Goal: Answer question/provide support: Share knowledge or assist other users

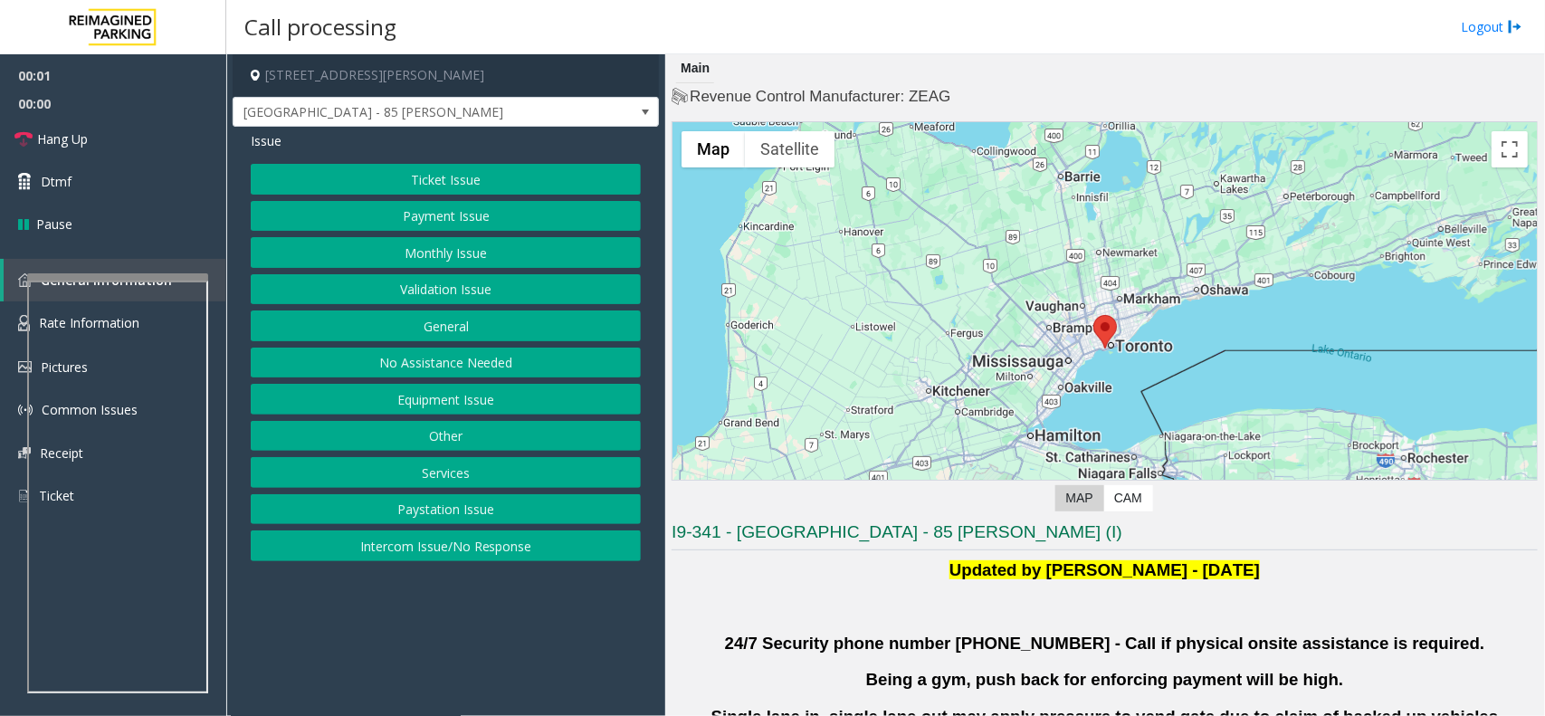
click at [403, 283] on button "Validation Issue" at bounding box center [446, 289] width 390 height 31
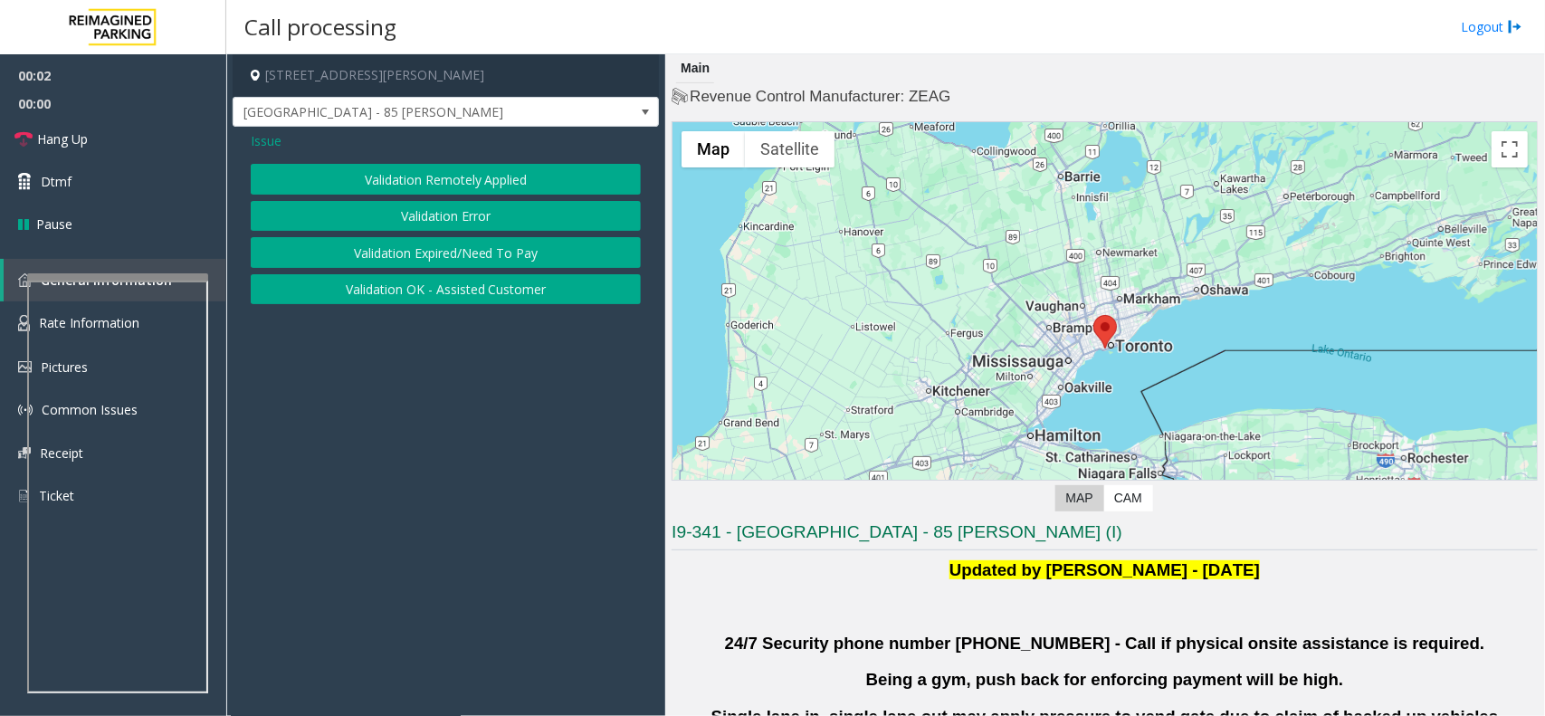
click at [394, 218] on button "Validation Error" at bounding box center [446, 216] width 390 height 31
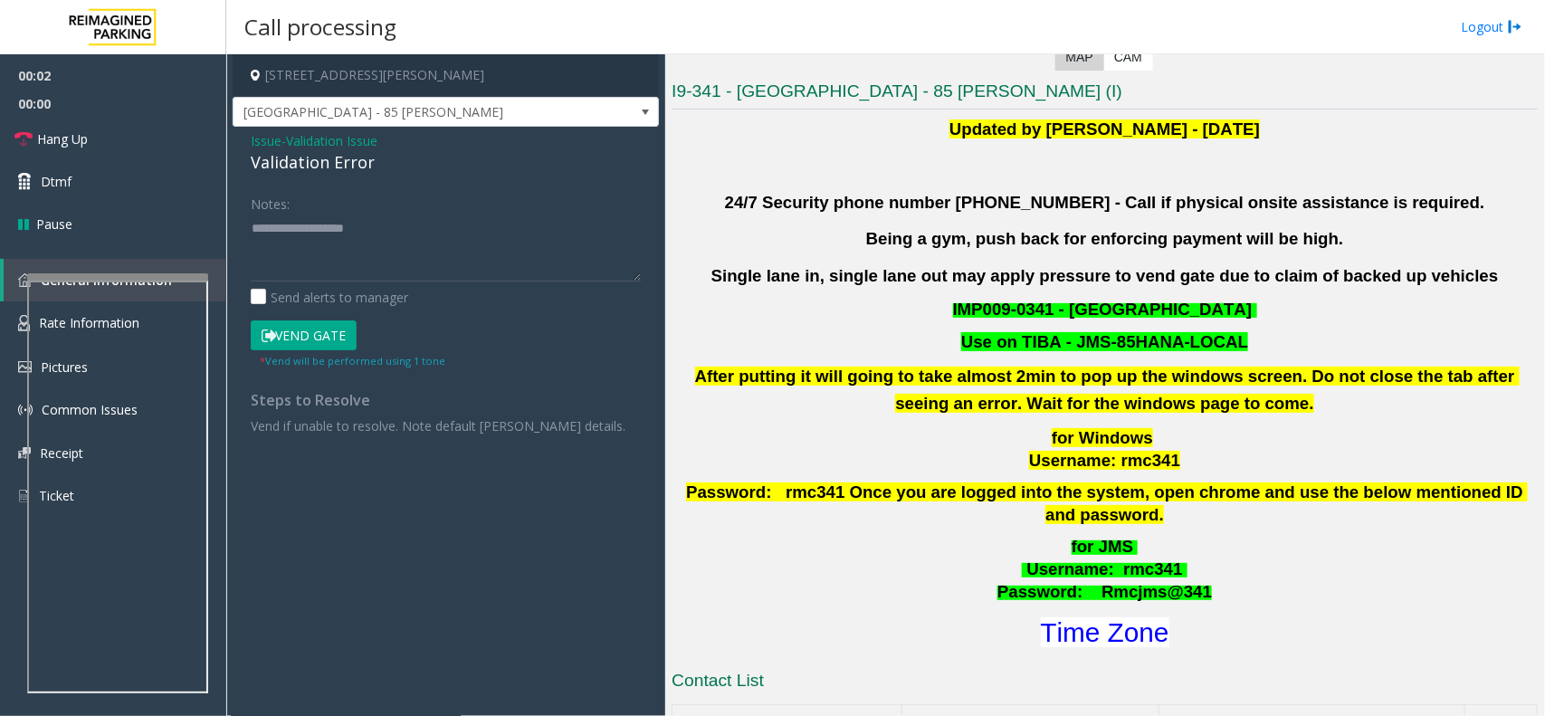
scroll to position [453, 0]
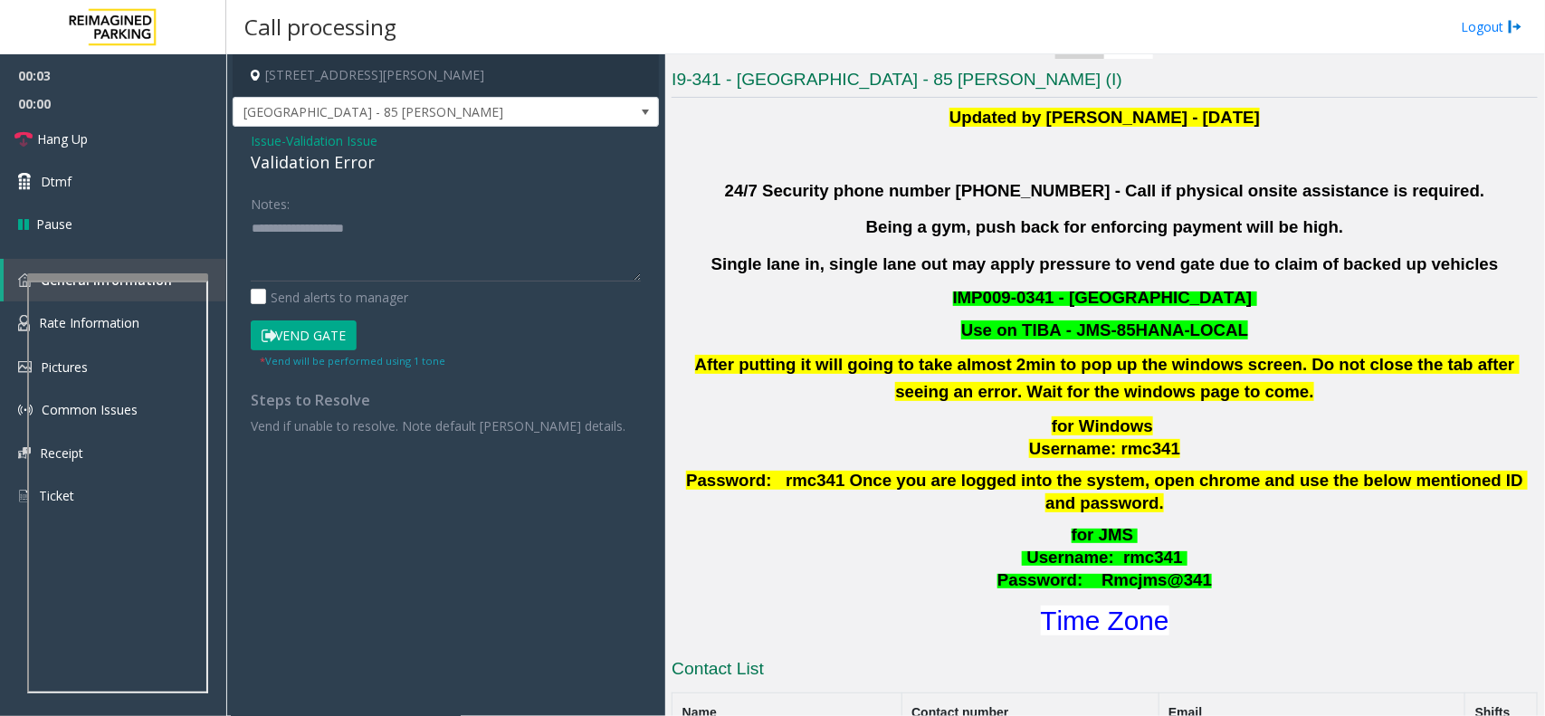
click at [328, 163] on div "Validation Error" at bounding box center [446, 162] width 390 height 24
copy div "Validation Error"
click at [313, 205] on div "Notes:" at bounding box center [446, 234] width 390 height 93
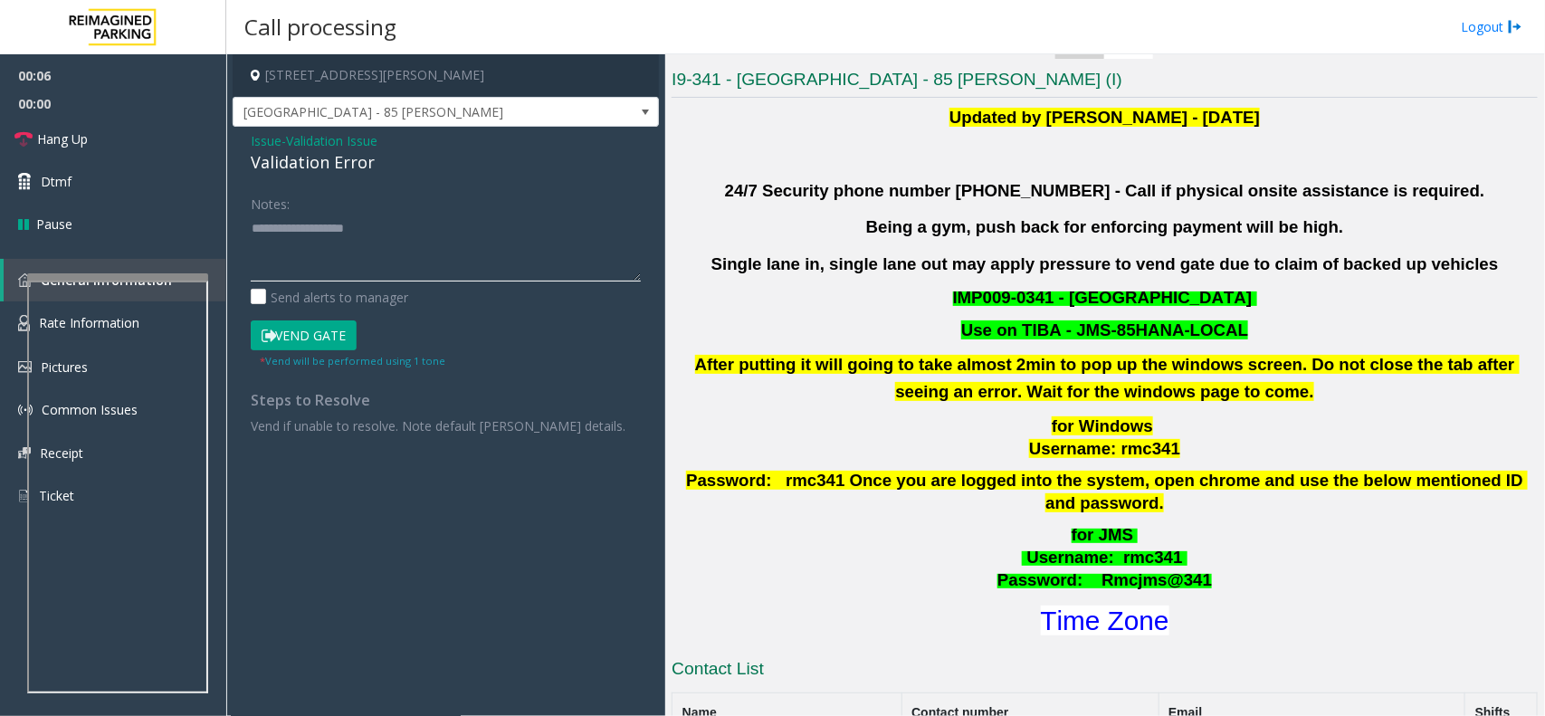
click at [306, 241] on textarea at bounding box center [446, 248] width 390 height 68
paste textarea "**********"
click at [1098, 606] on font "Time Zone" at bounding box center [1105, 621] width 129 height 30
click at [368, 281] on textarea at bounding box center [446, 248] width 390 height 68
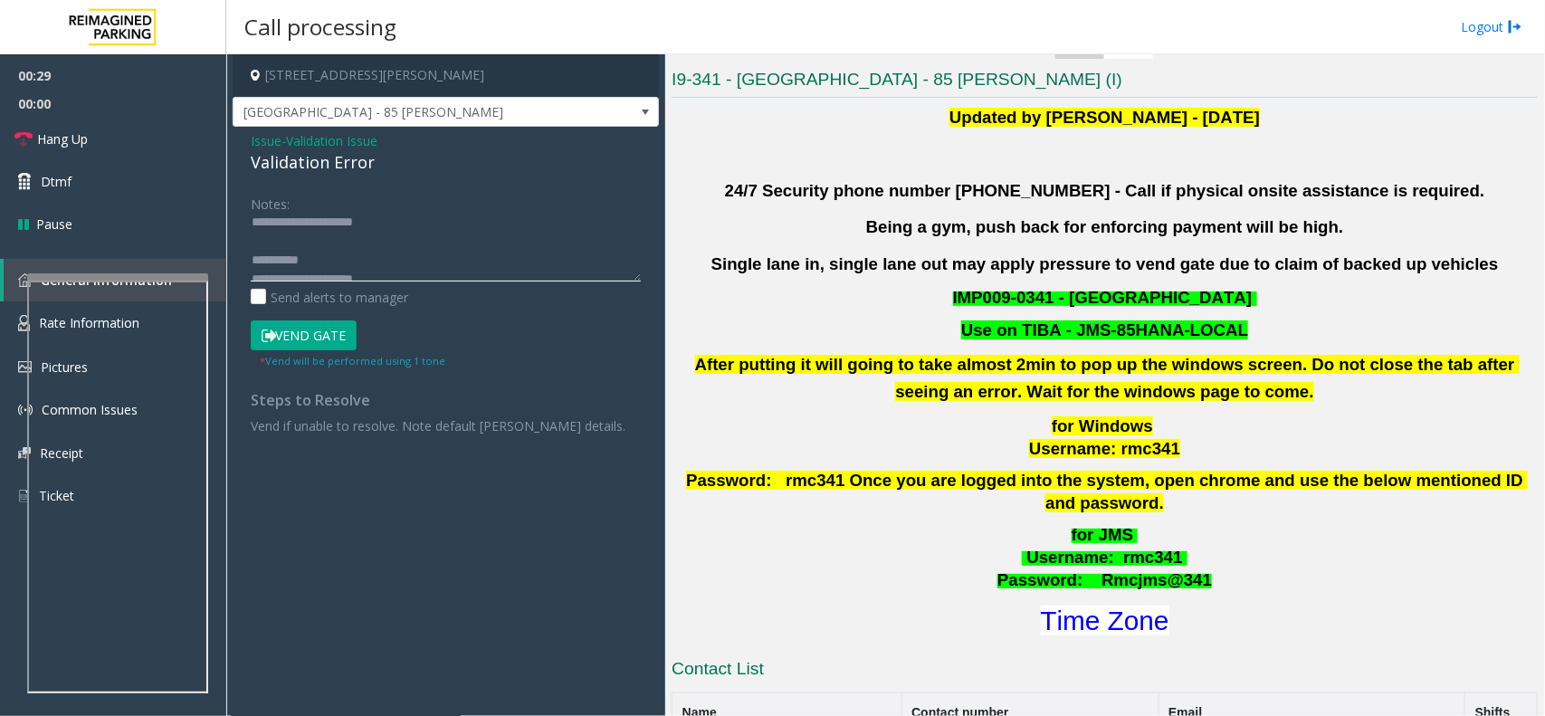
scroll to position [0, 0]
click at [346, 264] on textarea at bounding box center [446, 248] width 390 height 68
click at [327, 333] on button "Vend Gate" at bounding box center [304, 335] width 106 height 31
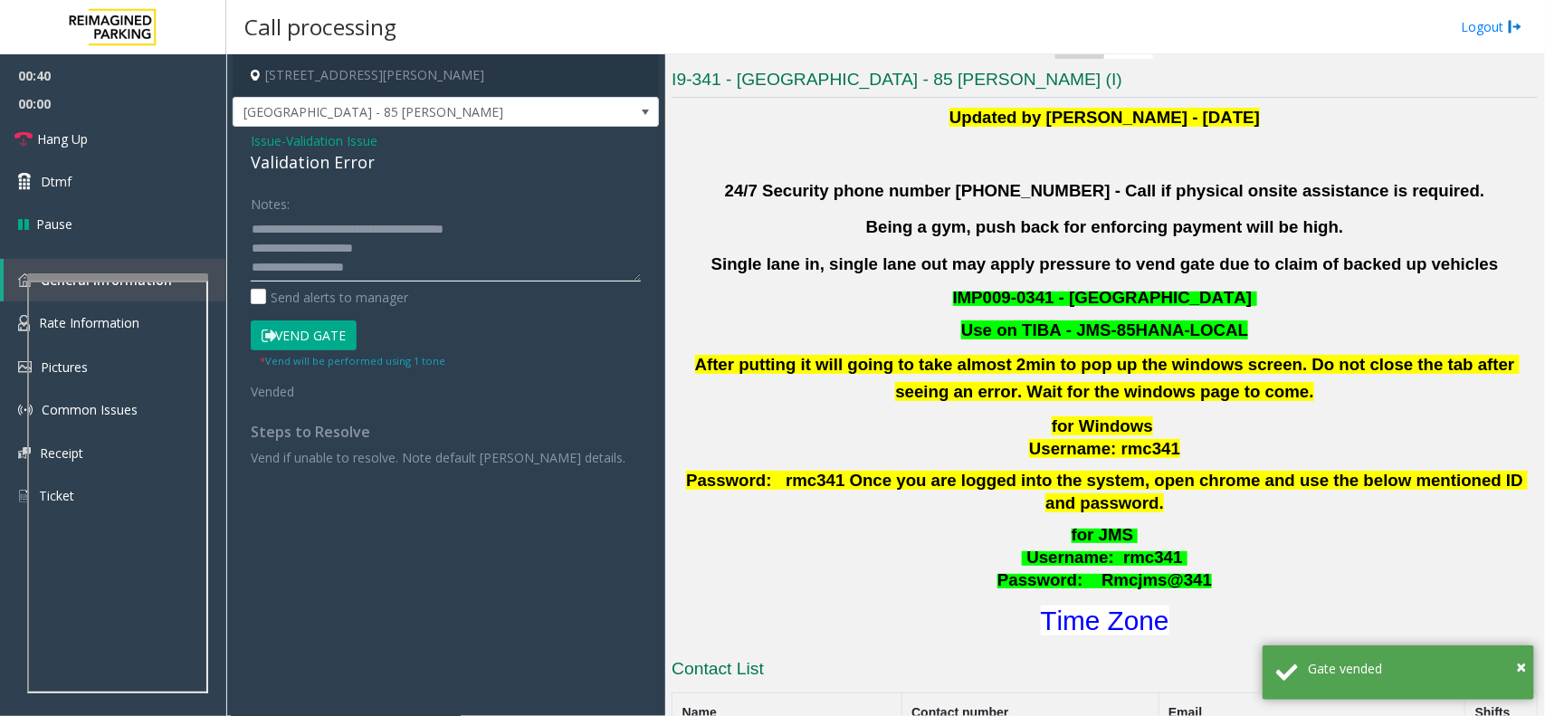
click at [386, 270] on textarea at bounding box center [446, 248] width 390 height 68
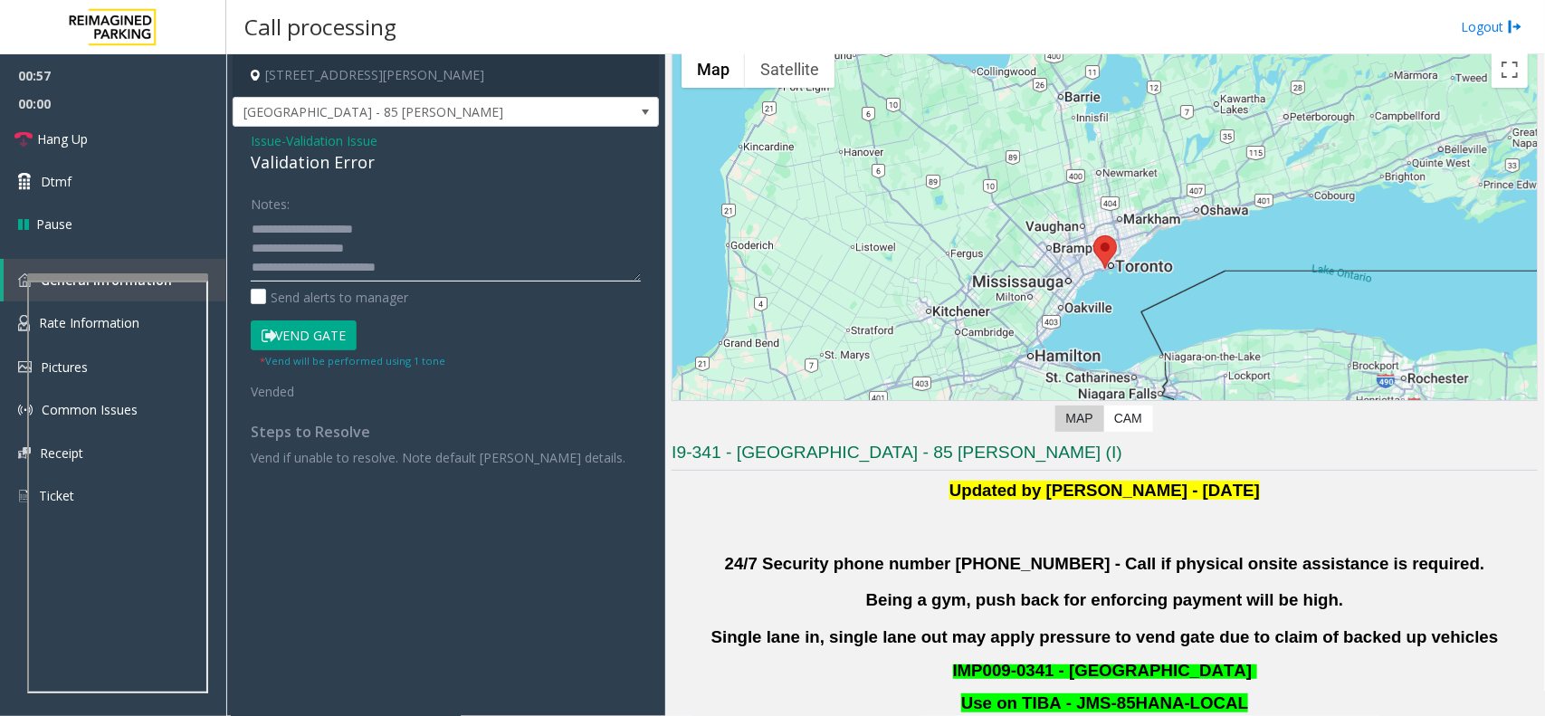
scroll to position [0, 0]
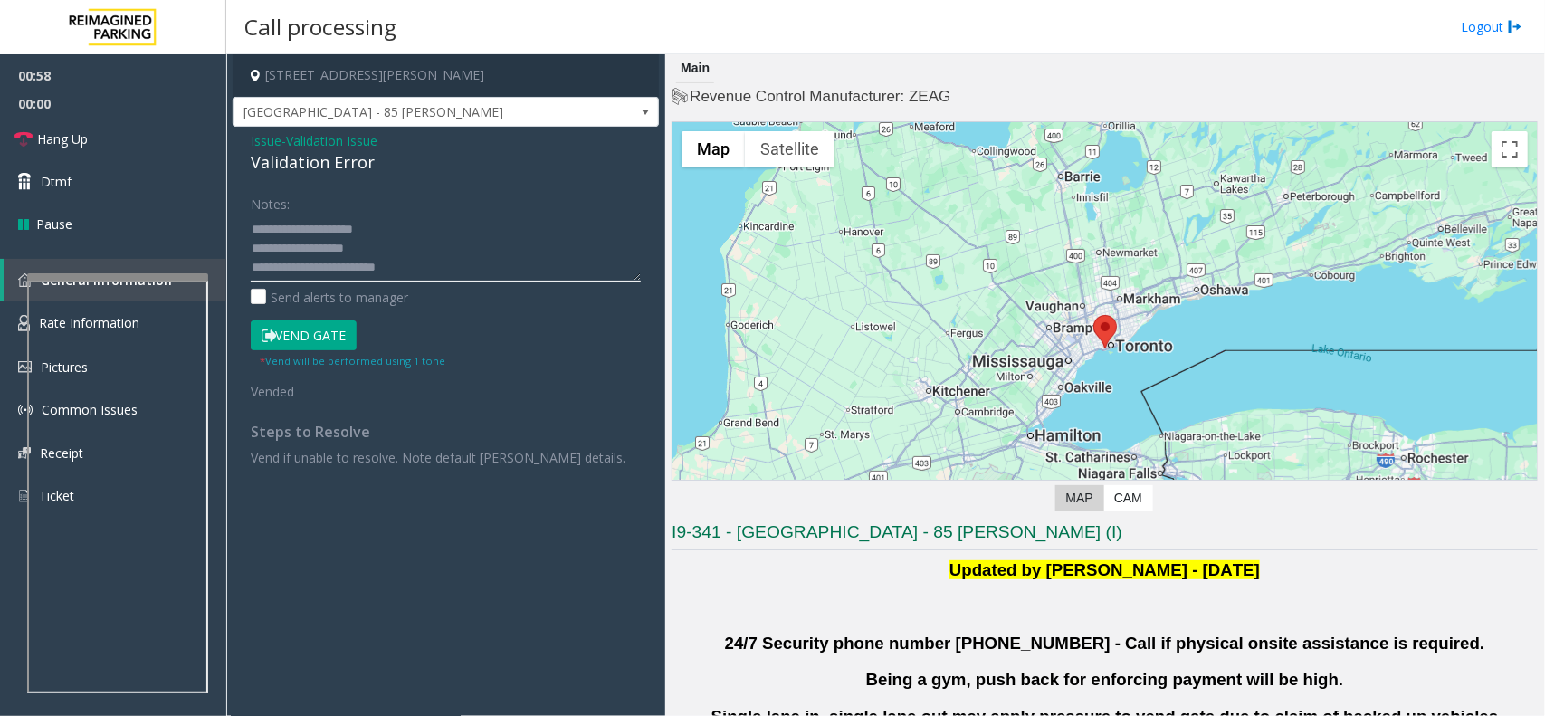
type textarea "**********"
drag, startPoint x: 65, startPoint y: 150, endPoint x: 88, endPoint y: 151, distance: 22.7
click at [65, 150] on link "Hang Up" at bounding box center [113, 139] width 226 height 43
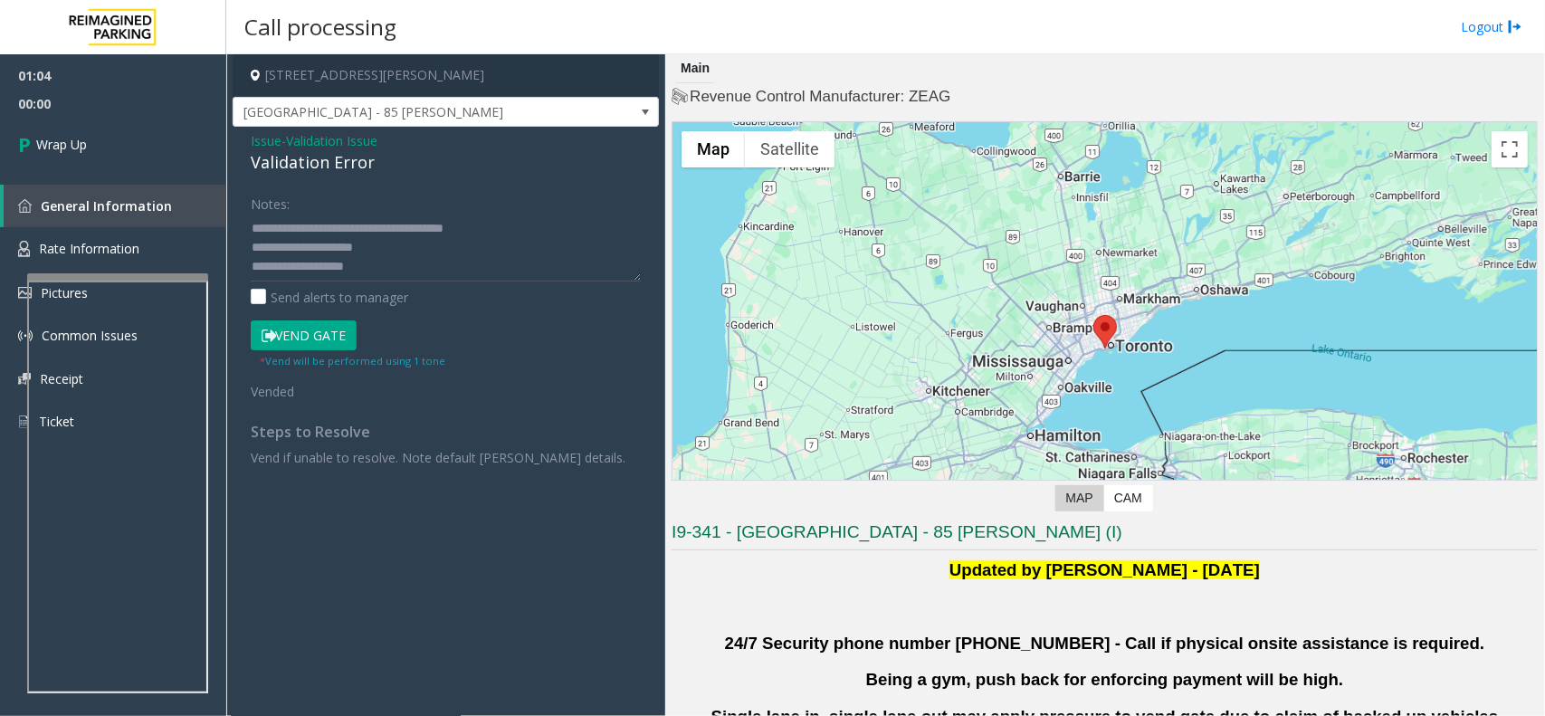
scroll to position [56, 0]
click at [69, 145] on span "Wrap Up" at bounding box center [61, 144] width 51 height 19
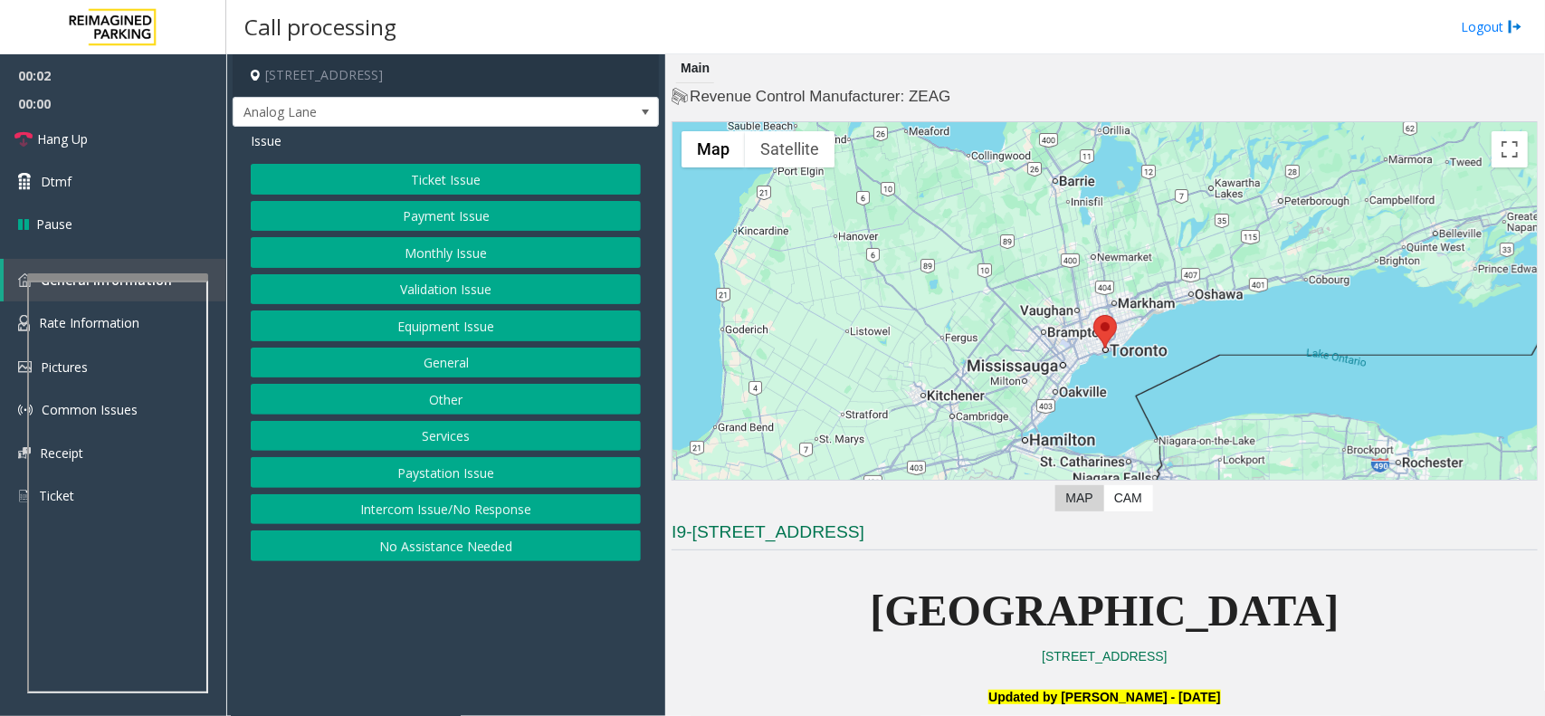
scroll to position [226, 0]
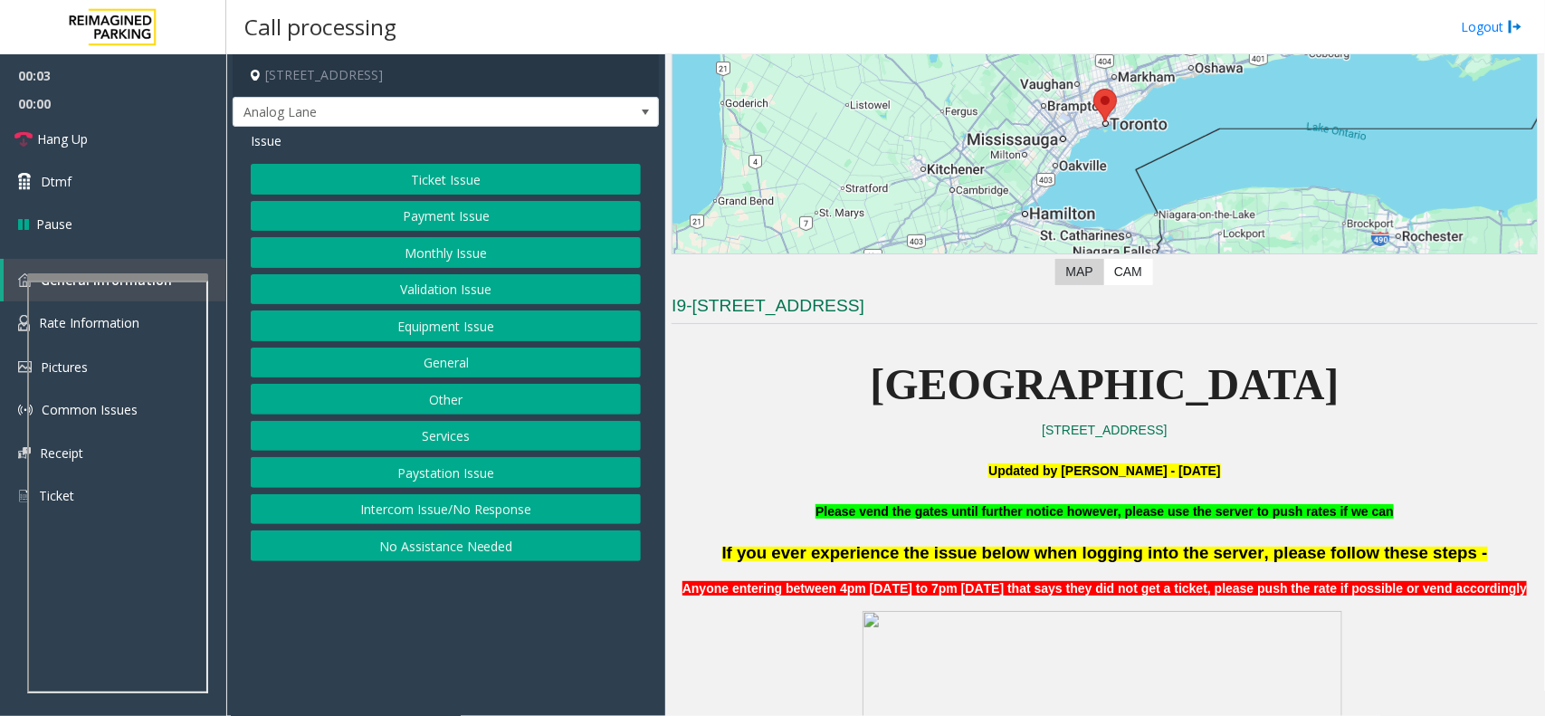
click at [485, 554] on button "No Assistance Needed" at bounding box center [446, 546] width 390 height 31
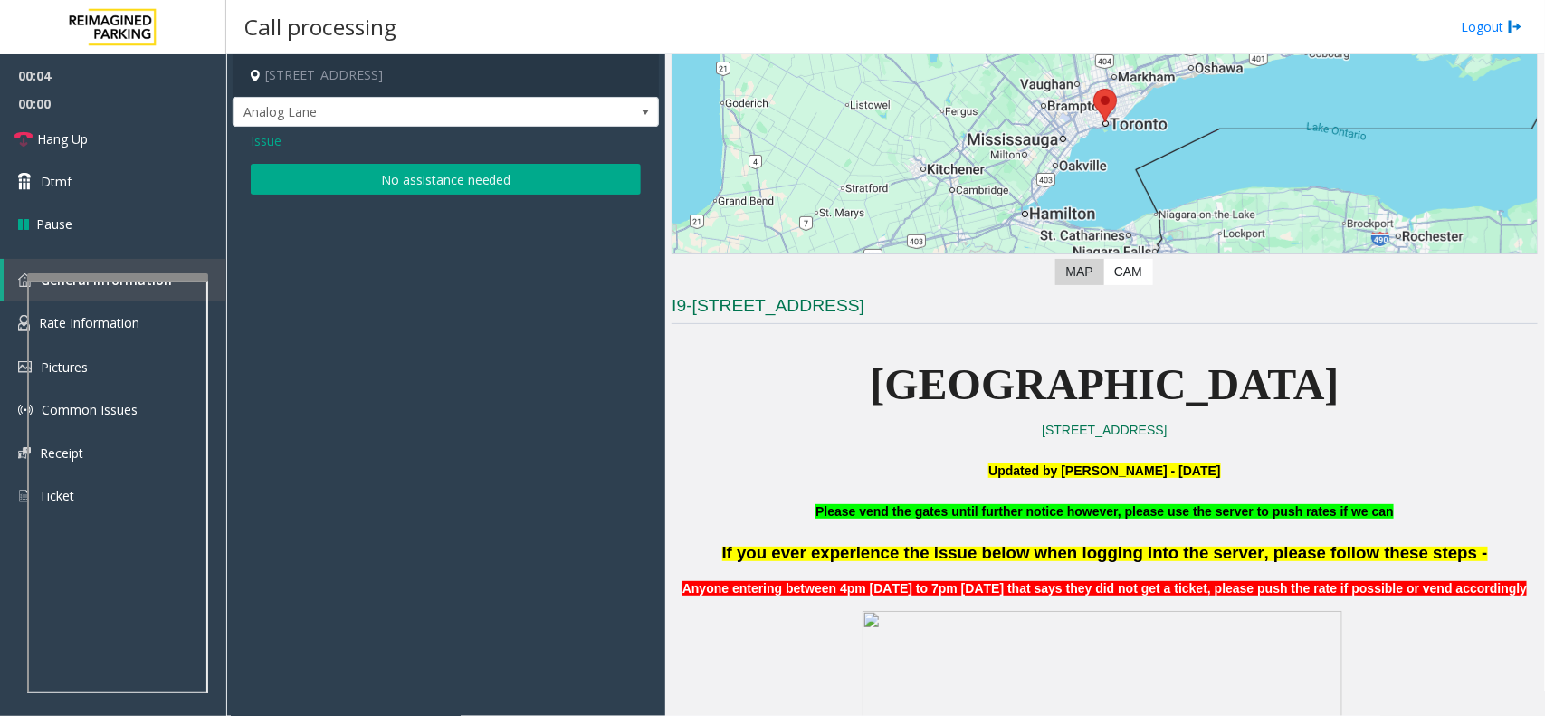
click at [385, 173] on button "No assistance needed" at bounding box center [446, 179] width 390 height 31
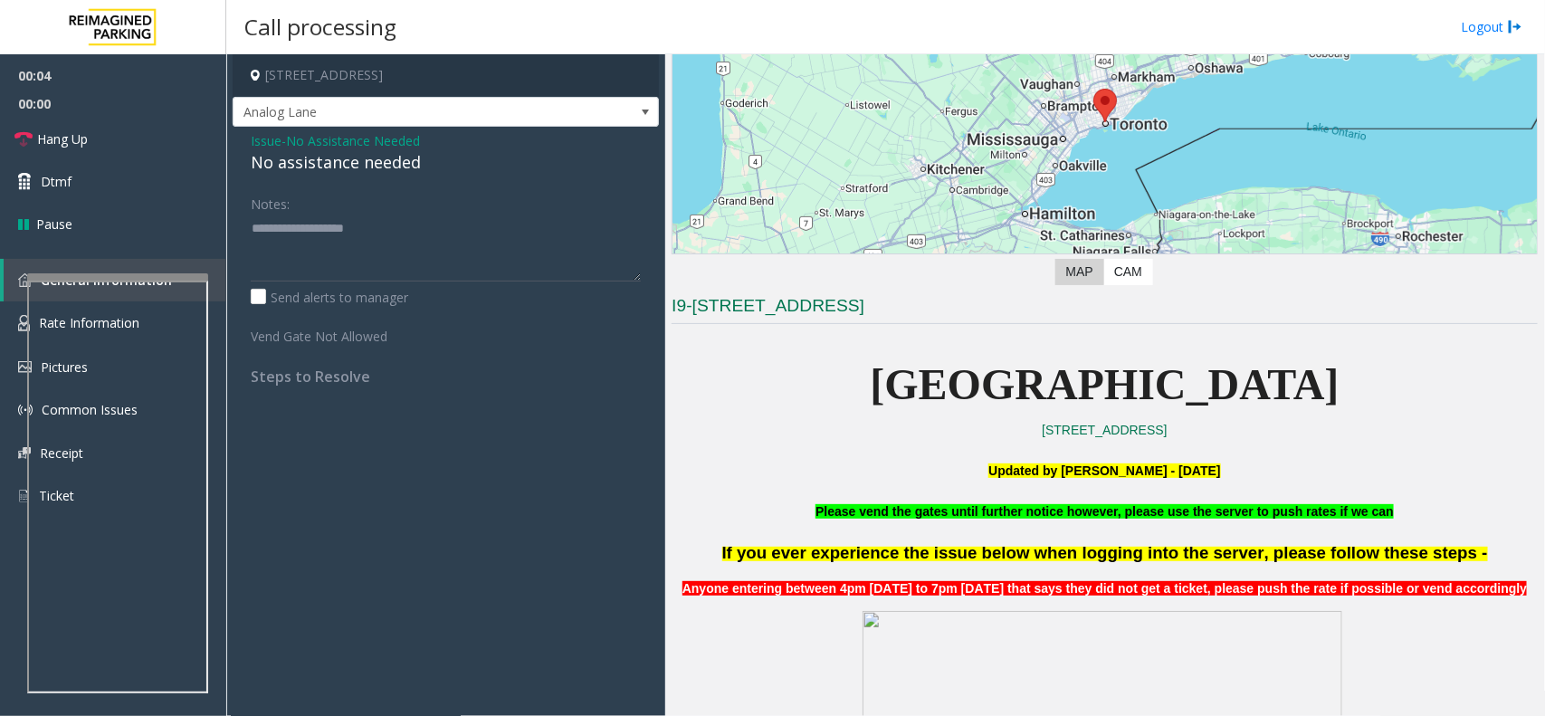
click at [341, 163] on div "No assistance needed" at bounding box center [446, 162] width 390 height 24
copy div "No assistance needed"
paste textarea "**********"
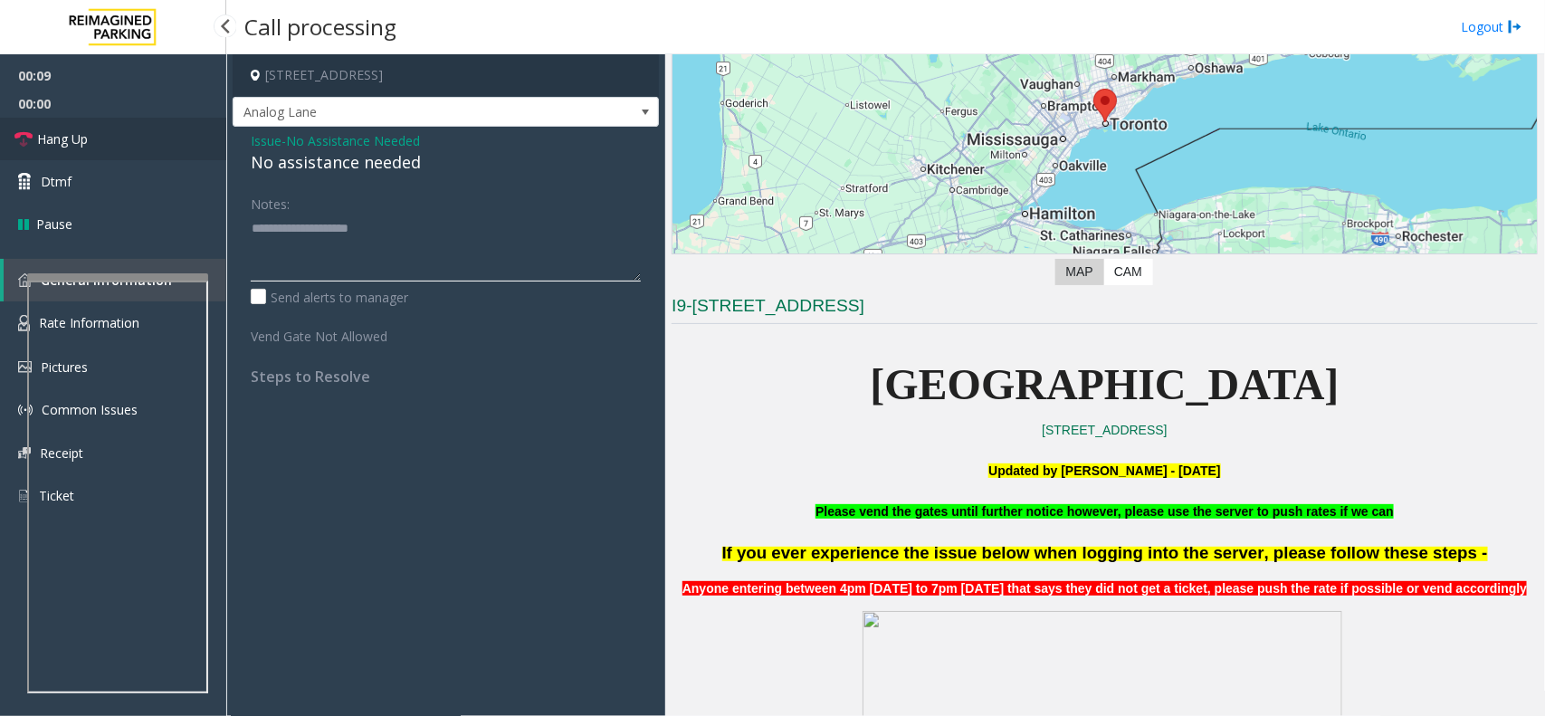
type textarea "**********"
click at [60, 131] on span "Hang Up" at bounding box center [62, 138] width 51 height 19
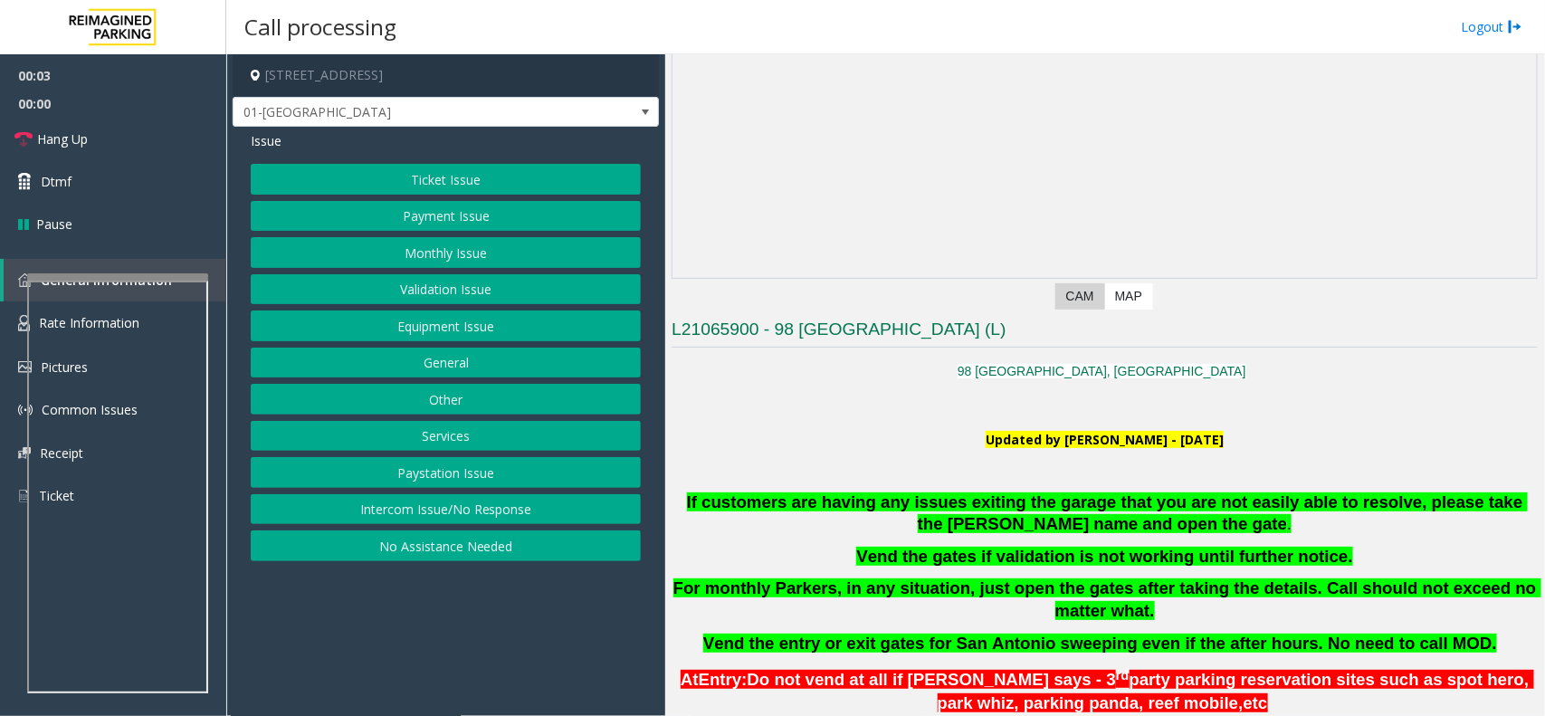
scroll to position [453, 0]
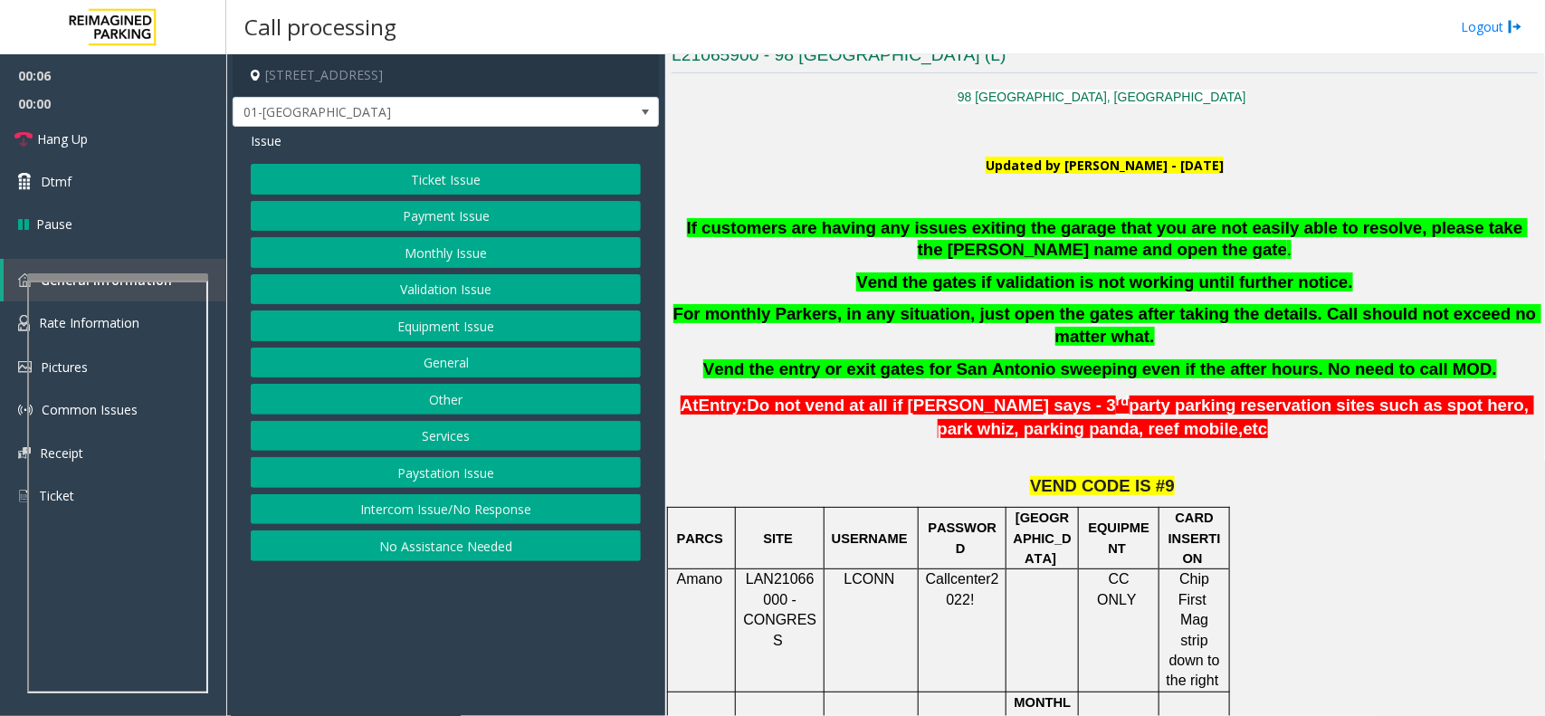
click at [440, 254] on button "Monthly Issue" at bounding box center [446, 252] width 390 height 31
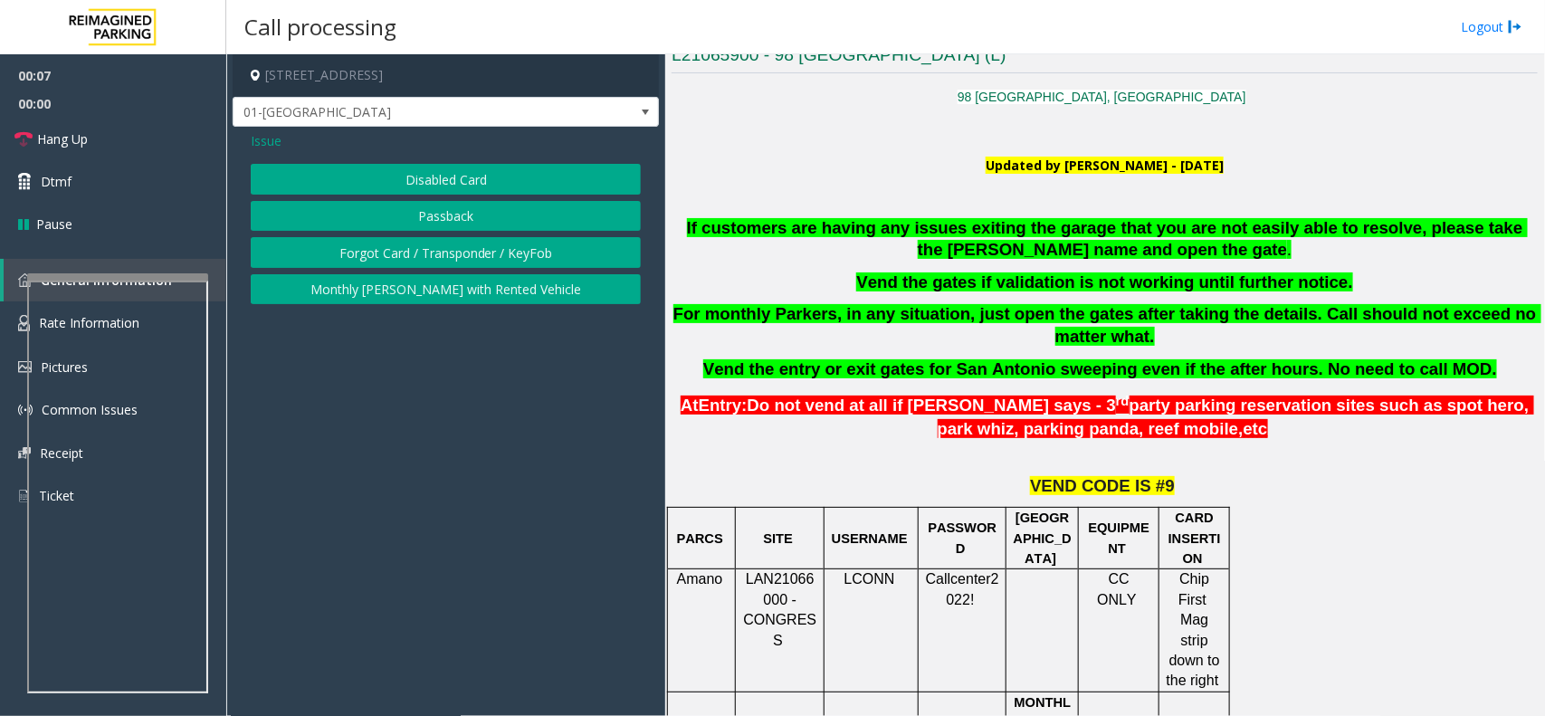
click at [435, 175] on button "Disabled Card" at bounding box center [446, 179] width 390 height 31
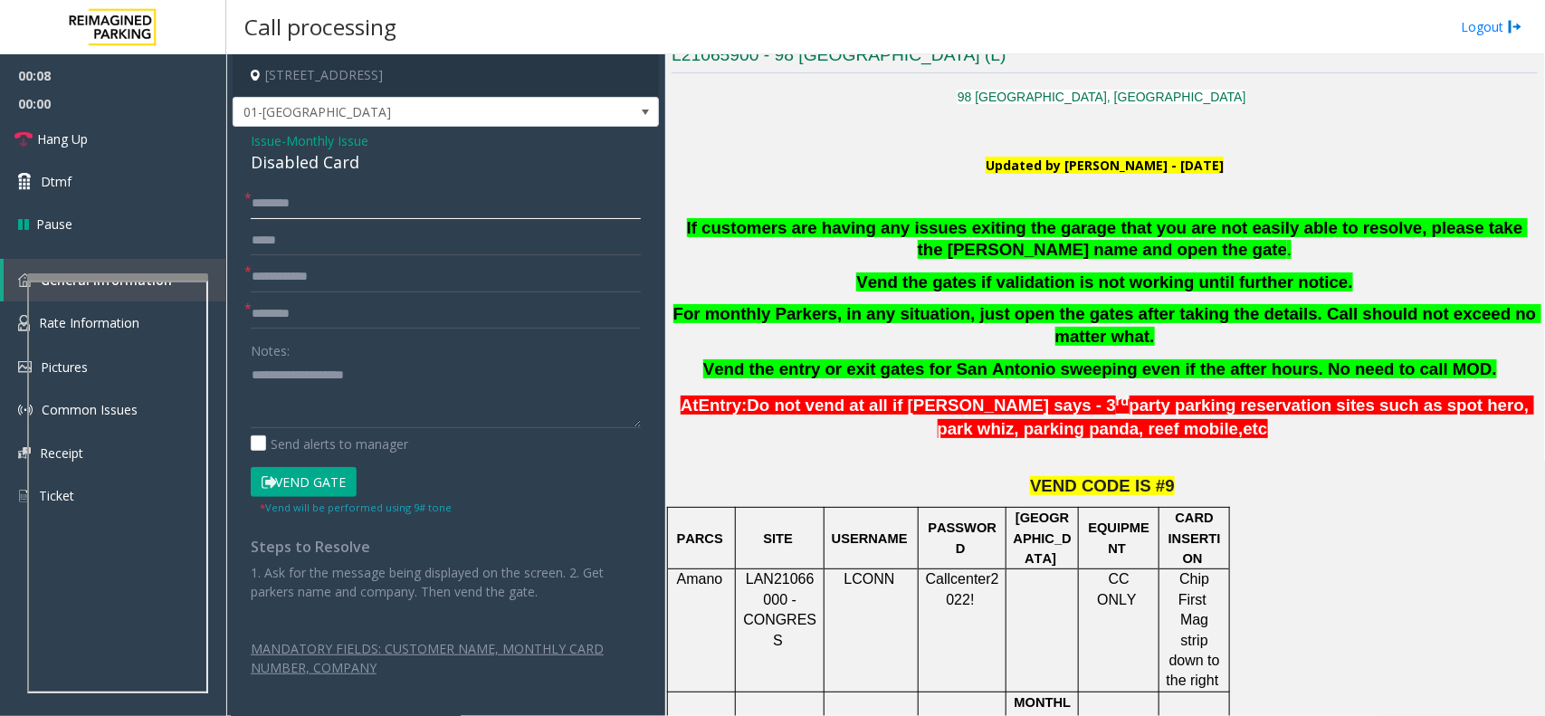
click at [341, 215] on input "text" at bounding box center [446, 203] width 390 height 31
click at [326, 208] on input "text" at bounding box center [446, 203] width 390 height 31
type input "**********"
click at [358, 281] on input "text" at bounding box center [446, 277] width 390 height 31
type input "********"
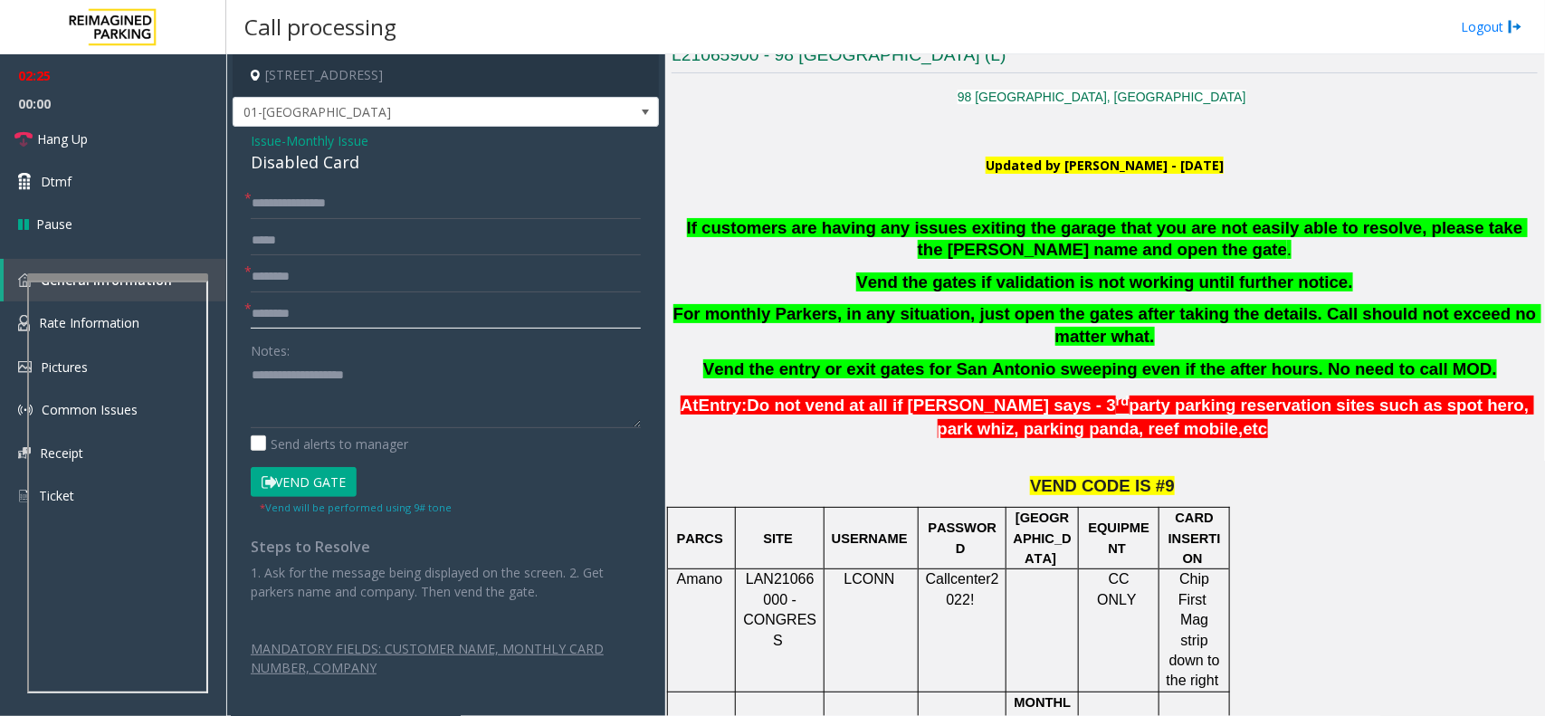
click at [347, 322] on input "text" at bounding box center [446, 314] width 390 height 31
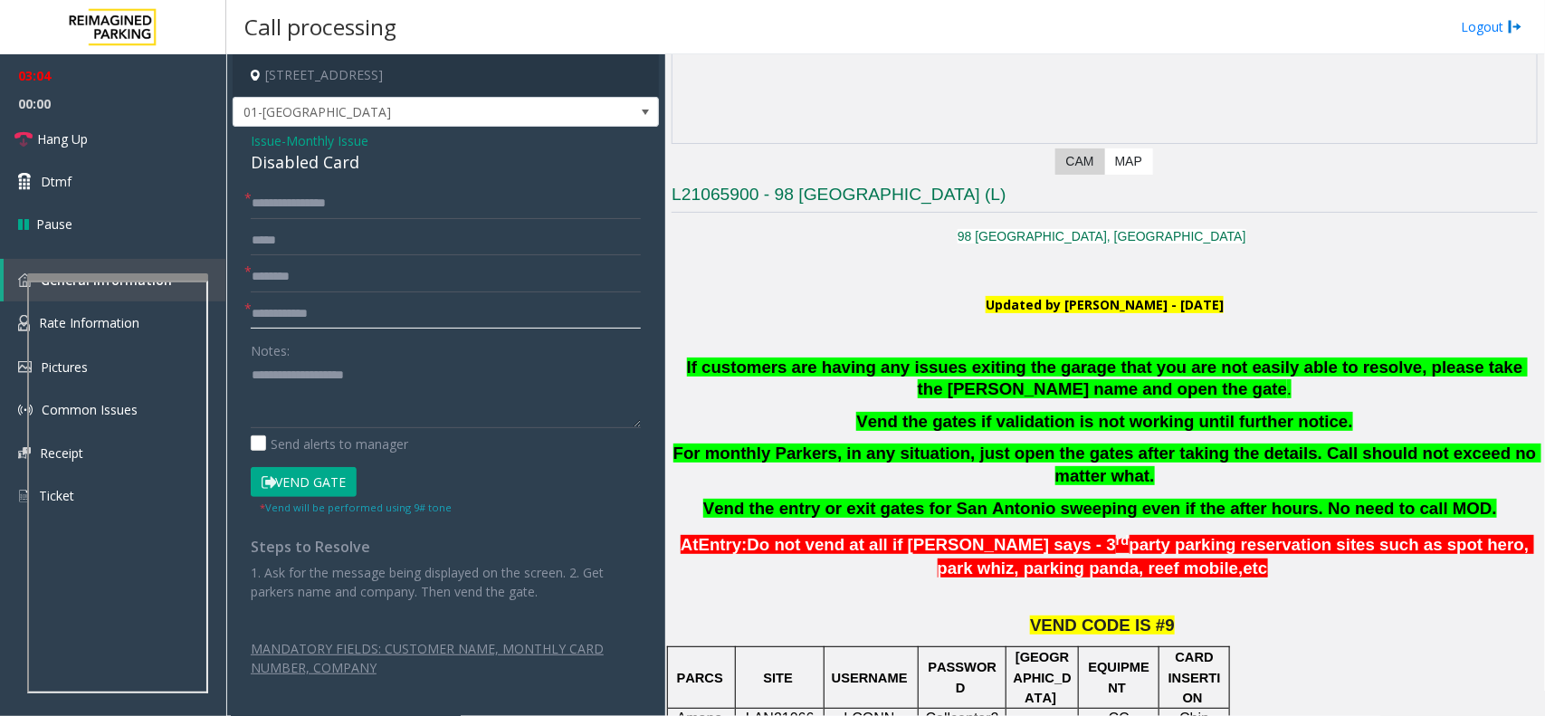
scroll to position [226, 0]
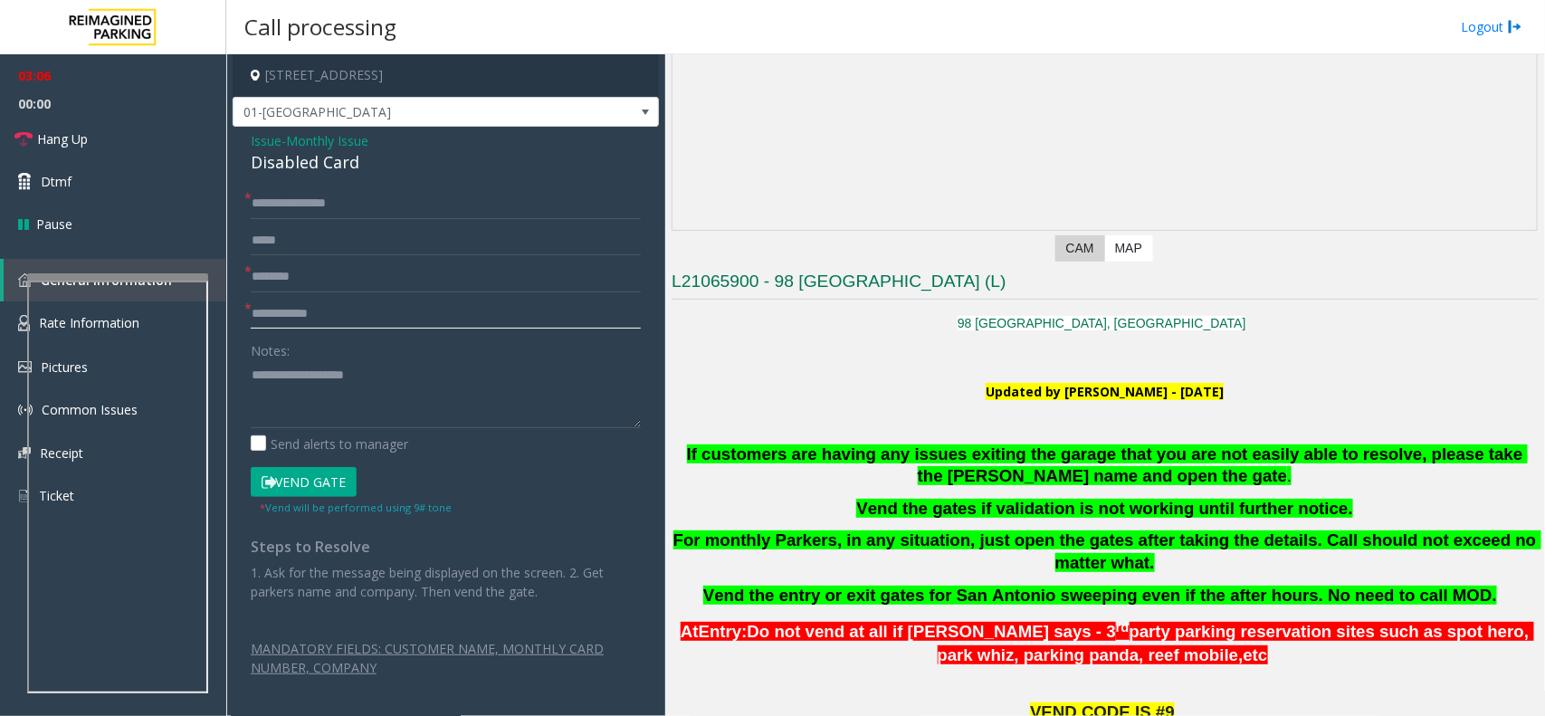
drag, startPoint x: 263, startPoint y: 319, endPoint x: 373, endPoint y: 297, distance: 111.7
click at [263, 319] on input "**********" at bounding box center [446, 314] width 390 height 31
type input "**********"
click at [313, 490] on button "Vend Gate" at bounding box center [304, 482] width 106 height 31
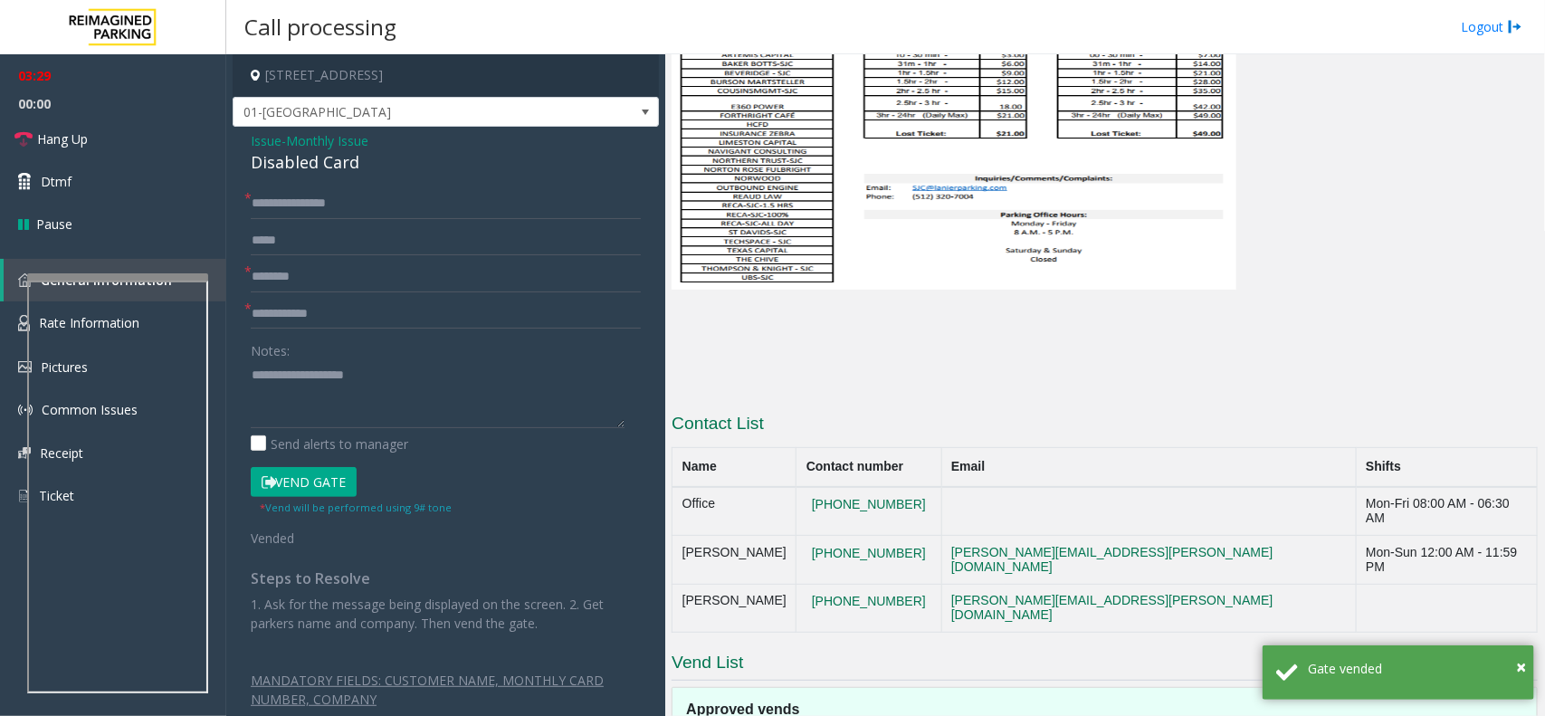
scroll to position [2791, 0]
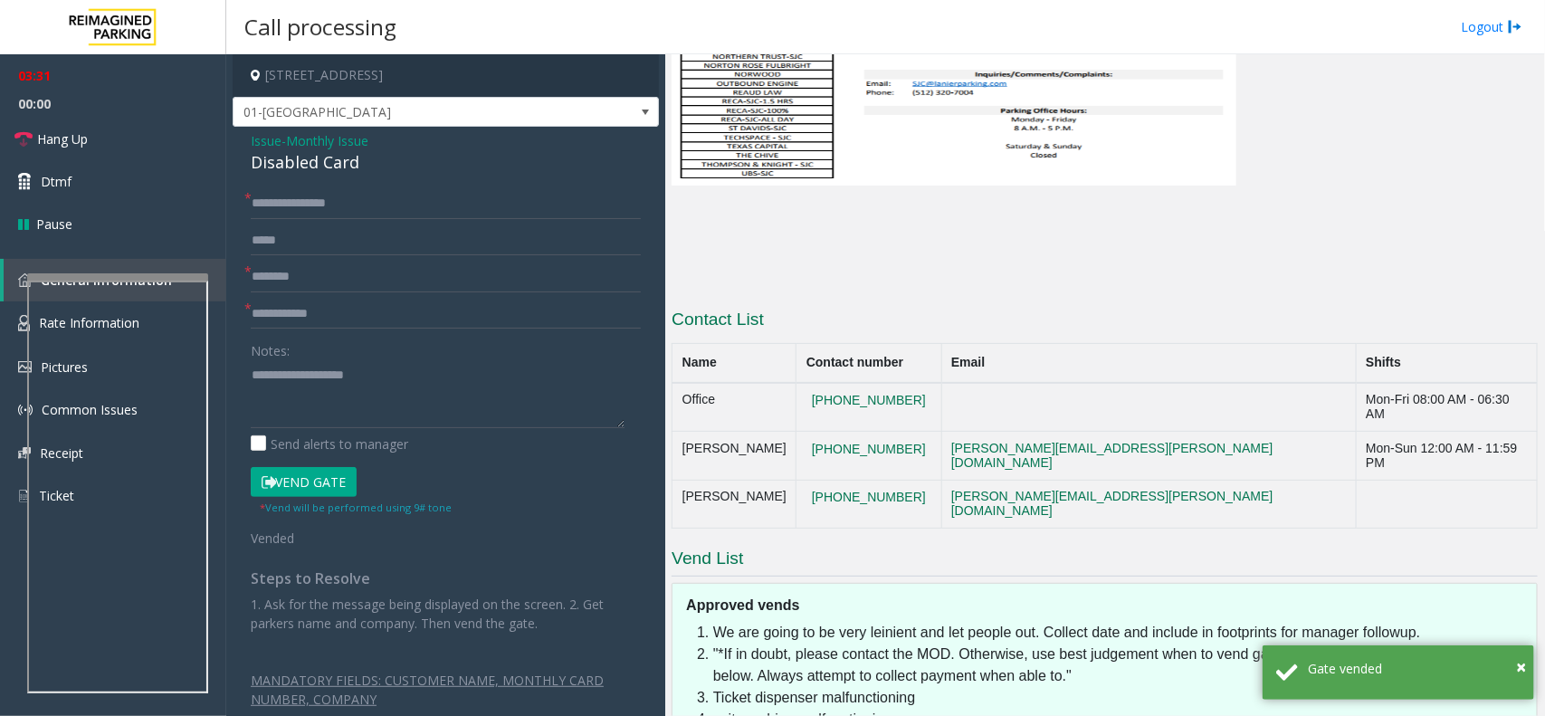
click at [323, 172] on div "Disabled Card" at bounding box center [446, 162] width 390 height 24
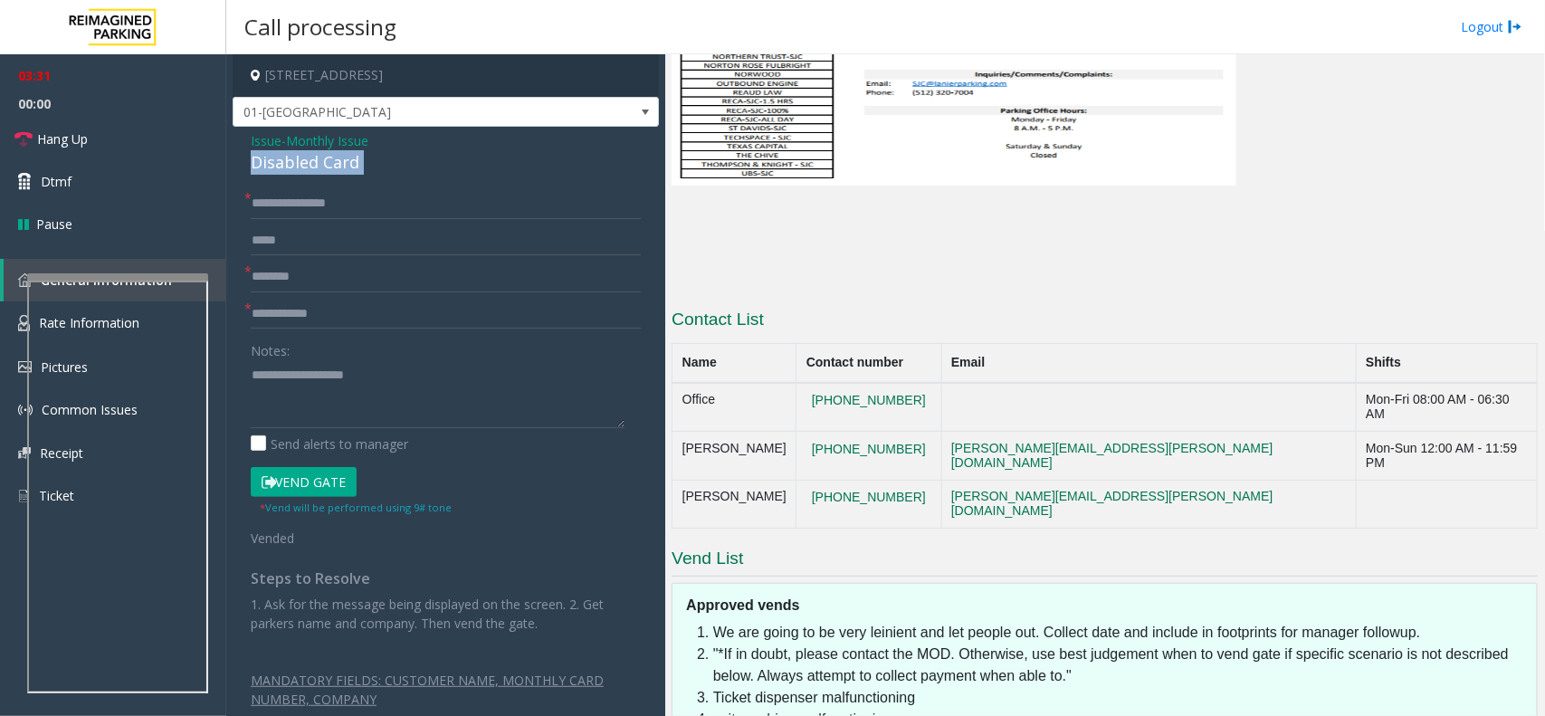
copy div "Disabled Card"
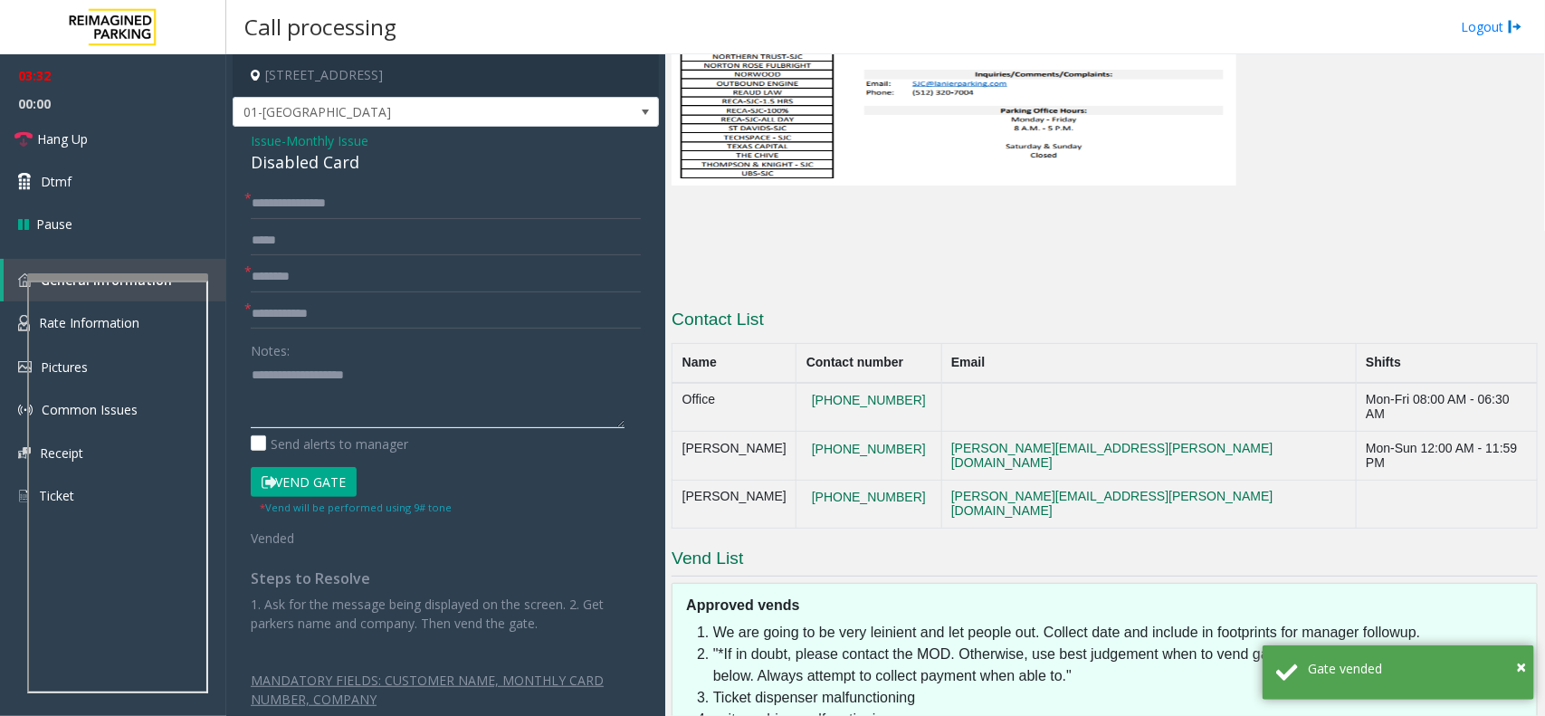
click at [295, 412] on textarea at bounding box center [438, 394] width 374 height 68
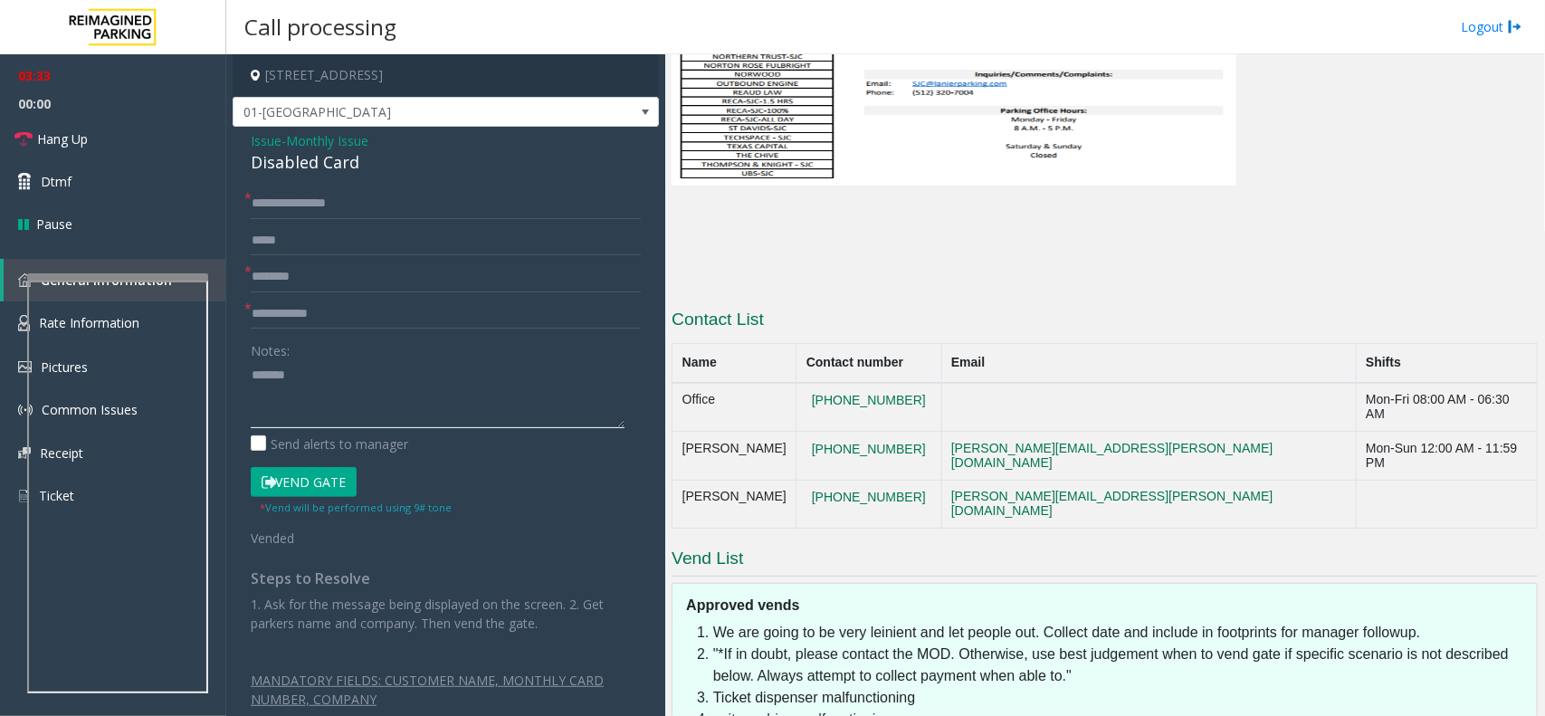
paste textarea "**********"
type textarea "**********"
click at [18, 130] on icon at bounding box center [23, 139] width 18 height 18
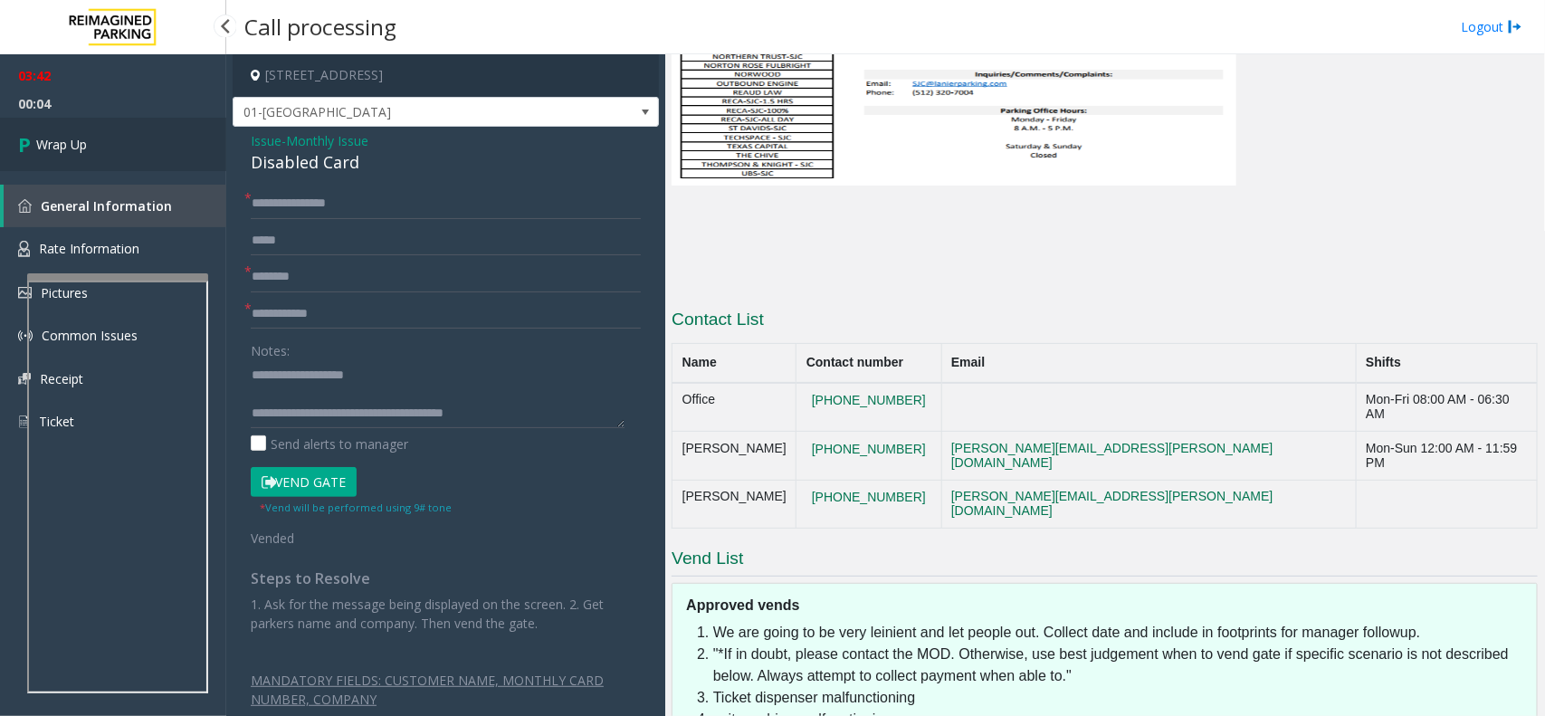
click at [18, 129] on icon at bounding box center [27, 144] width 18 height 30
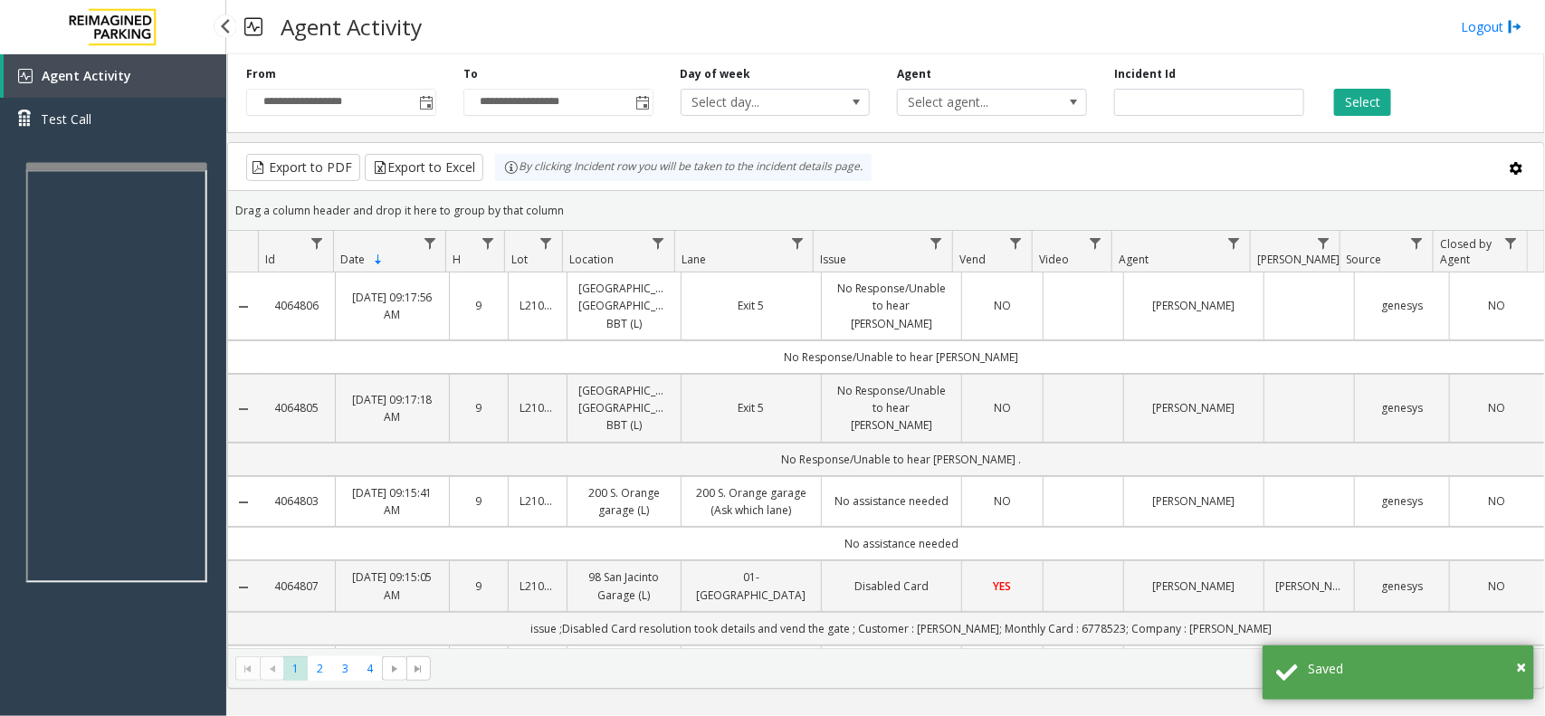
click at [105, 160] on app-root "**********" at bounding box center [772, 358] width 1545 height 716
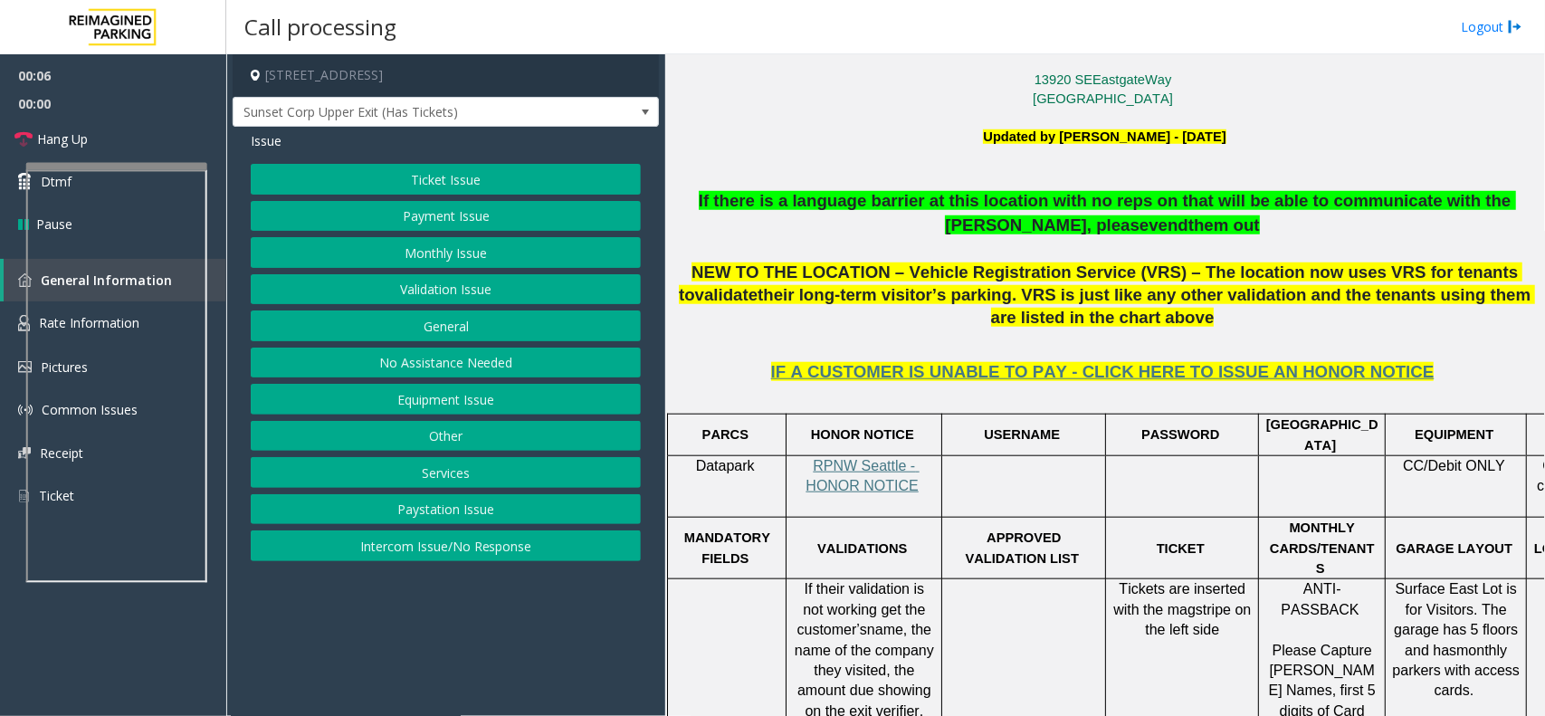
scroll to position [453, 0]
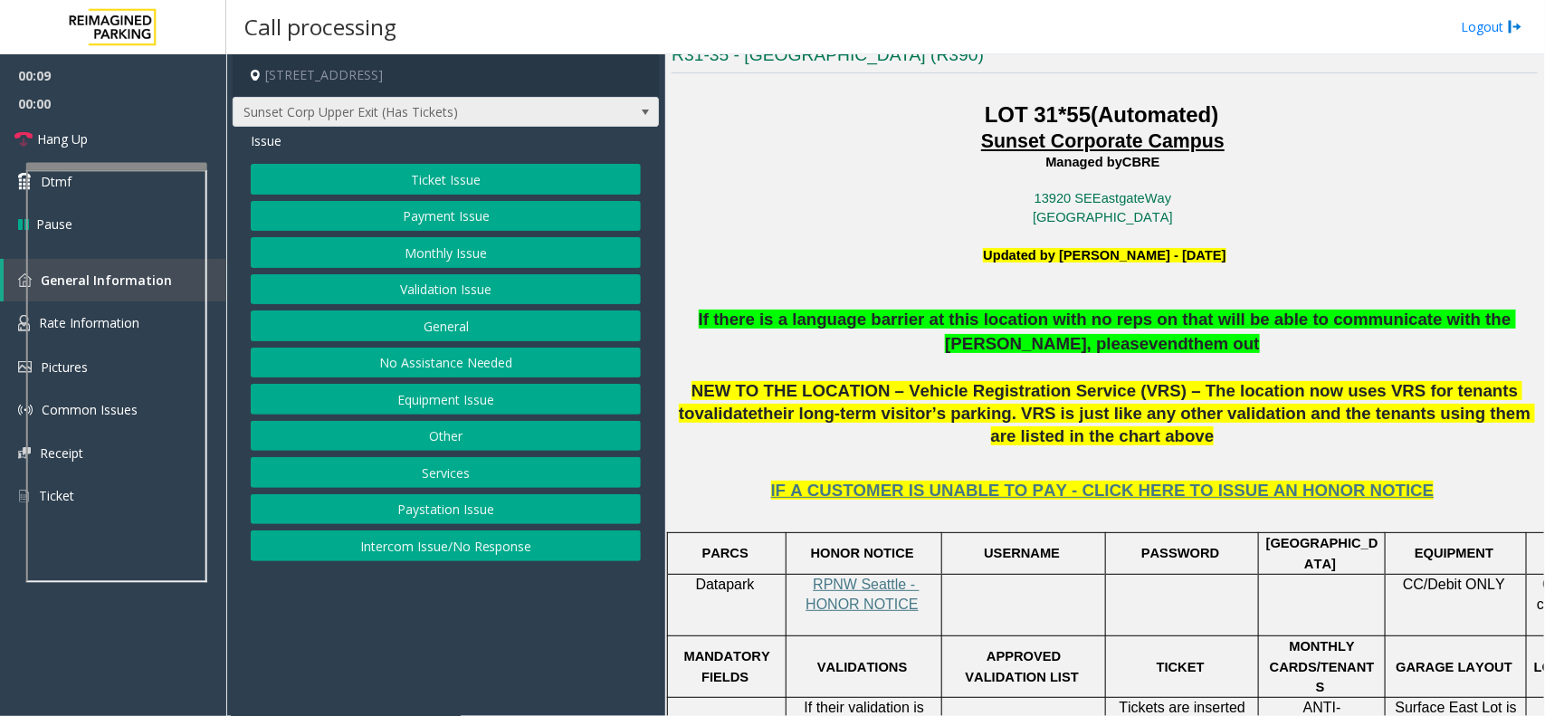
click at [483, 109] on span "Sunset Corp Upper Exit (Has Tickets)" at bounding box center [403, 112] width 339 height 29
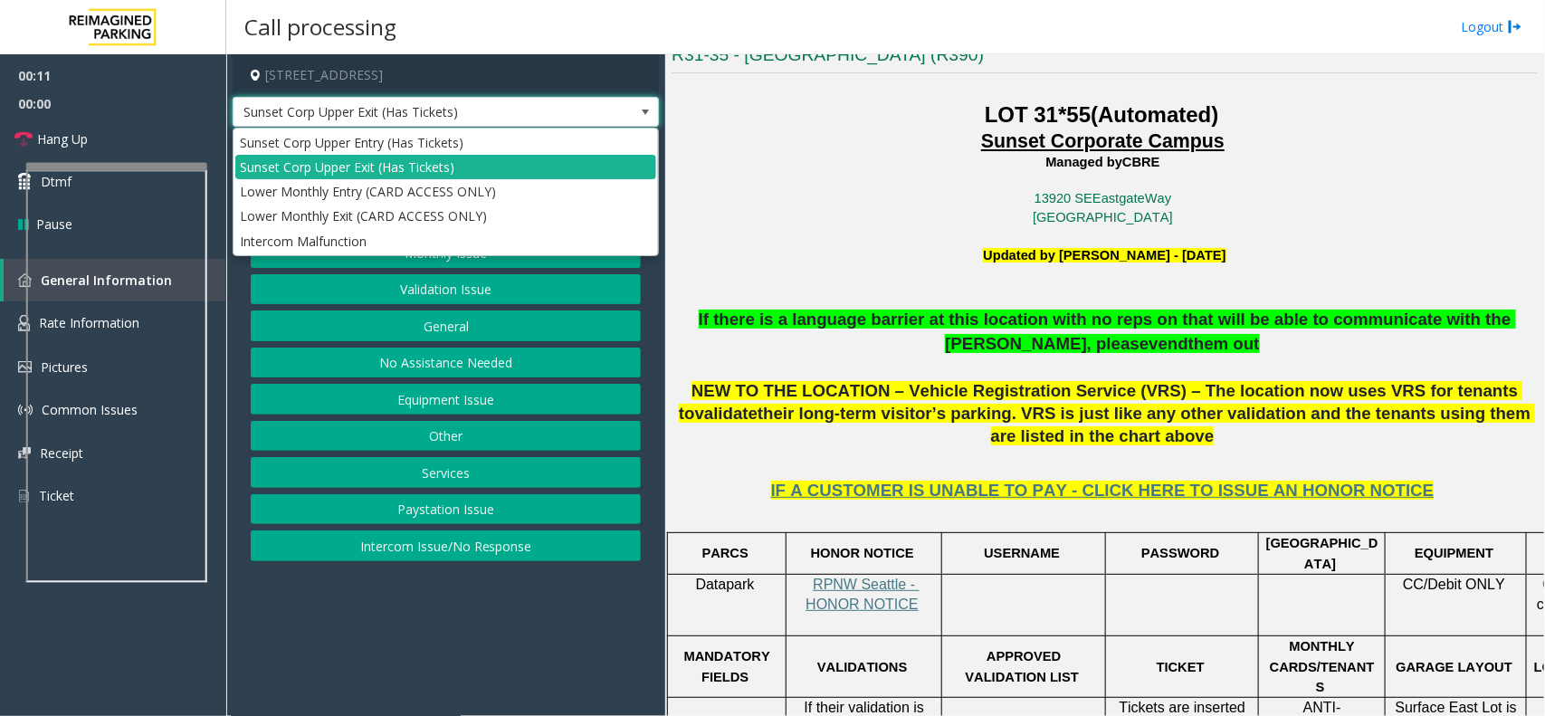
click at [483, 109] on span "Sunset Corp Upper Exit (Has Tickets)" at bounding box center [403, 112] width 339 height 29
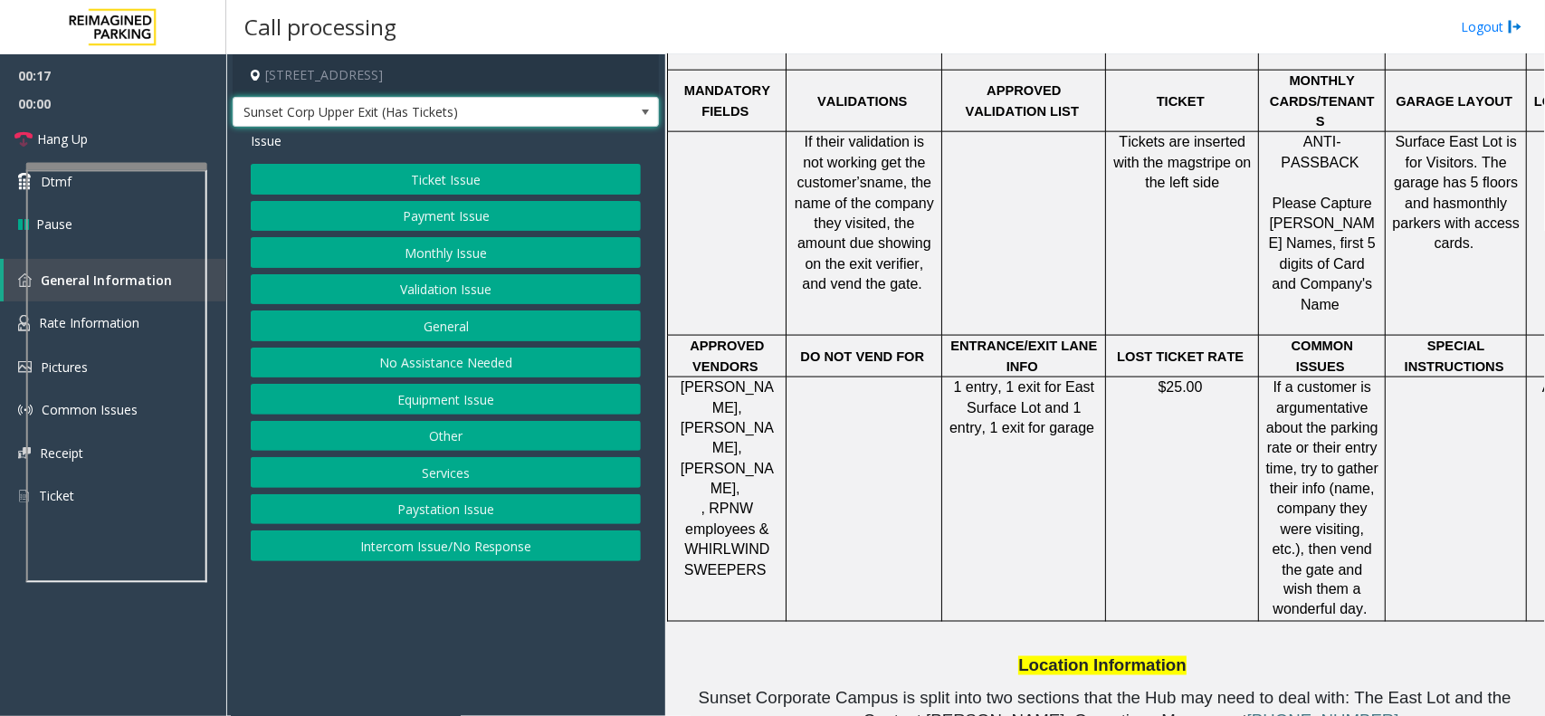
scroll to position [905, 0]
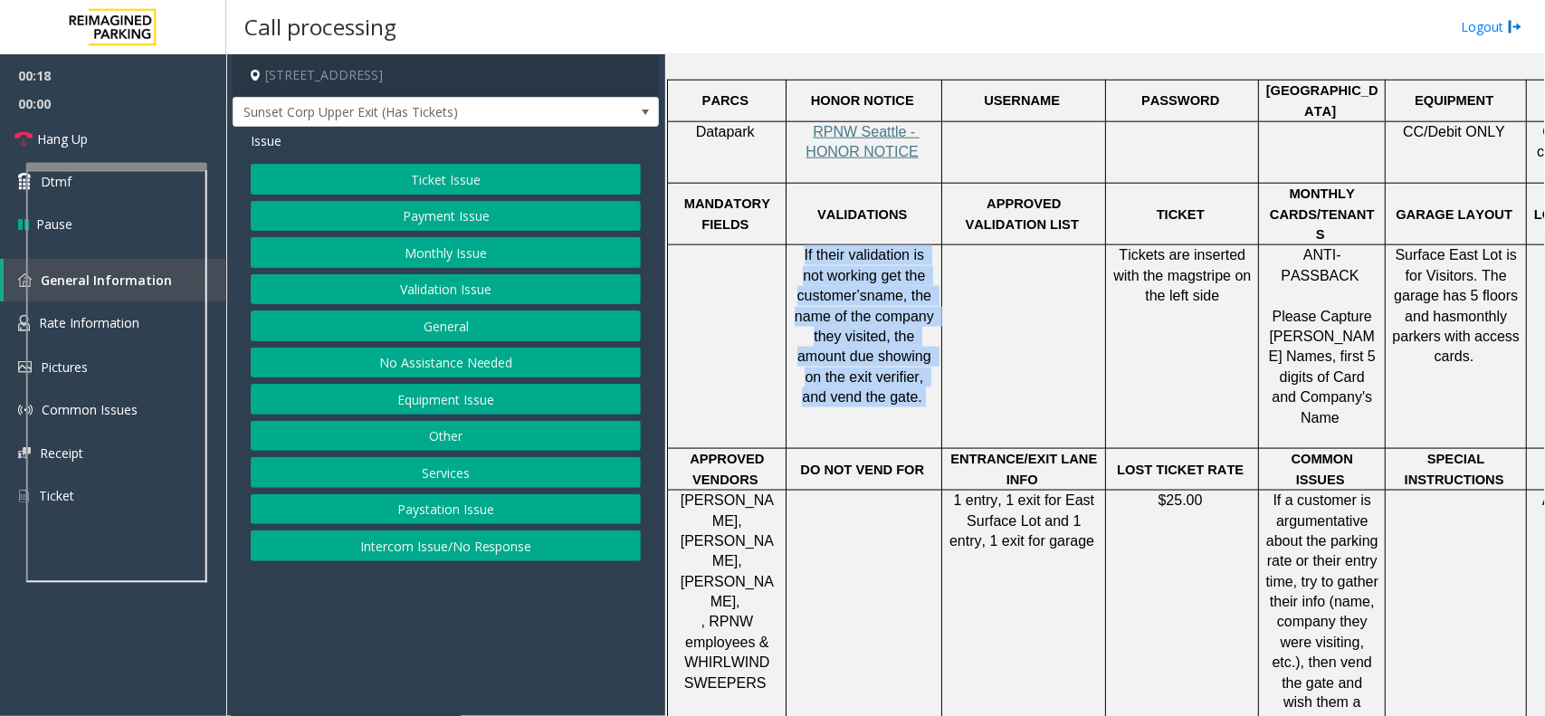
drag, startPoint x: 799, startPoint y: 209, endPoint x: 935, endPoint y: 362, distance: 204.6
click at [935, 362] on div "If their validation is not working get the customer’s name, the name of the com…" at bounding box center [864, 326] width 155 height 162
click at [417, 276] on button "Validation Issue" at bounding box center [446, 289] width 390 height 31
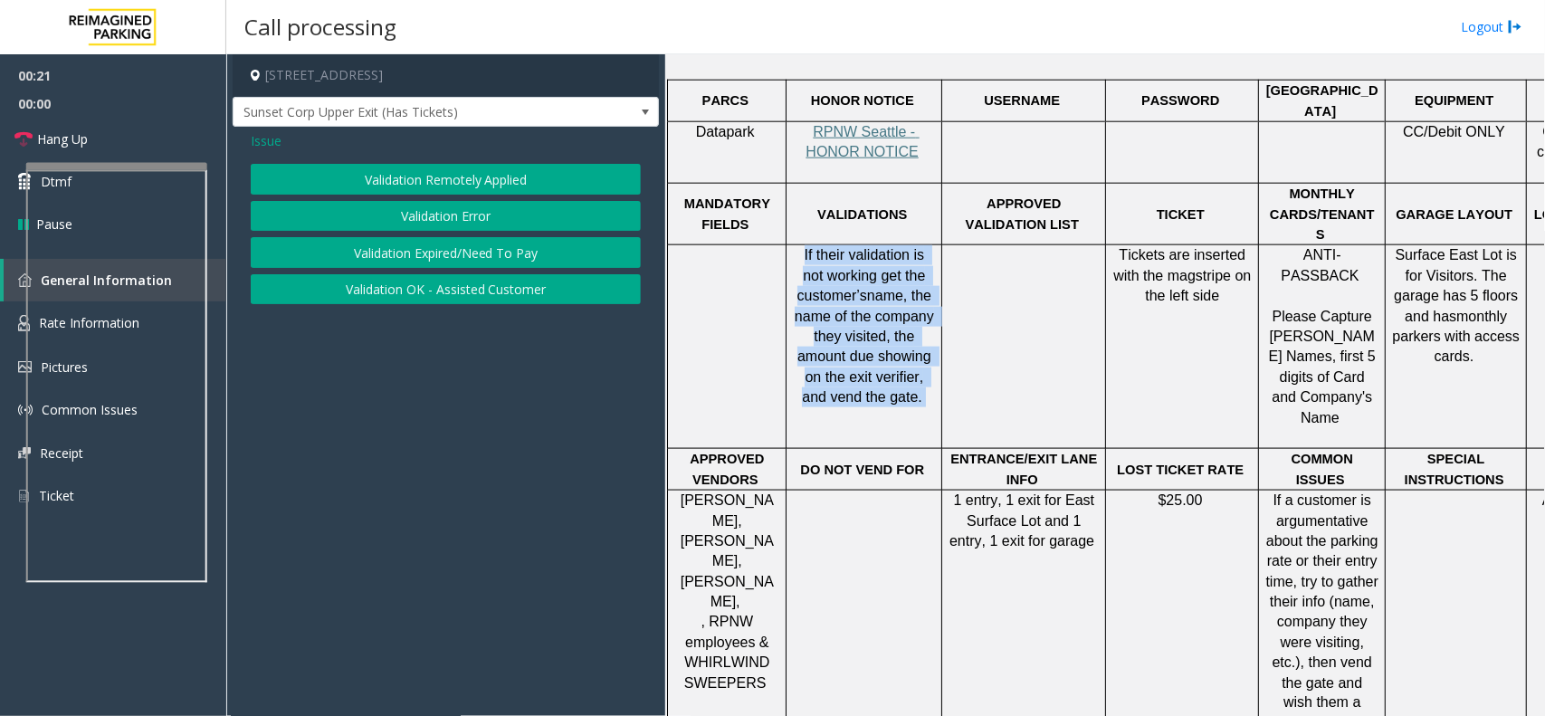
click at [413, 201] on button "Validation Error" at bounding box center [446, 216] width 390 height 31
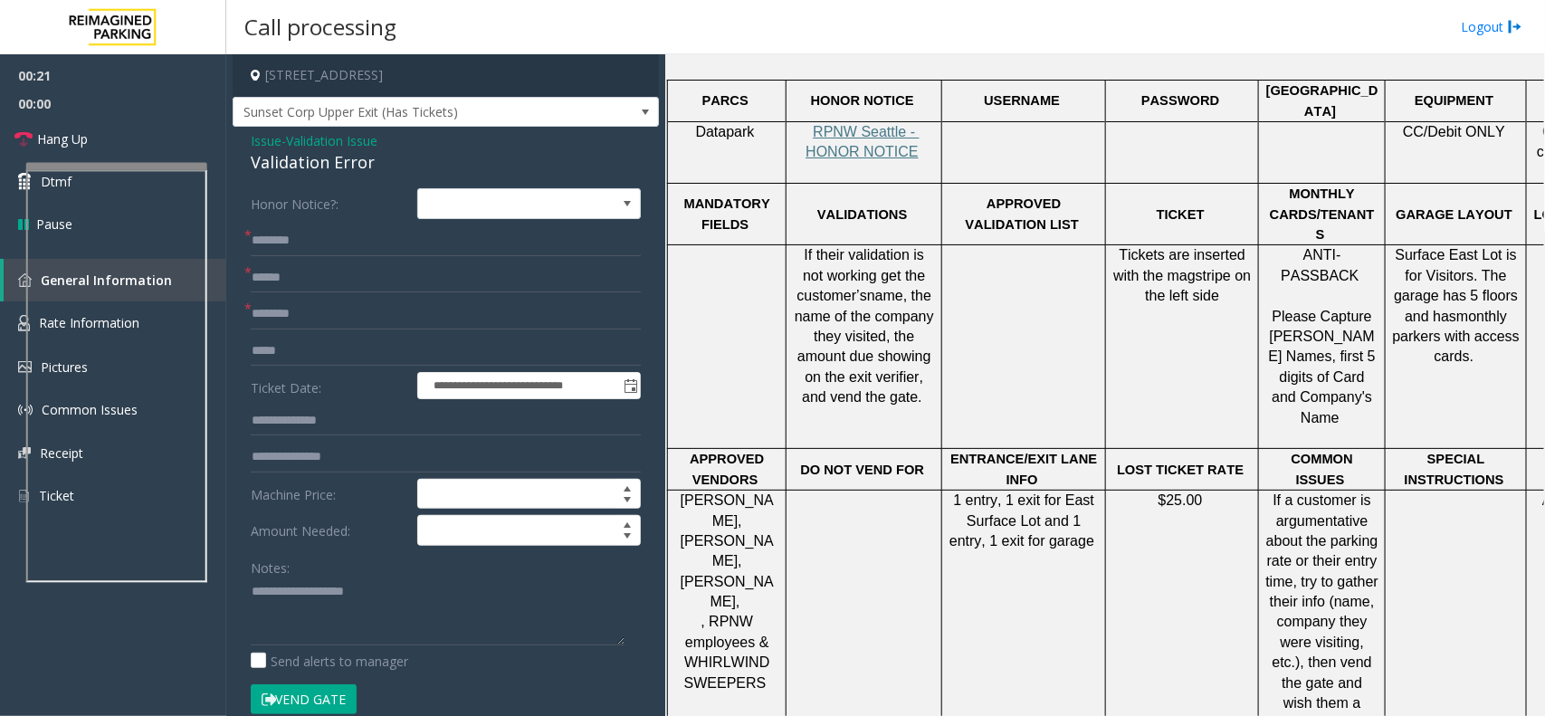
click at [317, 256] on form "**********" at bounding box center [446, 460] width 390 height 545
click at [326, 243] on input "text" at bounding box center [446, 240] width 390 height 31
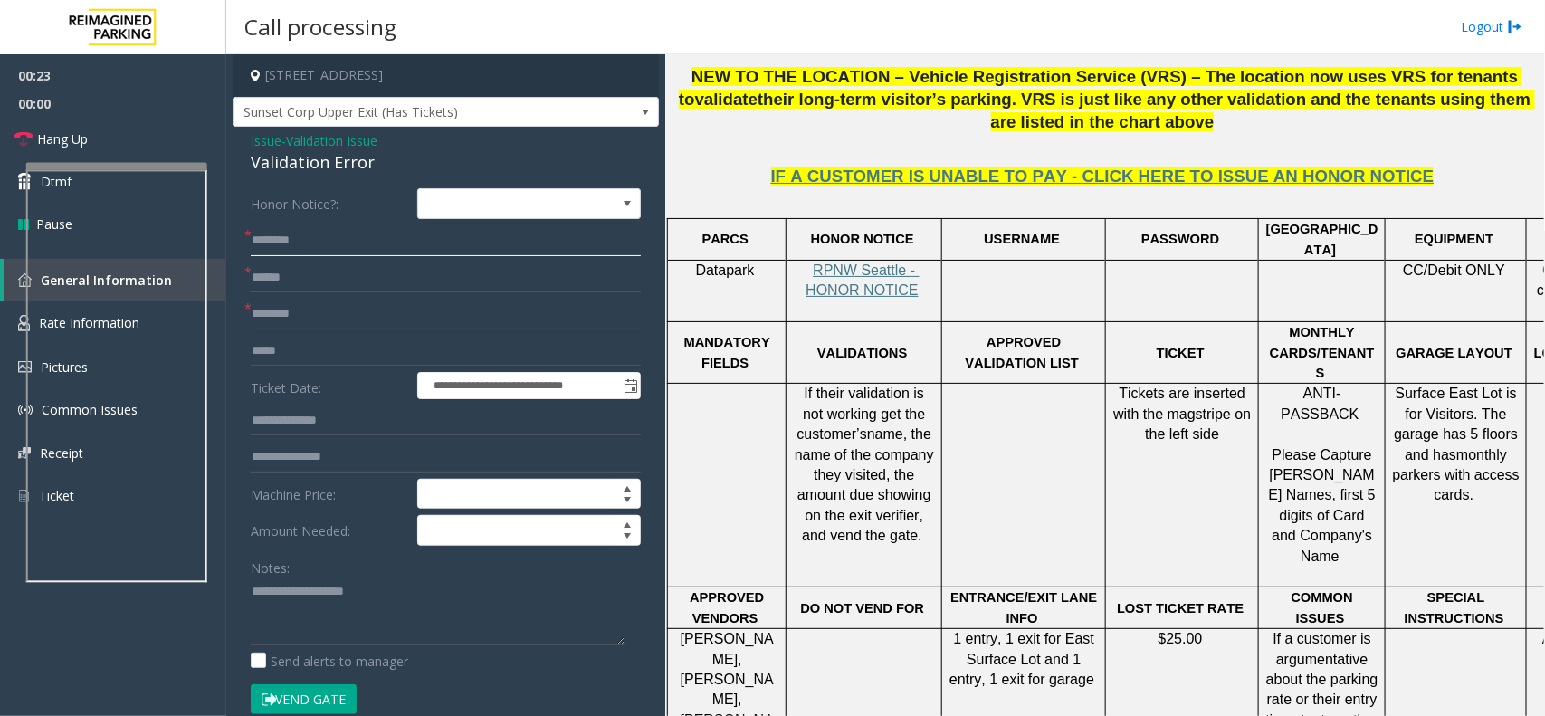
scroll to position [566, 0]
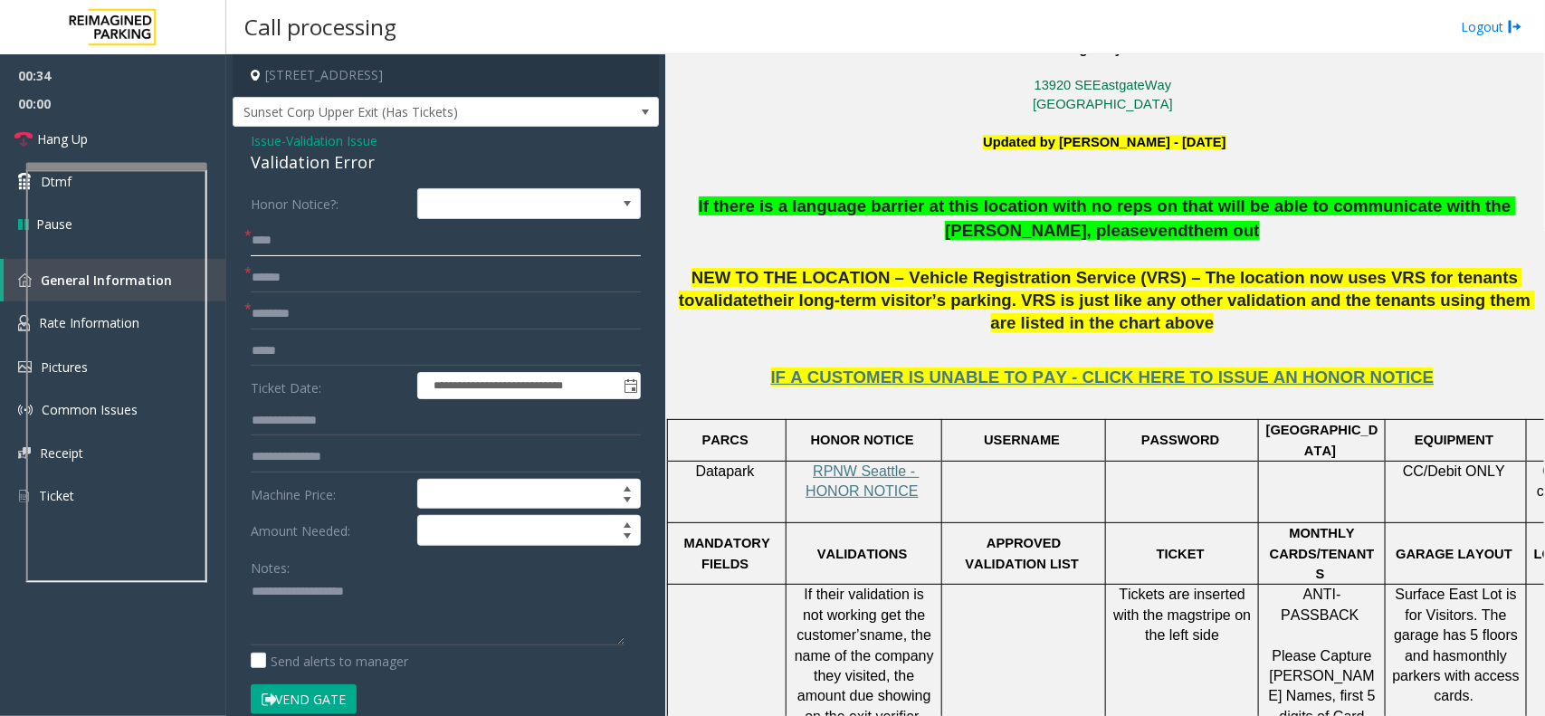
type input "****"
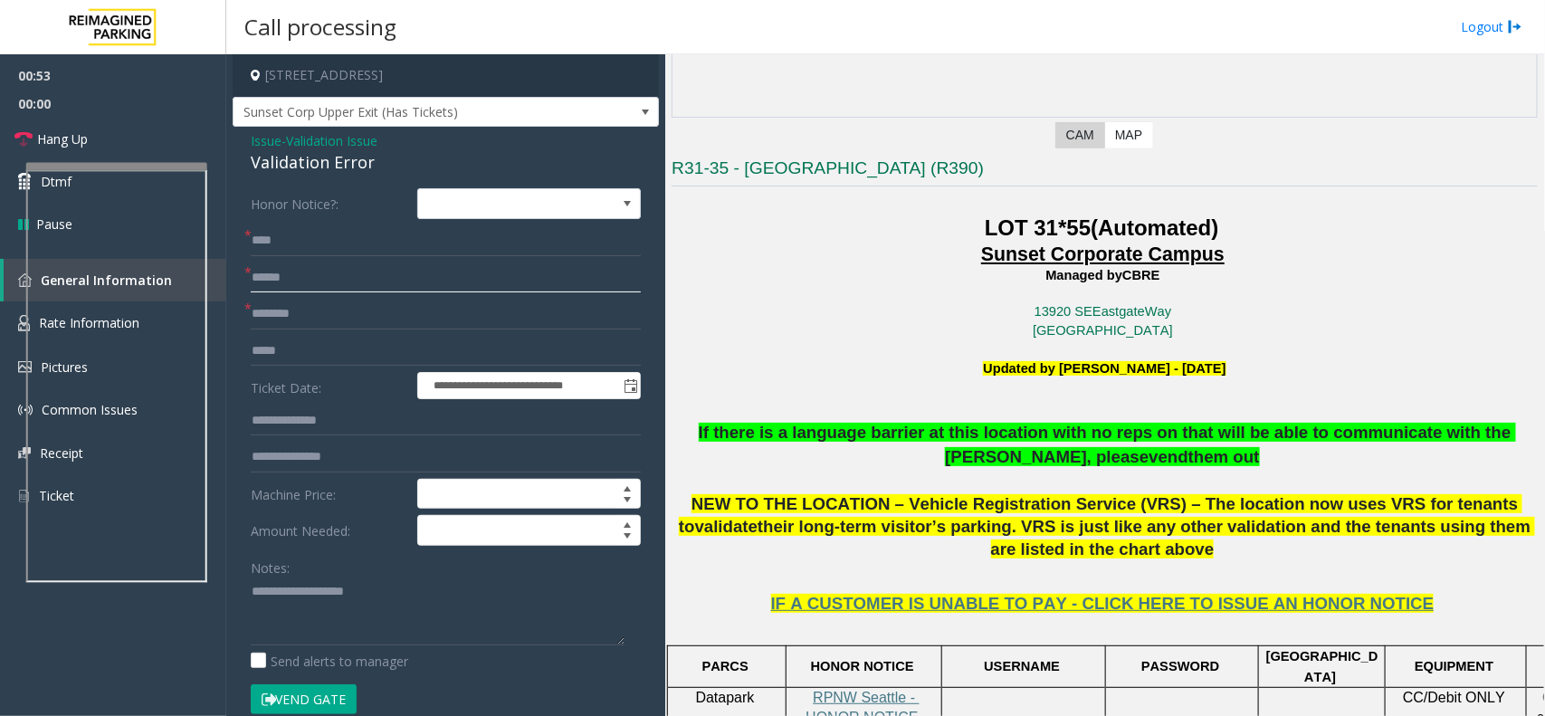
click at [363, 282] on input "text" at bounding box center [446, 278] width 390 height 31
type input "******"
click at [333, 330] on form "**********" at bounding box center [446, 460] width 390 height 545
click at [341, 322] on input "text" at bounding box center [446, 314] width 390 height 31
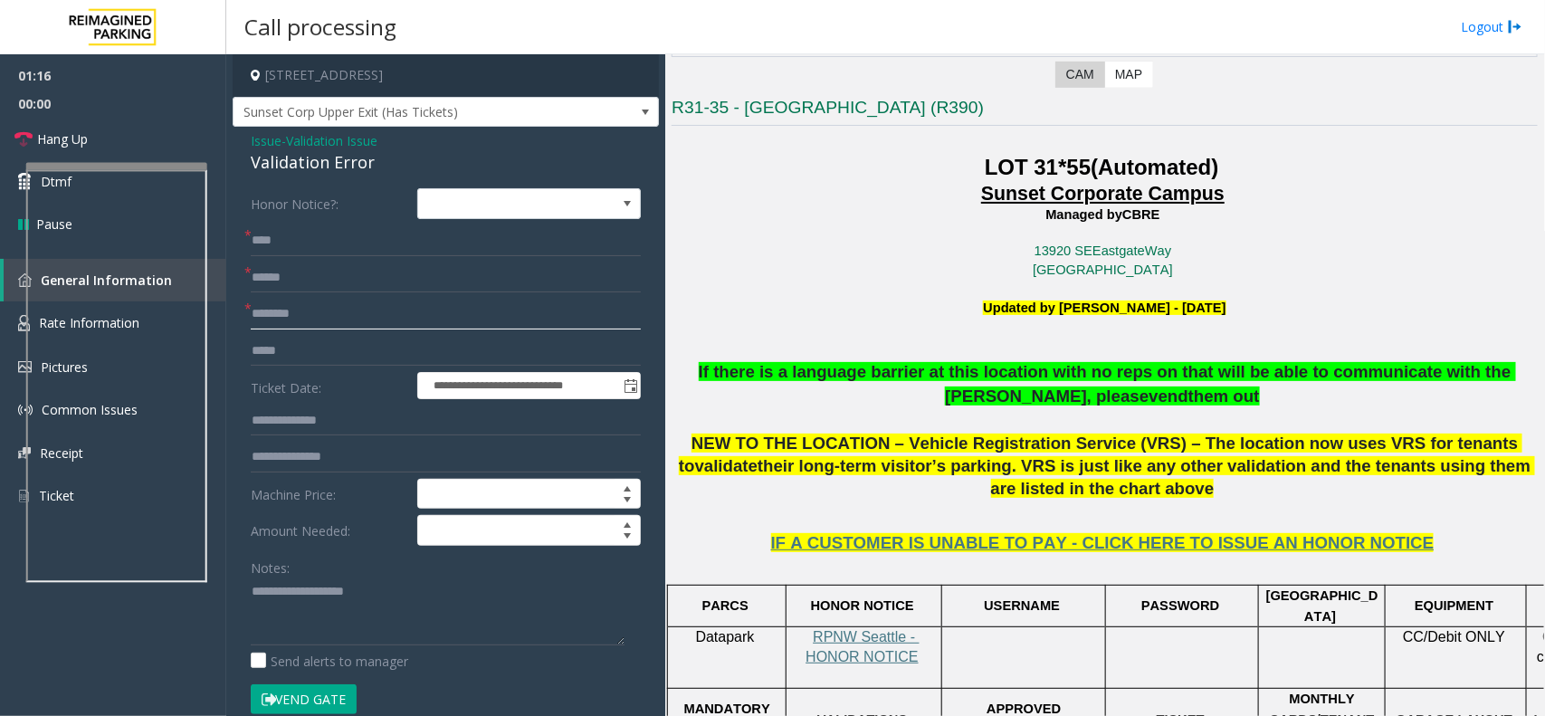
scroll to position [679, 0]
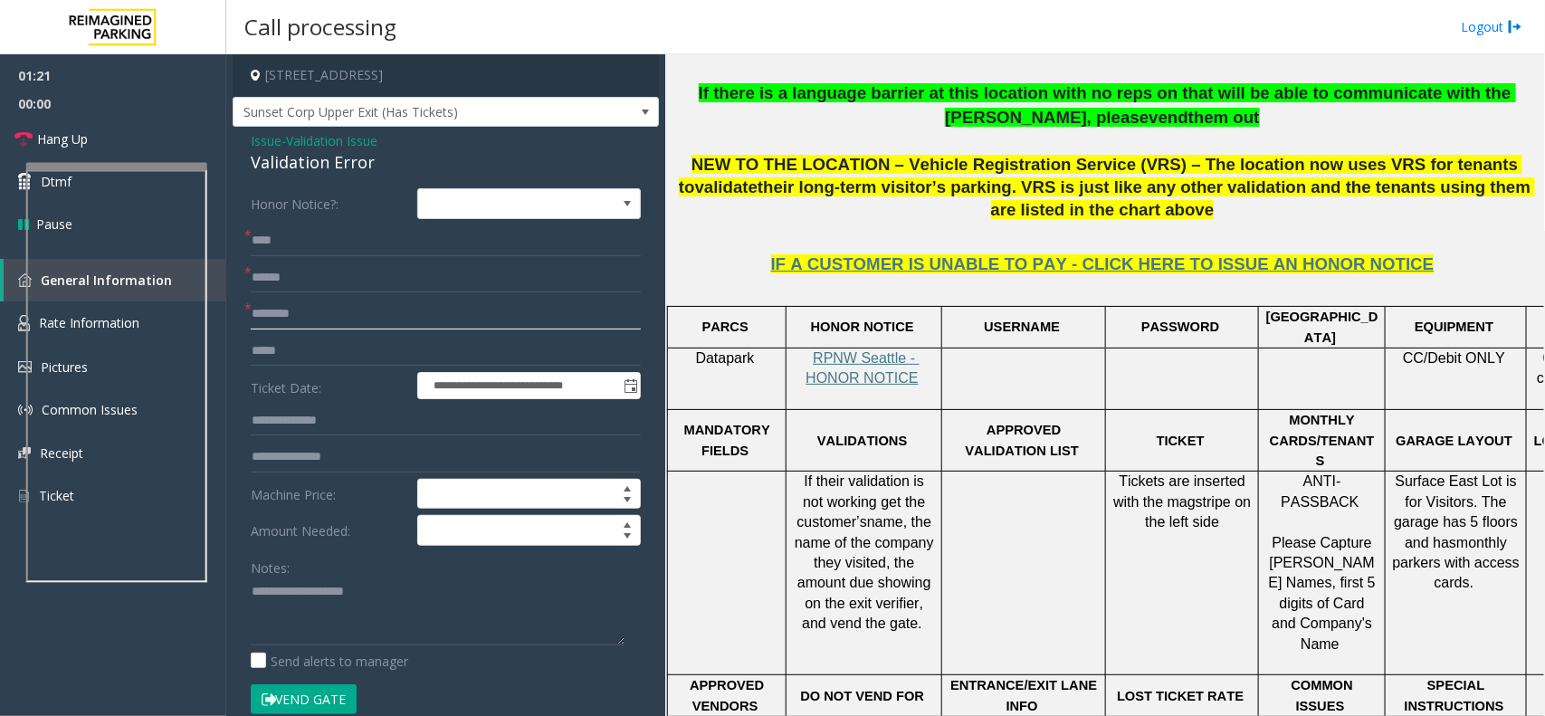
click at [323, 304] on input "text" at bounding box center [446, 314] width 390 height 31
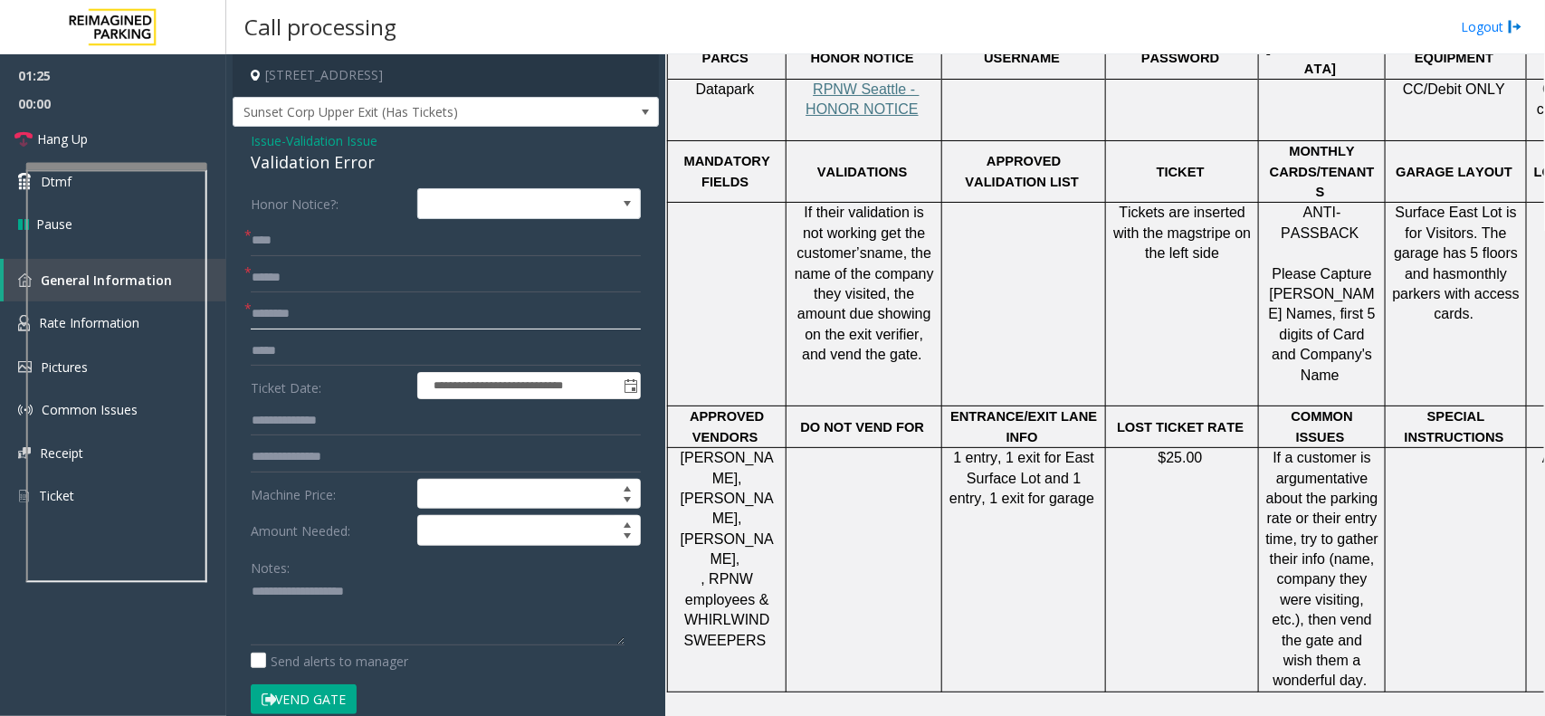
scroll to position [1018, 0]
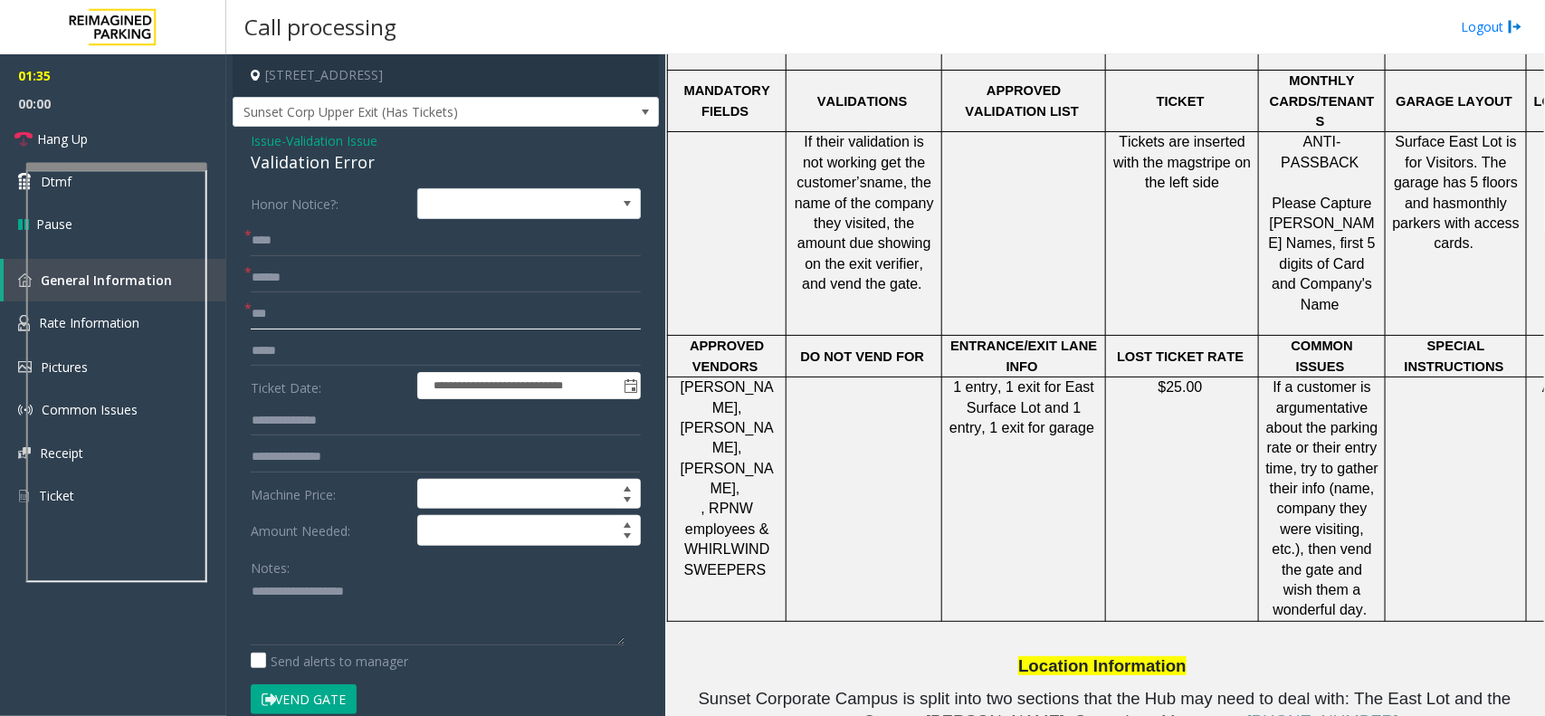
type input "***"
click at [390, 328] on input "***" at bounding box center [446, 314] width 390 height 31
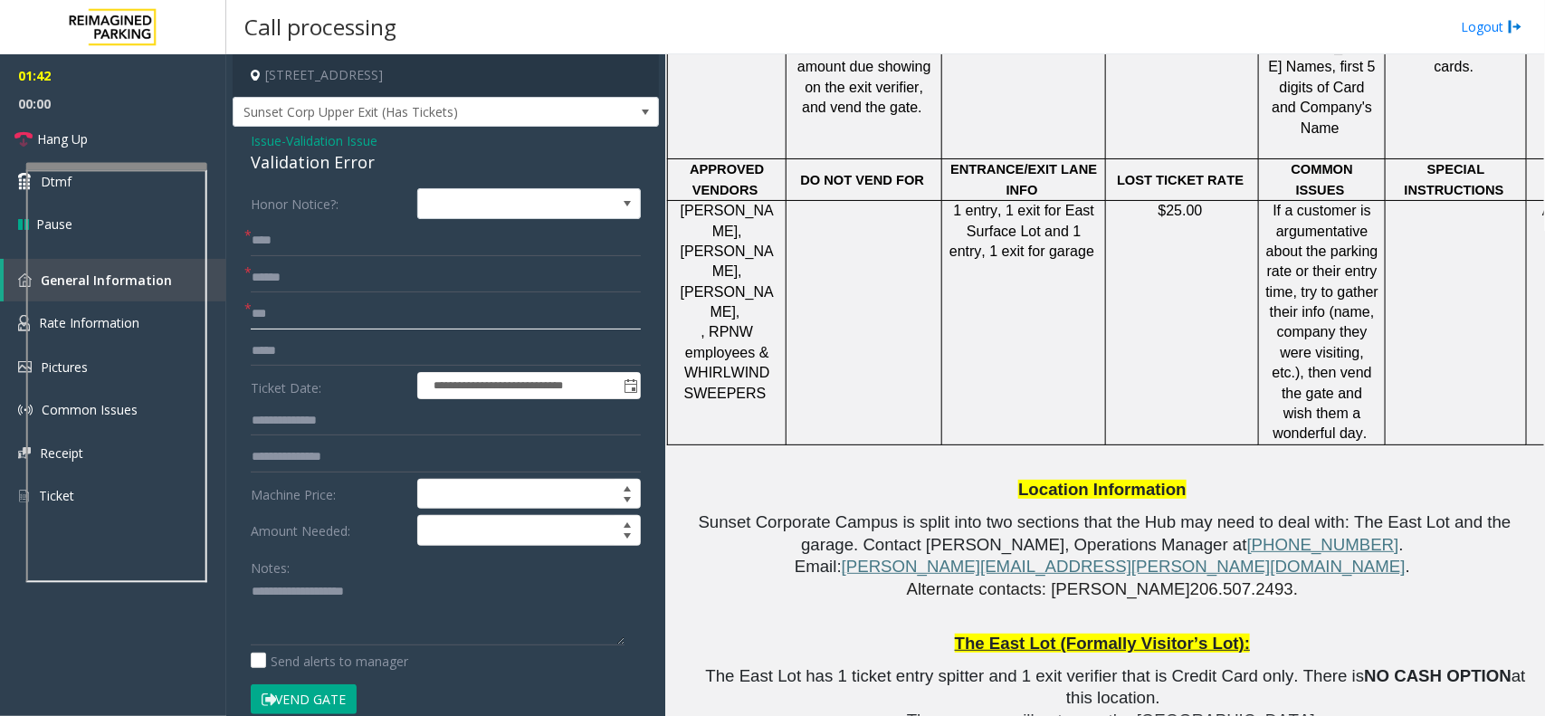
scroll to position [905, 0]
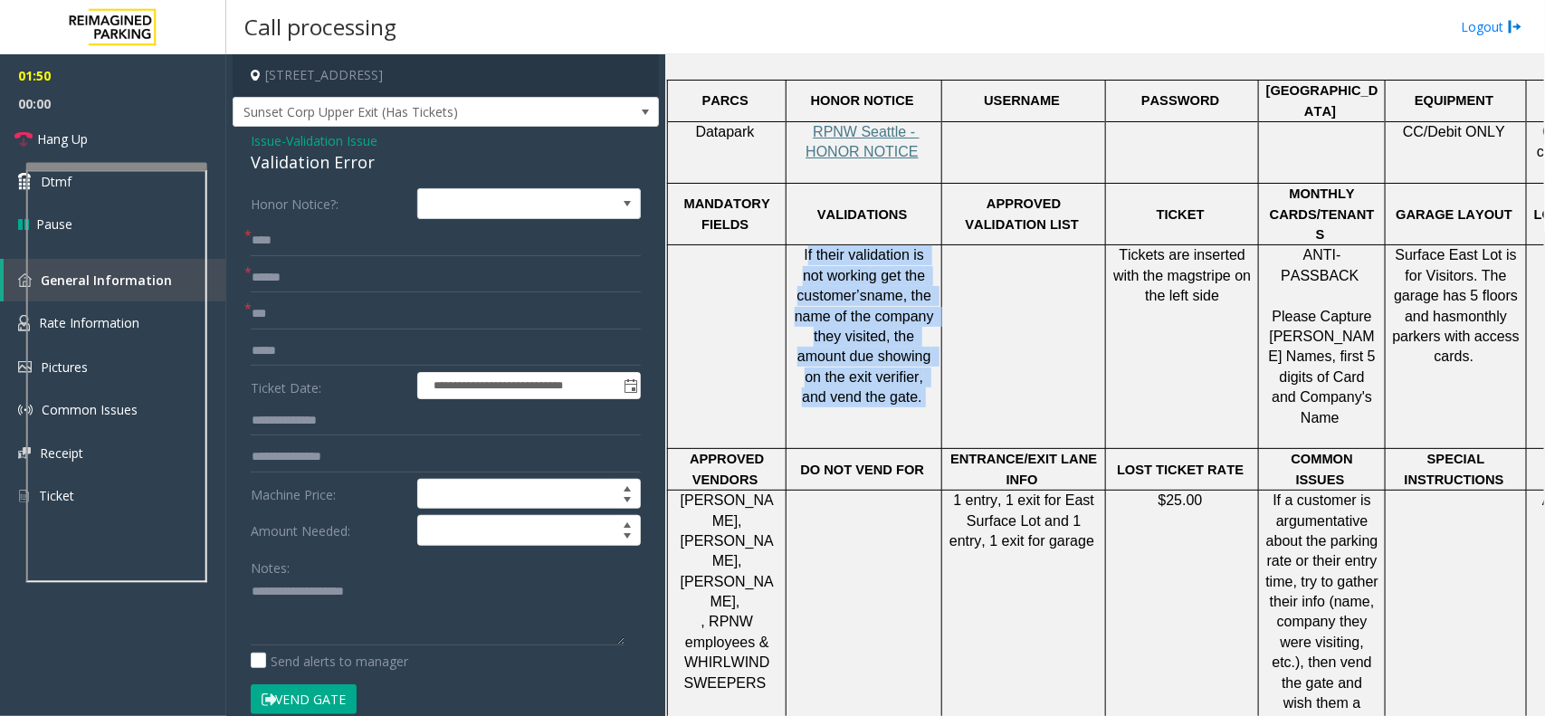
drag, startPoint x: 799, startPoint y: 208, endPoint x: 928, endPoint y: 347, distance: 189.0
click at [928, 347] on p "If their validation is not working get the customer’s name, the name of the com…" at bounding box center [864, 326] width 142 height 162
click at [860, 330] on span "name, the name of the company they visited, the amount due showing on the exit …" at bounding box center [866, 346] width 143 height 117
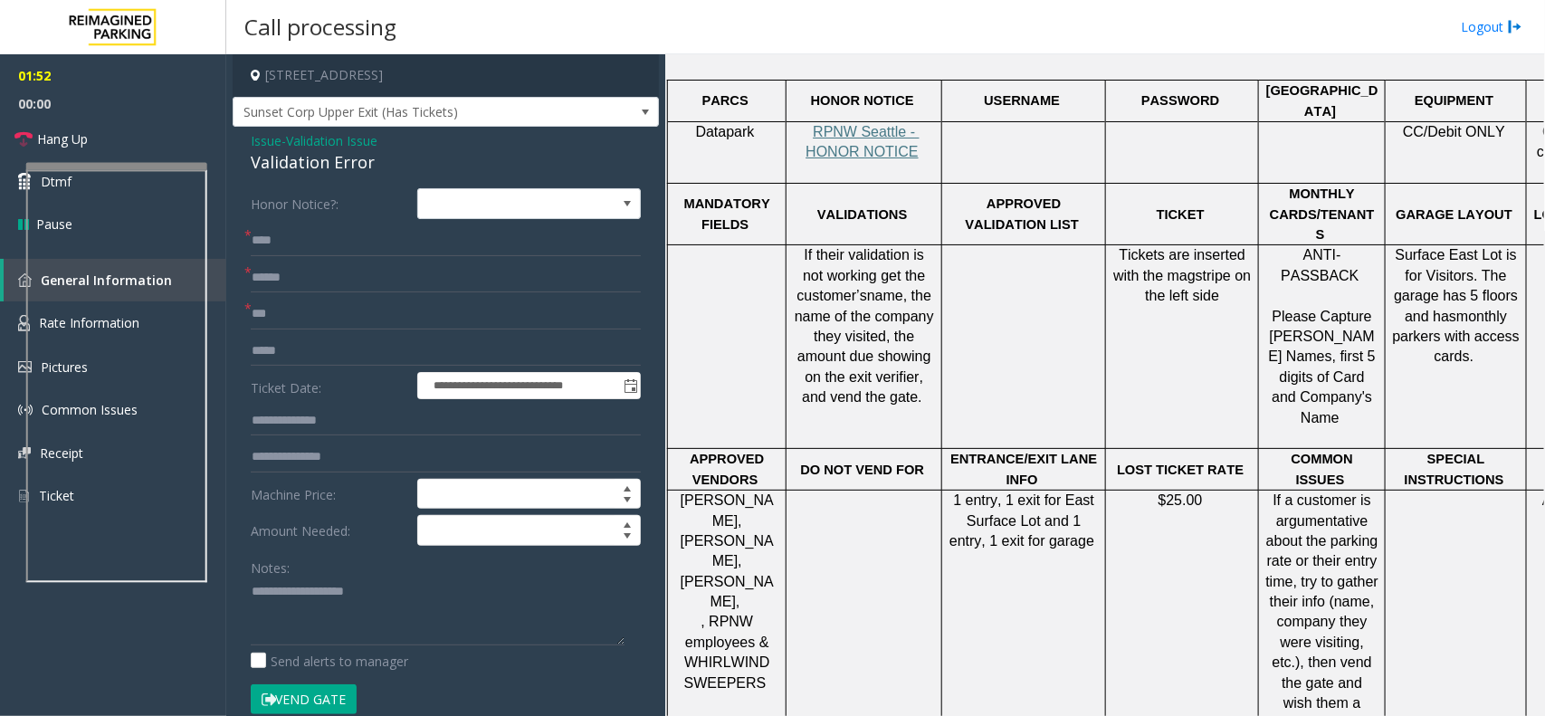
click at [279, 167] on div "Validation Error" at bounding box center [446, 162] width 390 height 24
click at [297, 596] on textarea at bounding box center [438, 612] width 374 height 68
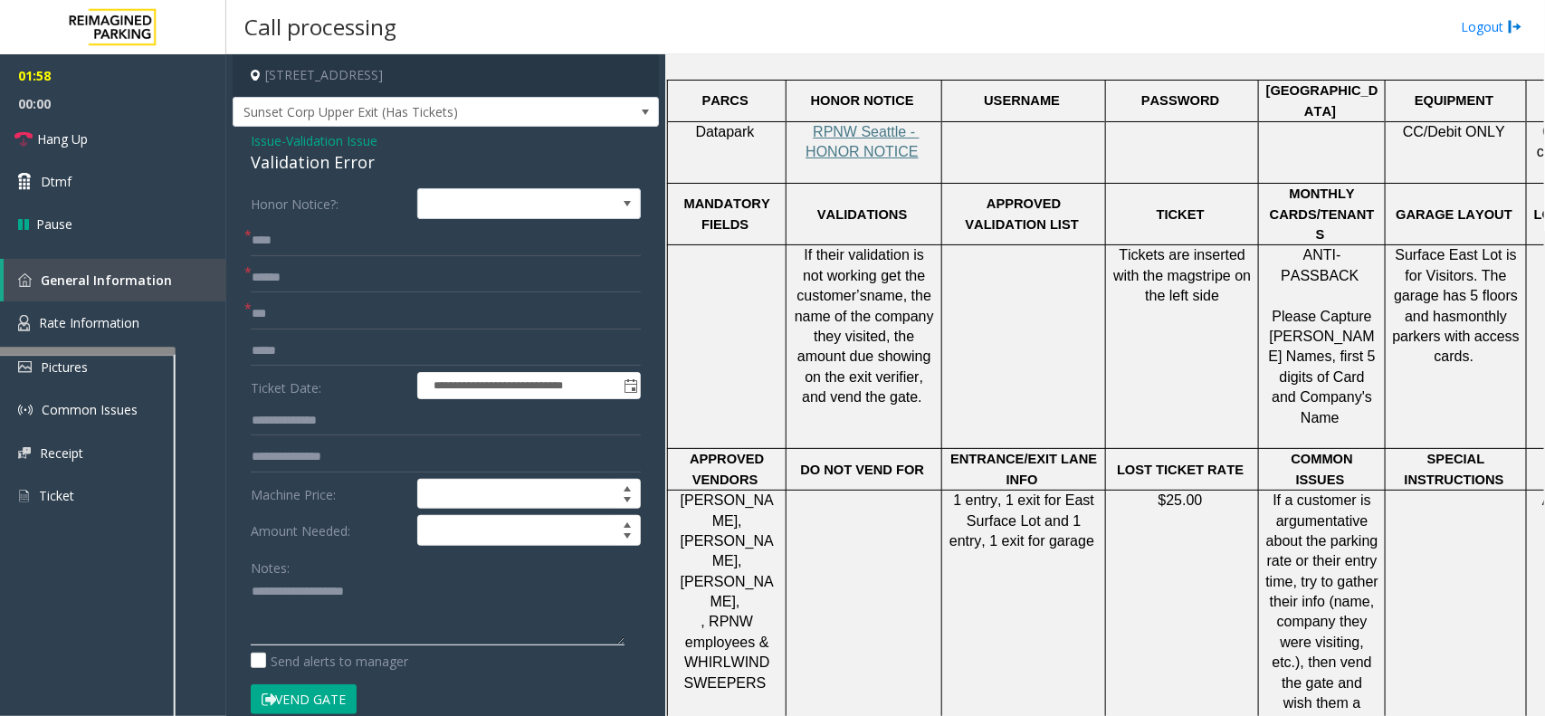
click at [95, 347] on div at bounding box center [85, 350] width 181 height 7
click at [95, 319] on span "Rate Information" at bounding box center [89, 322] width 100 height 17
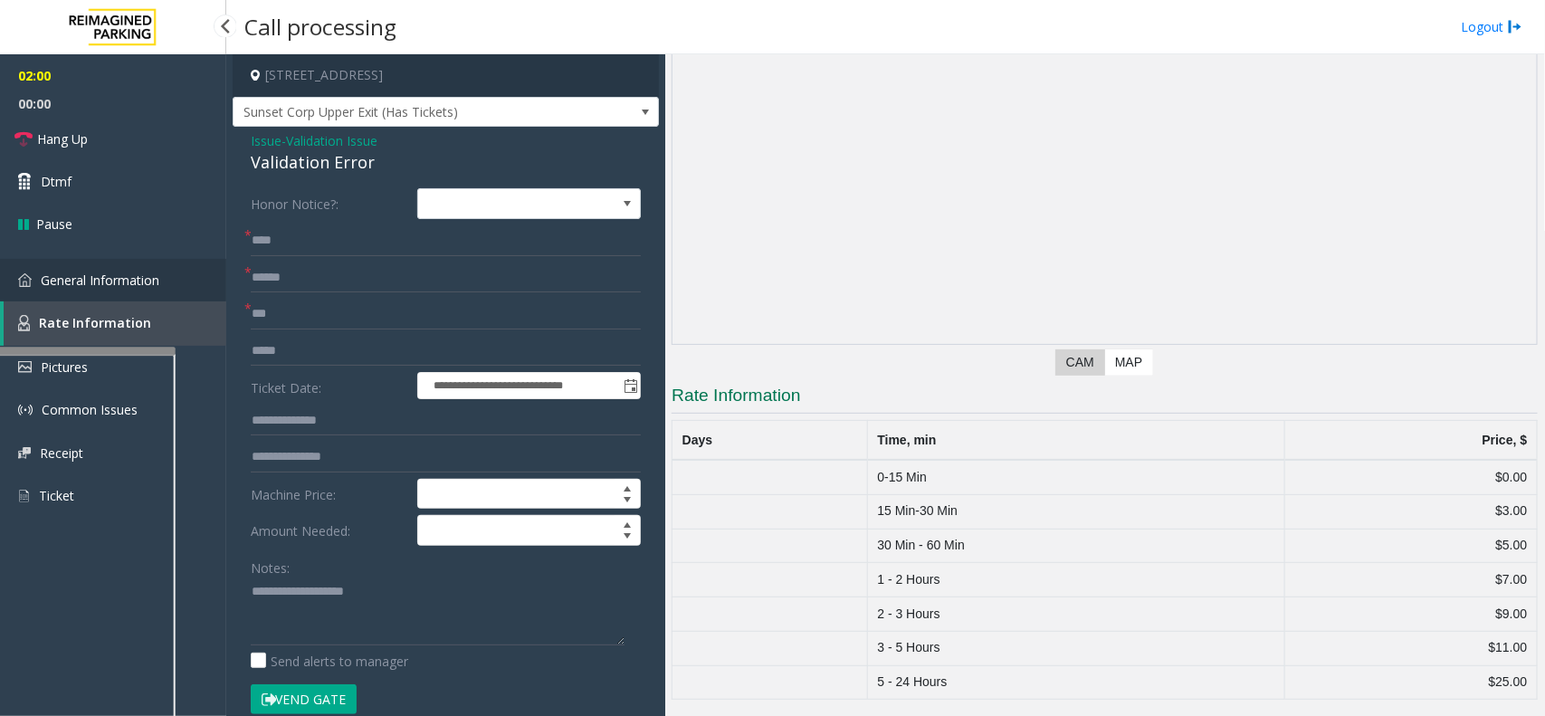
click at [105, 295] on link "General Information" at bounding box center [113, 280] width 226 height 43
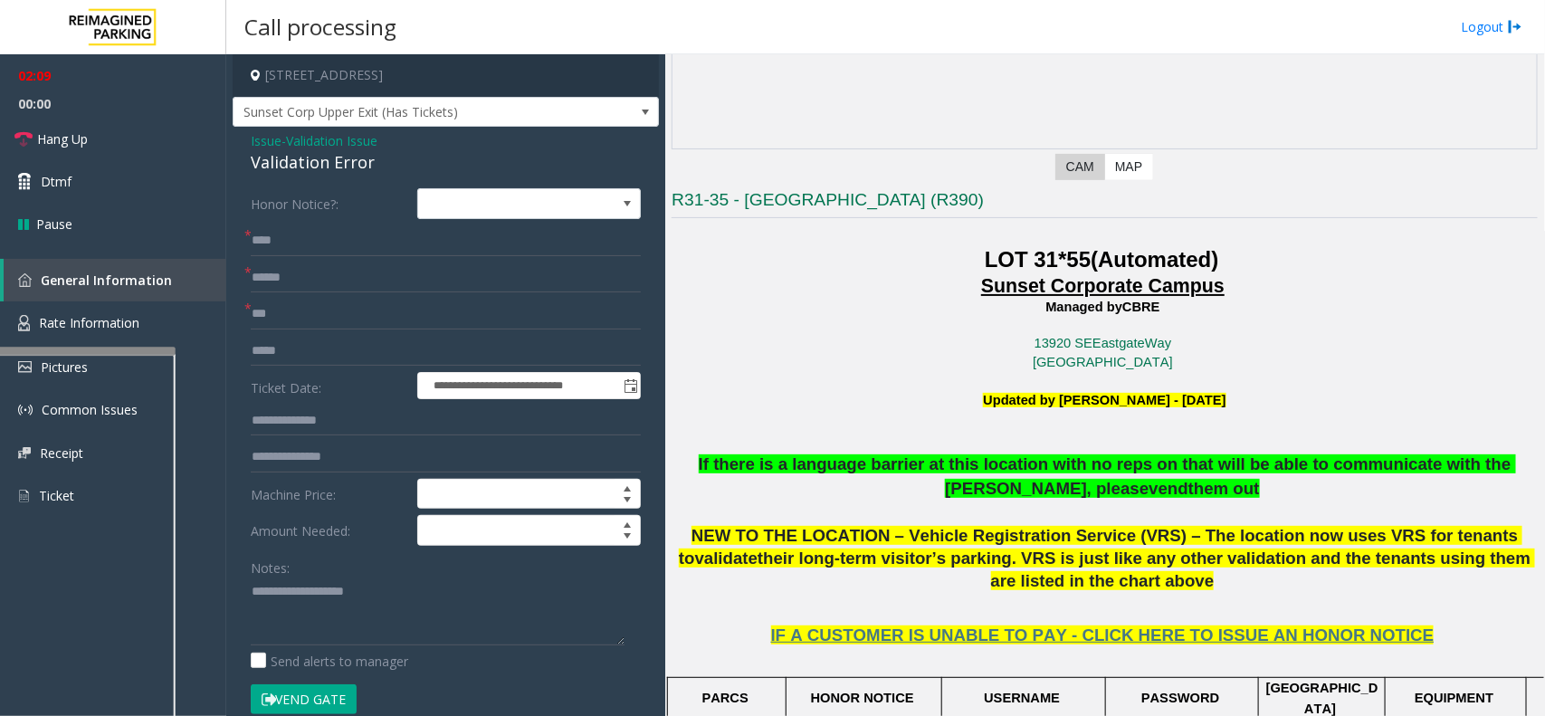
scroll to position [339, 0]
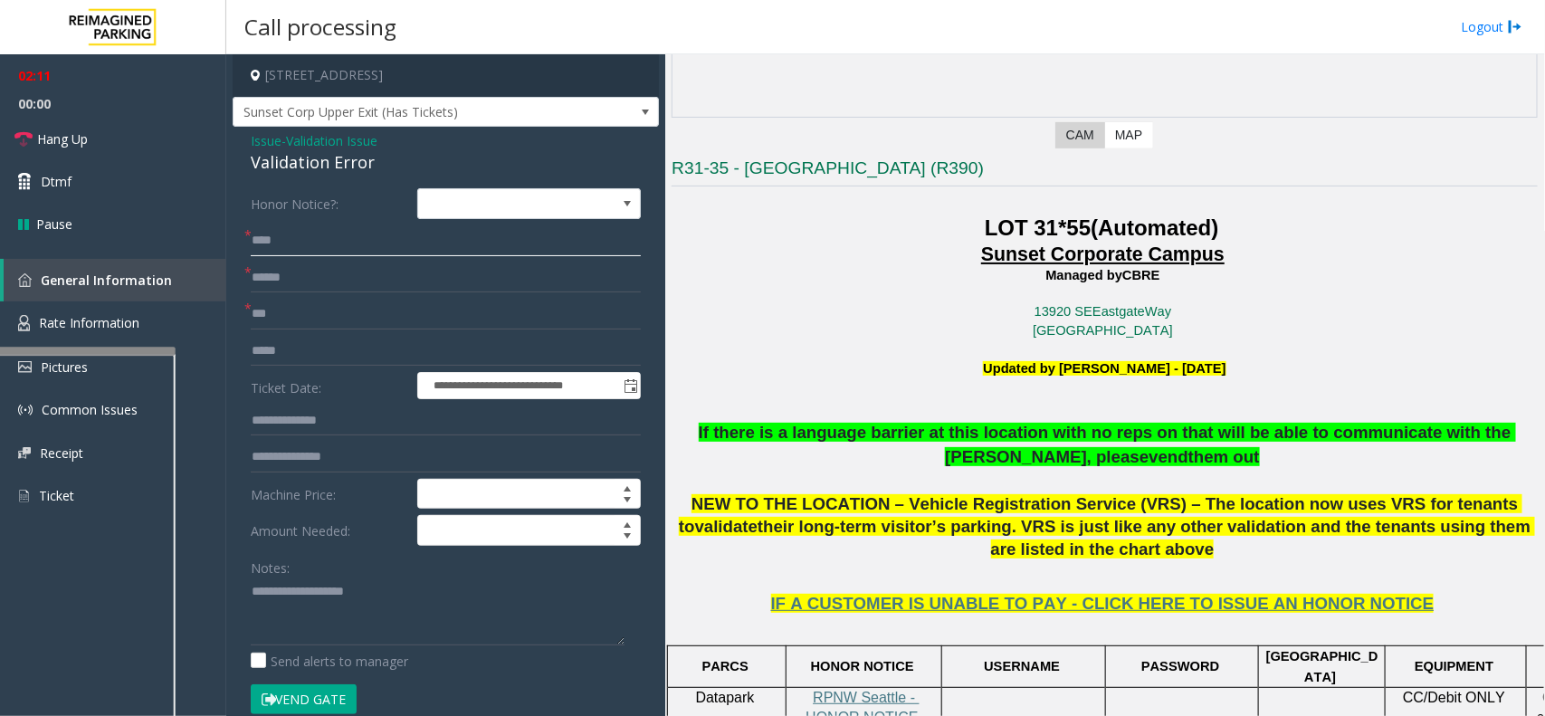
click at [256, 241] on input "****" at bounding box center [446, 240] width 390 height 31
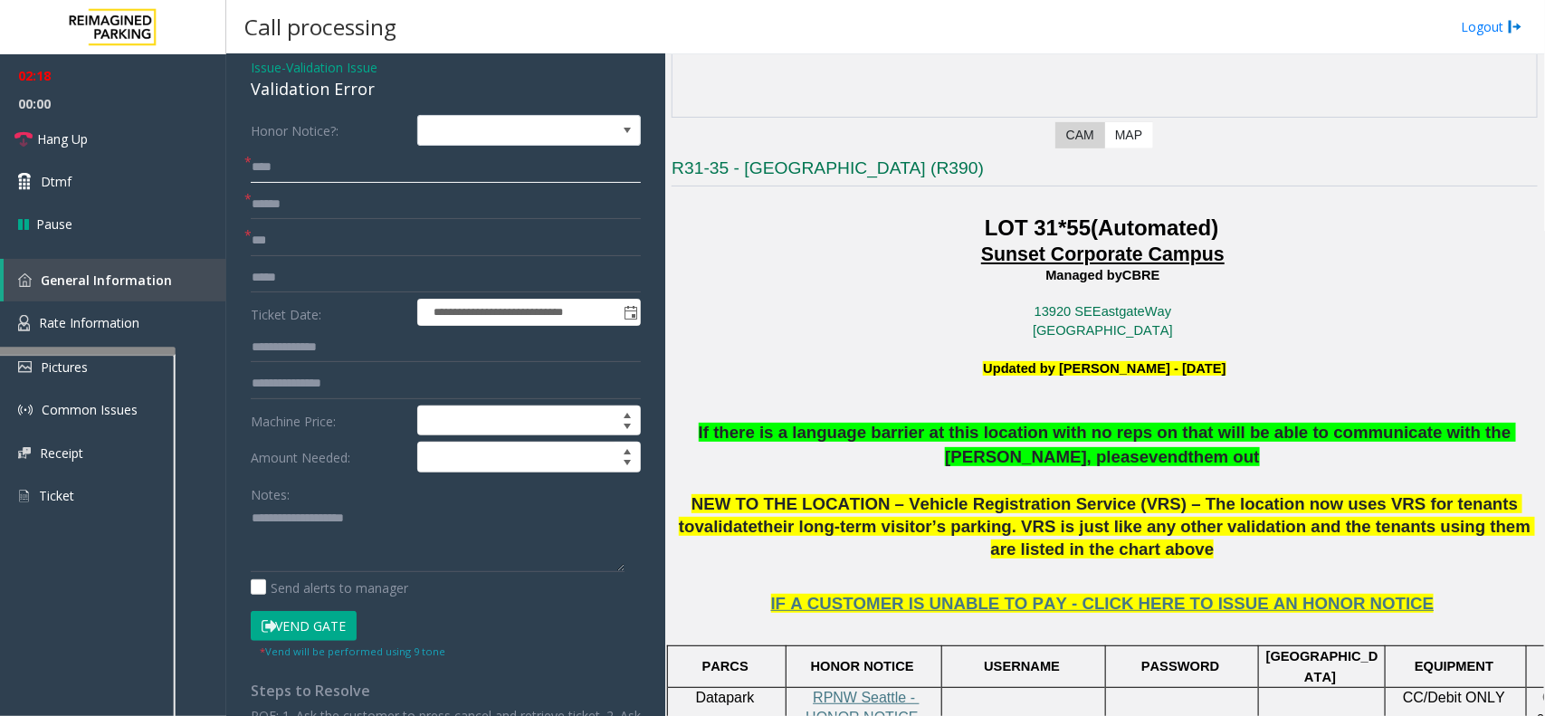
scroll to position [113, 0]
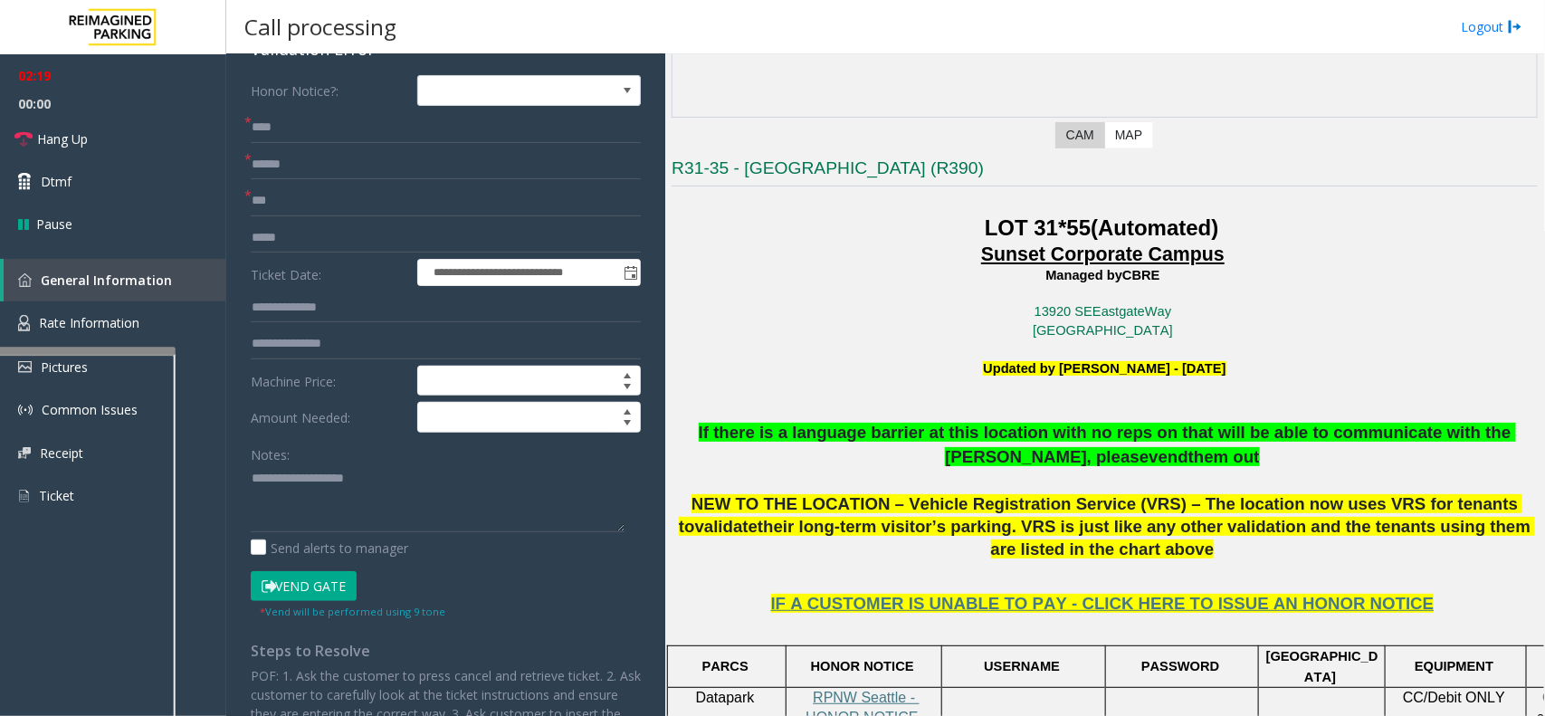
click at [320, 585] on button "Vend Gate" at bounding box center [304, 586] width 106 height 31
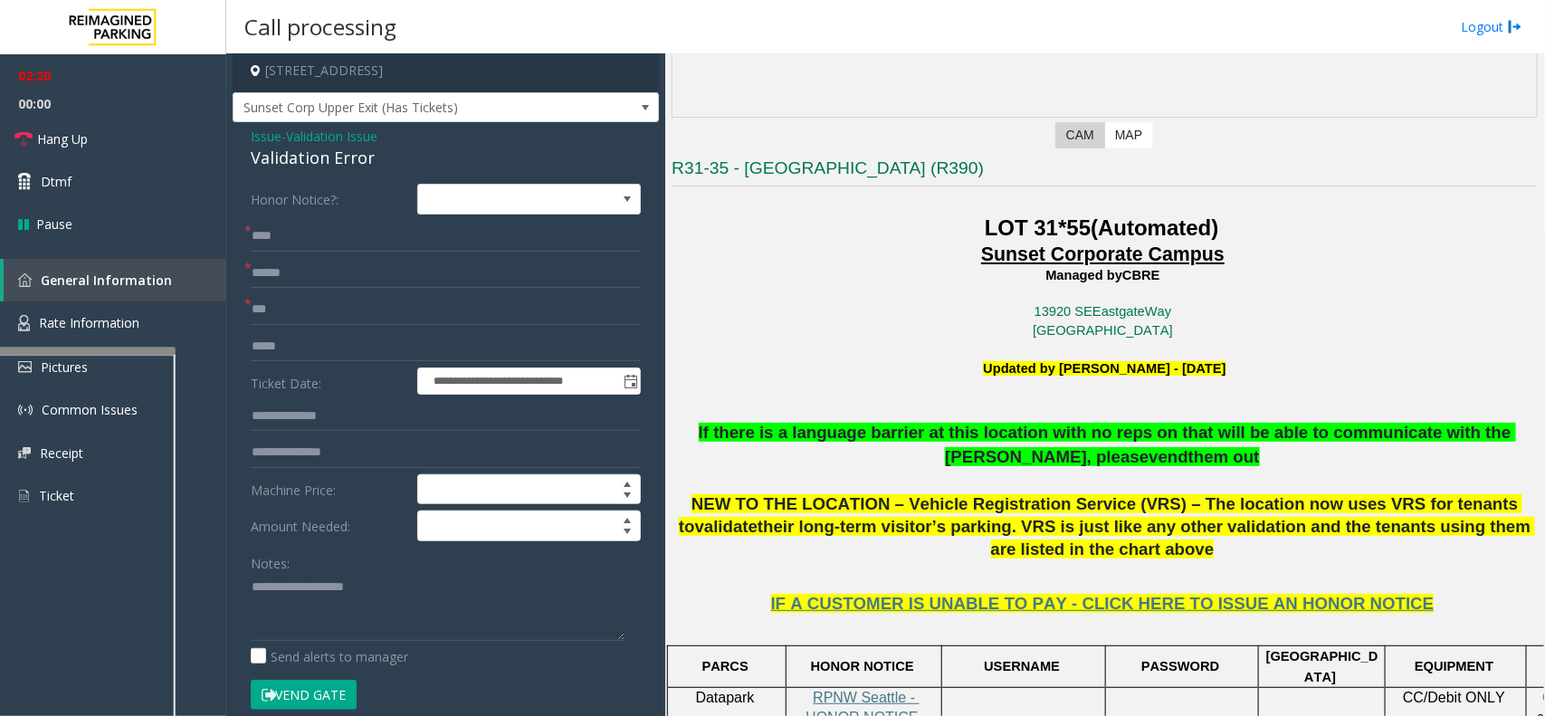
scroll to position [0, 0]
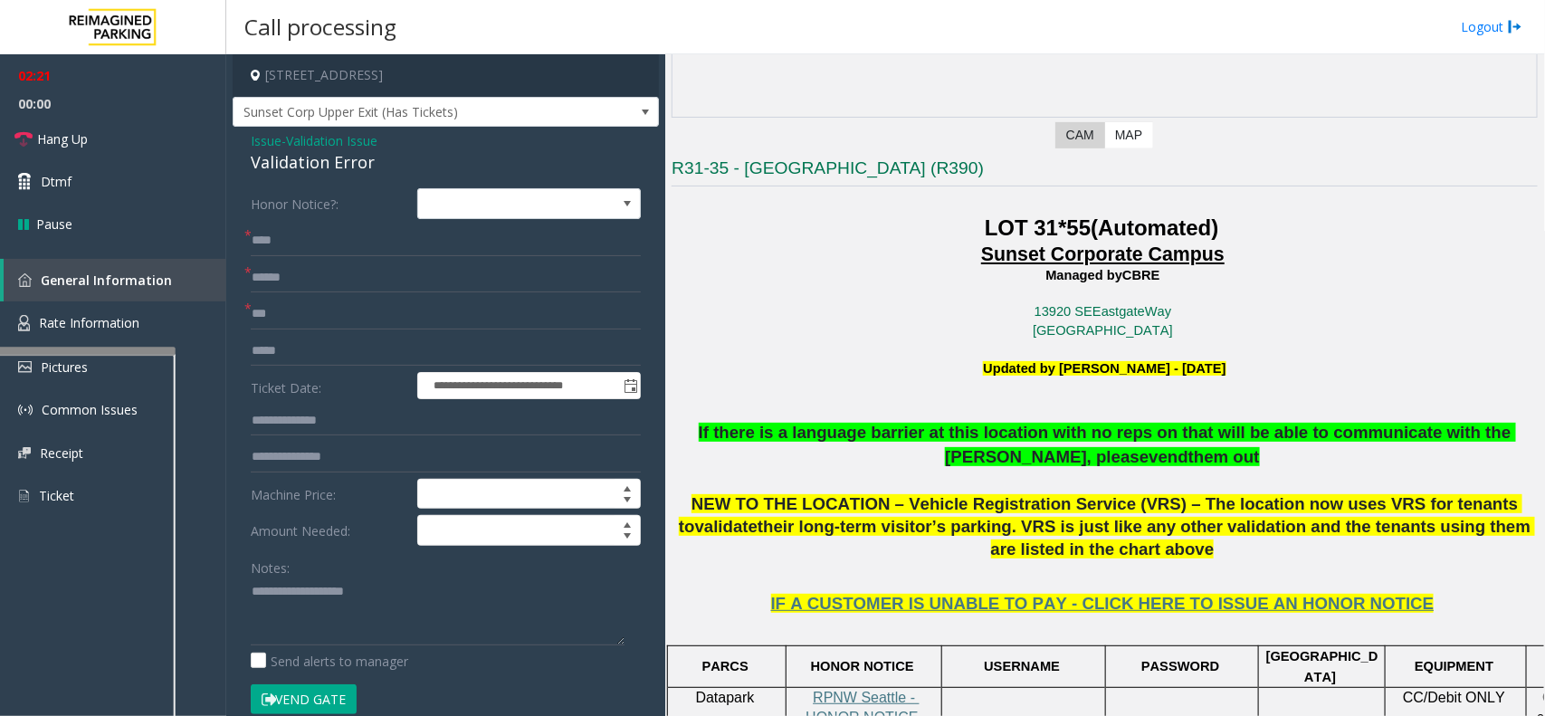
click at [296, 166] on div "Validation Error" at bounding box center [446, 162] width 390 height 24
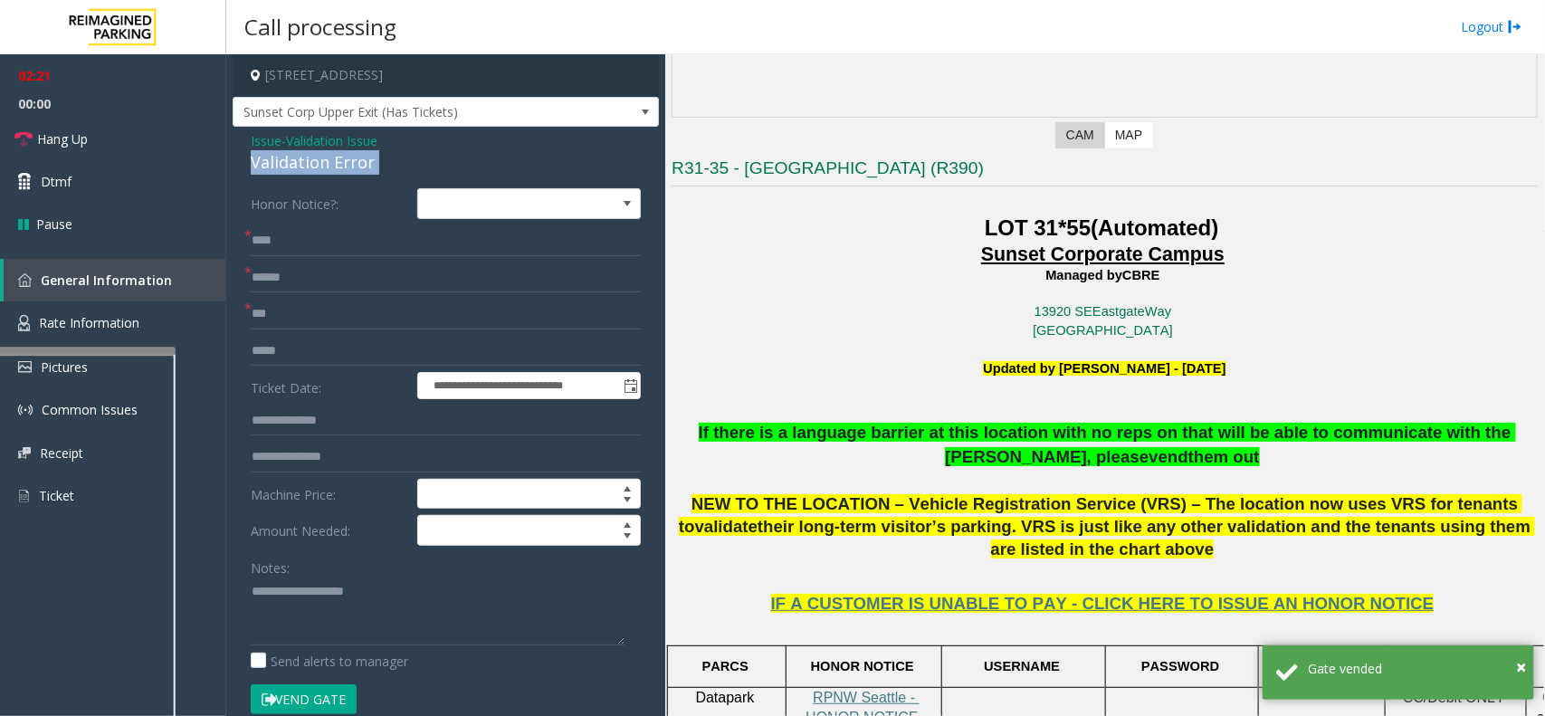
click at [296, 166] on div "Validation Error" at bounding box center [446, 162] width 390 height 24
copy div "Validation Error"
click at [373, 614] on textarea at bounding box center [438, 612] width 374 height 68
paste textarea "**********"
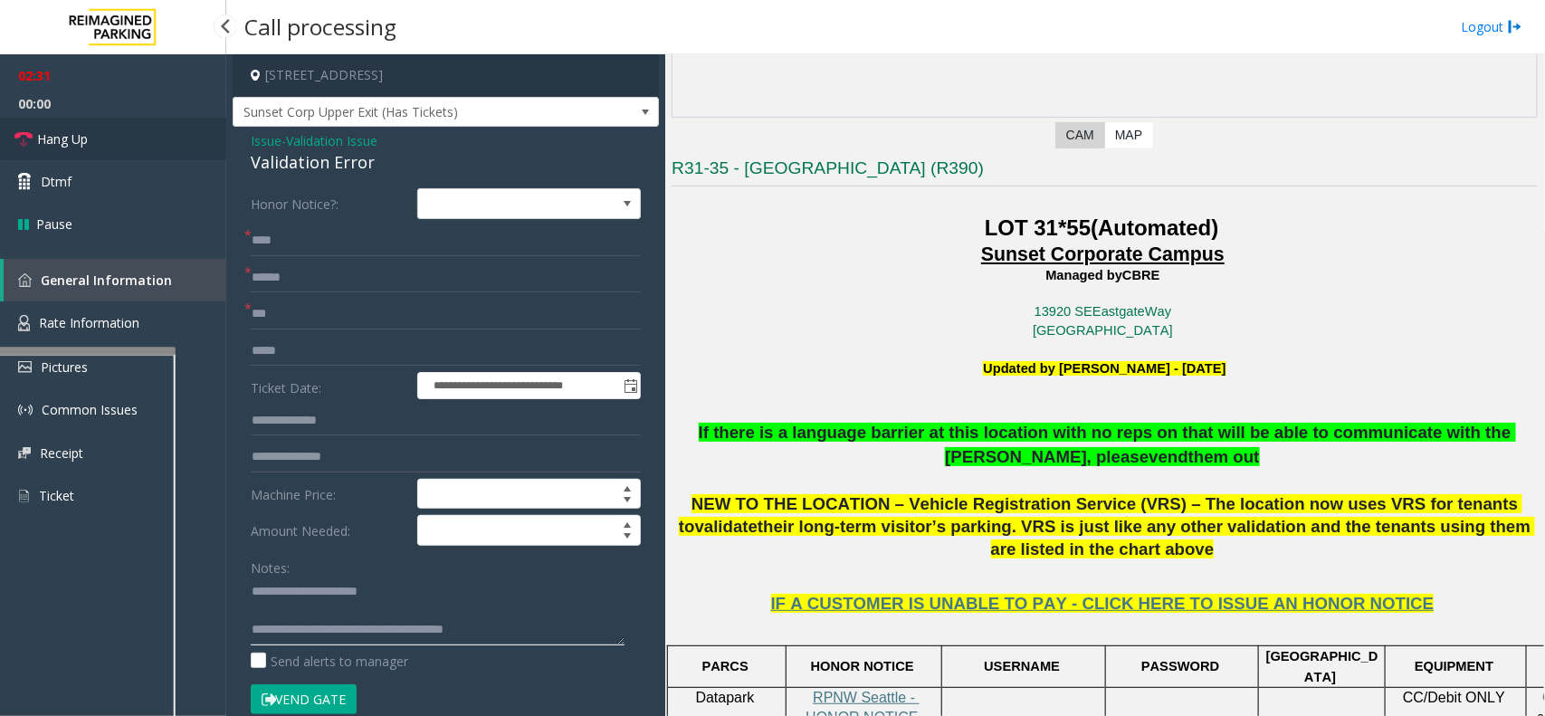
type textarea "**********"
click at [72, 136] on span "Hang Up" at bounding box center [62, 138] width 51 height 19
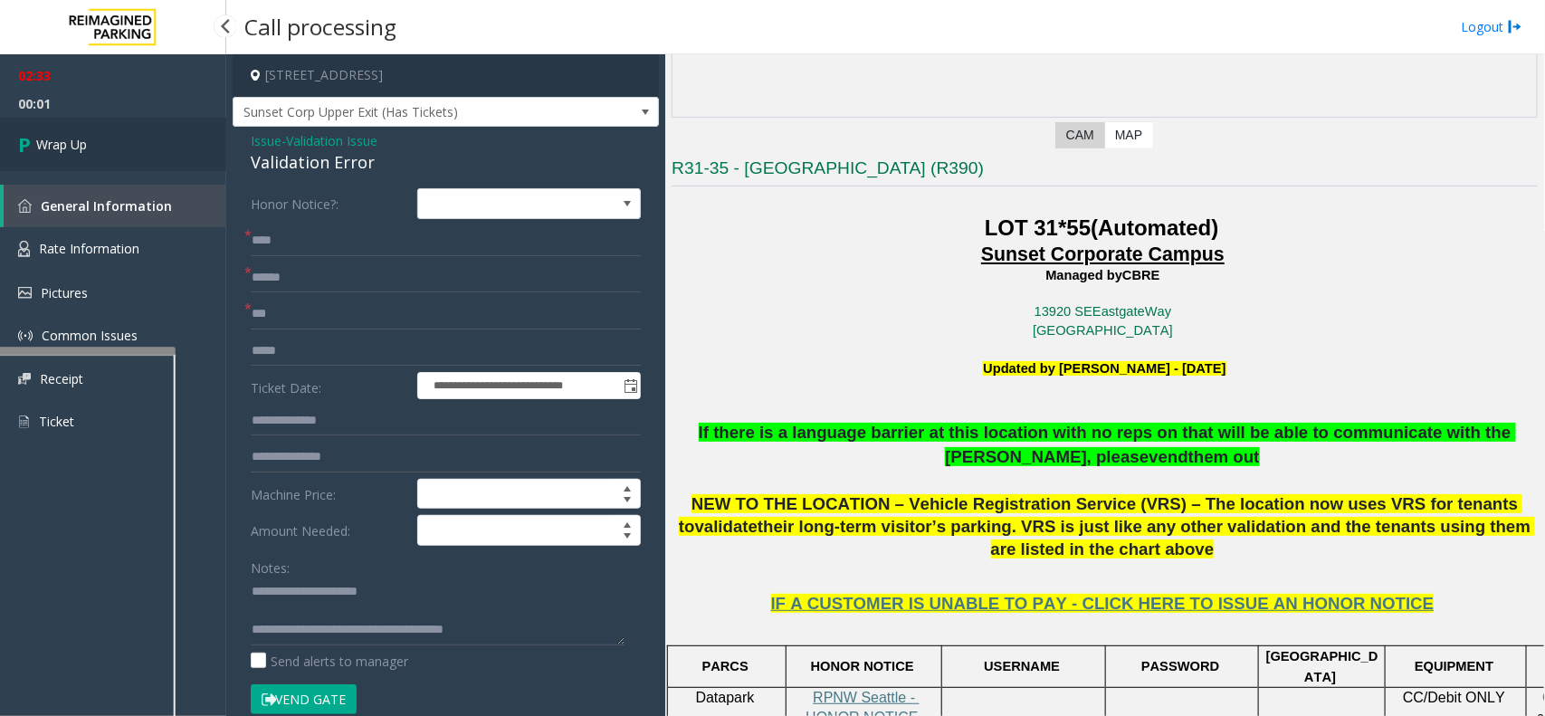
click at [50, 145] on span "Wrap Up" at bounding box center [61, 144] width 51 height 19
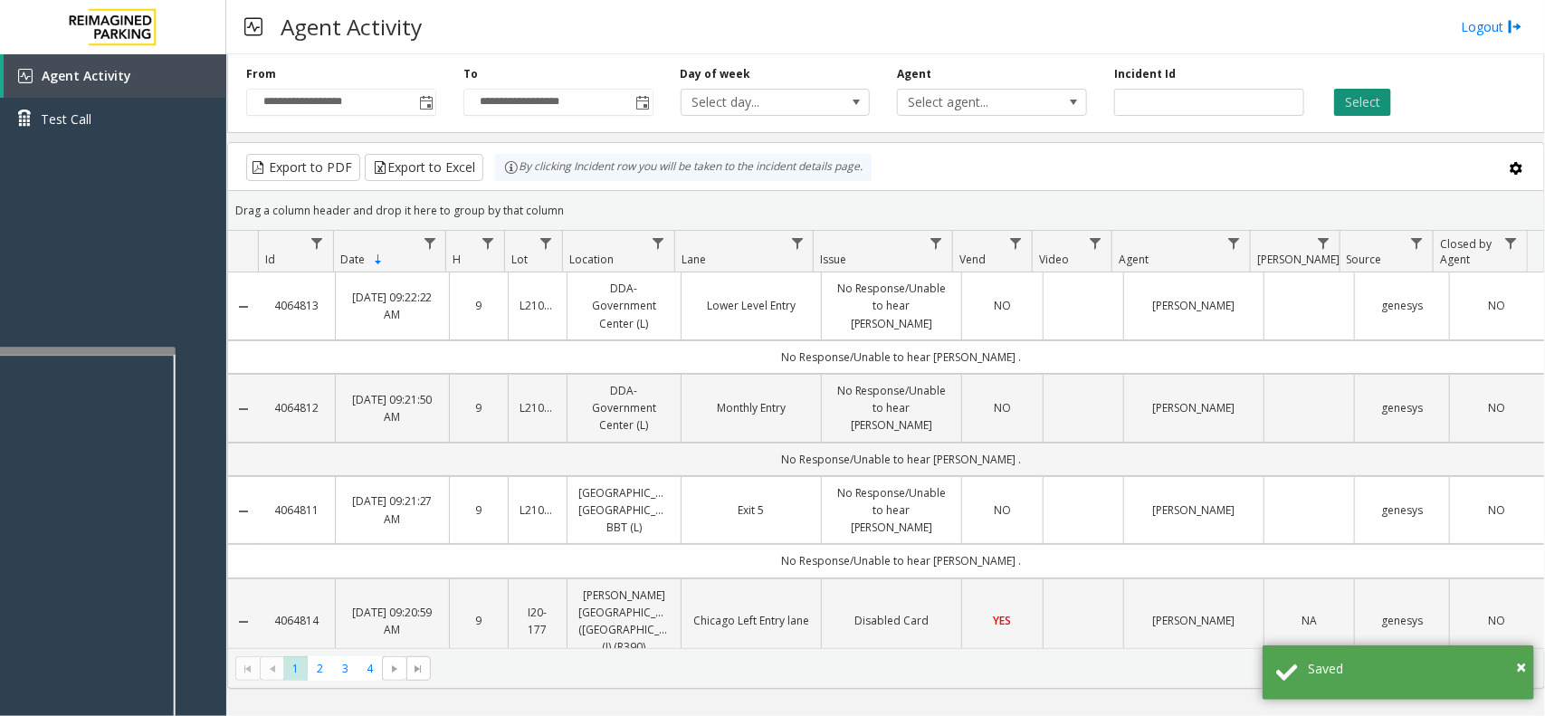
click at [1361, 100] on button "Select" at bounding box center [1362, 102] width 57 height 27
click at [1351, 109] on button "Select" at bounding box center [1362, 102] width 57 height 27
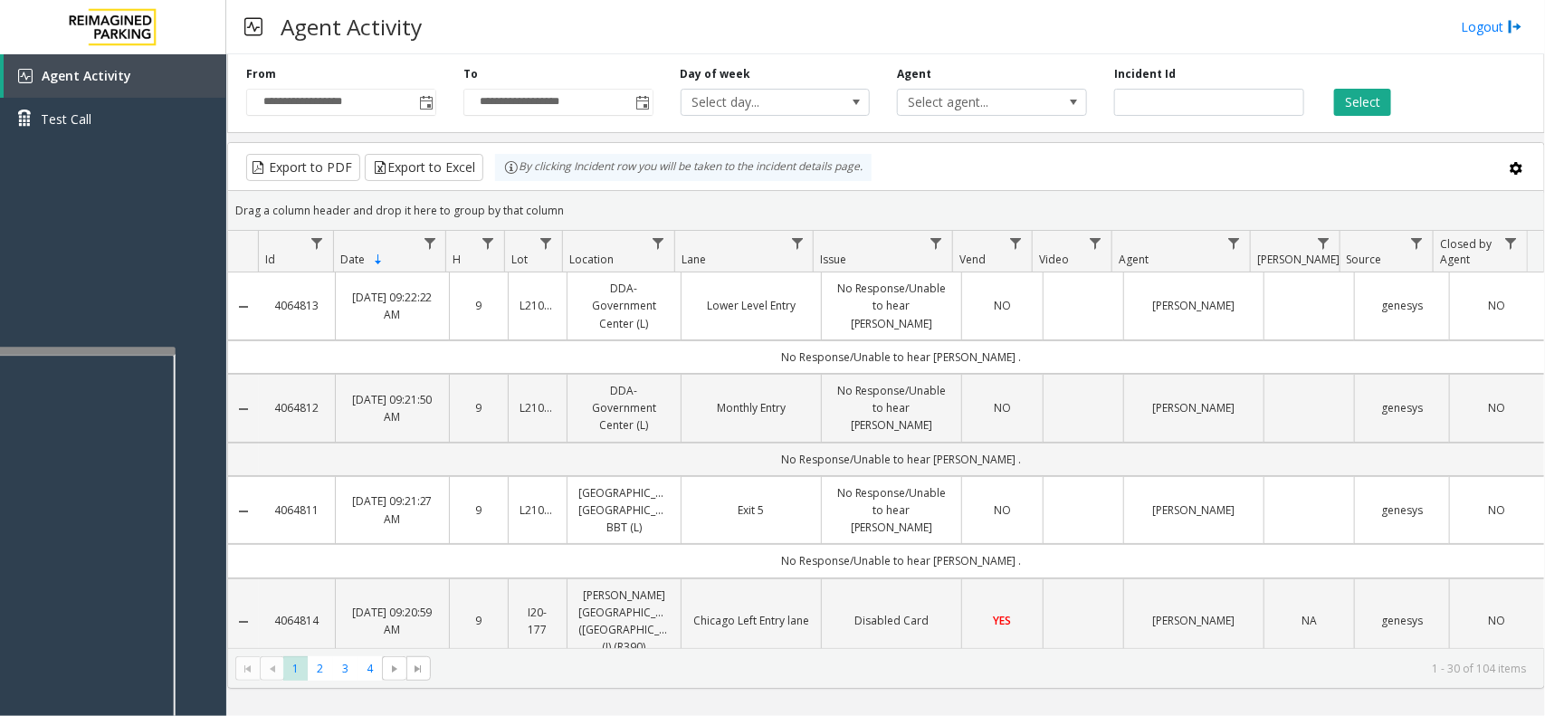
click at [1332, 107] on div "Select" at bounding box center [1426, 91] width 217 height 50
click at [1354, 107] on button "Select" at bounding box center [1362, 102] width 57 height 27
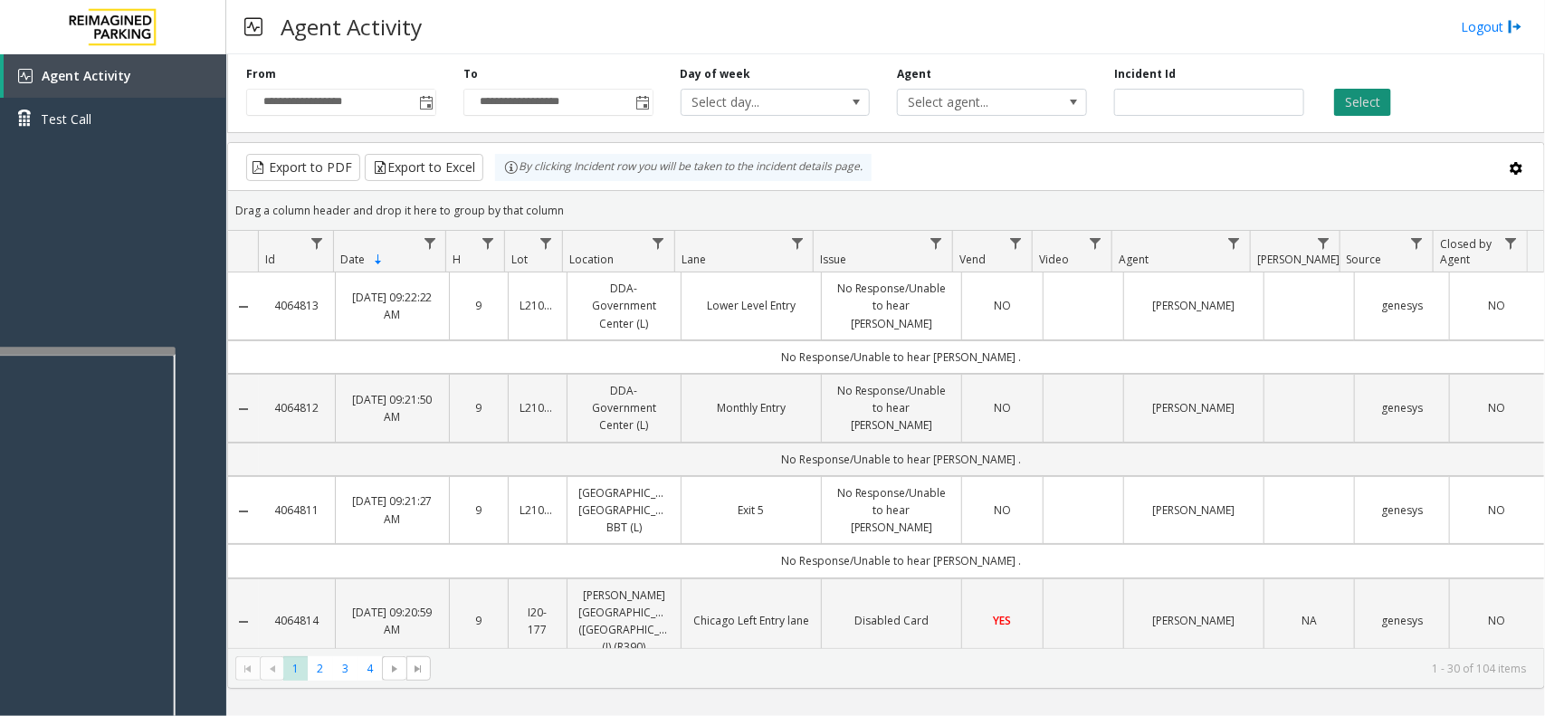
click at [1354, 107] on button "Select" at bounding box center [1362, 102] width 57 height 27
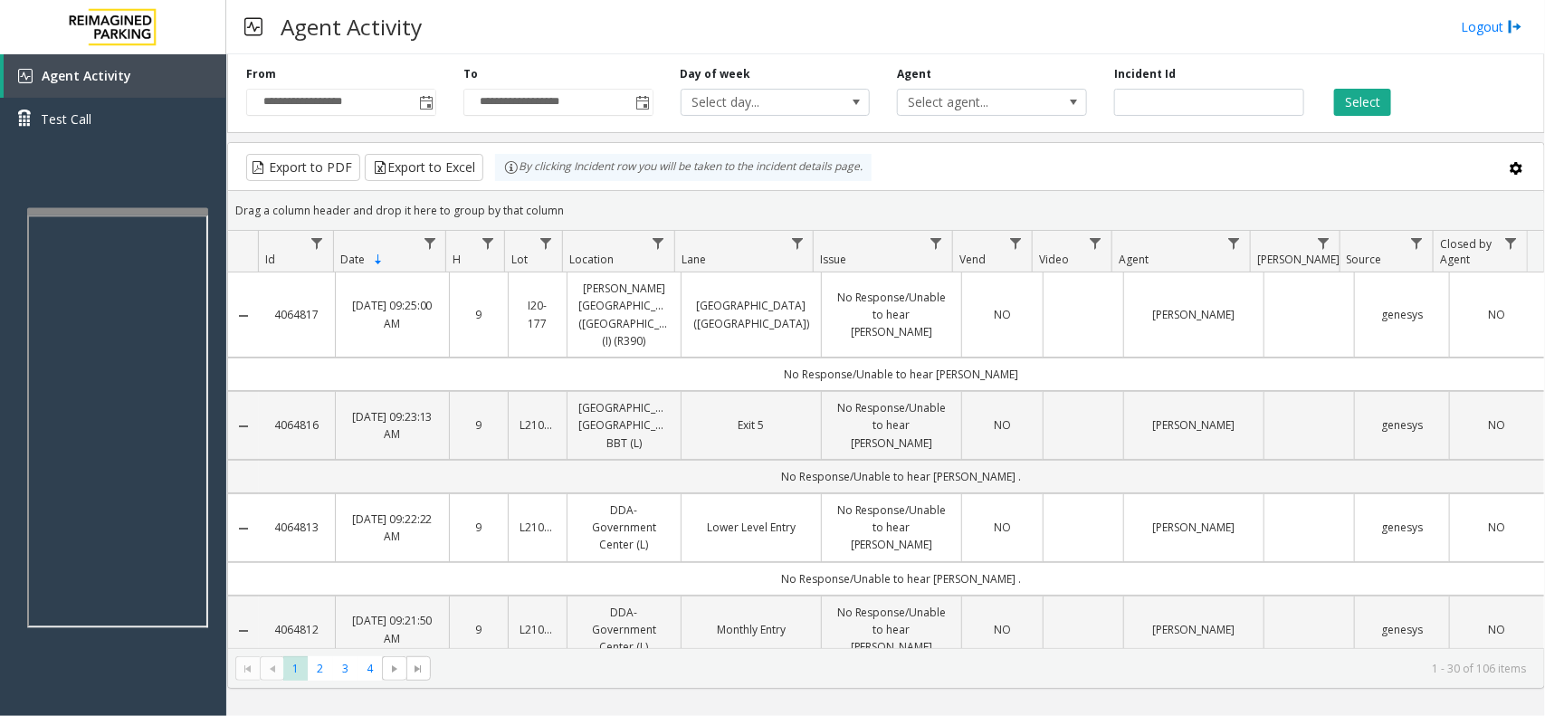
click at [124, 213] on div at bounding box center [117, 211] width 181 height 7
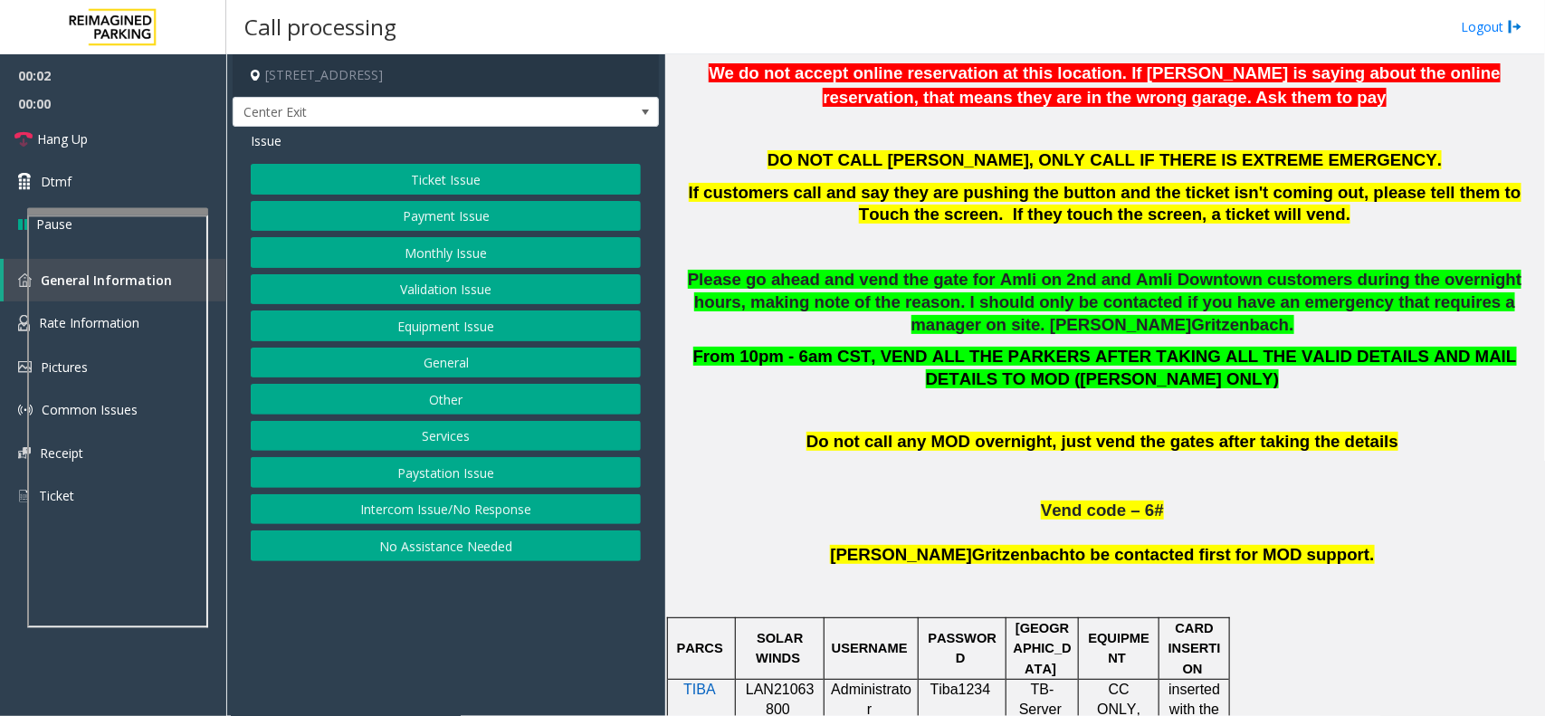
scroll to position [905, 0]
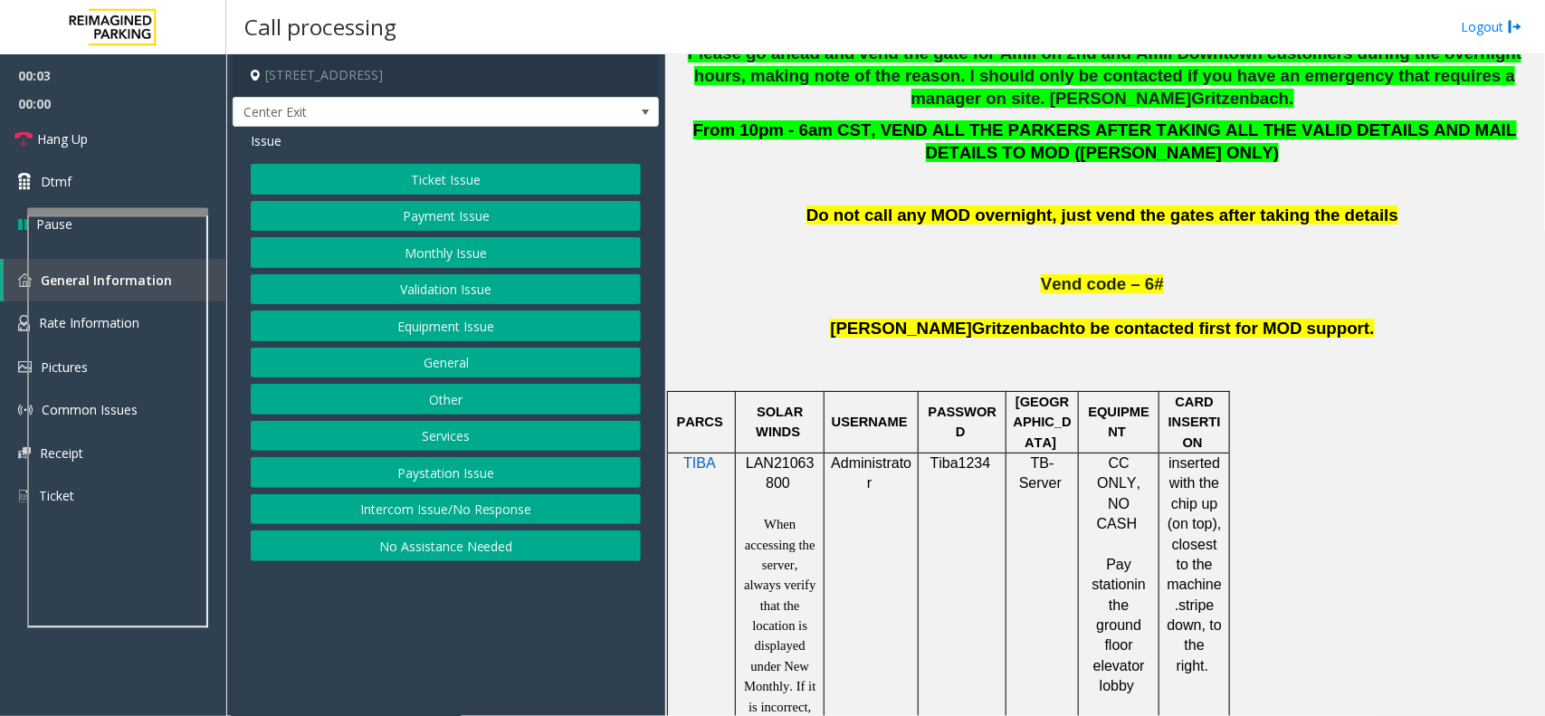
click at [774, 469] on span "LAN21063800" at bounding box center [780, 472] width 69 height 35
copy p "LAN21063800"
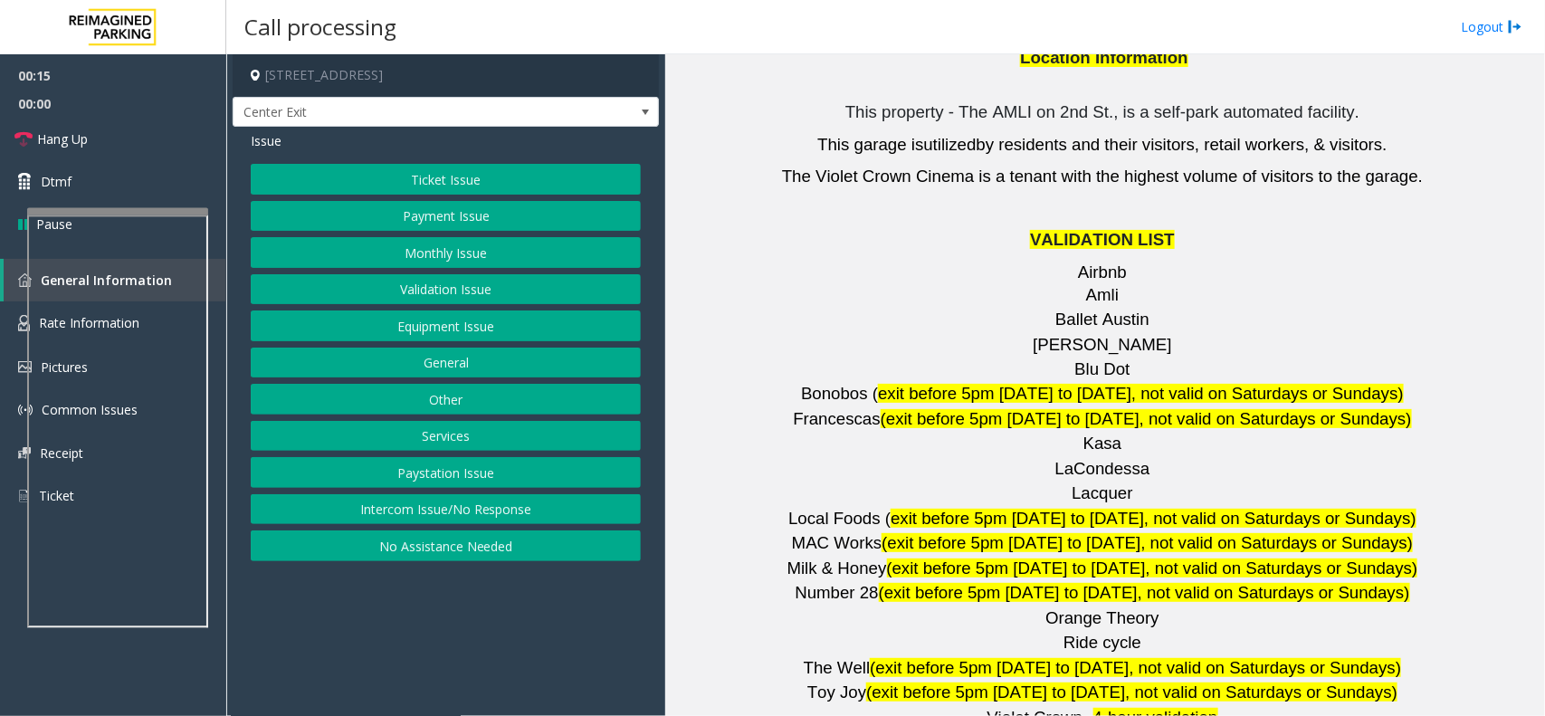
scroll to position [2376, 0]
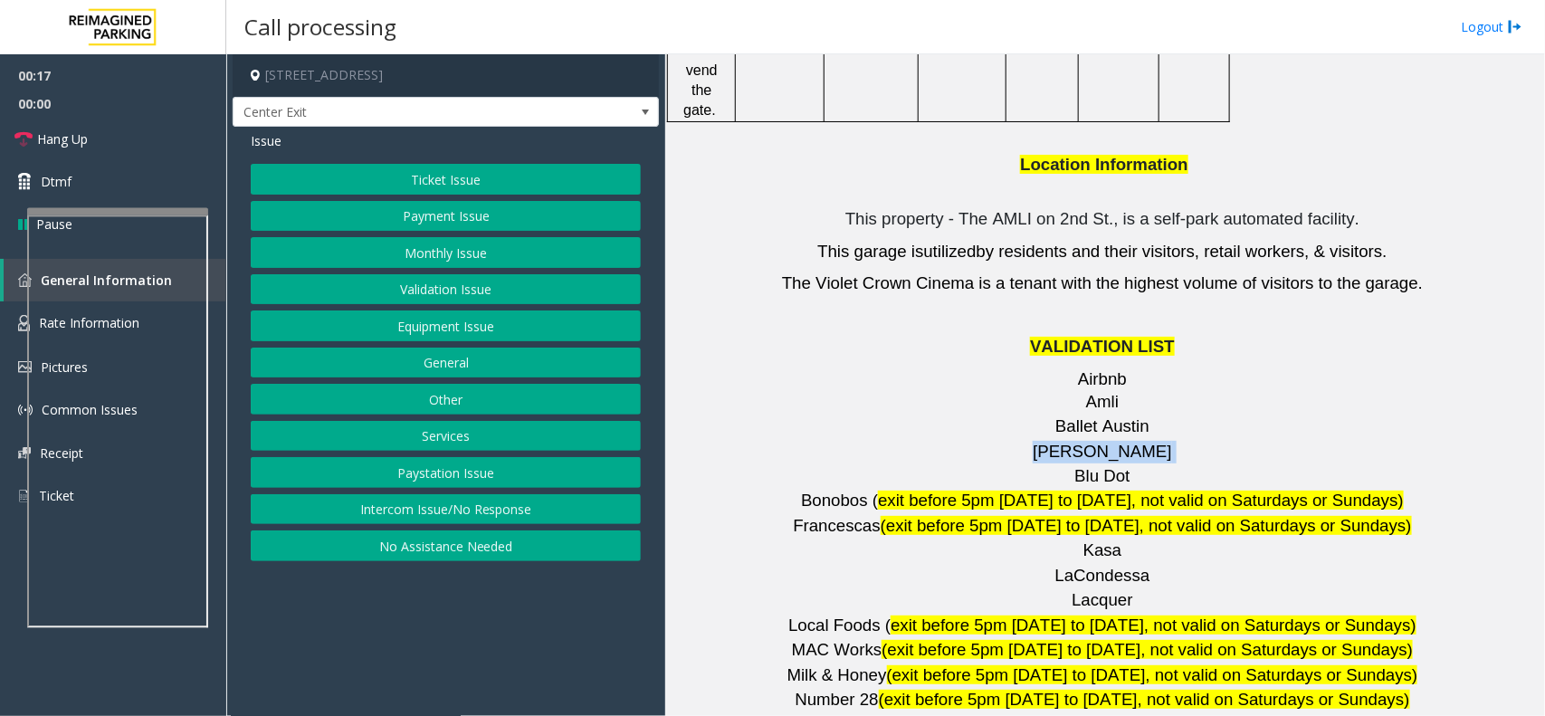
drag, startPoint x: 1060, startPoint y: 340, endPoint x: 1174, endPoint y: 331, distance: 114.4
copy p "Barry's"
click at [418, 288] on button "Validation Issue" at bounding box center [446, 289] width 390 height 31
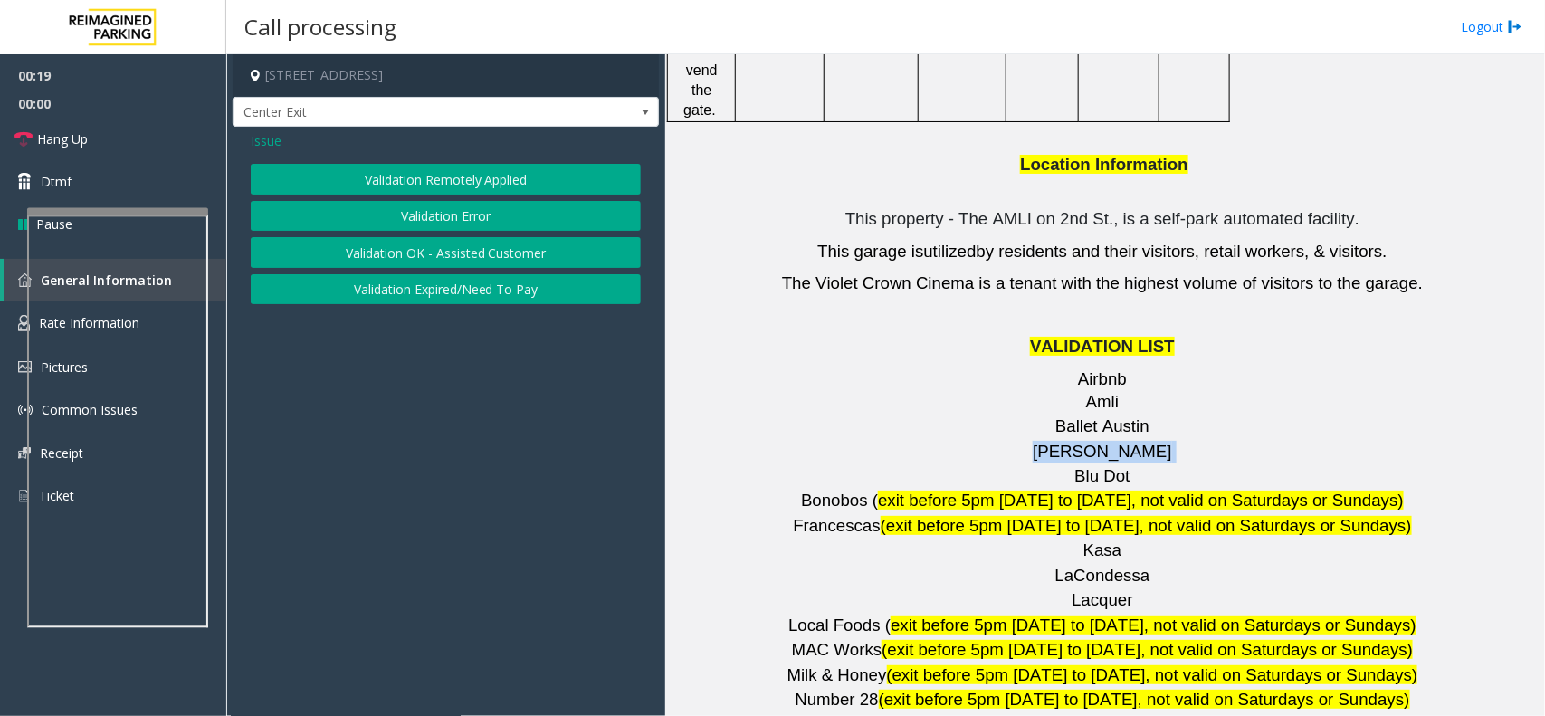
click at [404, 214] on button "Validation Error" at bounding box center [446, 216] width 390 height 31
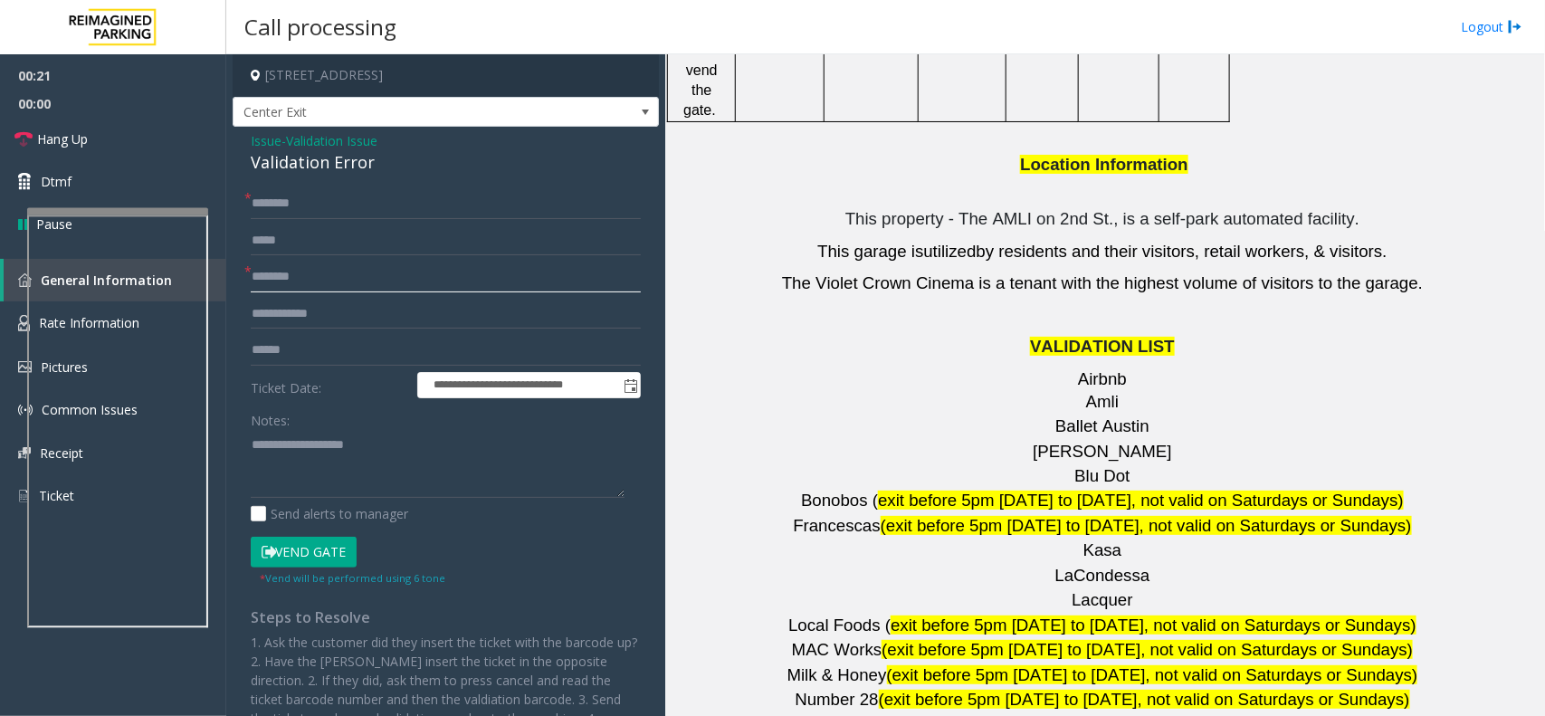
paste input "*******"
type input "*******"
click at [320, 199] on input "text" at bounding box center [446, 203] width 390 height 31
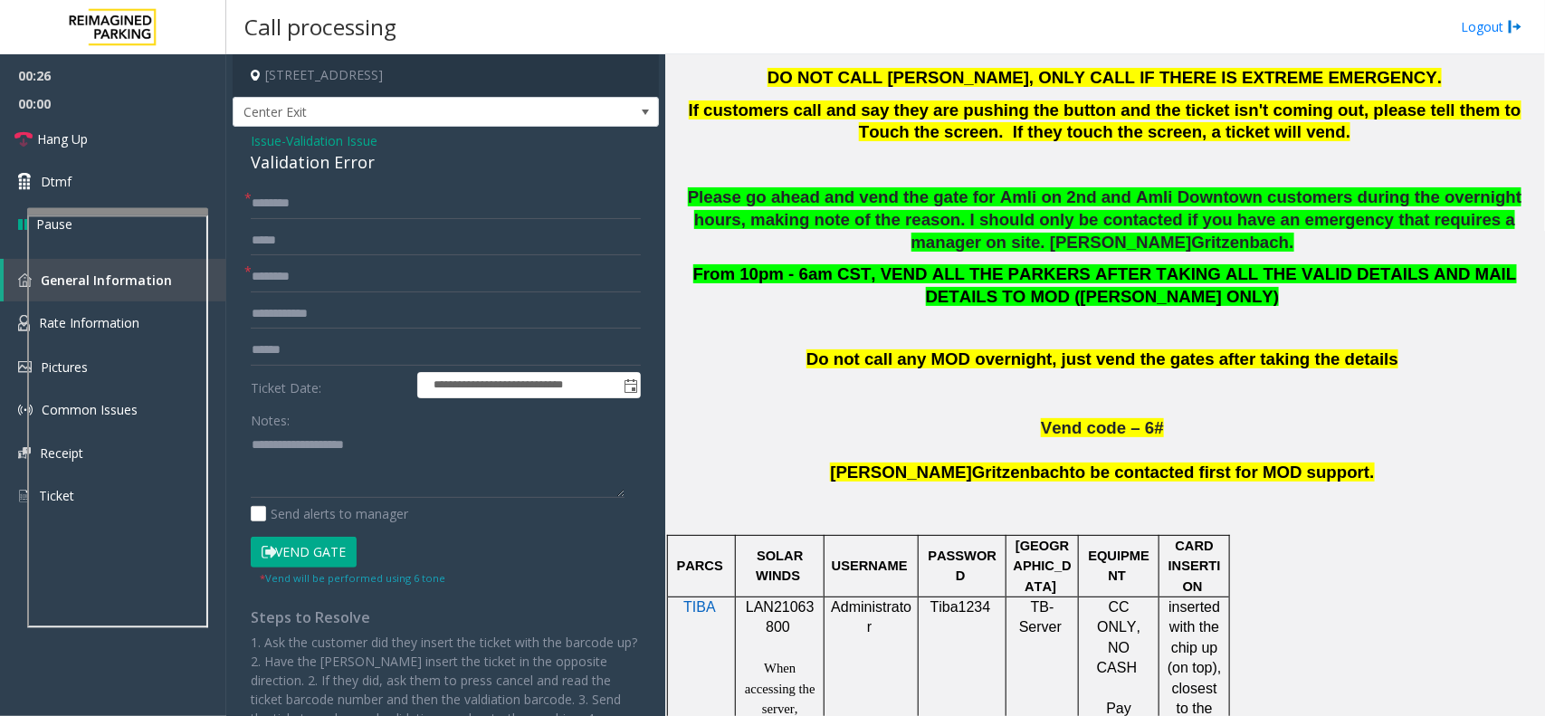
scroll to position [226, 0]
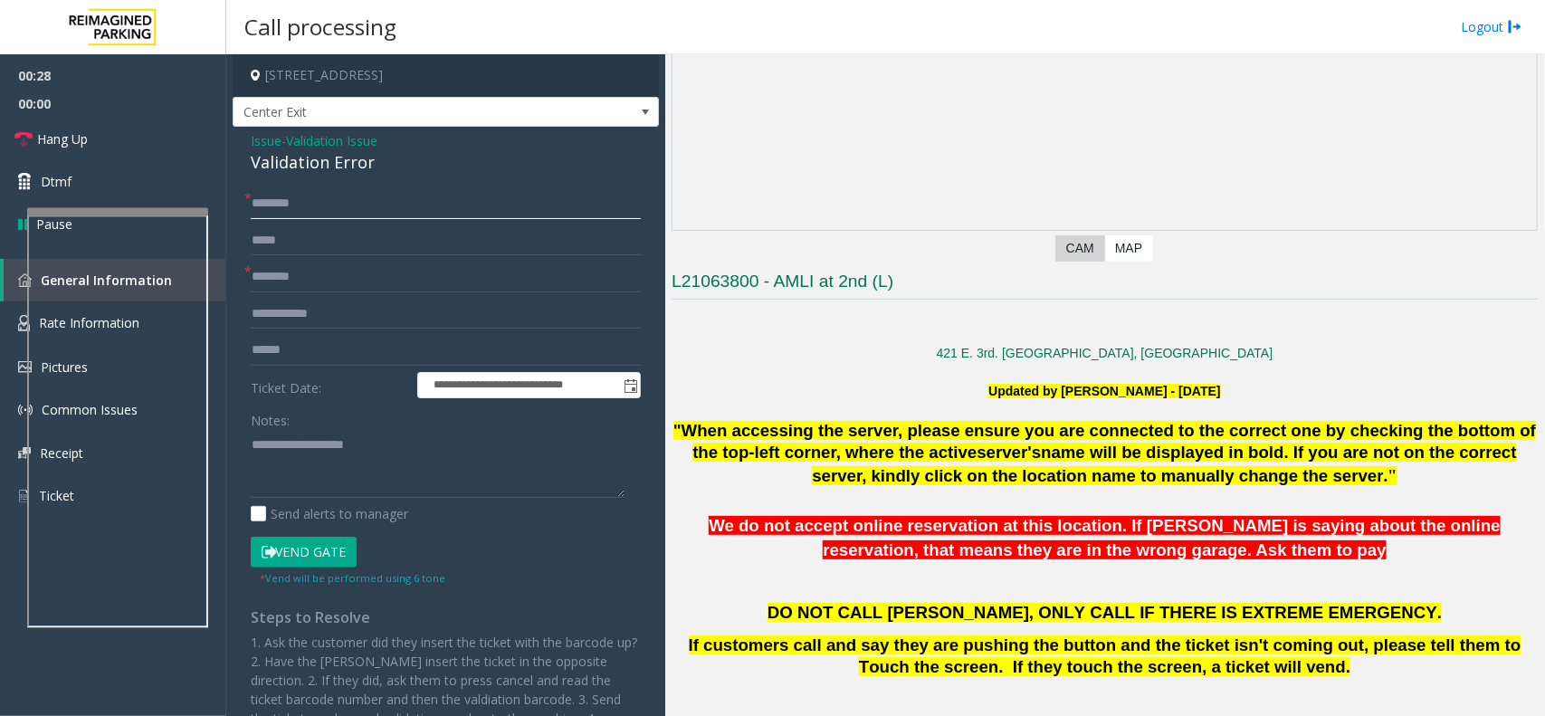
click at [317, 201] on input "text" at bounding box center [446, 203] width 390 height 31
type input "*****"
click at [340, 353] on input "text" at bounding box center [446, 350] width 390 height 31
click at [336, 337] on input "text" at bounding box center [446, 350] width 390 height 31
type input "*******"
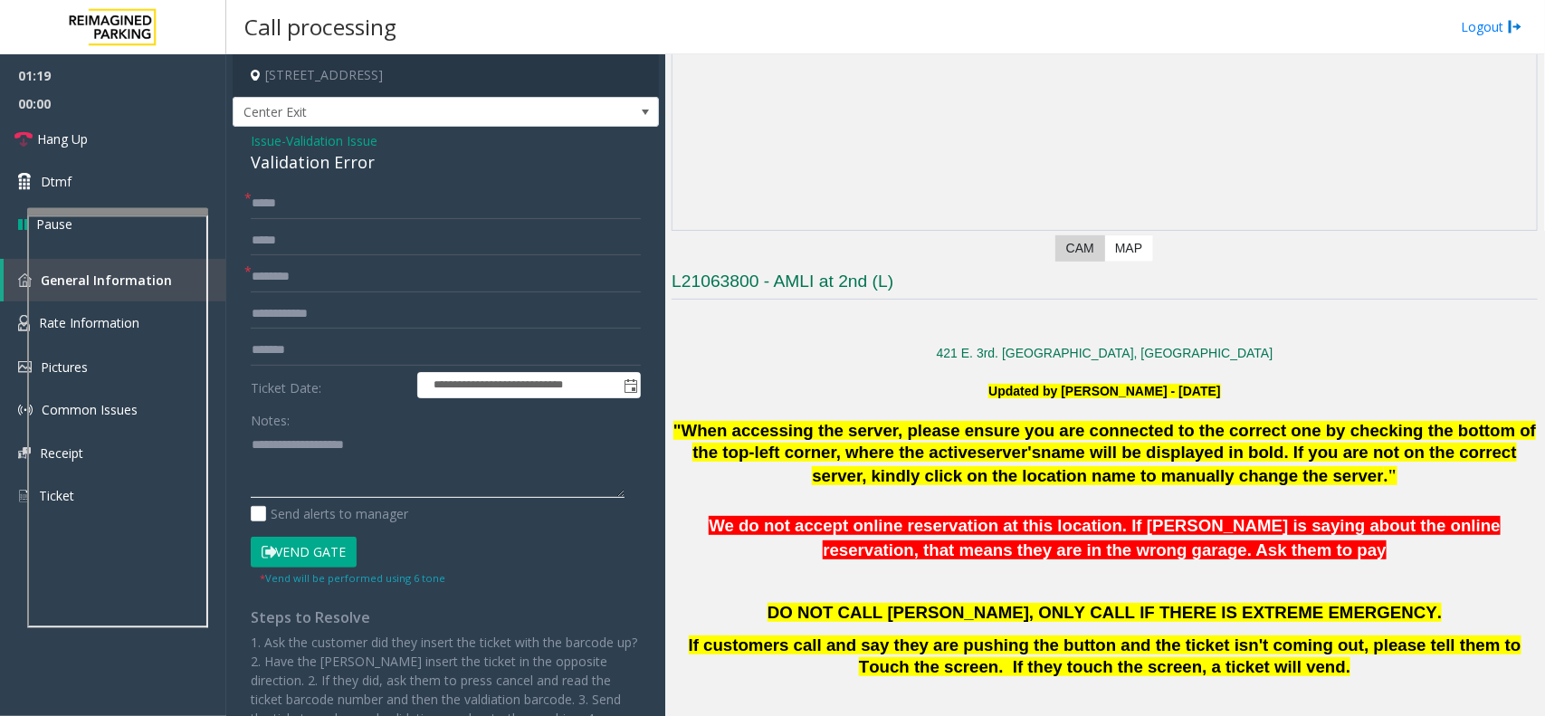
click at [320, 460] on textarea at bounding box center [438, 464] width 374 height 68
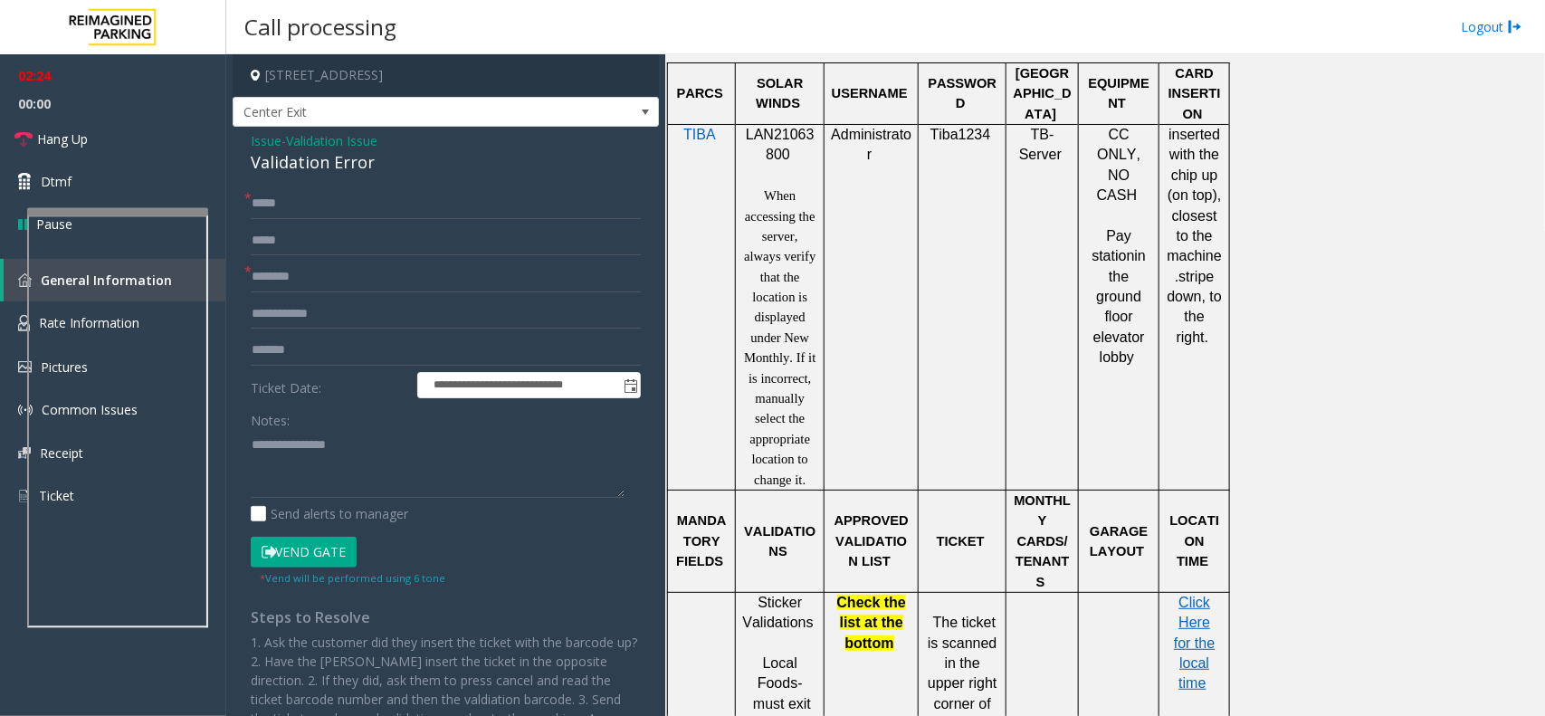
scroll to position [1245, 0]
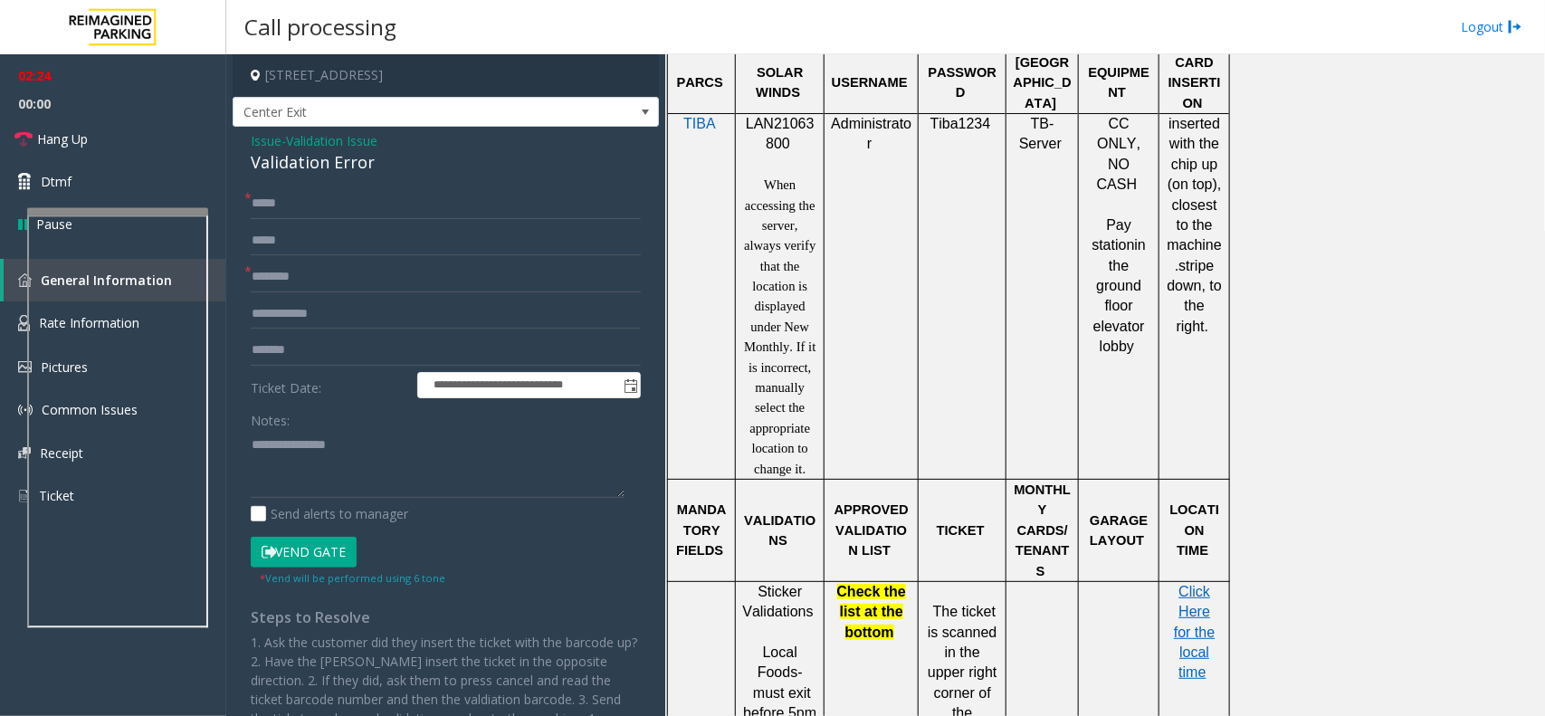
click at [1206, 593] on p "Click Here for the local time" at bounding box center [1194, 632] width 57 height 101
click at [1197, 593] on p "Click Here for the local time" at bounding box center [1194, 632] width 57 height 101
click at [1192, 584] on span "Click Here for the local time" at bounding box center [1194, 632] width 41 height 97
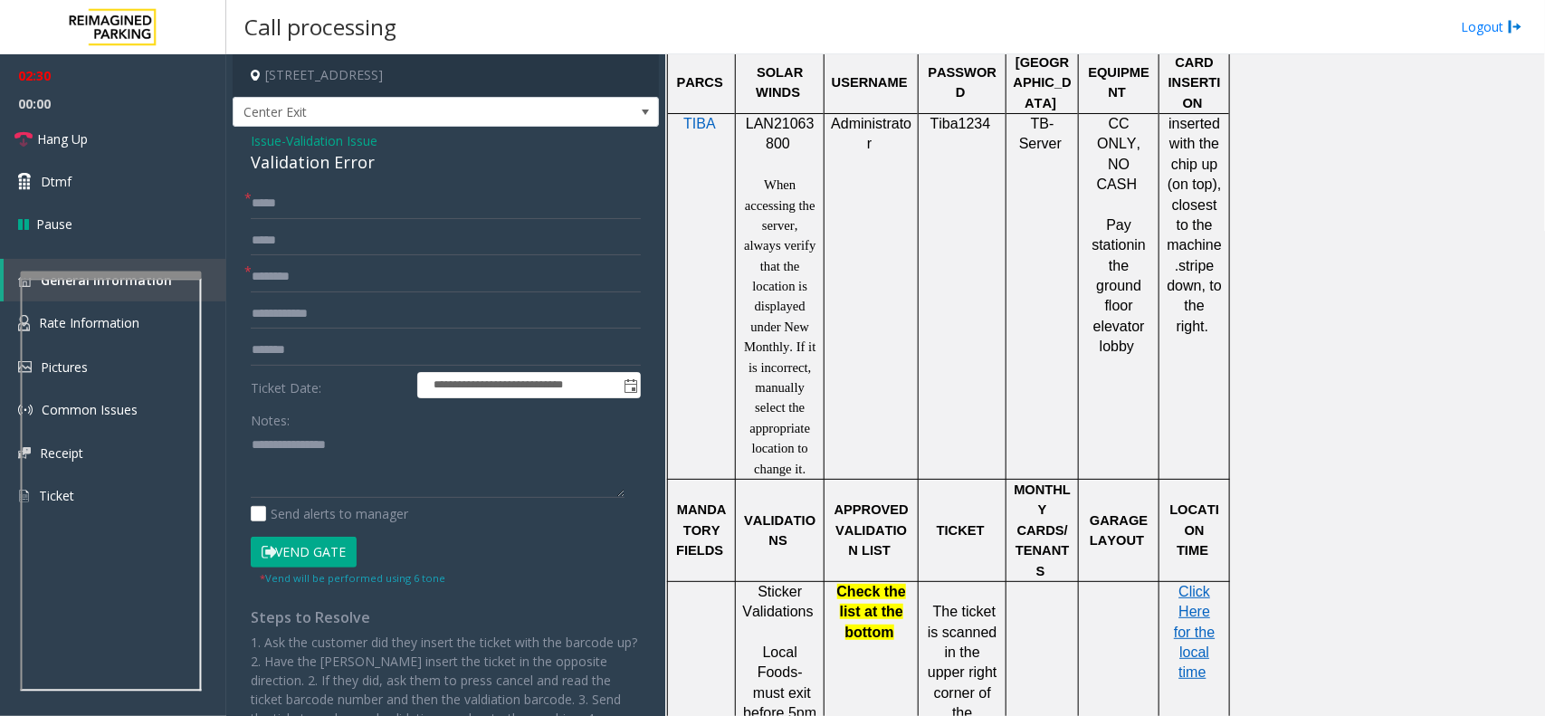
click at [118, 273] on div at bounding box center [111, 275] width 181 height 7
click at [292, 160] on div "Validation Error" at bounding box center [446, 162] width 390 height 24
copy div "Validation Error"
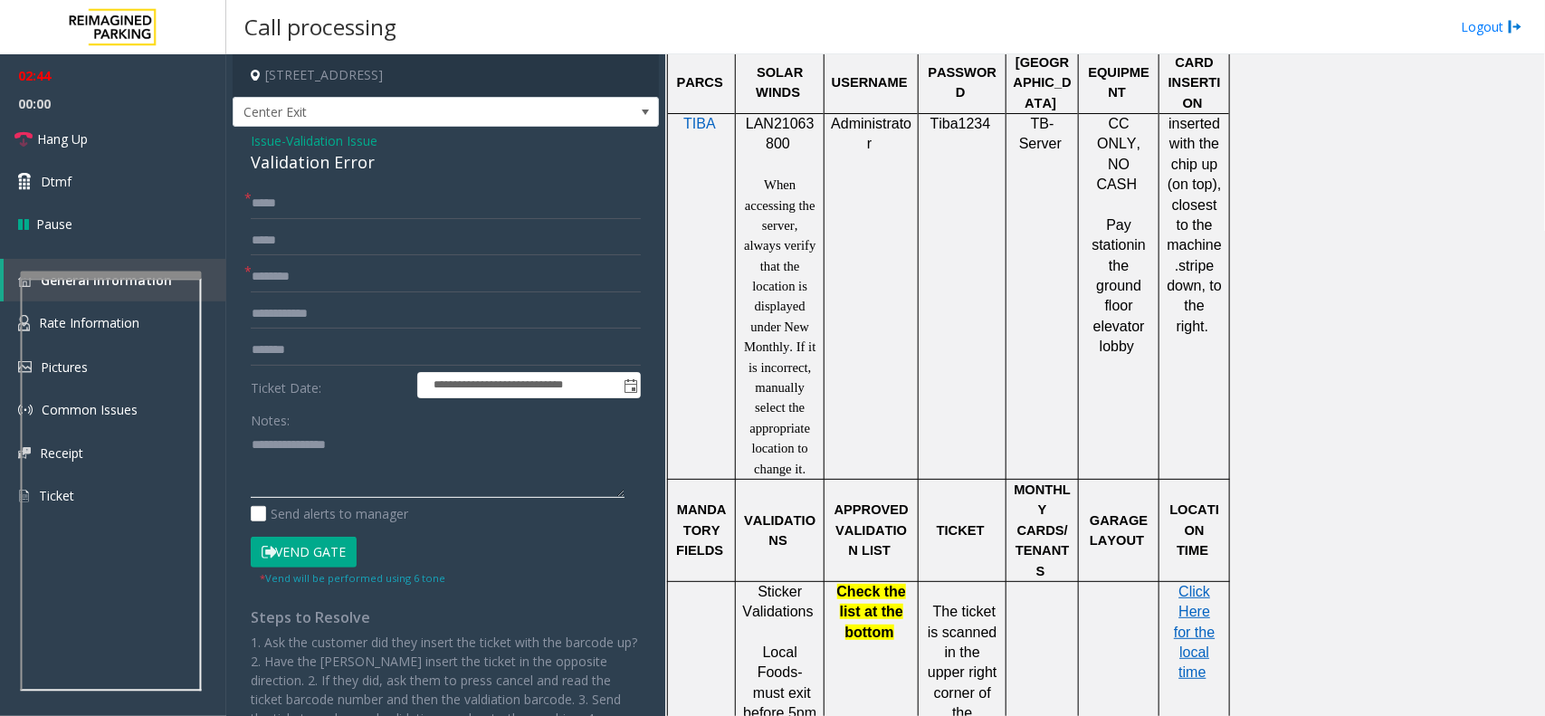
click at [374, 442] on textarea at bounding box center [438, 464] width 374 height 68
paste textarea "**********"
type textarea "**********"
click at [19, 138] on icon at bounding box center [23, 139] width 18 height 18
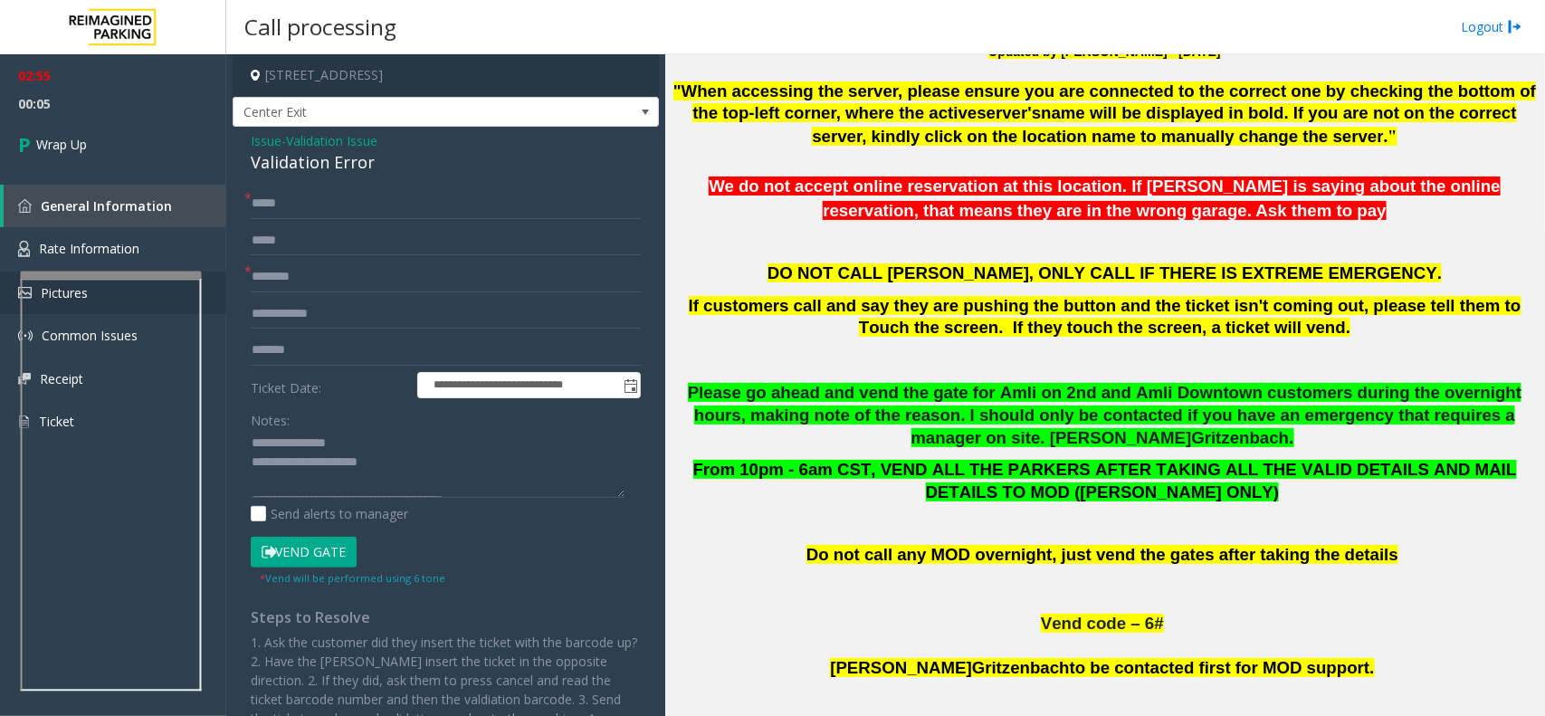
scroll to position [0, 0]
click at [91, 148] on link "Wrap Up" at bounding box center [113, 144] width 226 height 53
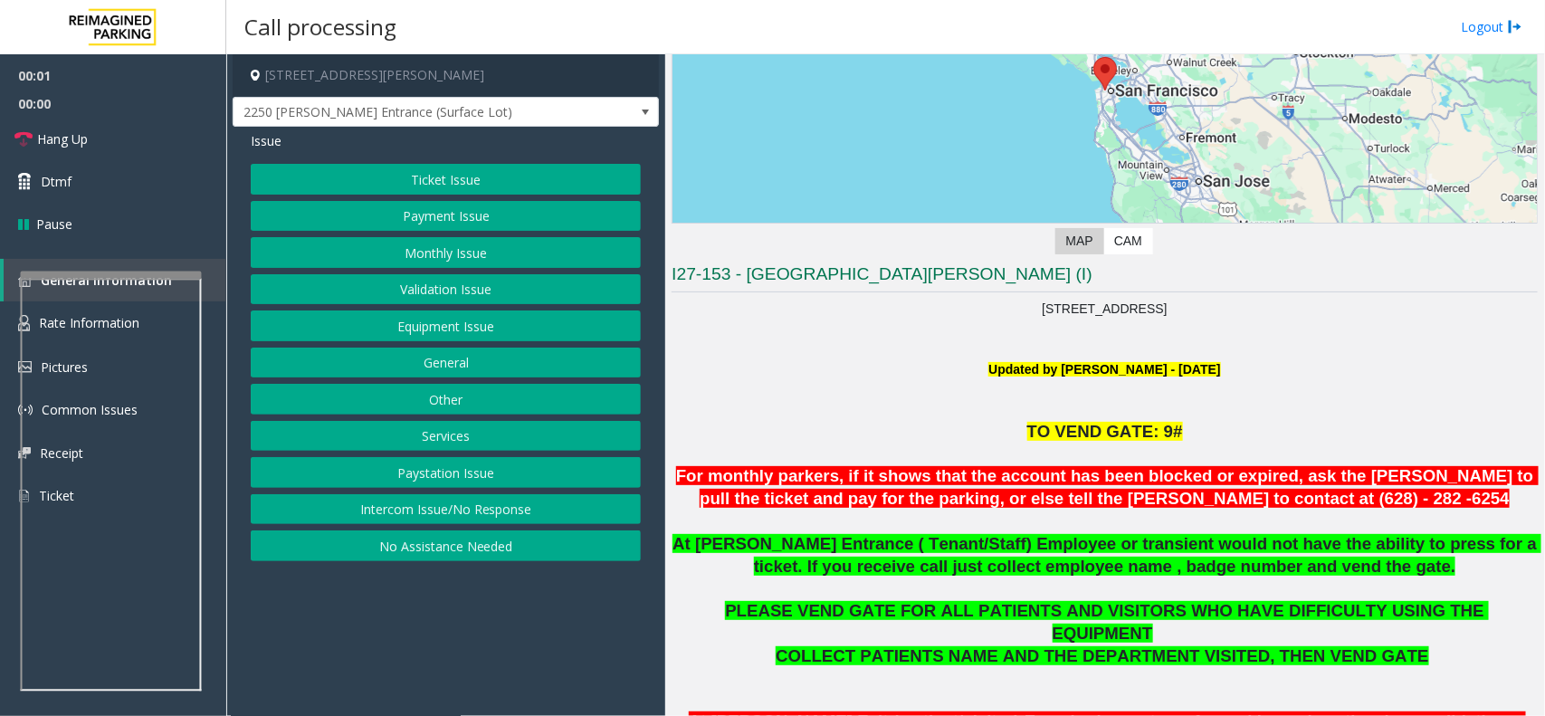
scroll to position [453, 0]
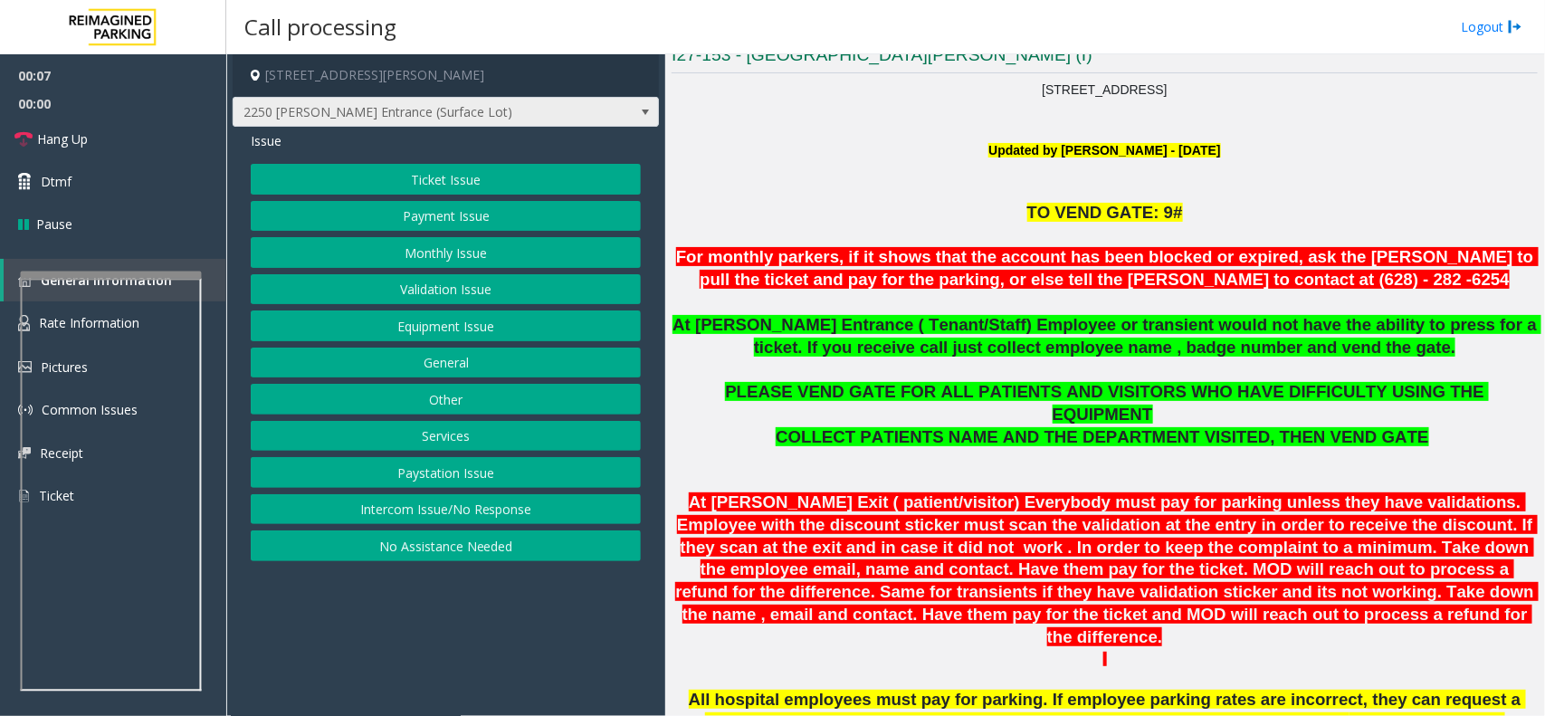
click at [464, 106] on span "2250 [PERSON_NAME] Entrance (Surface Lot)" at bounding box center [403, 112] width 339 height 29
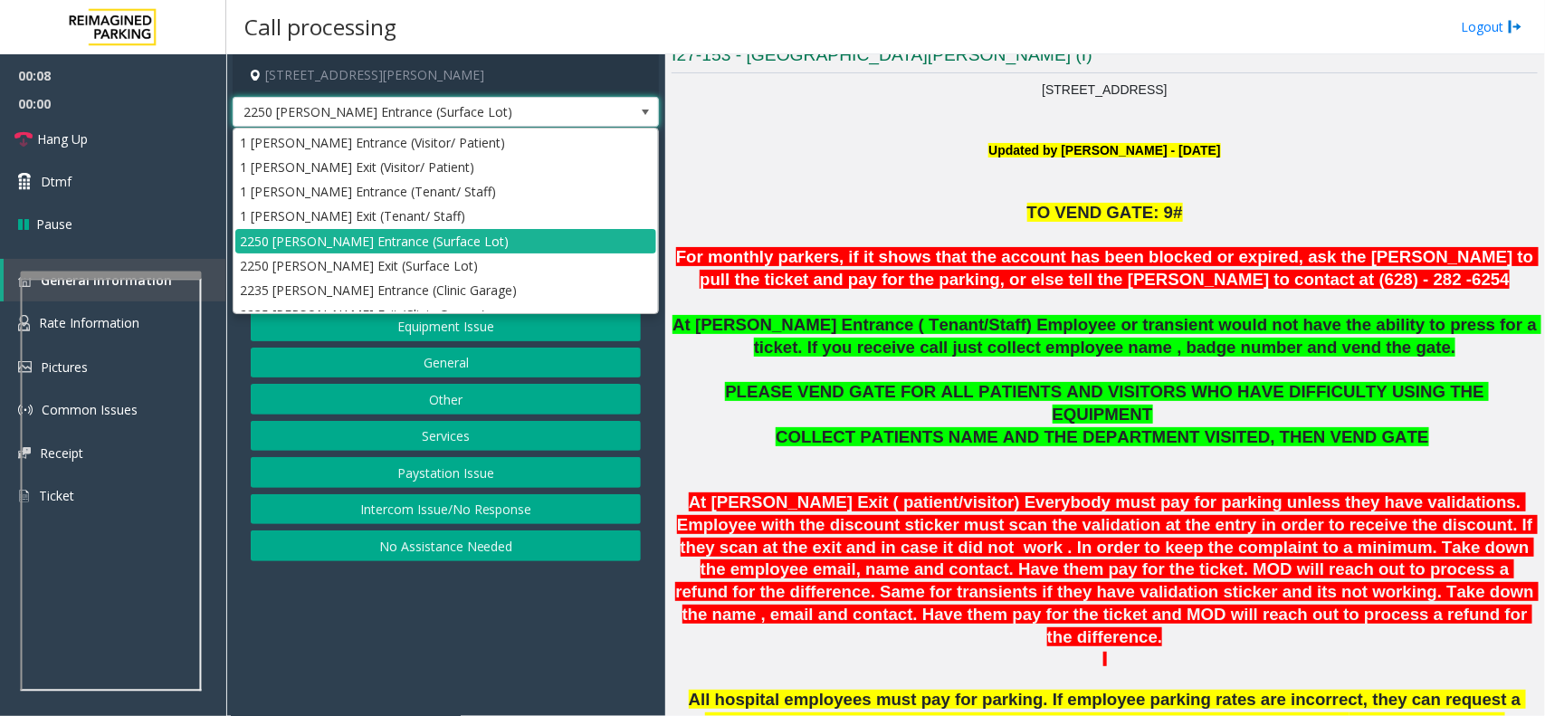
click at [464, 106] on span "2250 [PERSON_NAME] Entrance (Surface Lot)" at bounding box center [403, 112] width 339 height 29
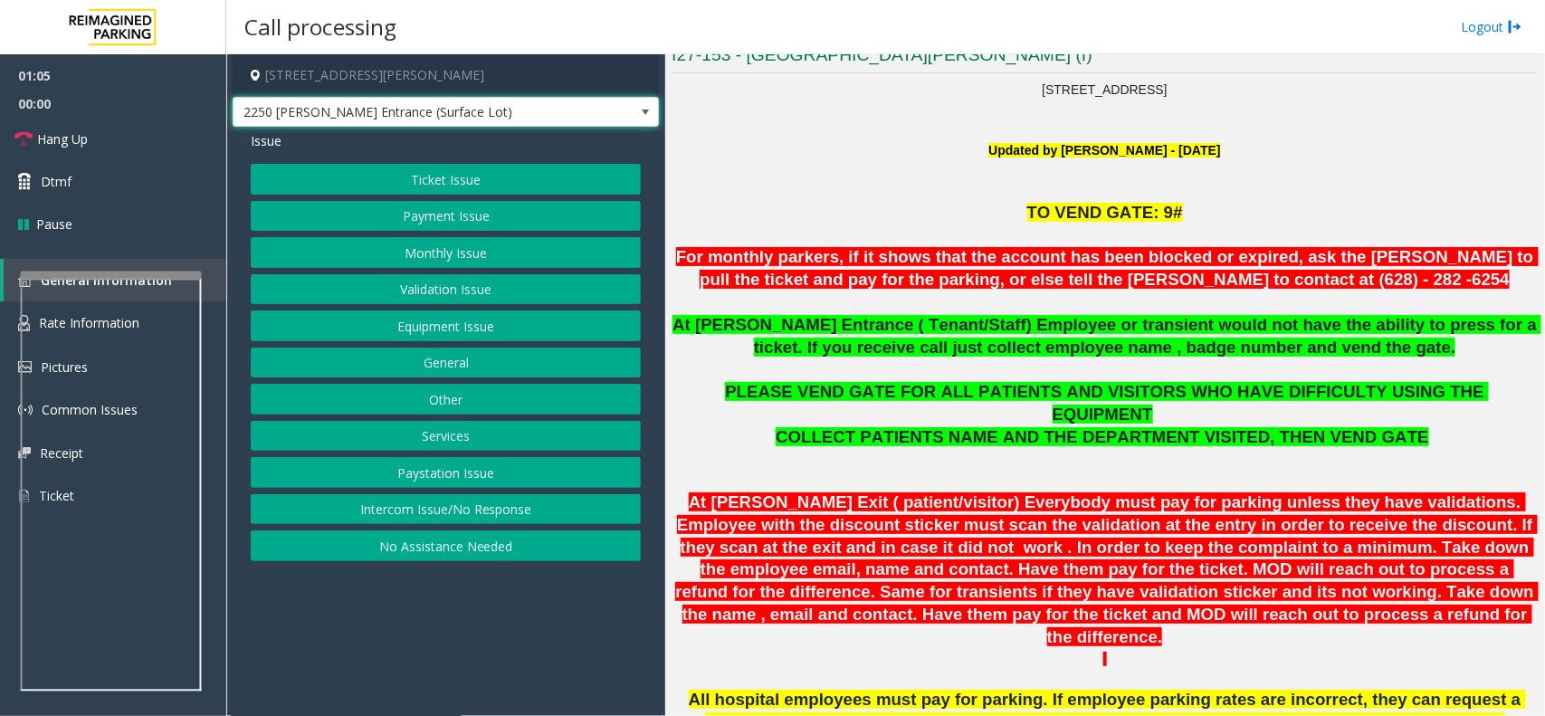
click at [446, 314] on button "Equipment Issue" at bounding box center [446, 326] width 390 height 31
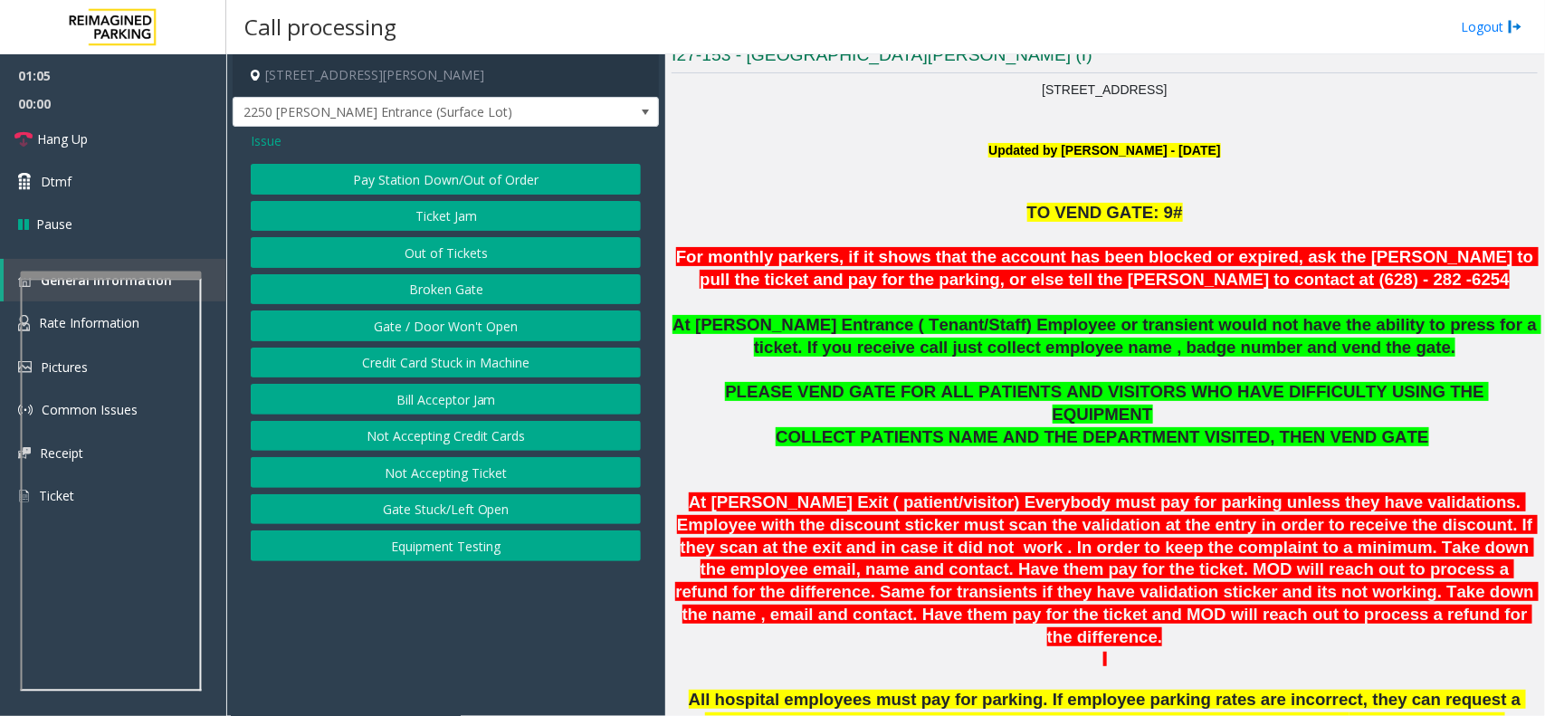
click at [446, 314] on button "Gate / Door Won't Open" at bounding box center [446, 326] width 390 height 31
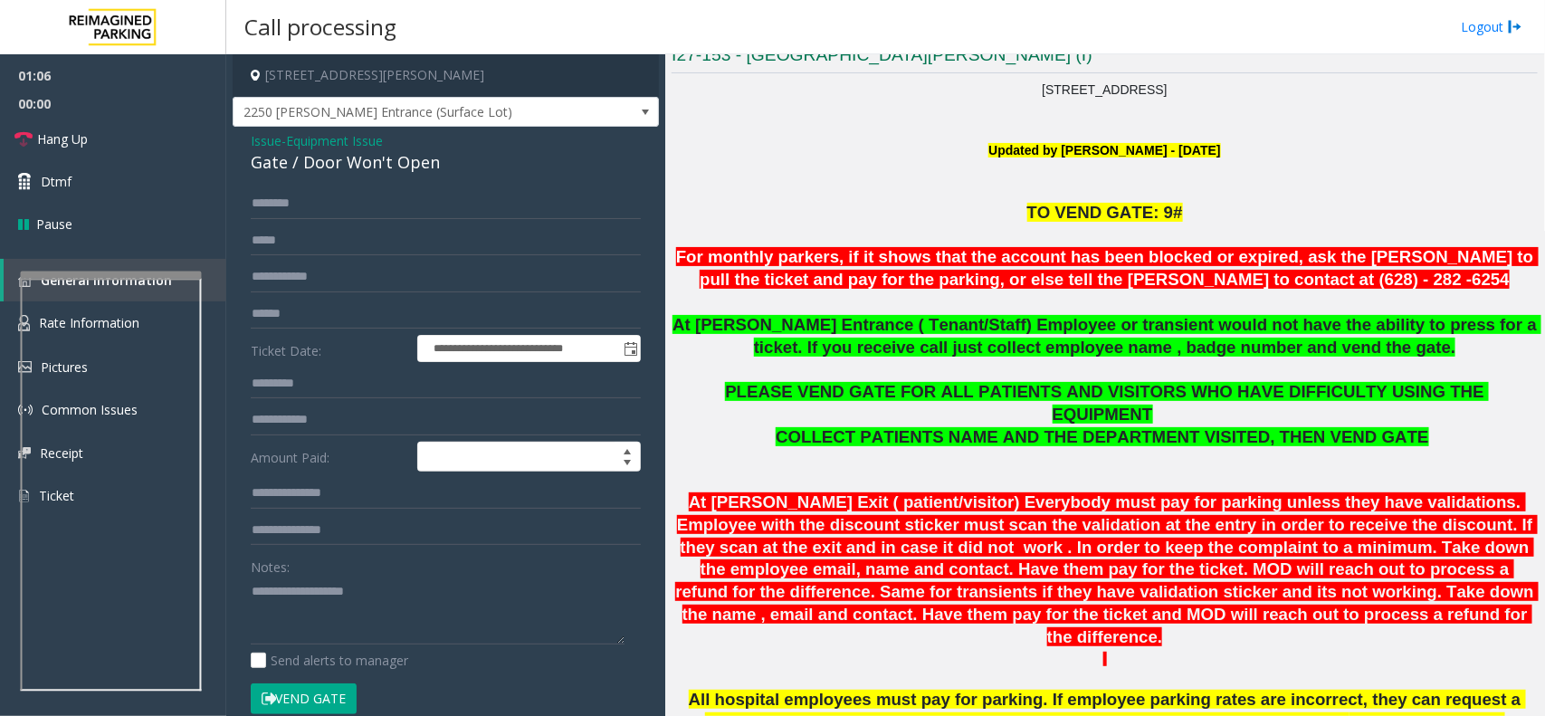
click at [369, 167] on div "Gate / Door Won't Open" at bounding box center [446, 162] width 390 height 24
copy div "Gate / Door Won't Open"
click at [369, 602] on textarea at bounding box center [438, 611] width 374 height 68
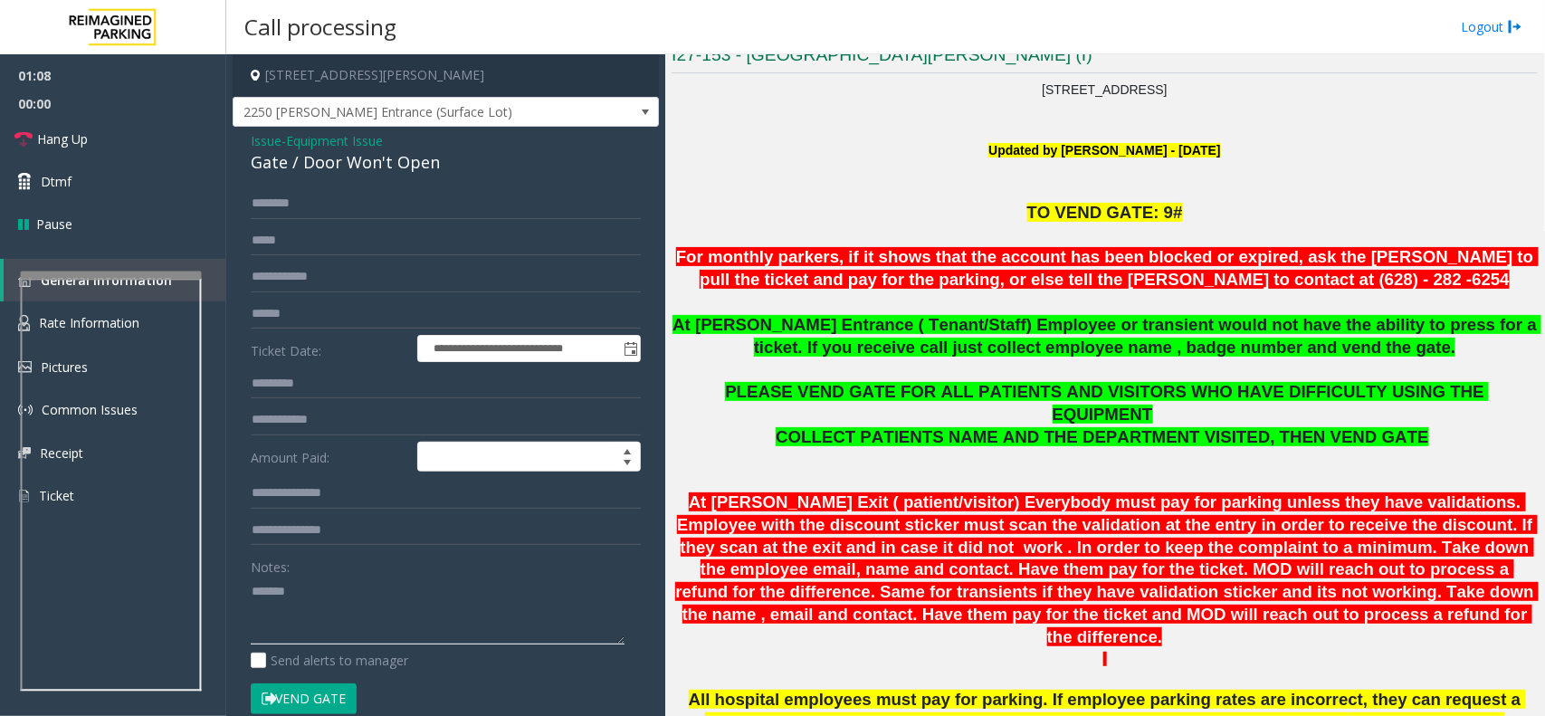
paste textarea "**********"
click at [127, 132] on link "Hang Up" at bounding box center [113, 139] width 226 height 43
click at [346, 649] on div "Notes: Send alerts to manager" at bounding box center [446, 610] width 390 height 119
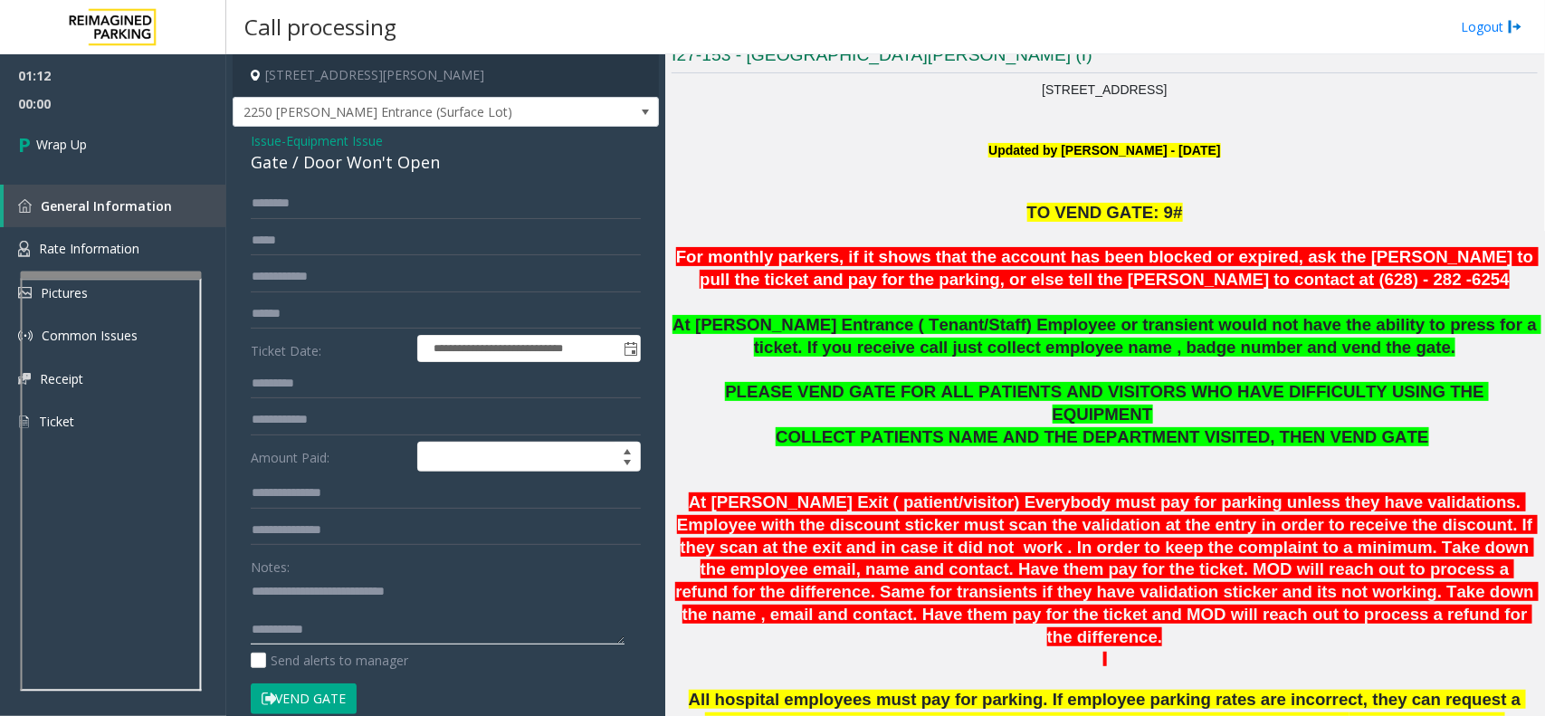
click at [350, 634] on textarea at bounding box center [438, 611] width 374 height 68
type textarea "**********"
click at [65, 142] on span "Wrap Up" at bounding box center [61, 144] width 51 height 19
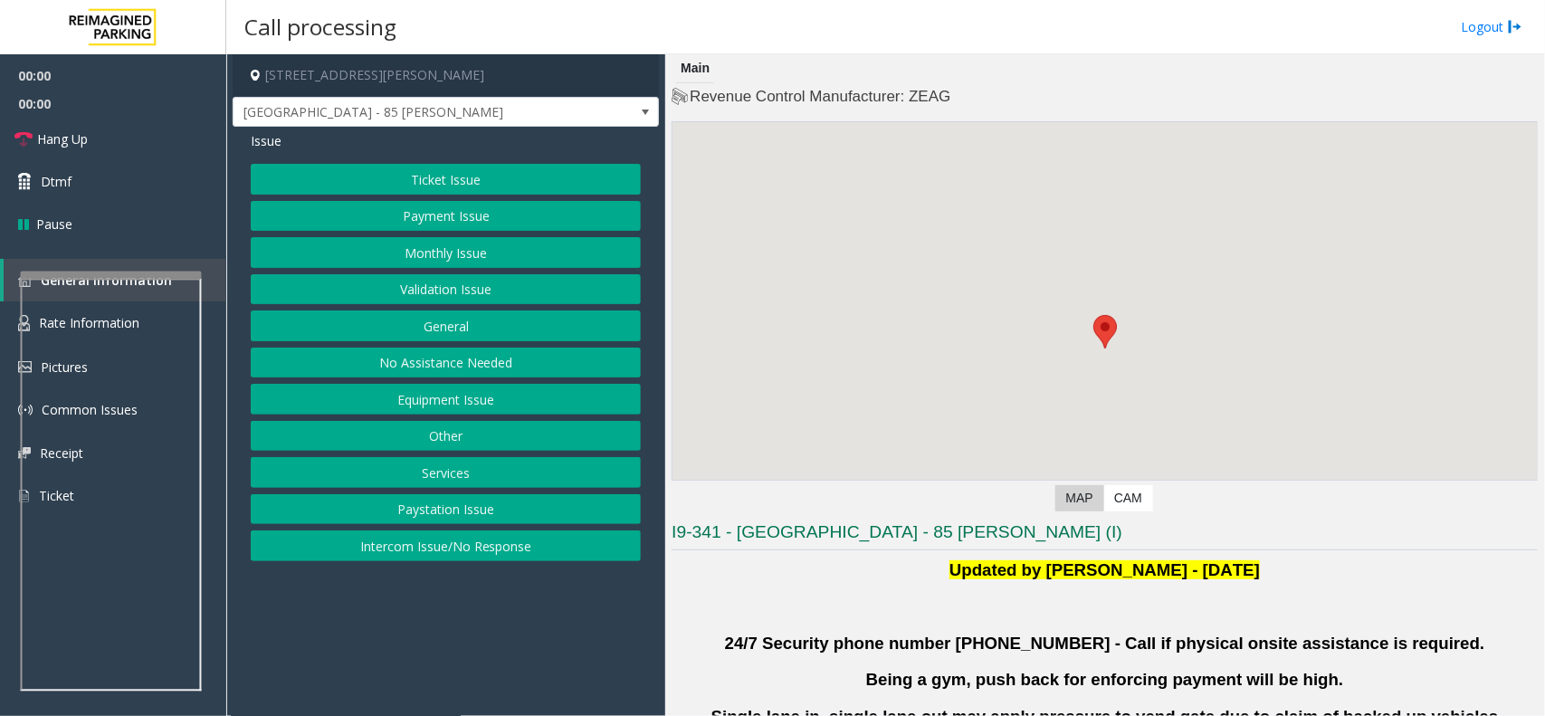
scroll to position [113, 0]
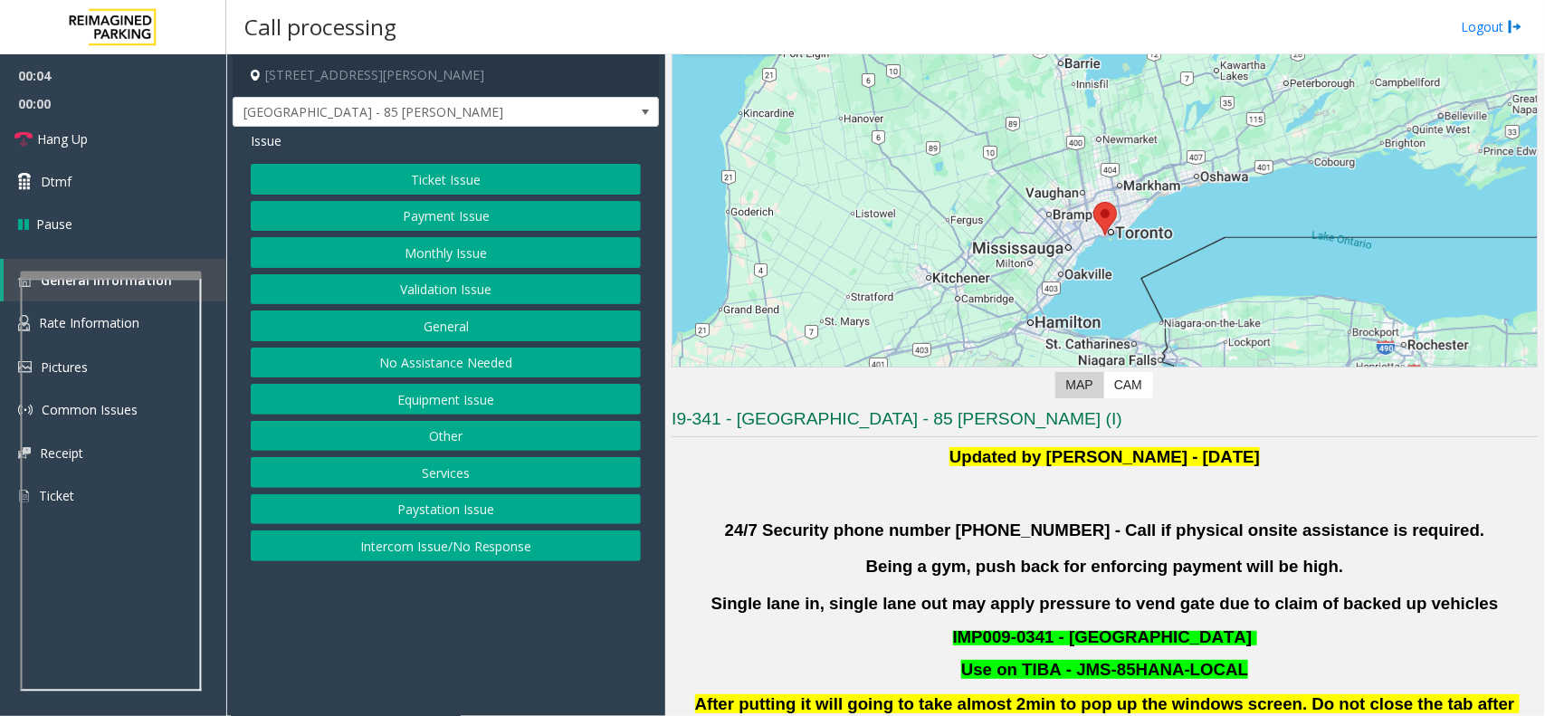
click at [478, 286] on button "Validation Issue" at bounding box center [446, 289] width 390 height 31
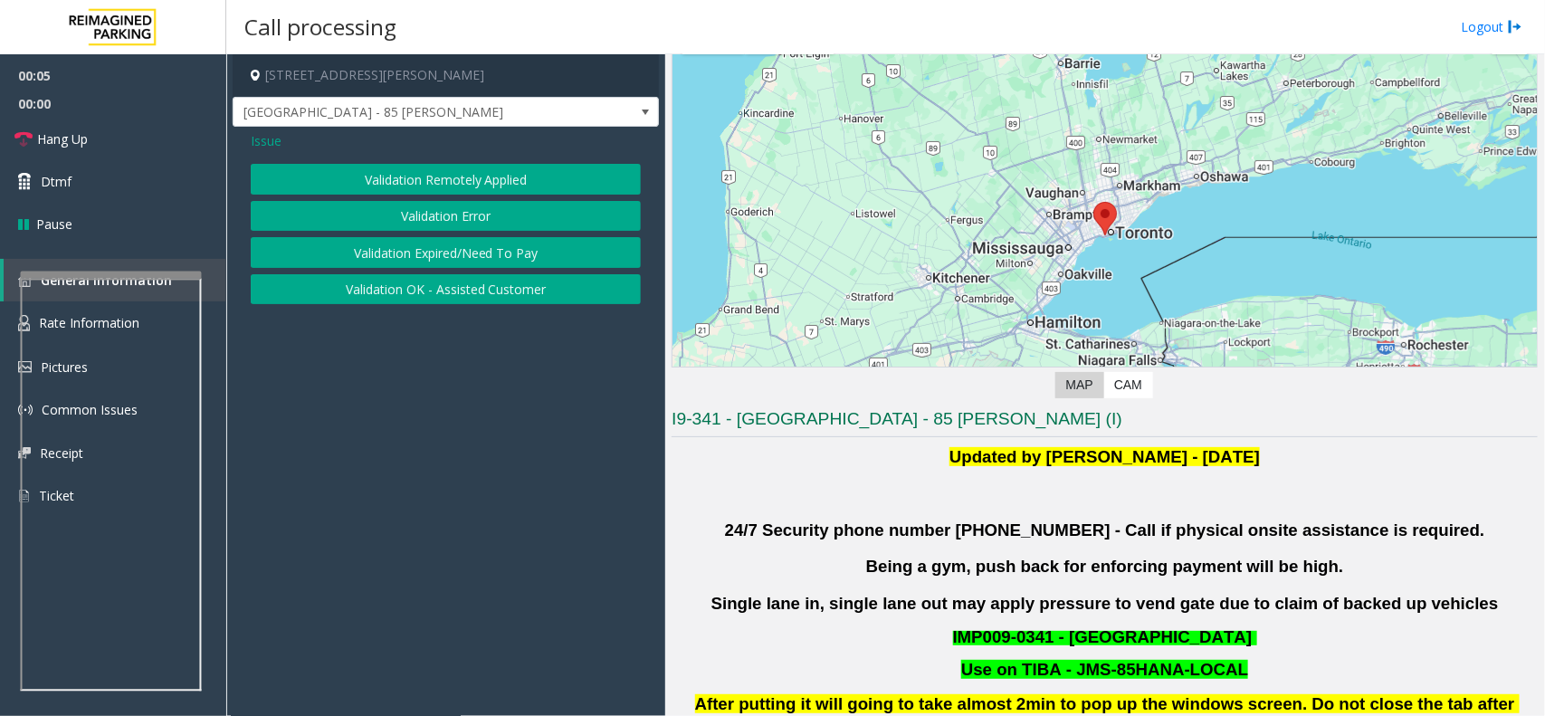
click at [453, 220] on button "Validation Error" at bounding box center [446, 216] width 390 height 31
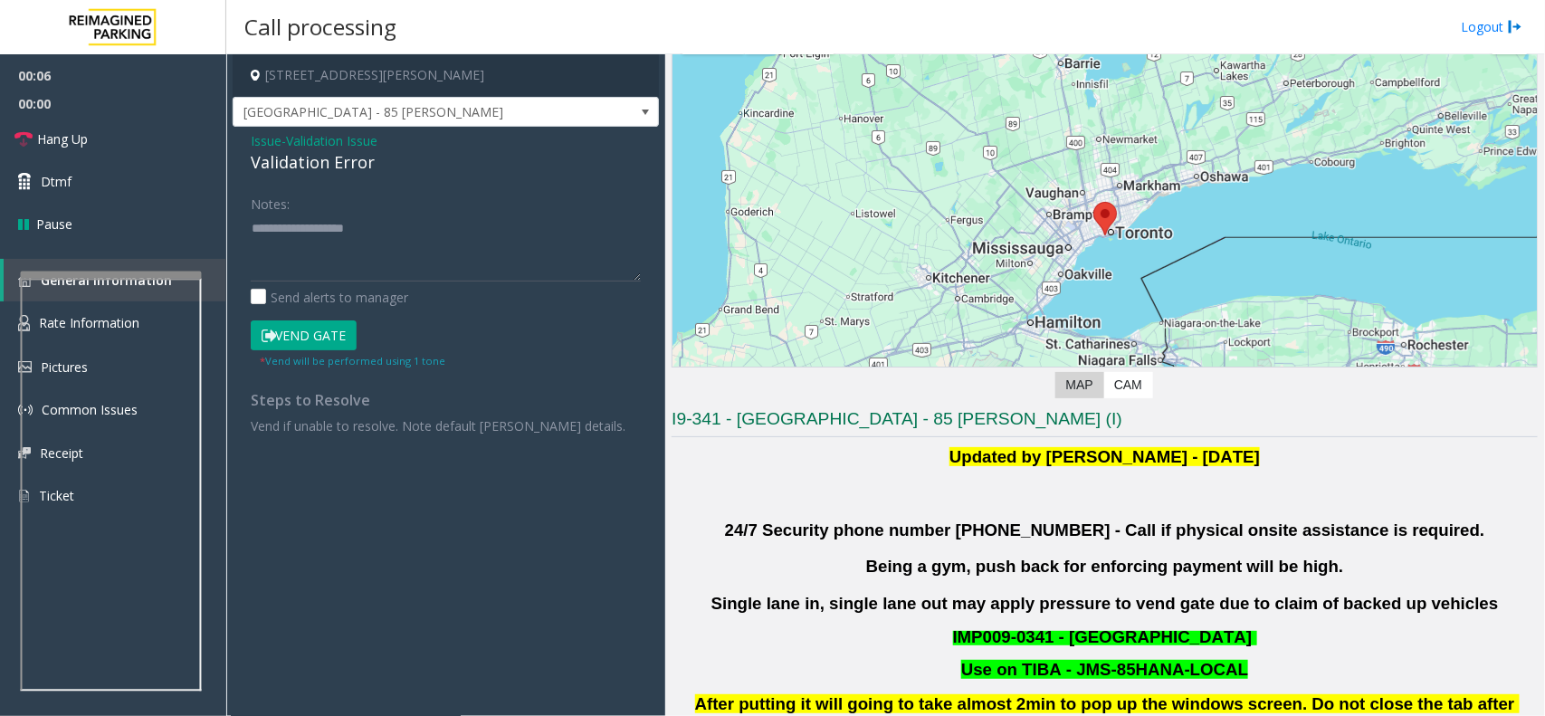
click at [319, 163] on div "Validation Error" at bounding box center [446, 162] width 390 height 24
copy div "Validation Error"
click at [327, 224] on textarea at bounding box center [446, 248] width 390 height 68
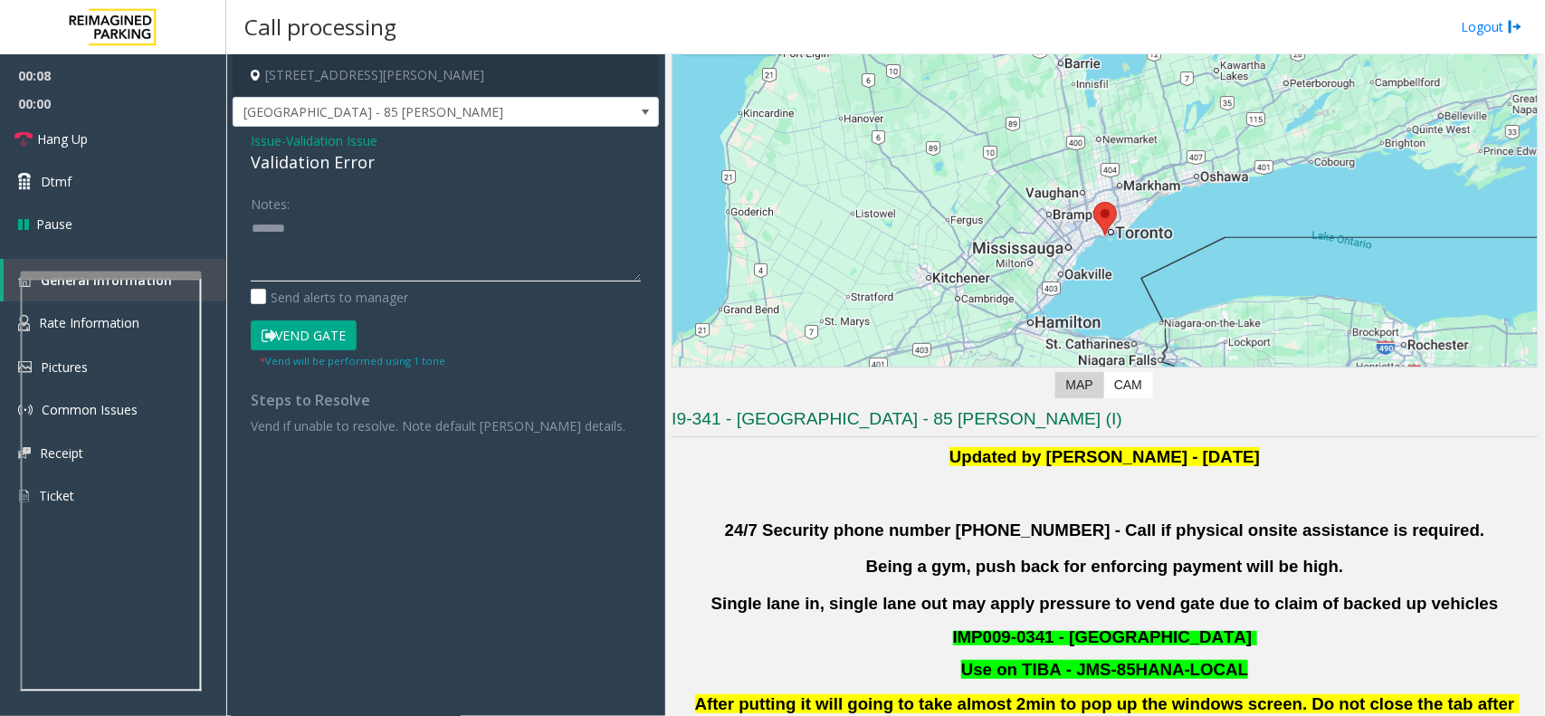
paste textarea "**********"
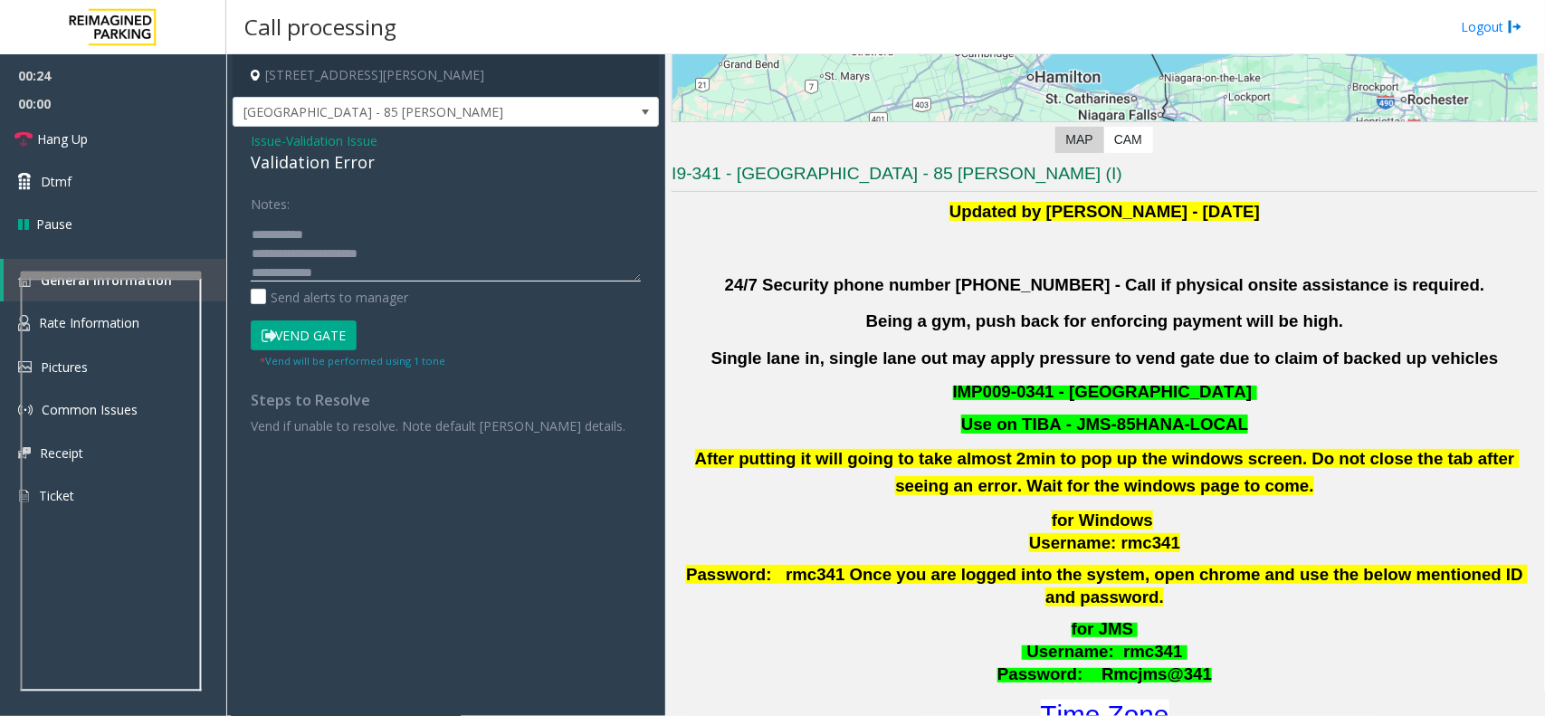
scroll to position [679, 0]
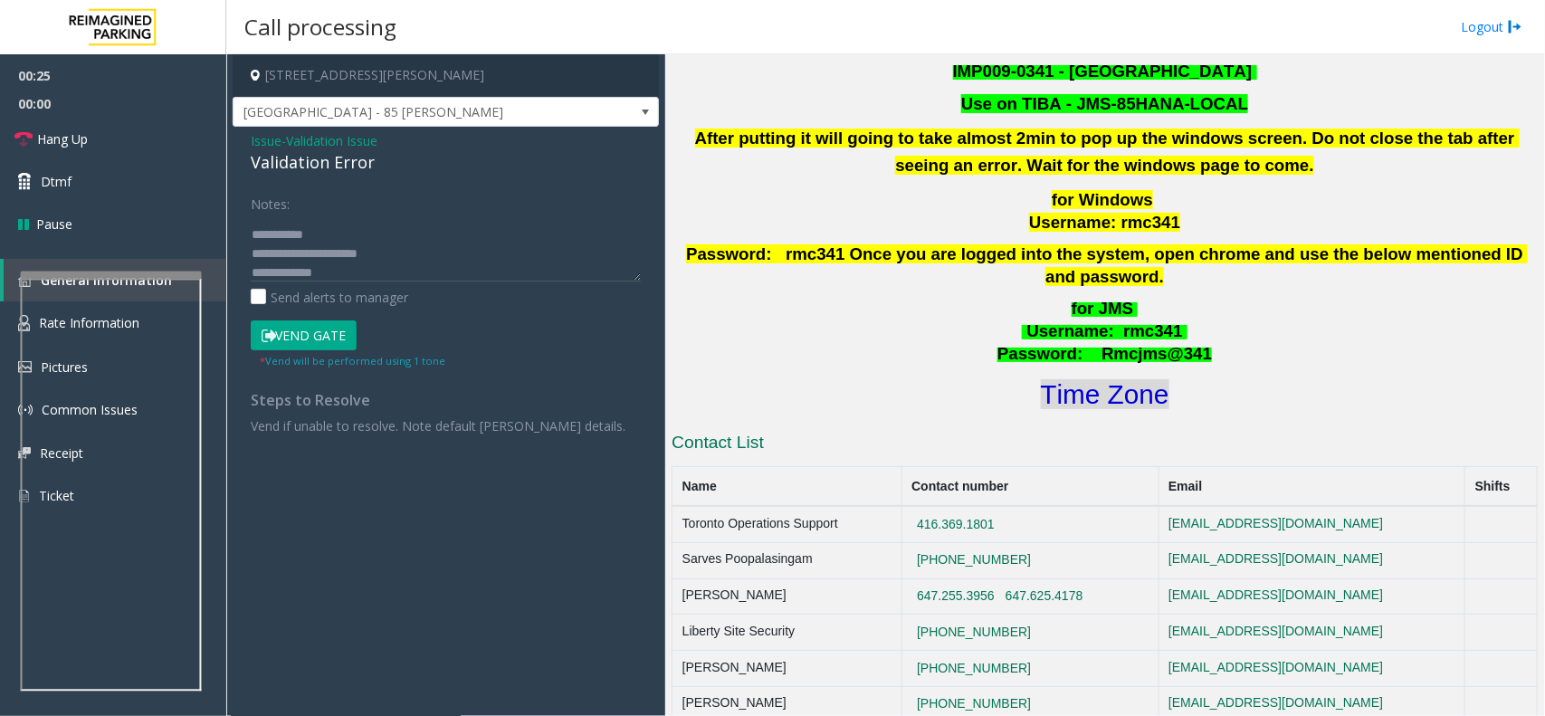
click at [1064, 386] on font "Time Zone" at bounding box center [1105, 394] width 129 height 30
click at [353, 272] on textarea at bounding box center [446, 248] width 390 height 68
click at [331, 339] on button "Vend Gate" at bounding box center [304, 335] width 106 height 31
click at [344, 258] on textarea at bounding box center [446, 248] width 390 height 68
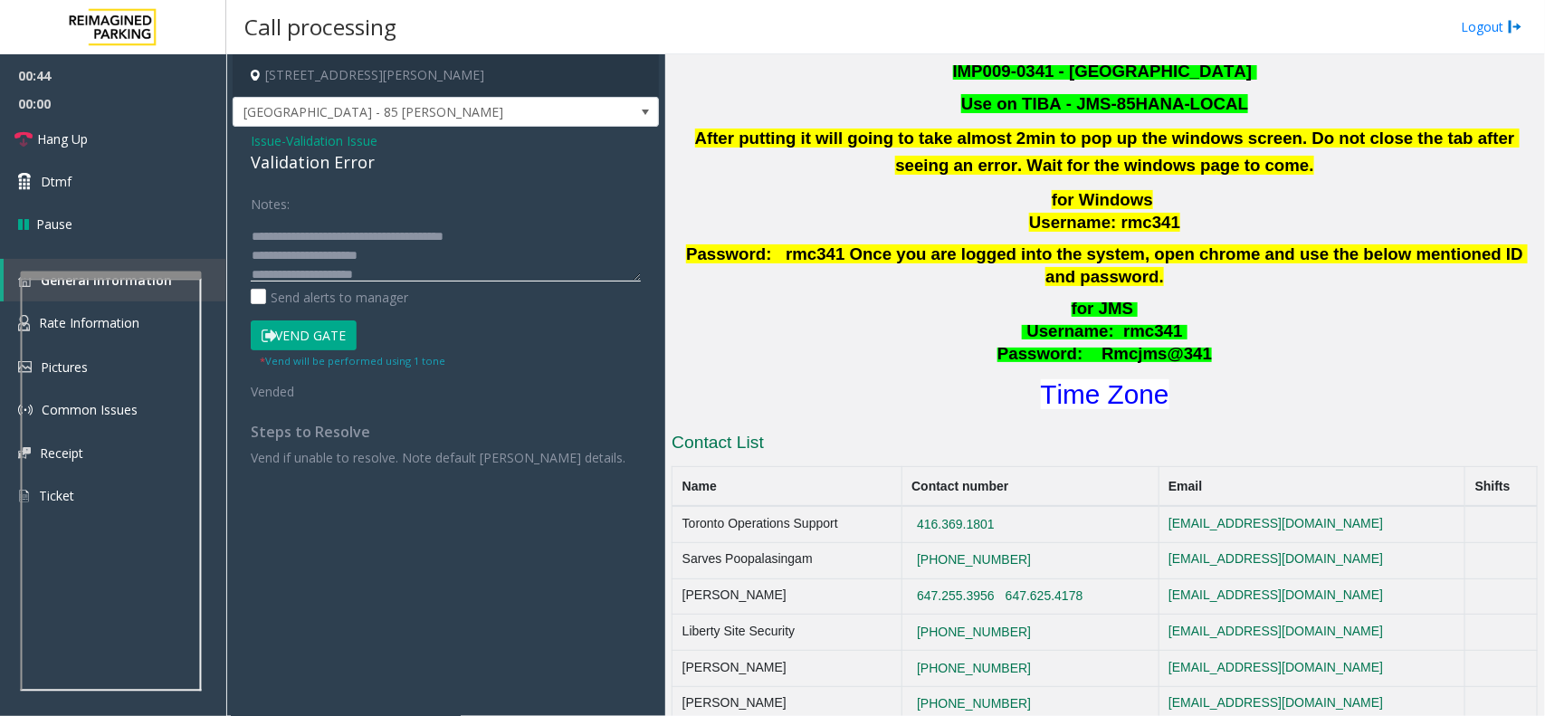
scroll to position [37, 0]
click at [421, 256] on textarea at bounding box center [446, 248] width 390 height 68
click at [406, 264] on textarea at bounding box center [446, 248] width 390 height 68
click at [91, 125] on link "Hang Up" at bounding box center [113, 139] width 226 height 43
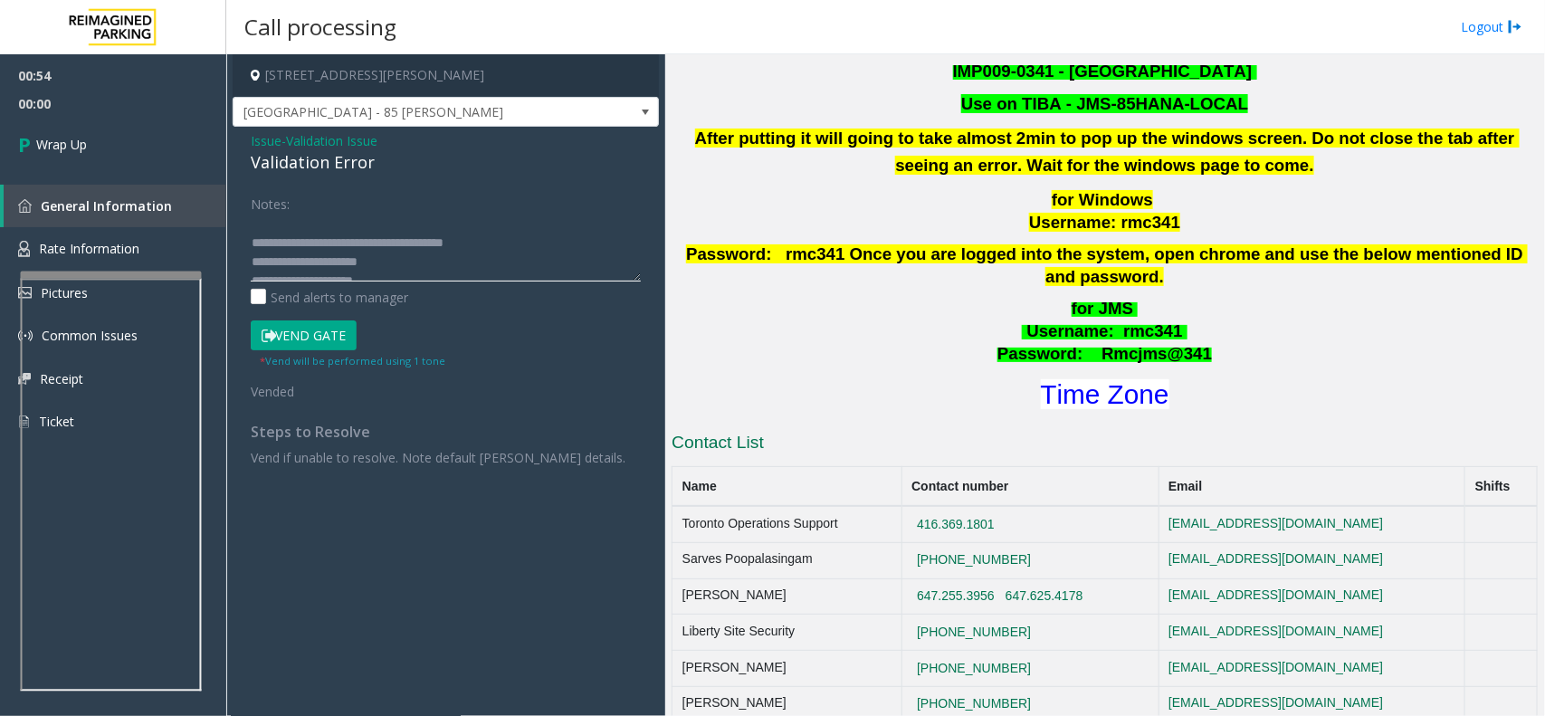
scroll to position [0, 0]
type textarea "**********"
click at [48, 142] on span "Wrap Up" at bounding box center [61, 144] width 51 height 19
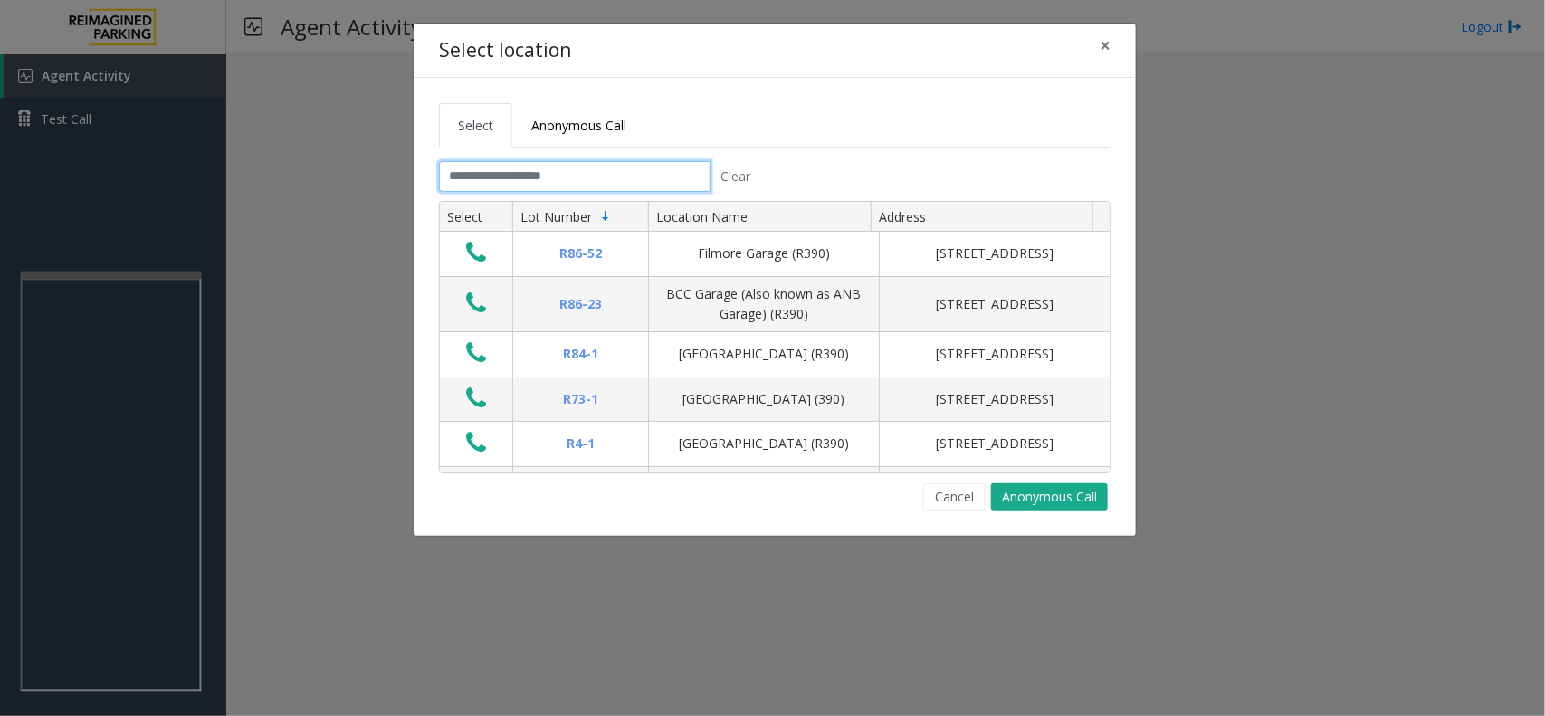
click at [586, 178] on input "text" at bounding box center [575, 176] width 272 height 31
click at [577, 134] on link "Anonymous Call" at bounding box center [578, 125] width 133 height 44
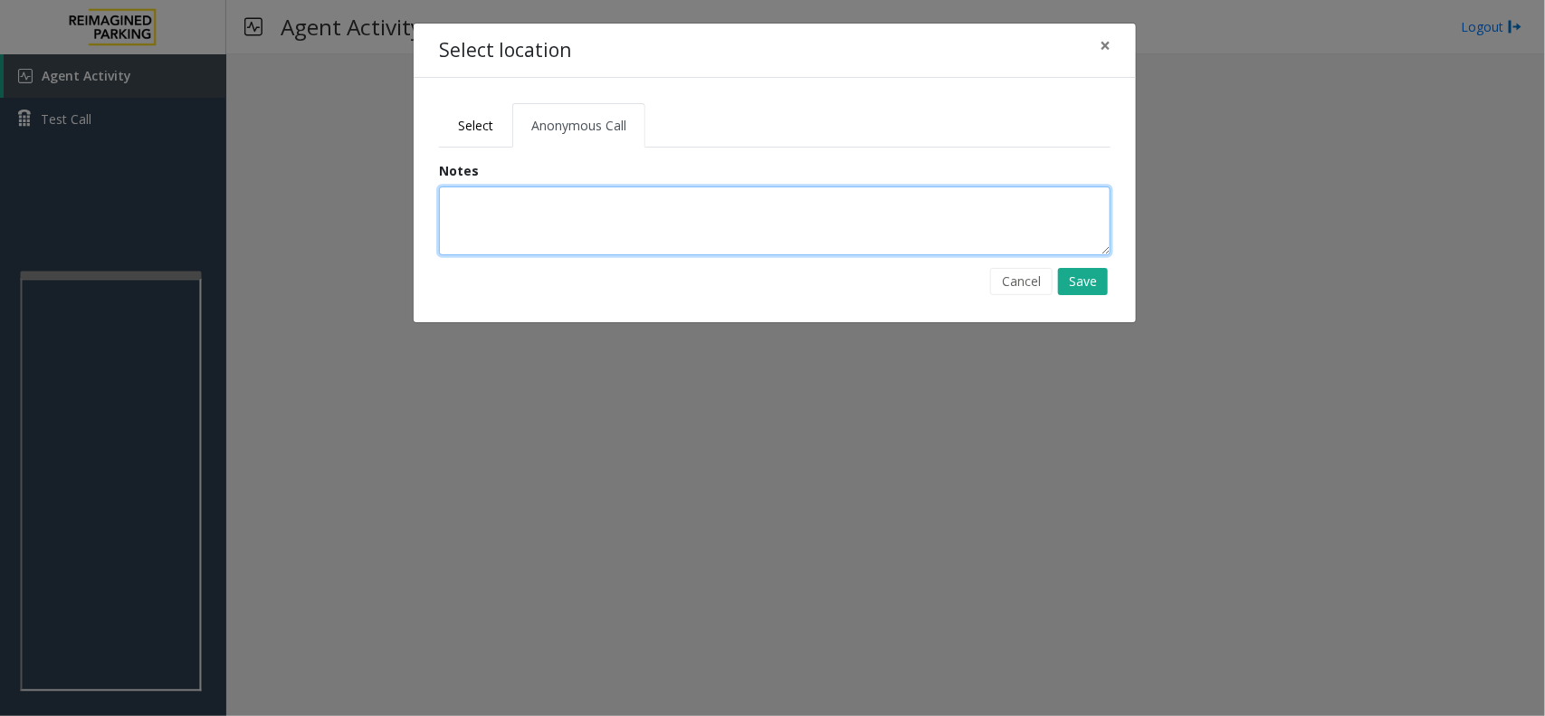
click at [537, 232] on textarea at bounding box center [775, 220] width 672 height 69
type textarea "**********"
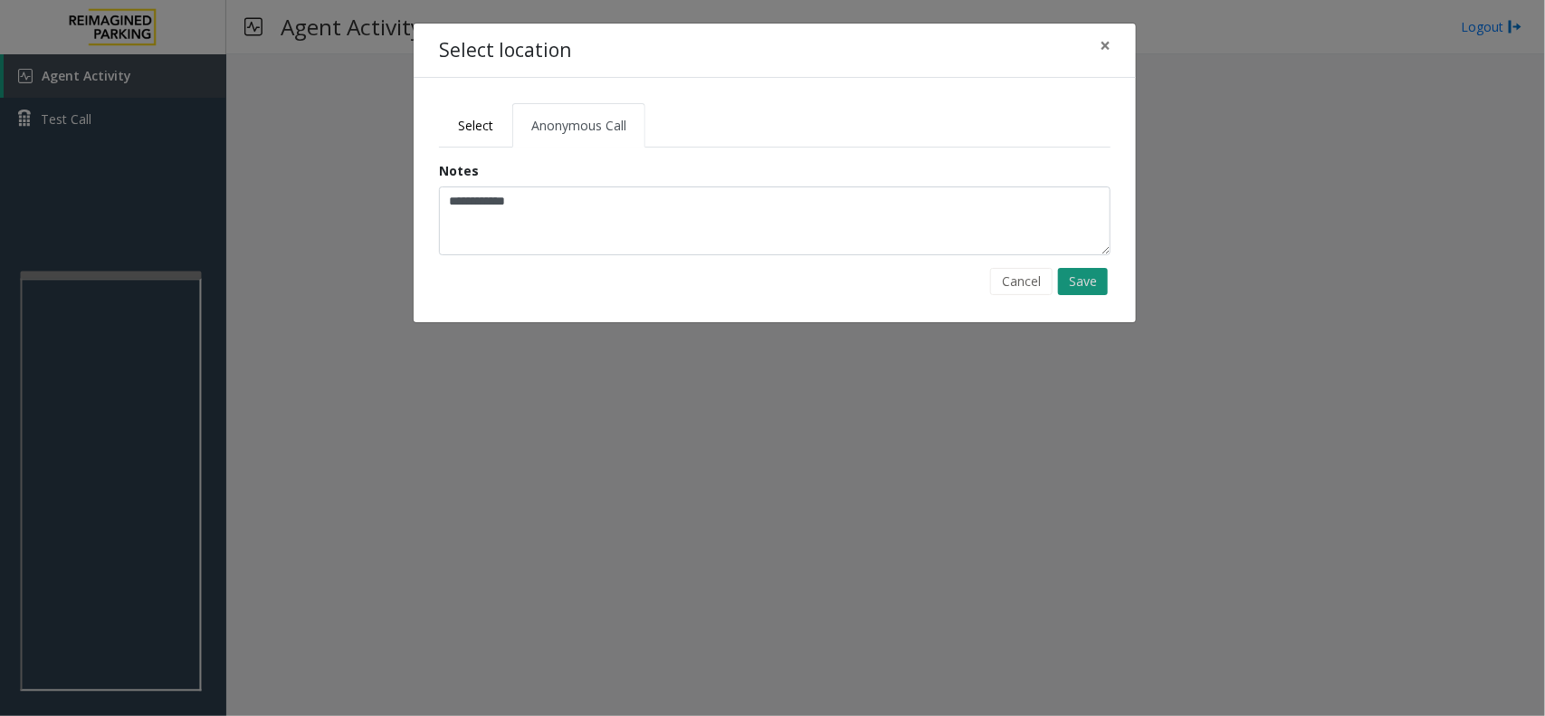
click at [1097, 282] on button "Save" at bounding box center [1083, 281] width 50 height 27
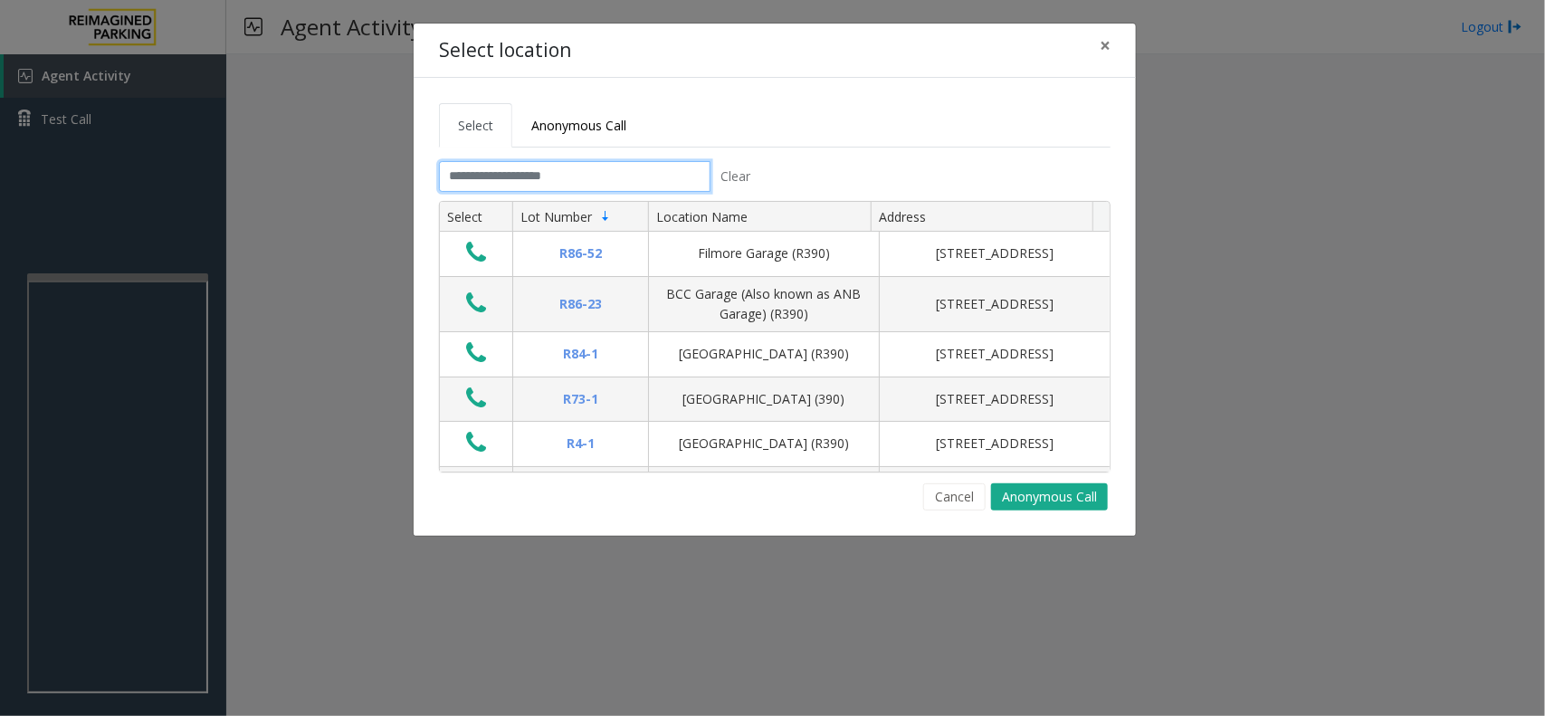
click at [590, 177] on input "text" at bounding box center [575, 176] width 272 height 31
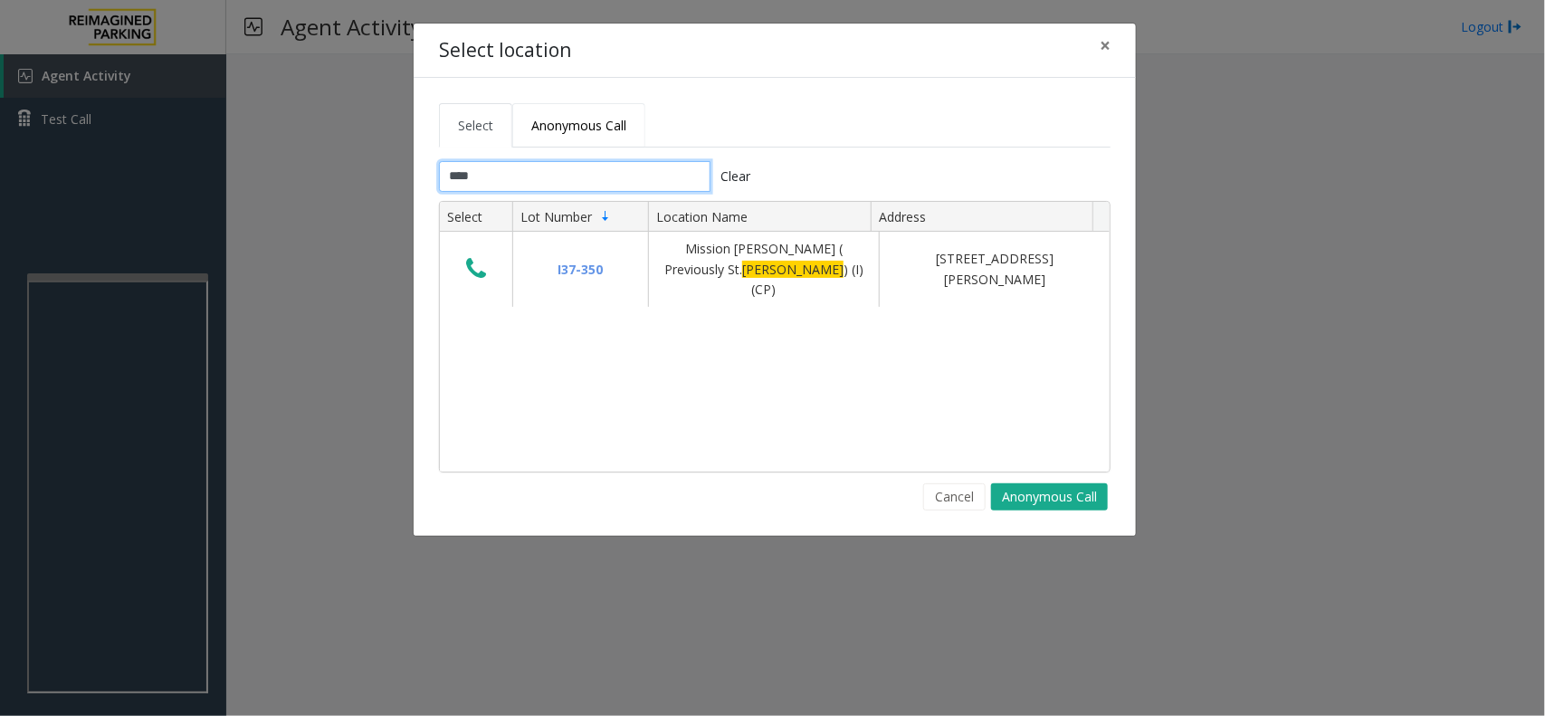
type input "****"
click at [593, 129] on span "Anonymous Call" at bounding box center [578, 125] width 95 height 17
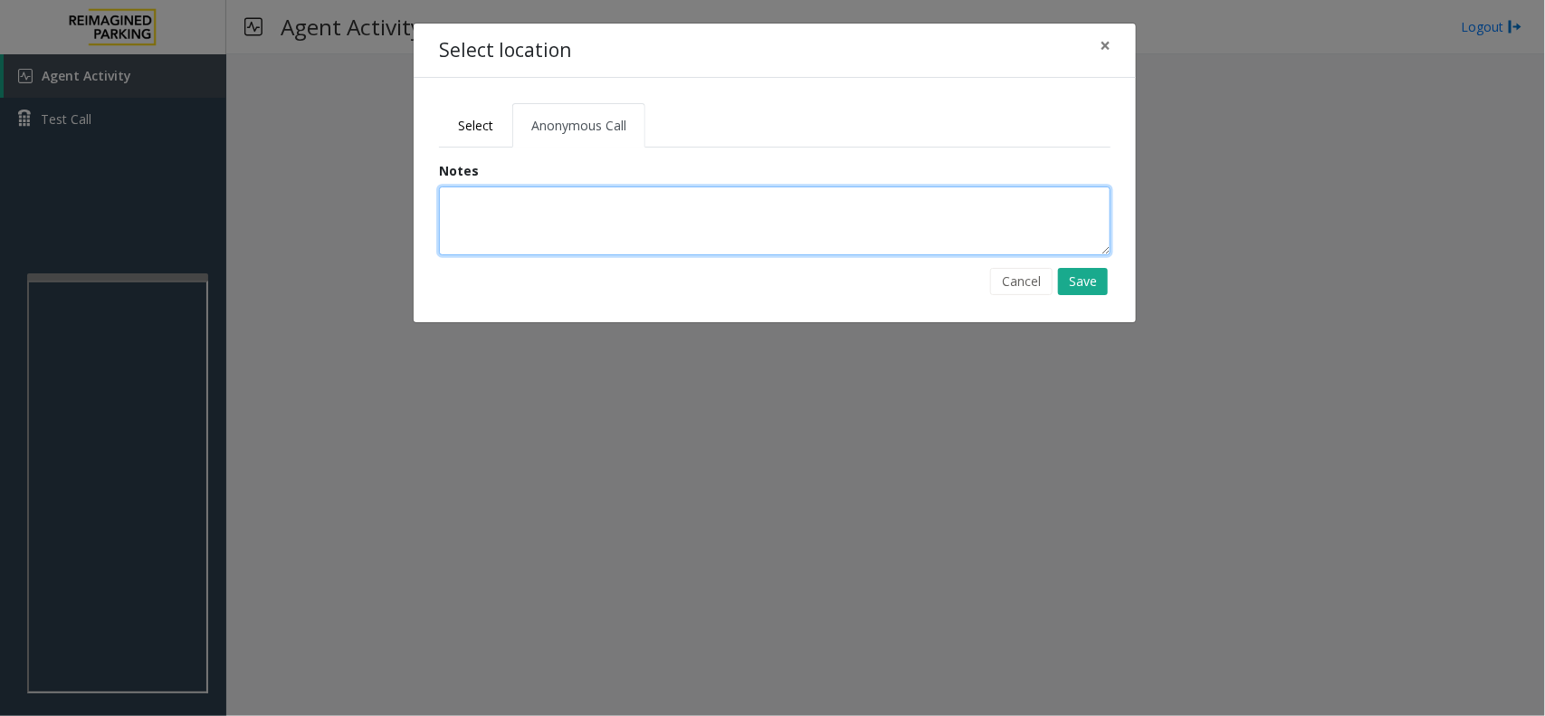
click at [585, 195] on textarea at bounding box center [775, 220] width 672 height 69
type textarea "**********"
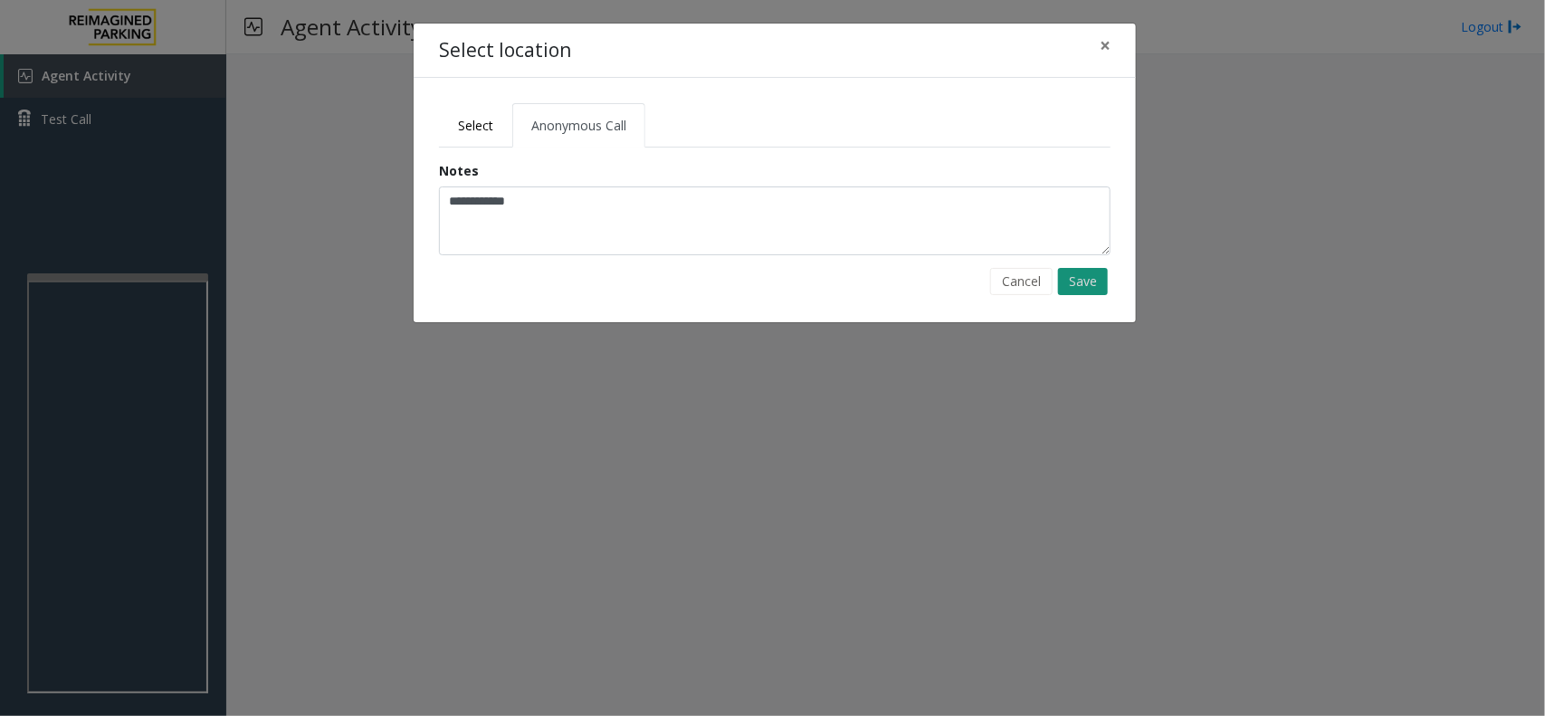
click at [1088, 288] on button "Save" at bounding box center [1083, 281] width 50 height 27
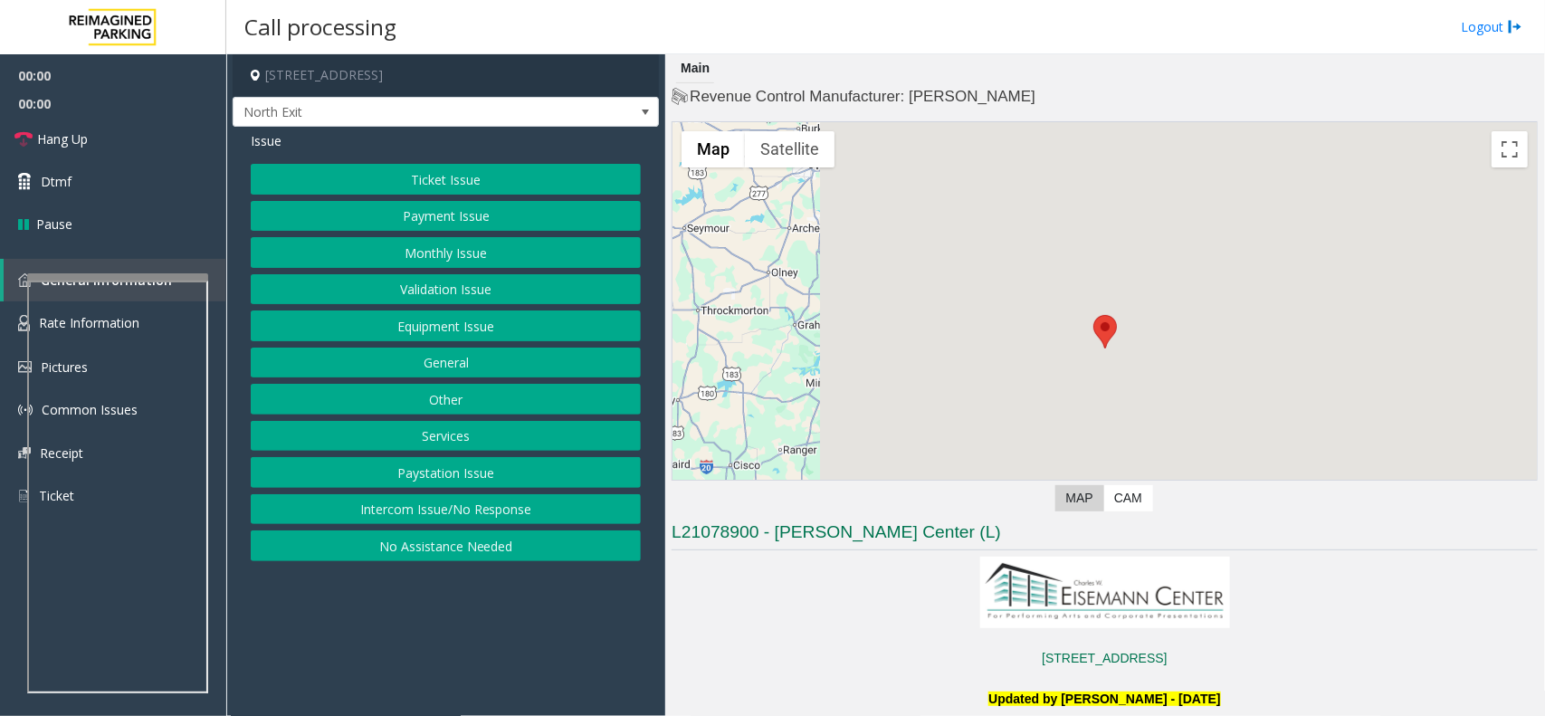
scroll to position [339, 0]
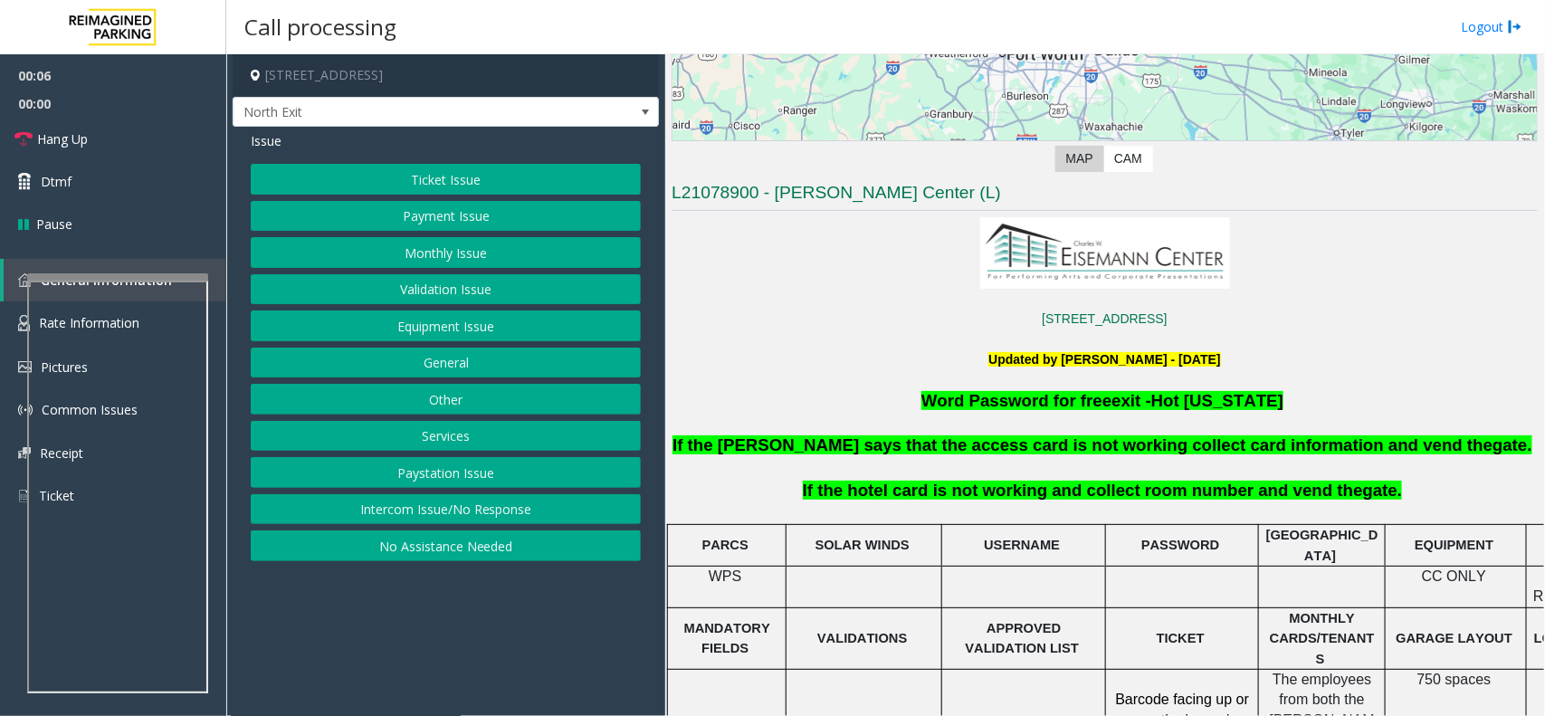
click at [440, 512] on button "Intercom Issue/No Response" at bounding box center [446, 509] width 390 height 31
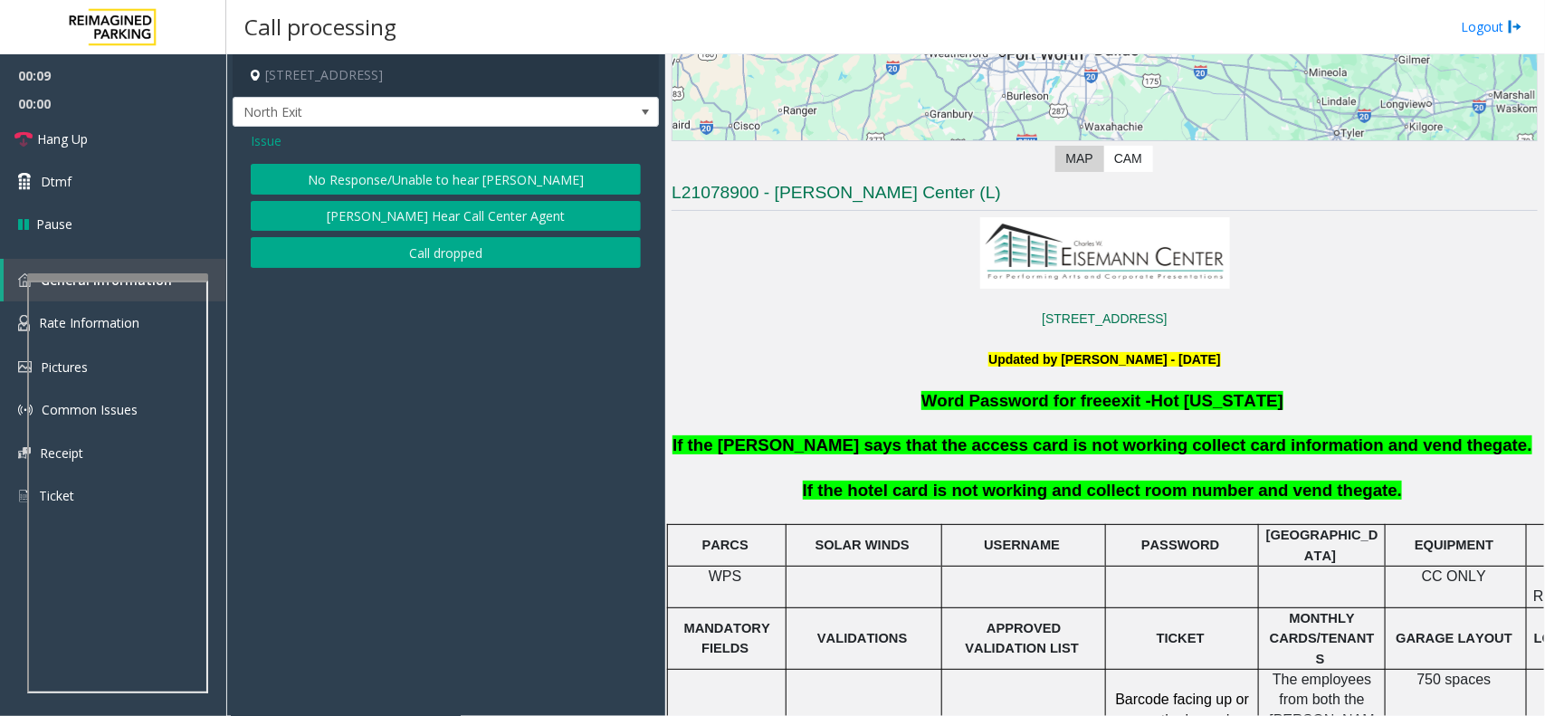
click at [277, 148] on span "Issue" at bounding box center [266, 140] width 31 height 19
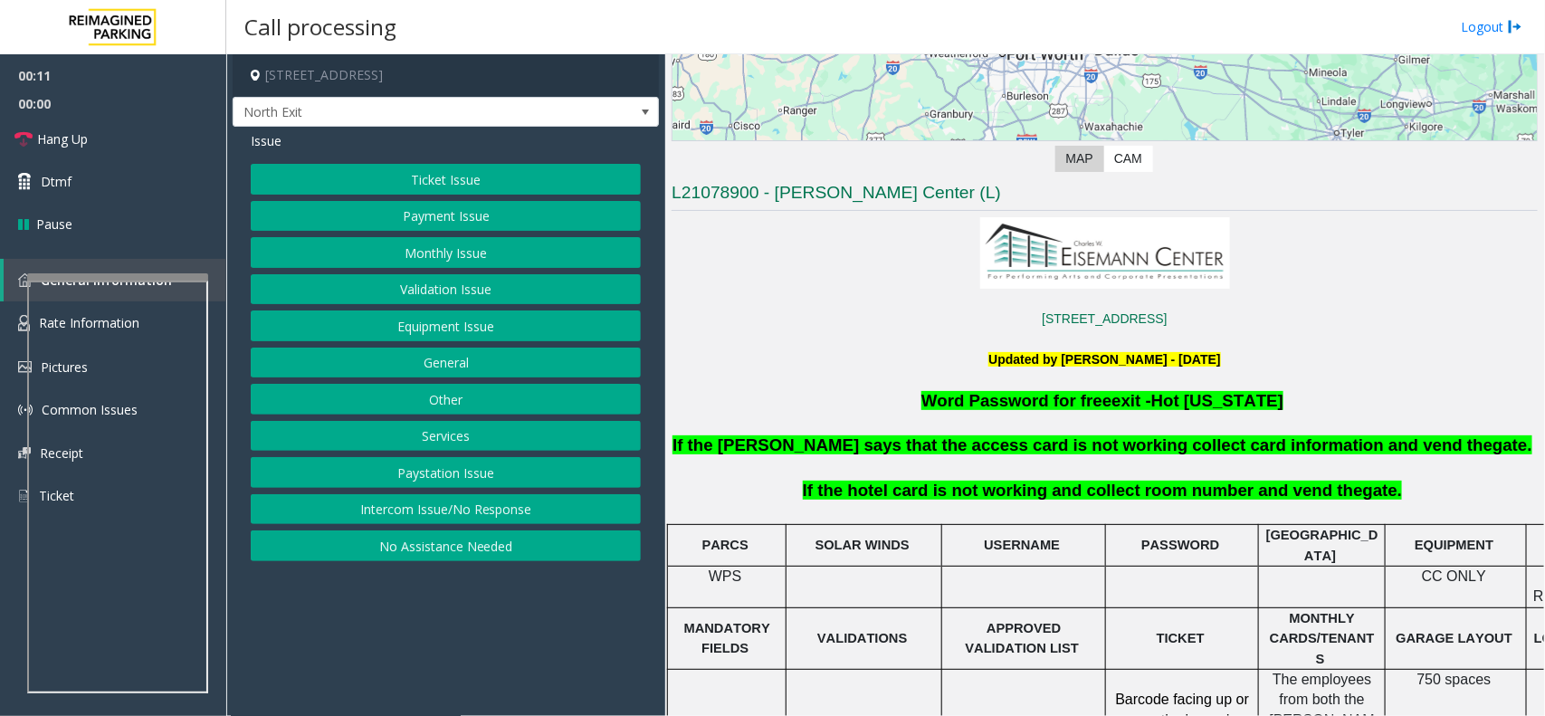
click at [453, 363] on button "General" at bounding box center [446, 363] width 390 height 31
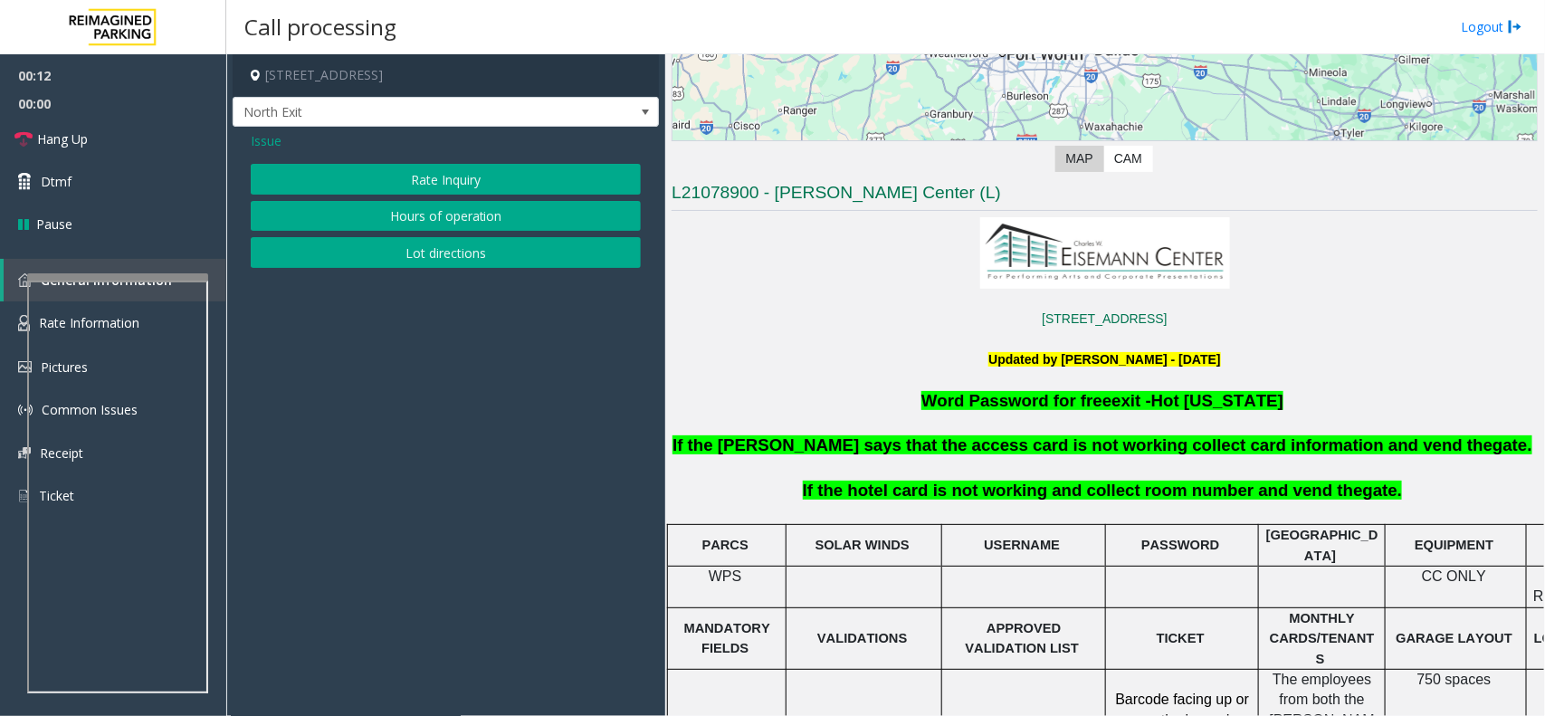
click at [265, 154] on div "Issue Rate Inquiry Hours of operation Lot directions" at bounding box center [446, 202] width 426 height 150
click at [263, 136] on span "Issue" at bounding box center [266, 140] width 31 height 19
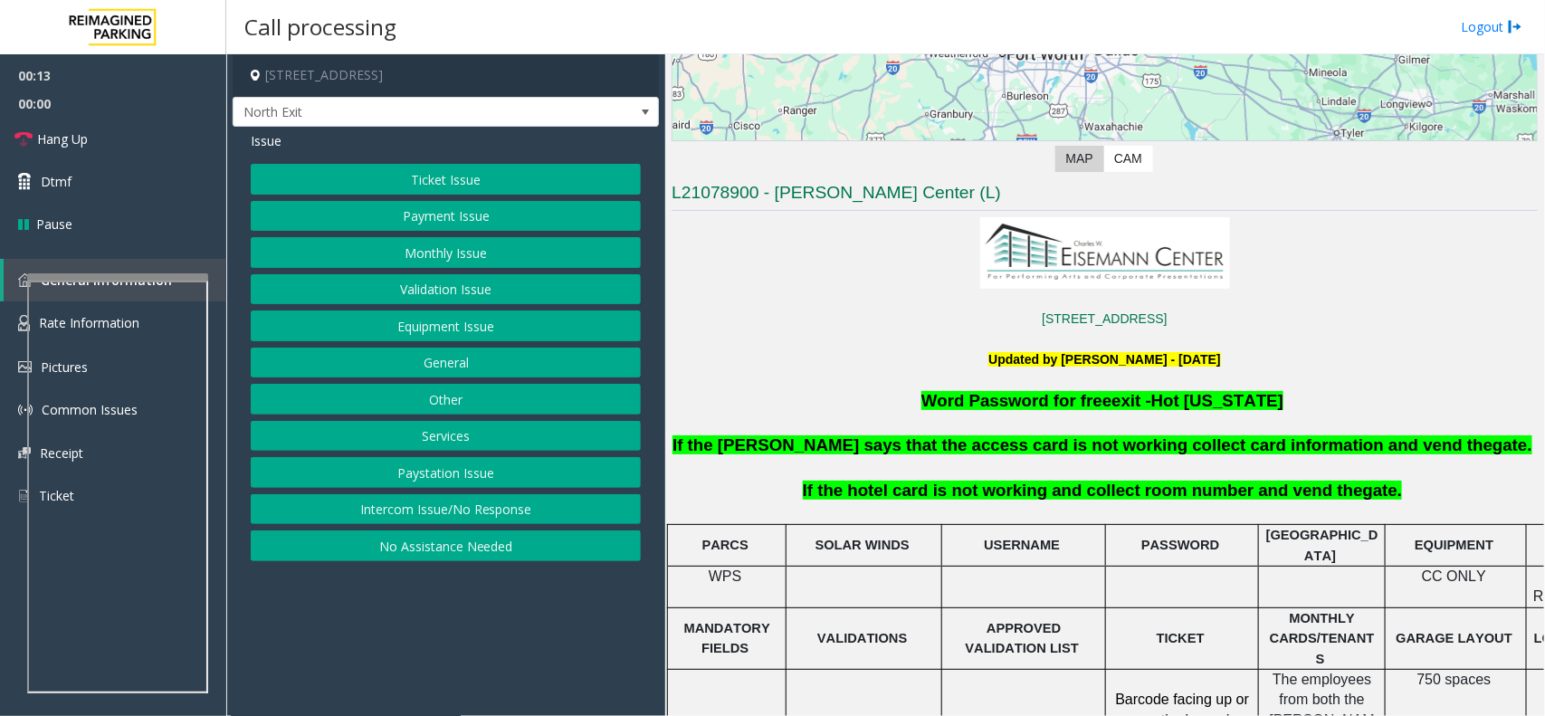
click at [471, 441] on button "Services" at bounding box center [446, 436] width 390 height 31
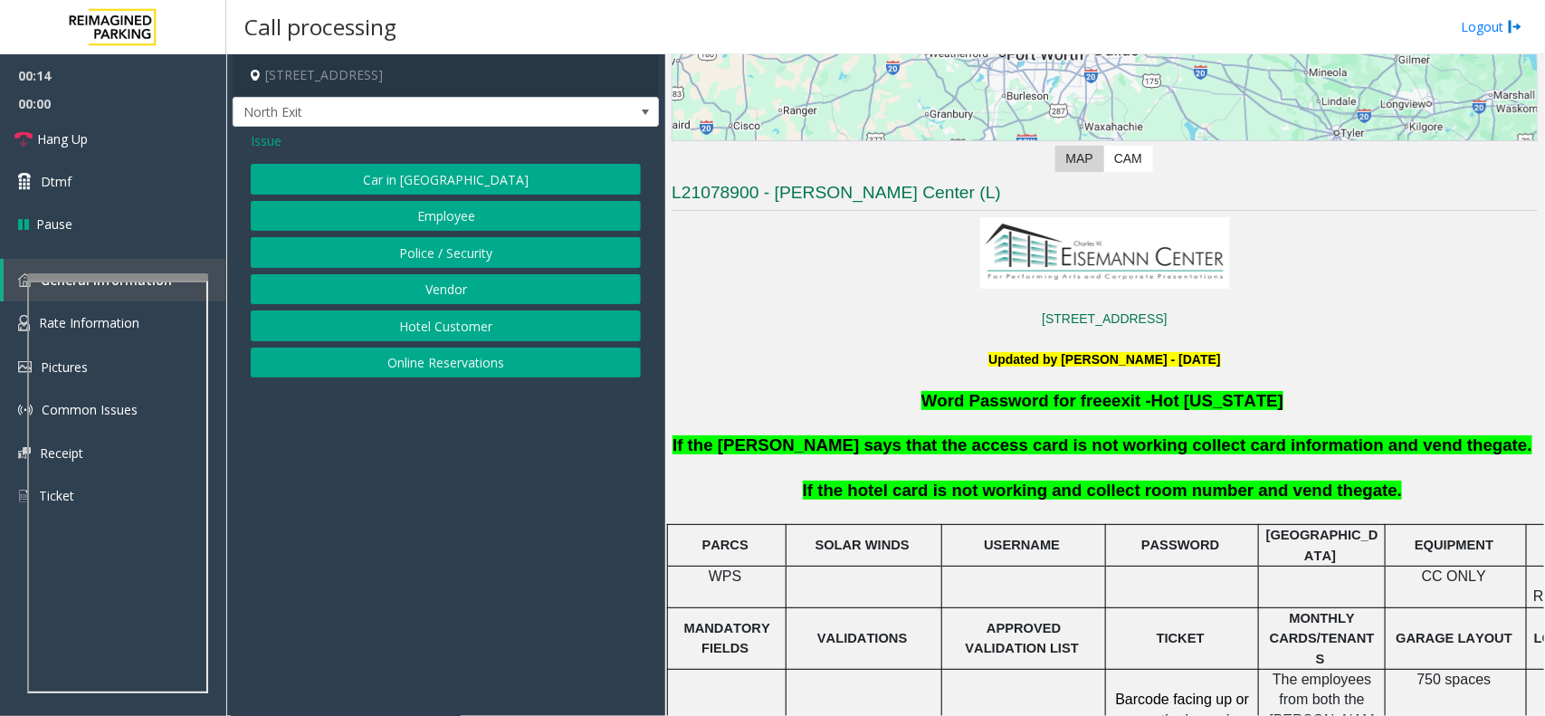
click at [446, 328] on button "Hotel Customer" at bounding box center [446, 326] width 390 height 31
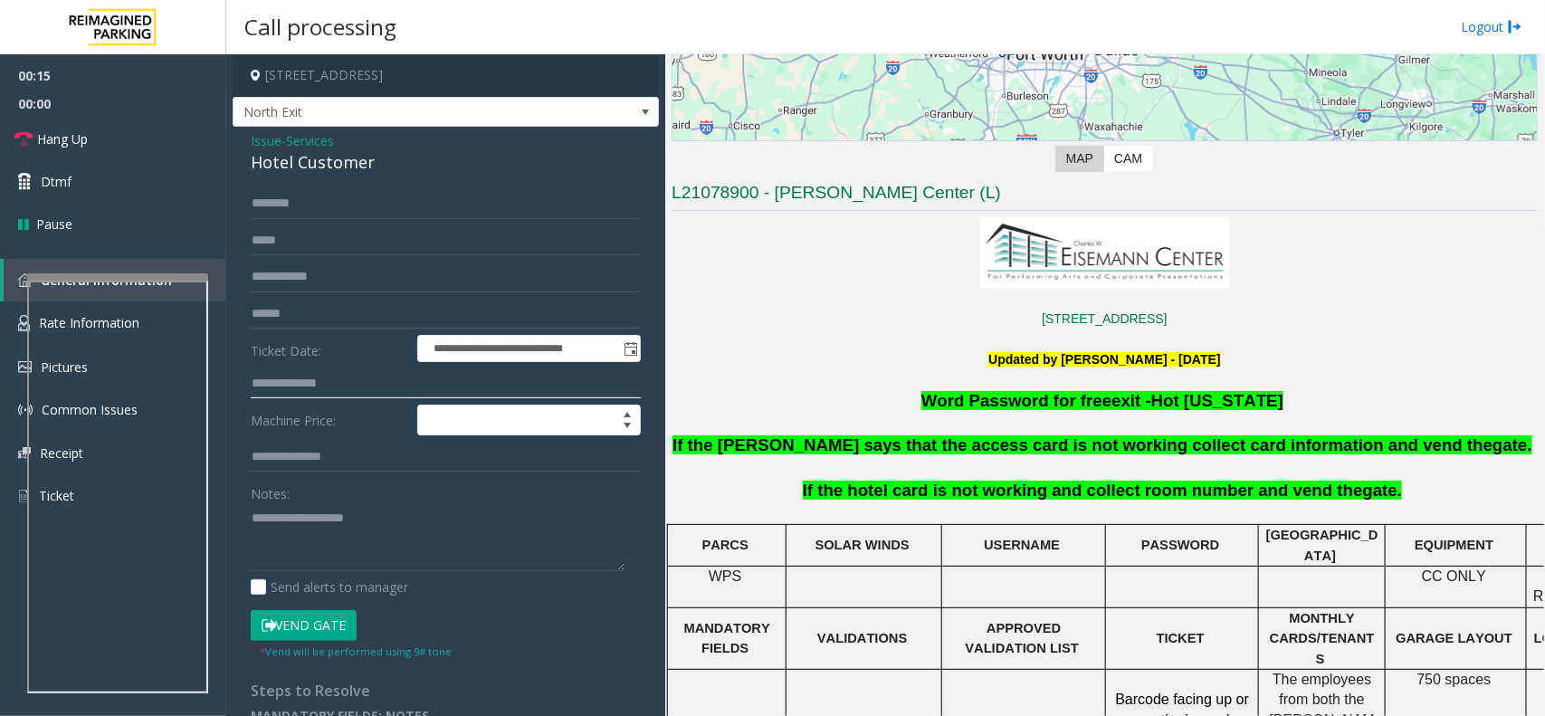
click at [303, 381] on input "text" at bounding box center [446, 383] width 390 height 31
type input "****"
click at [268, 159] on div "Hotel Customer" at bounding box center [446, 162] width 390 height 24
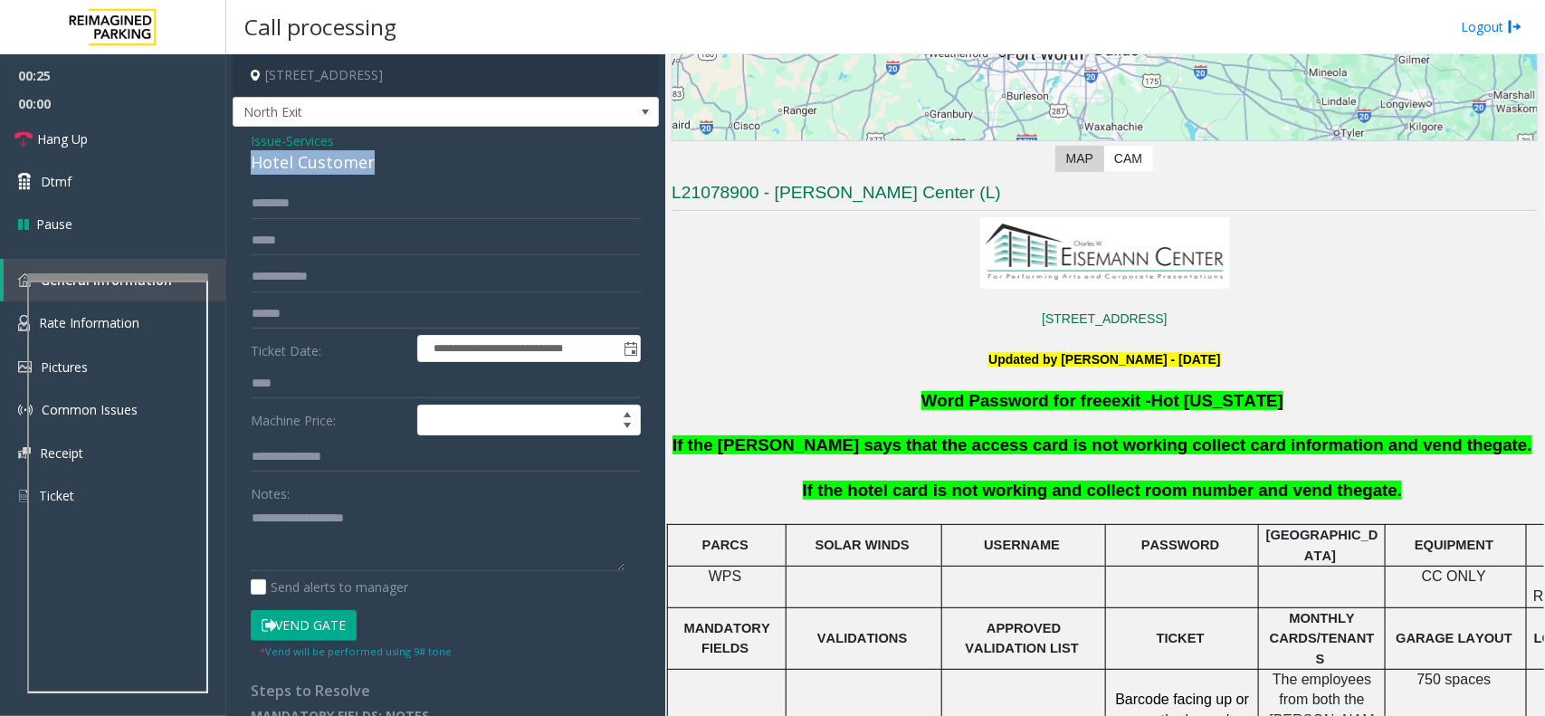
copy div "Hotel Customer"
click at [330, 543] on textarea at bounding box center [438, 537] width 374 height 68
paste textarea "**********"
type textarea "**********"
click at [55, 136] on span "Hang Up" at bounding box center [62, 138] width 51 height 19
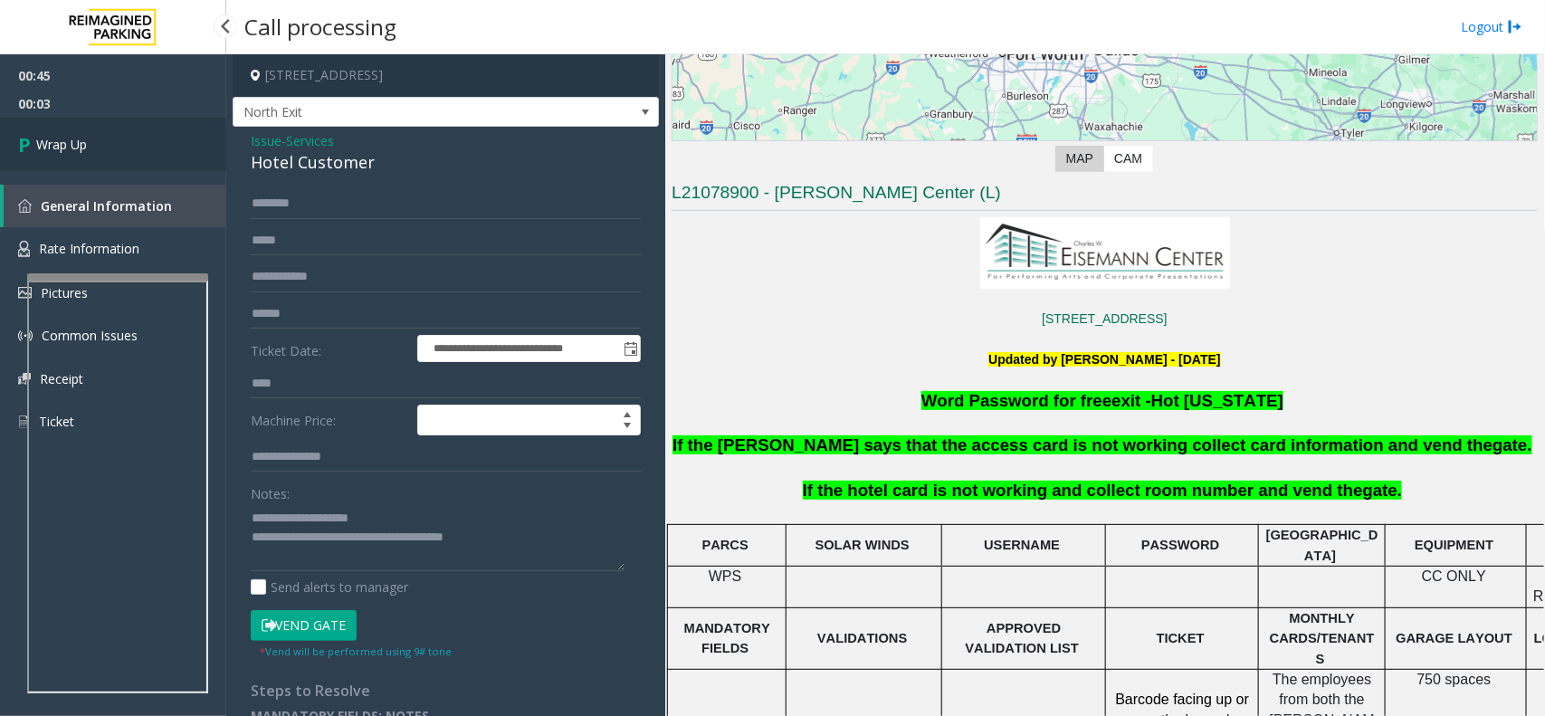
click at [55, 136] on span "Wrap Up" at bounding box center [61, 144] width 51 height 19
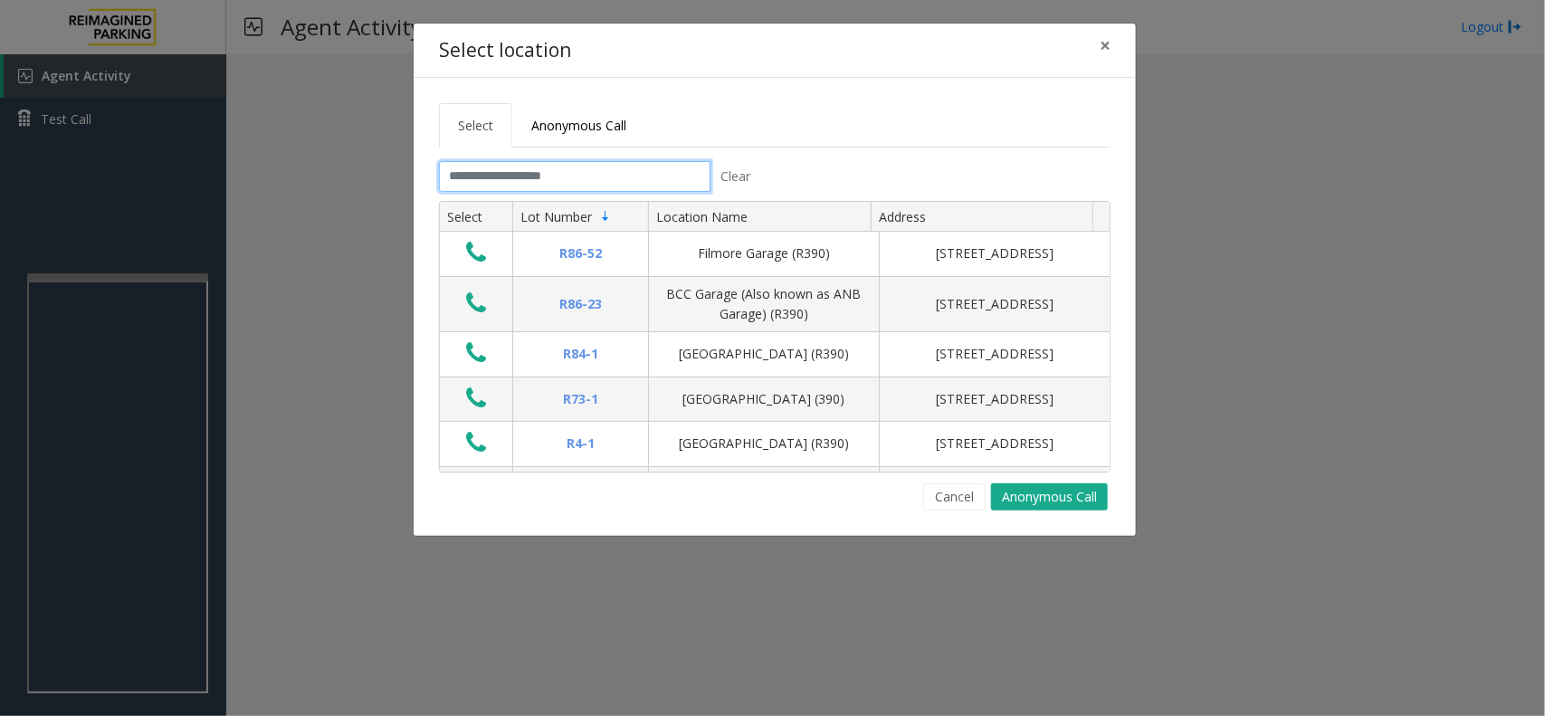
click at [548, 179] on input "text" at bounding box center [575, 176] width 272 height 31
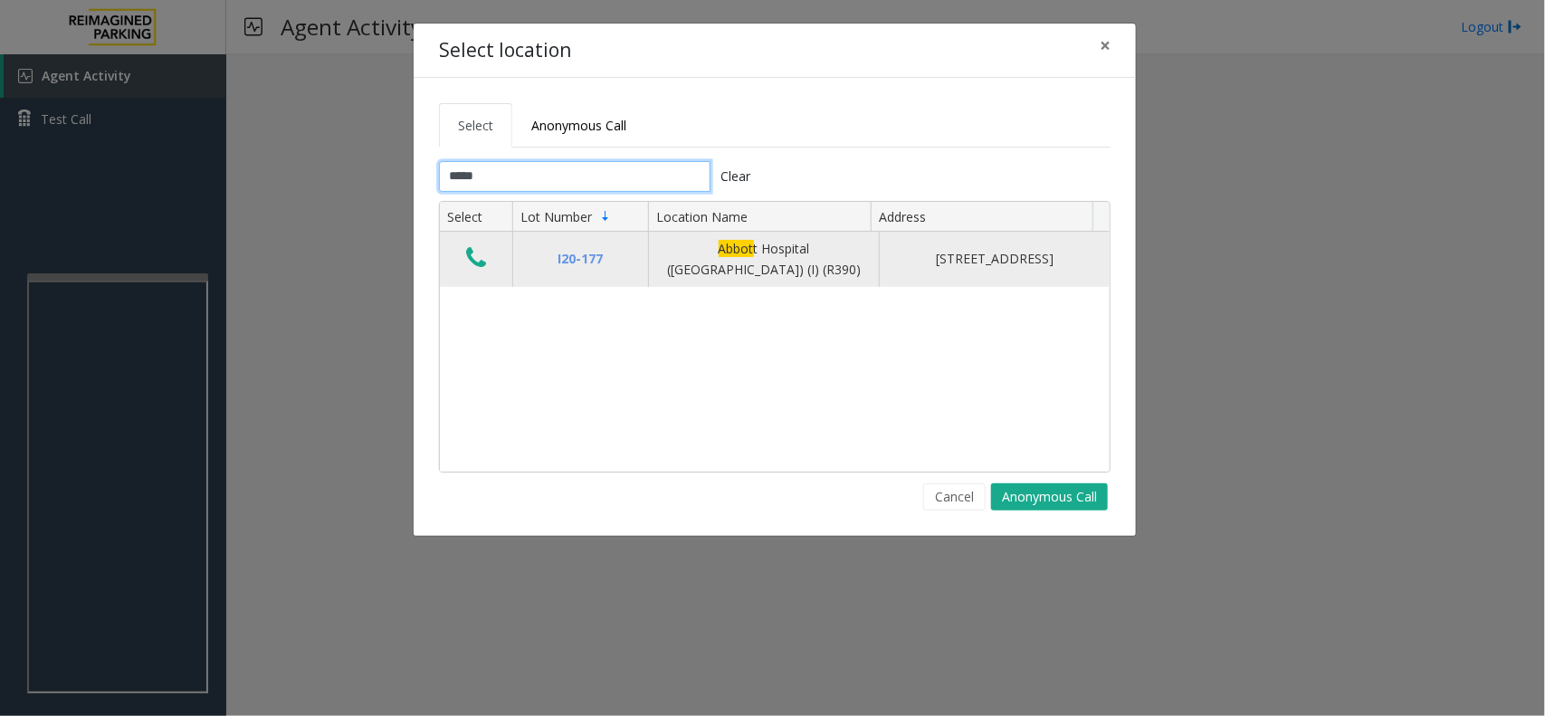
type input "*****"
click at [477, 252] on icon "Data table" at bounding box center [476, 257] width 20 height 25
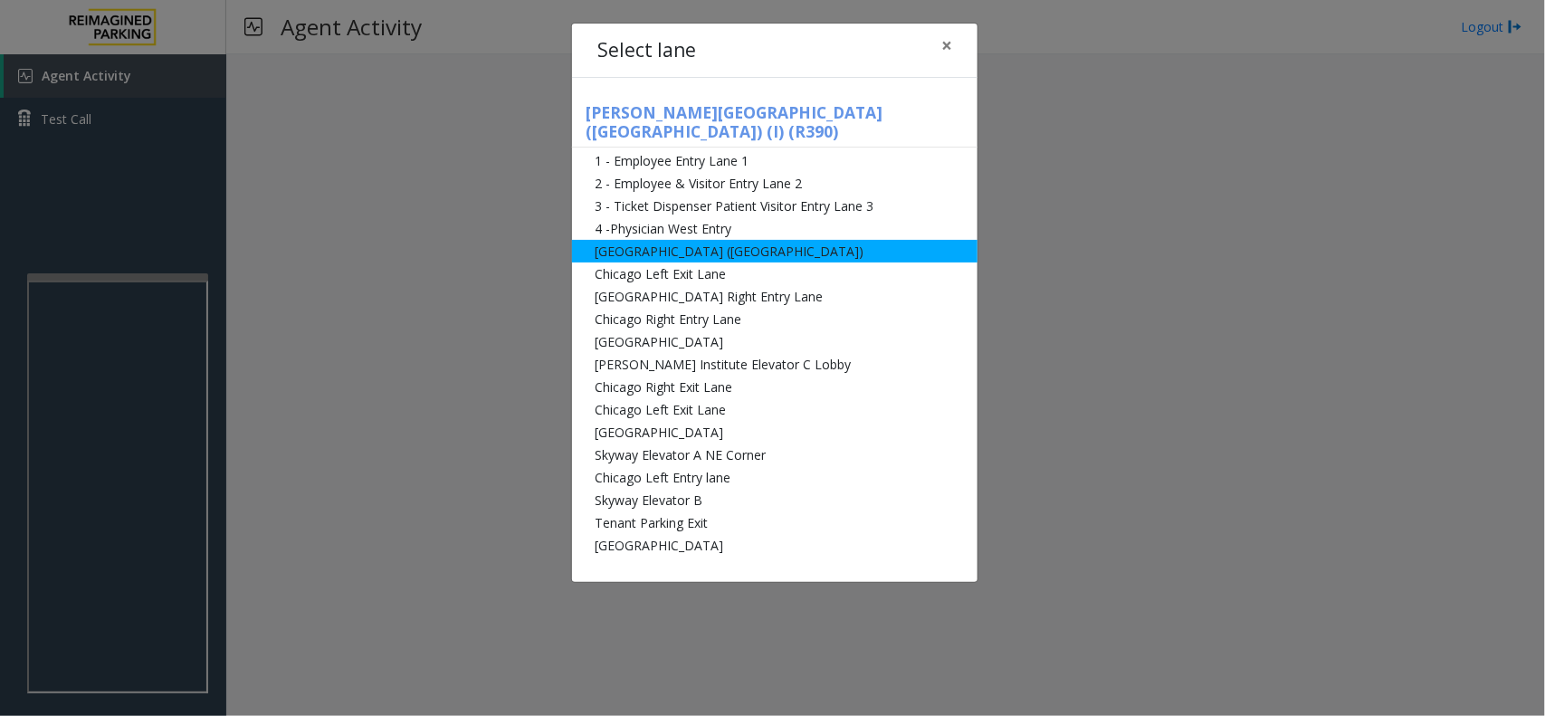
click at [693, 241] on li "[GEOGRAPHIC_DATA] ([GEOGRAPHIC_DATA])" at bounding box center [775, 251] width 406 height 23
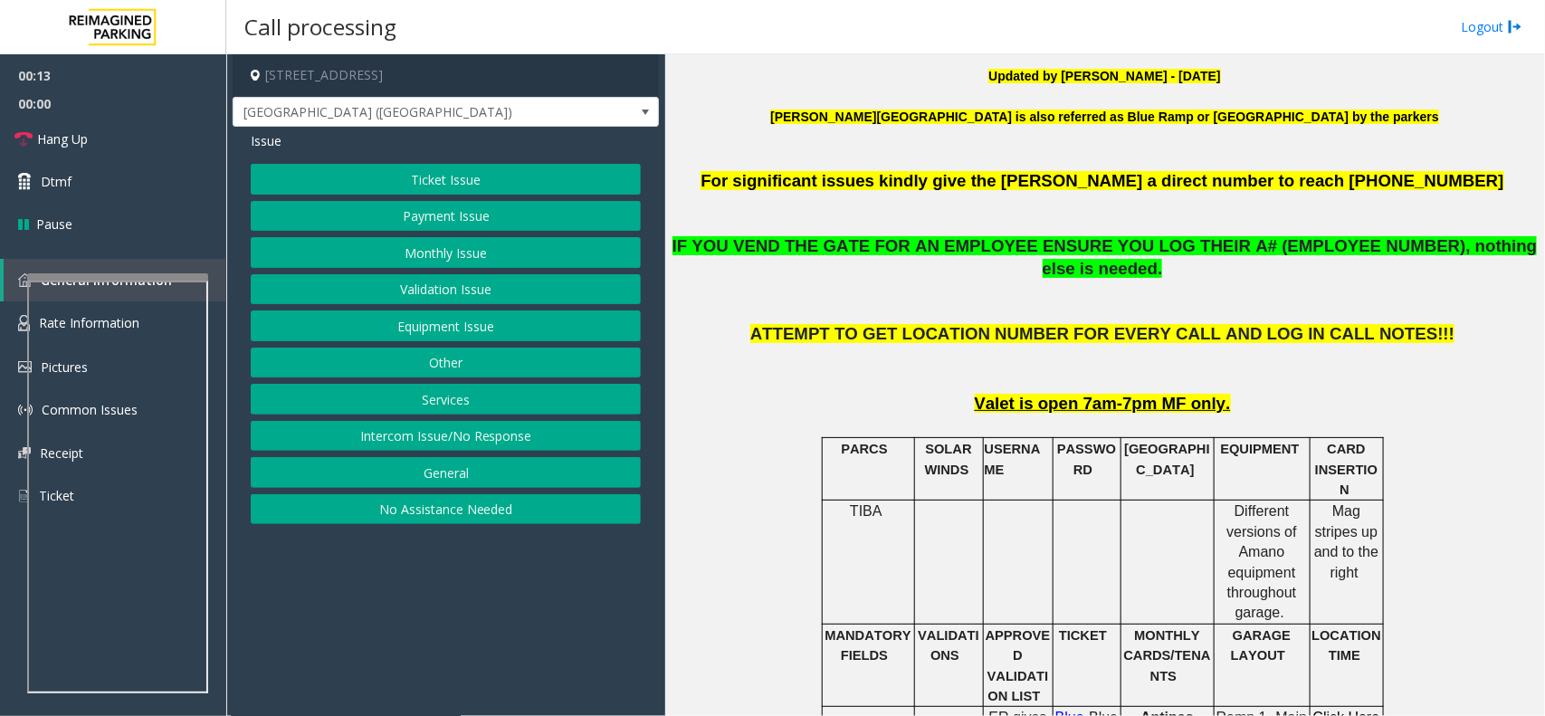
scroll to position [453, 0]
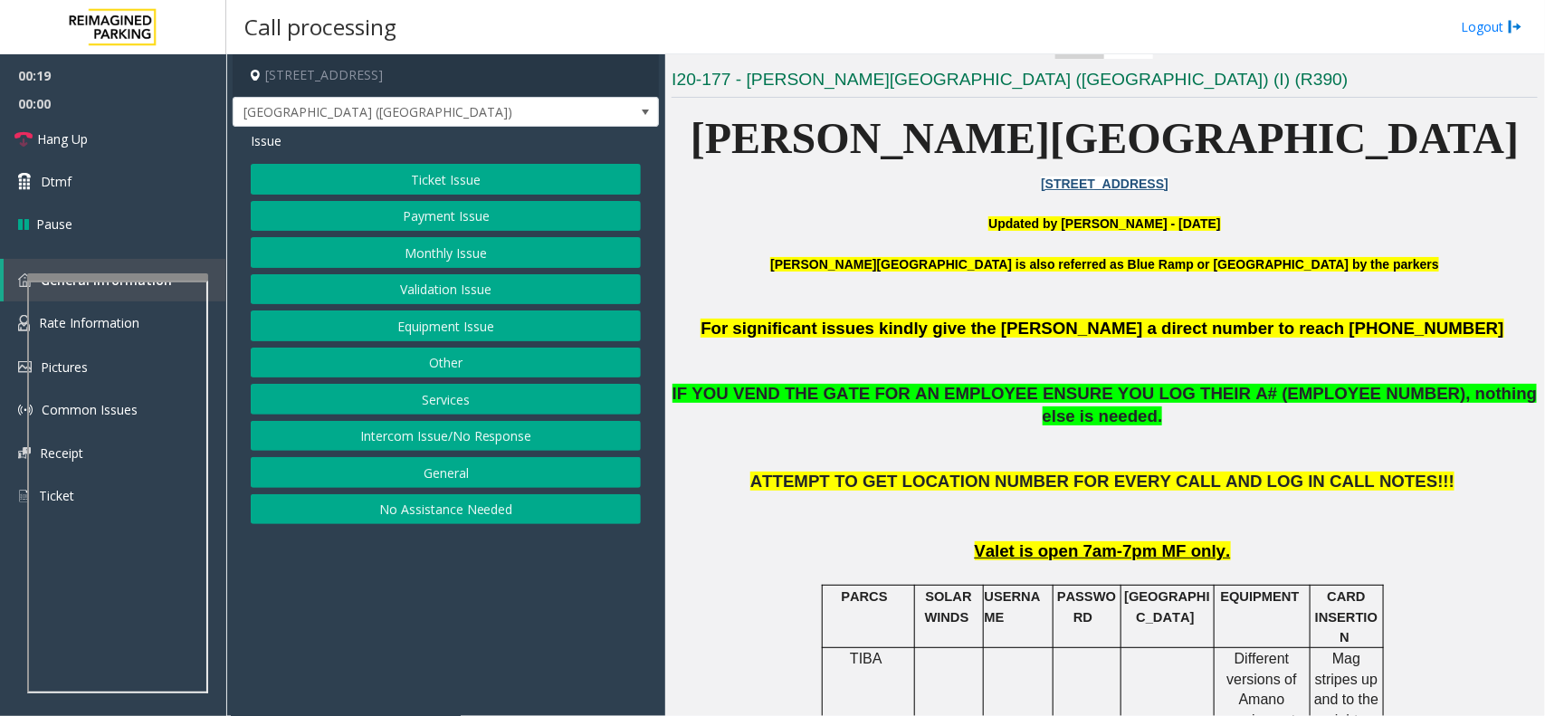
click at [458, 178] on button "Ticket Issue" at bounding box center [446, 179] width 390 height 31
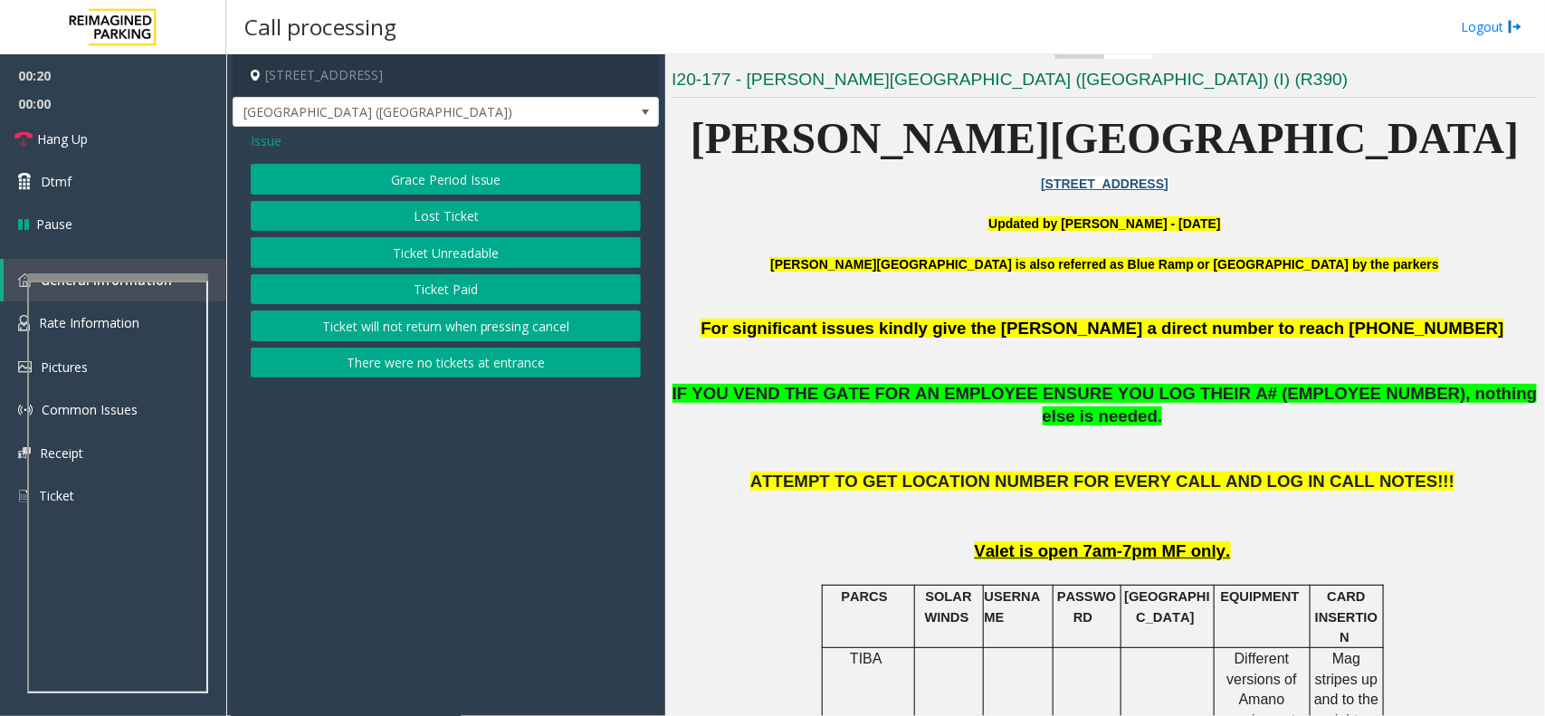
click at [454, 258] on button "Ticket Unreadable" at bounding box center [446, 252] width 390 height 31
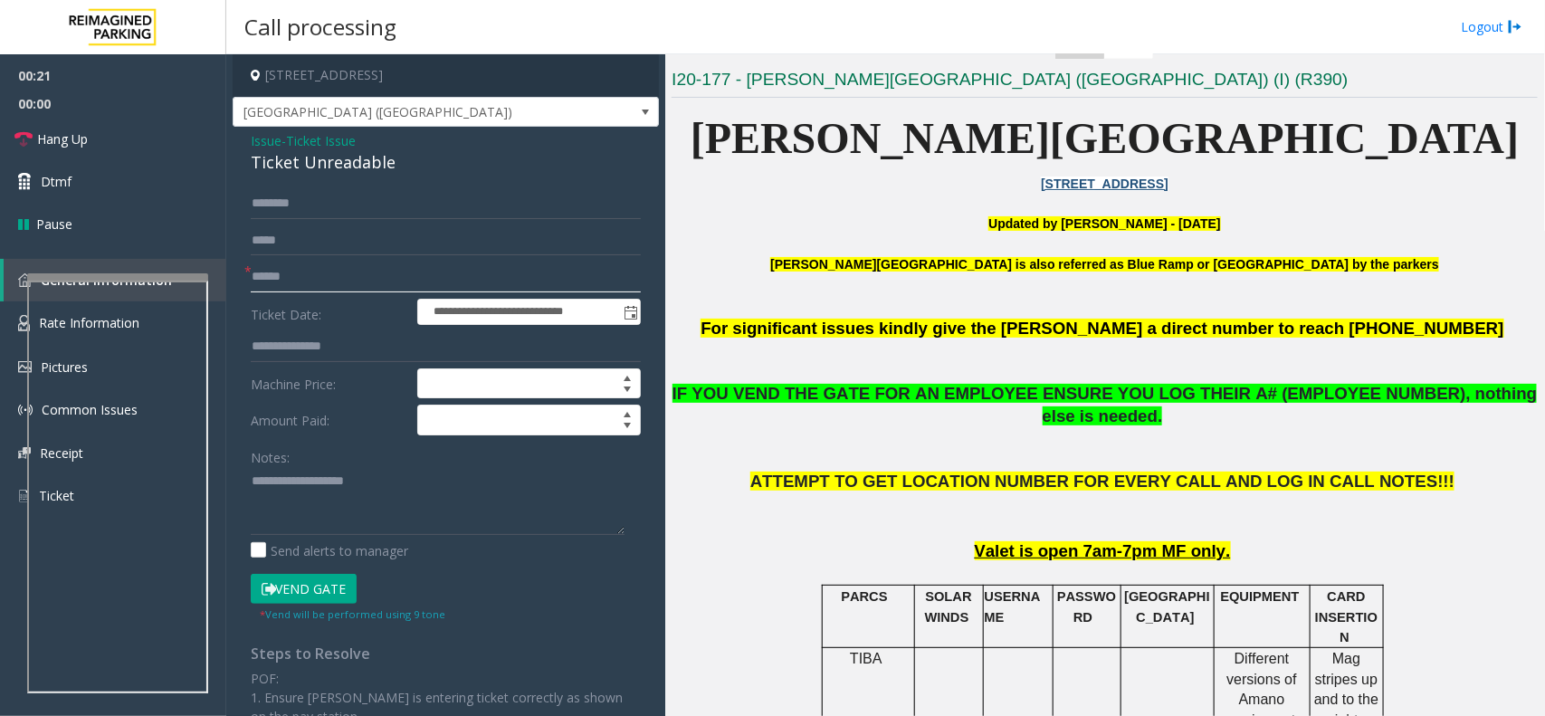
click at [297, 279] on input "text" at bounding box center [446, 277] width 390 height 31
type input "**"
click at [327, 175] on div "Ticket Unreadable" at bounding box center [446, 162] width 390 height 24
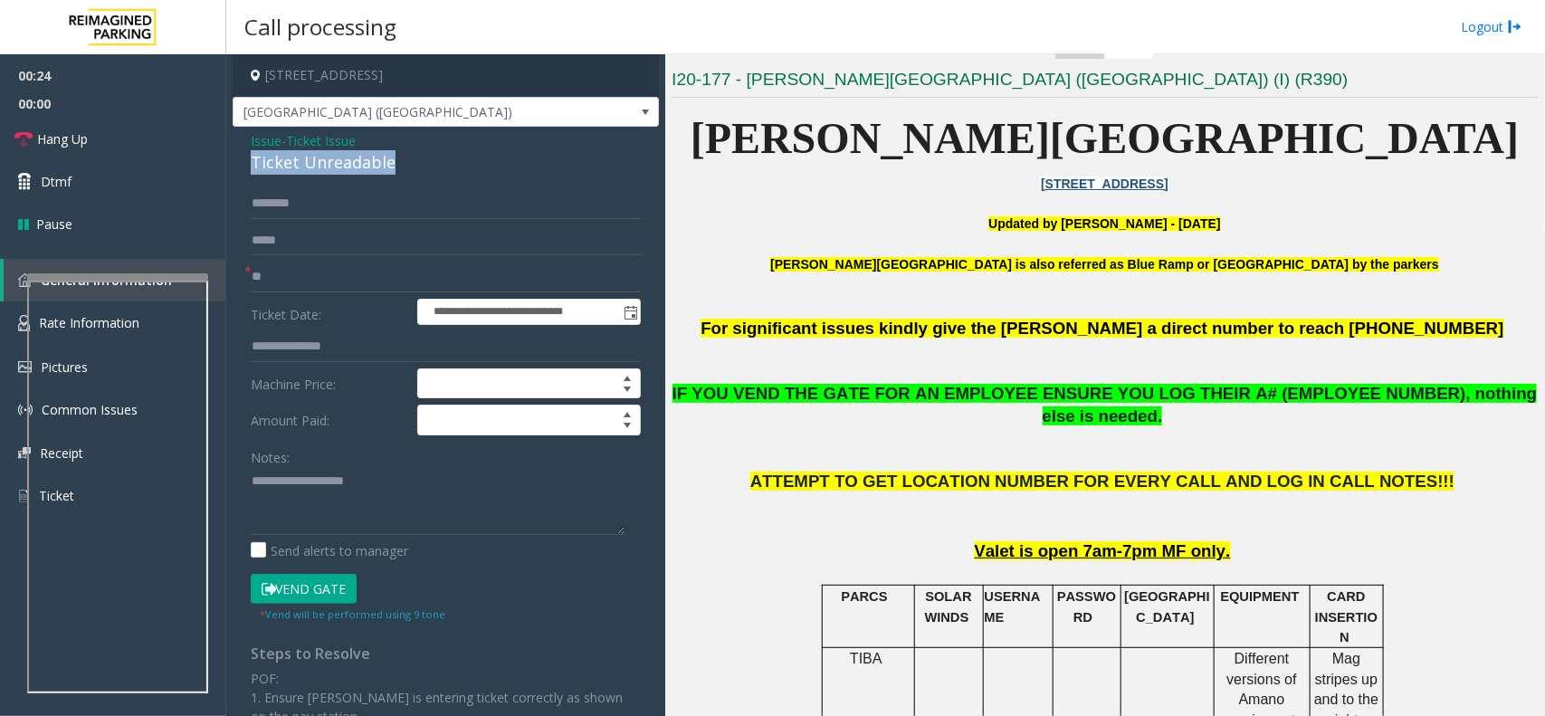
copy div "Ticket Unreadable"
click at [305, 503] on textarea at bounding box center [438, 501] width 374 height 68
paste textarea "**********"
click at [78, 138] on span "Hang Up" at bounding box center [62, 138] width 51 height 19
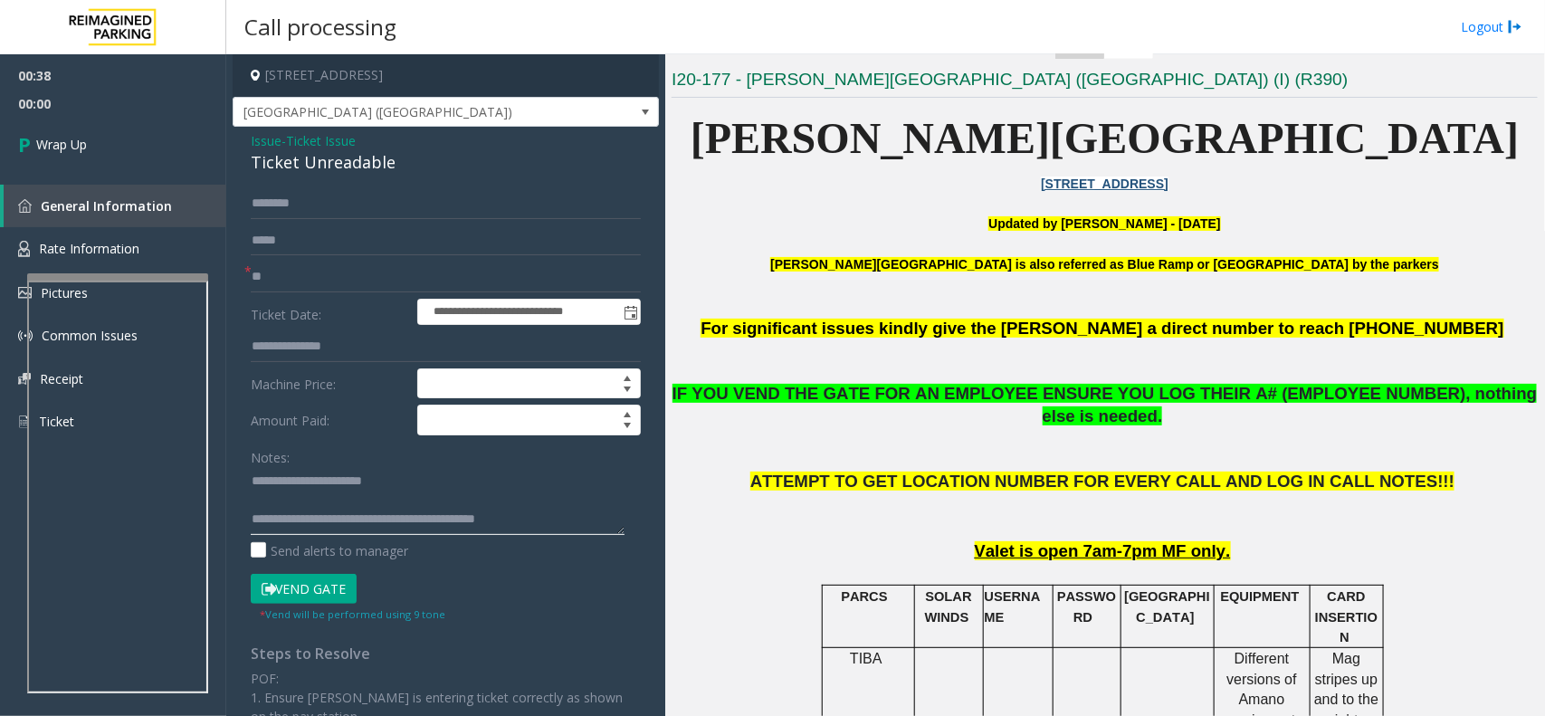
click at [528, 514] on textarea at bounding box center [438, 501] width 374 height 68
type textarea "**********"
click at [70, 133] on link "Wrap Up" at bounding box center [113, 144] width 226 height 53
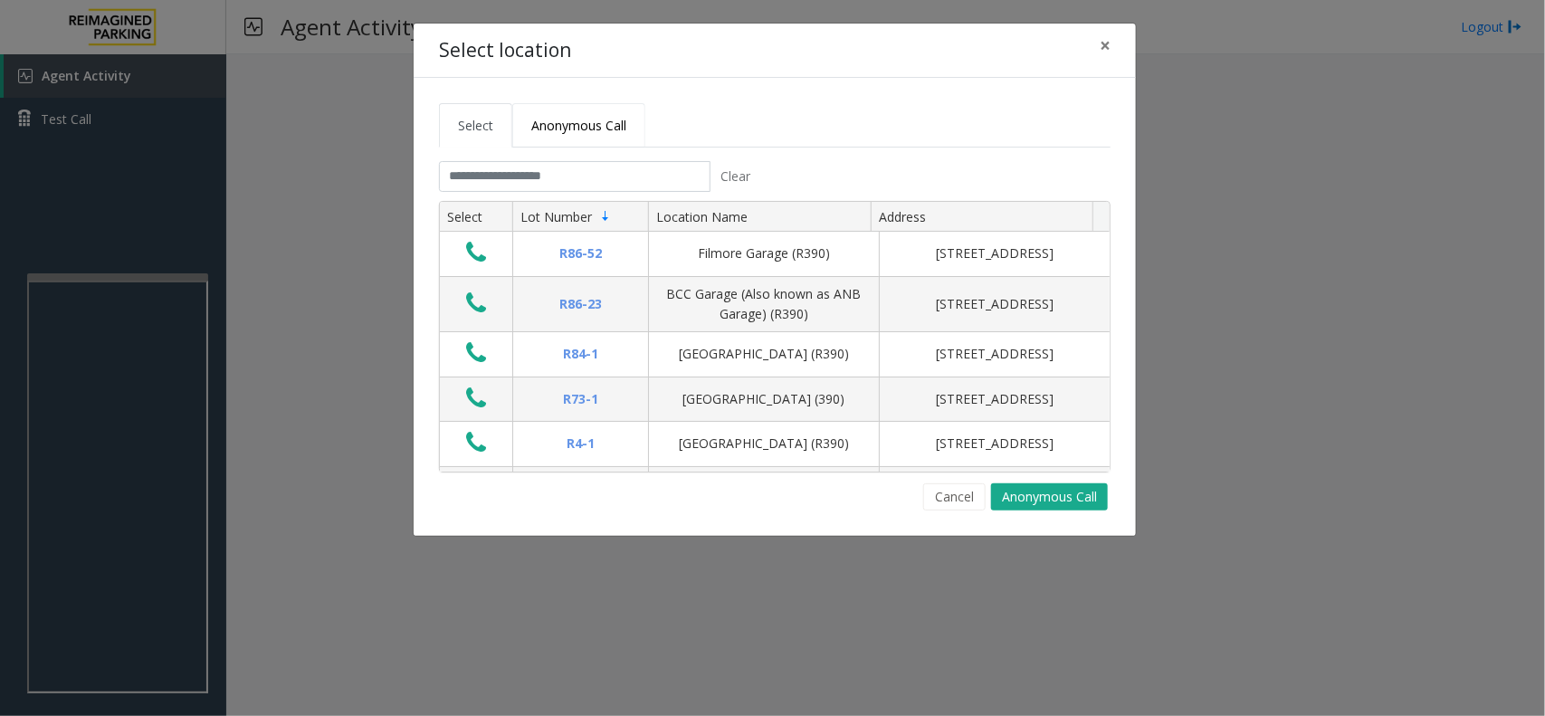
drag, startPoint x: 596, startPoint y: 132, endPoint x: 604, endPoint y: 148, distance: 17.4
click at [596, 132] on span "Anonymous Call" at bounding box center [578, 125] width 95 height 17
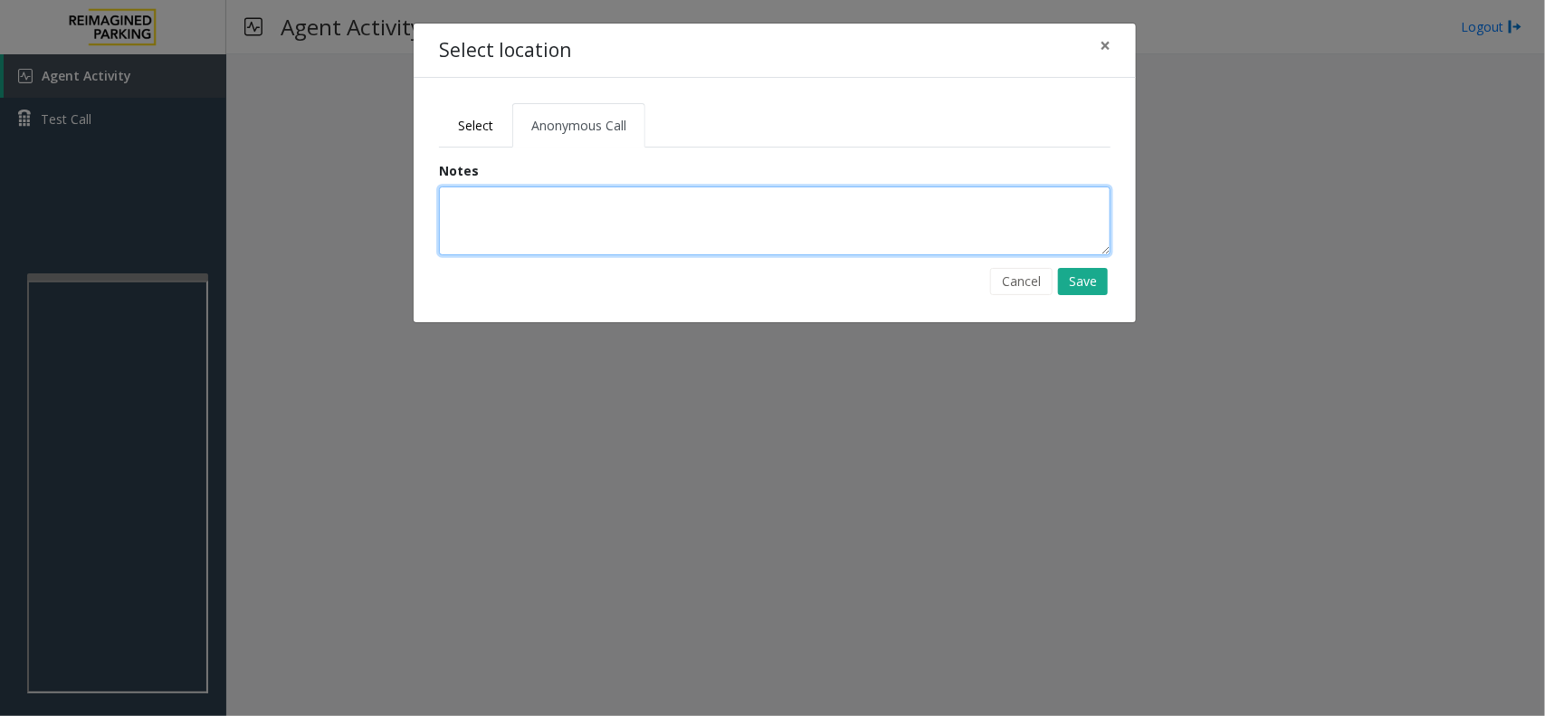
click at [602, 250] on textarea at bounding box center [775, 220] width 672 height 69
type textarea "**********"
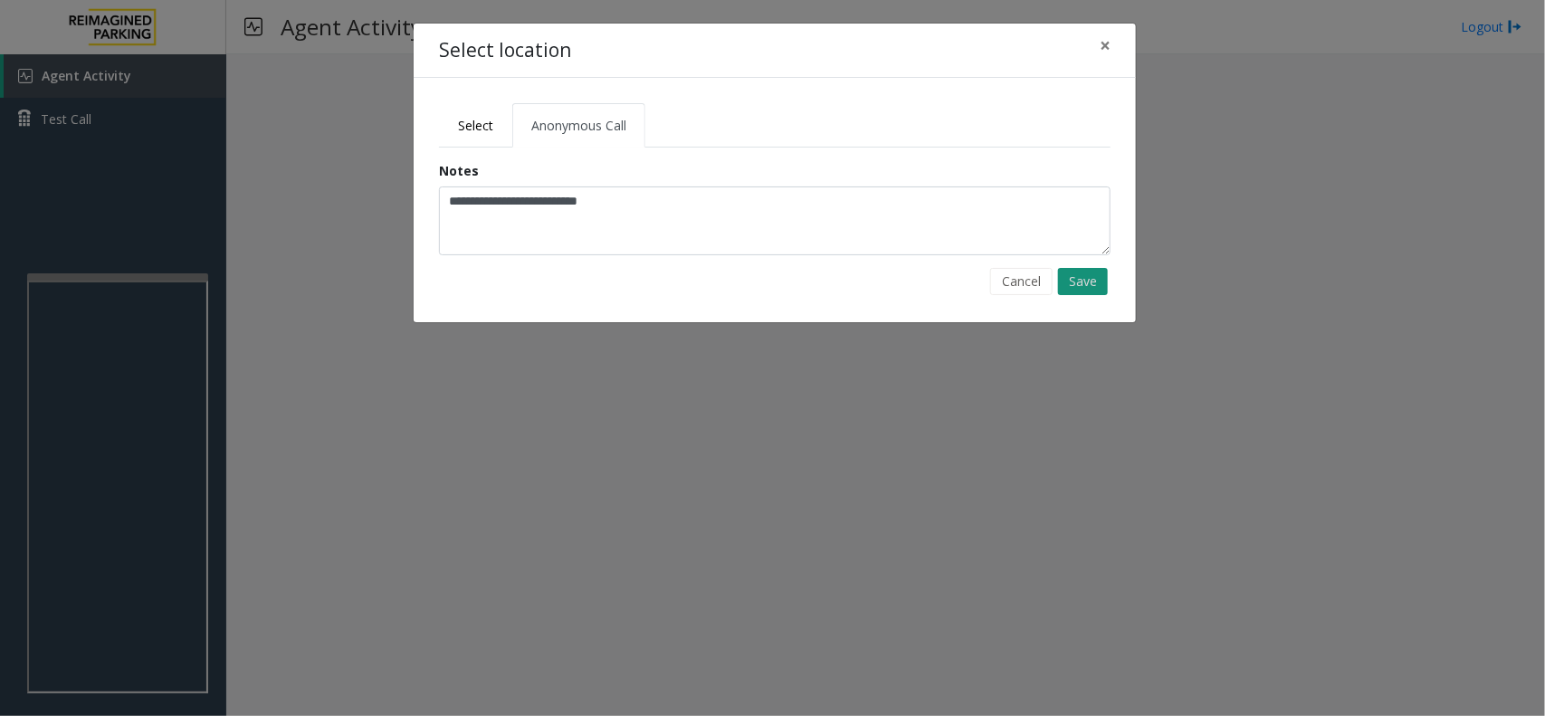
click at [1077, 286] on button "Save" at bounding box center [1083, 281] width 50 height 27
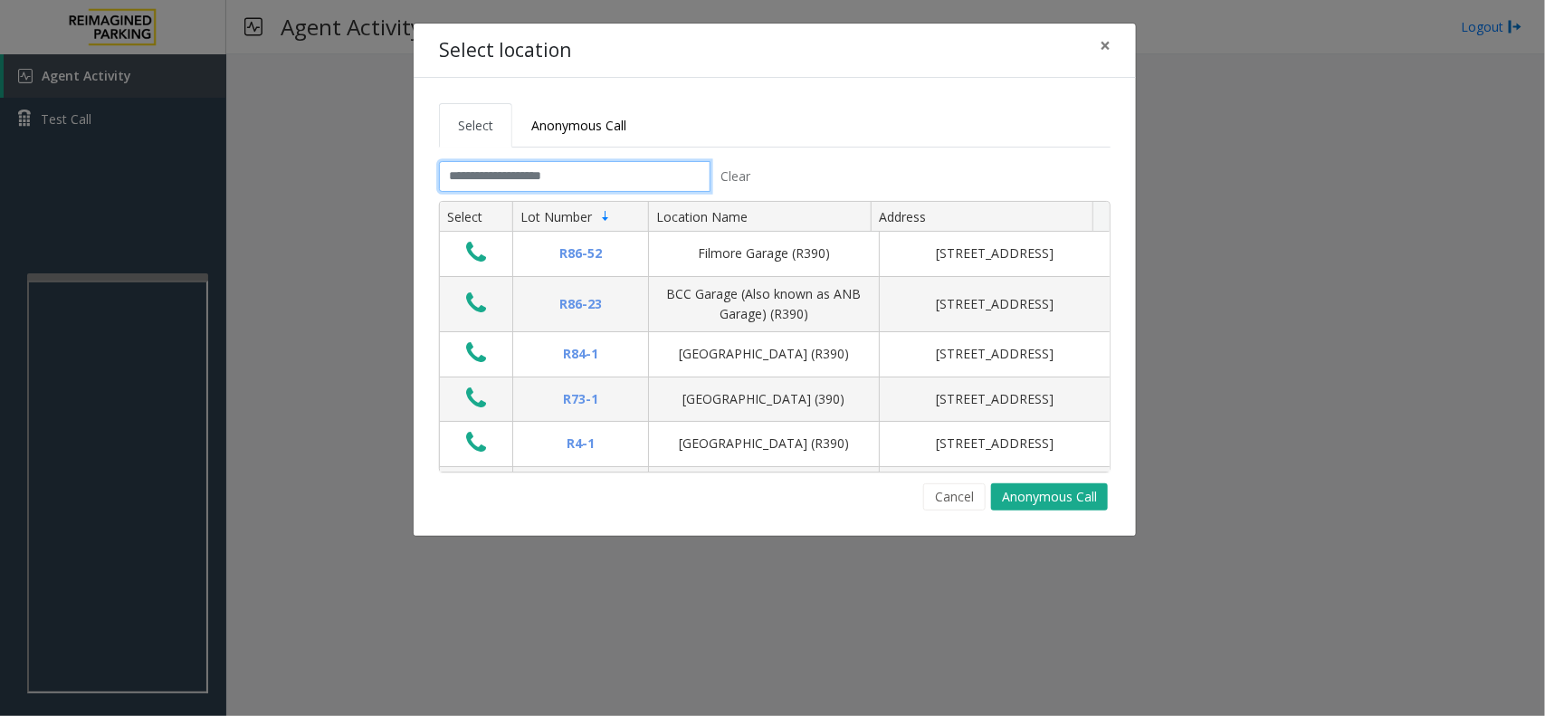
click at [626, 192] on input "text" at bounding box center [575, 176] width 272 height 31
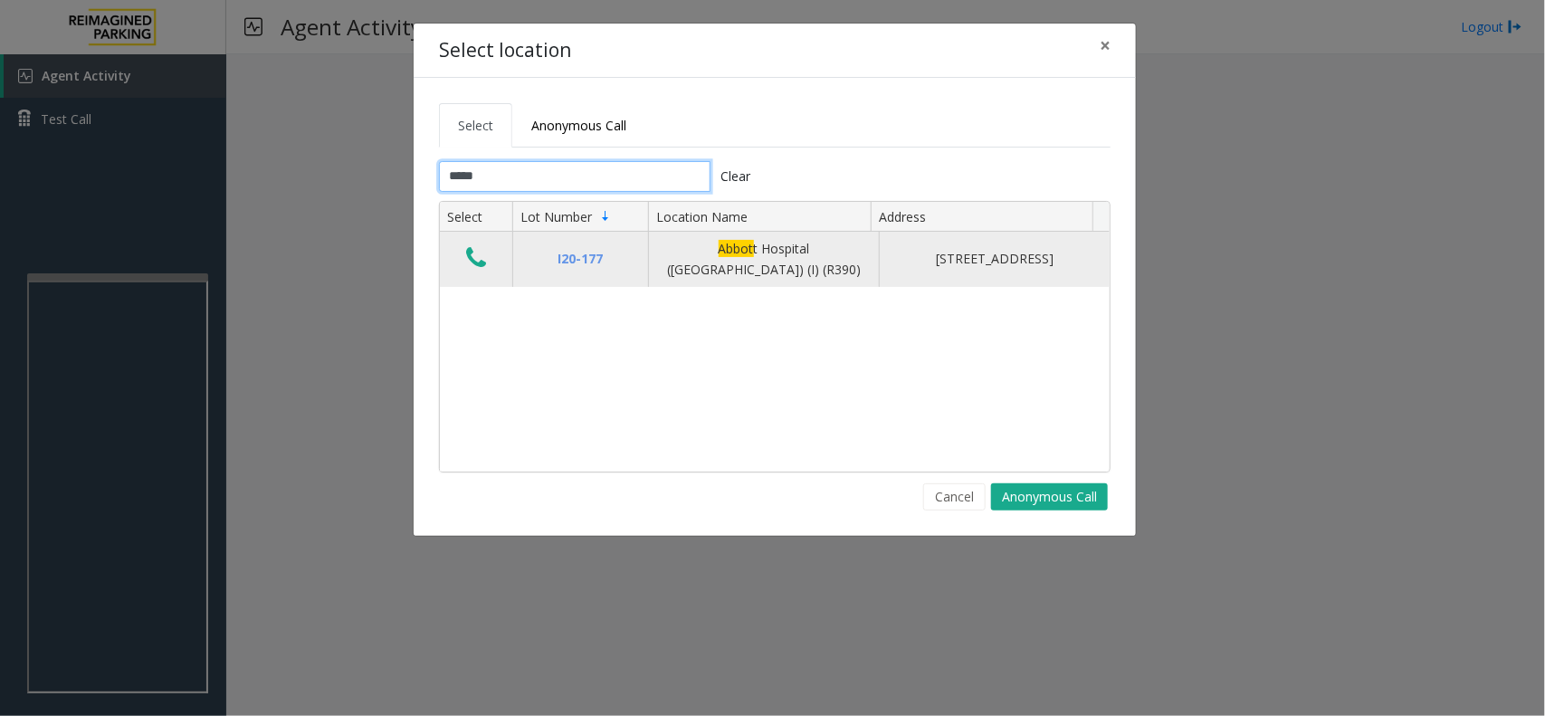
type input "*****"
click at [463, 254] on button "Data table" at bounding box center [476, 258] width 31 height 29
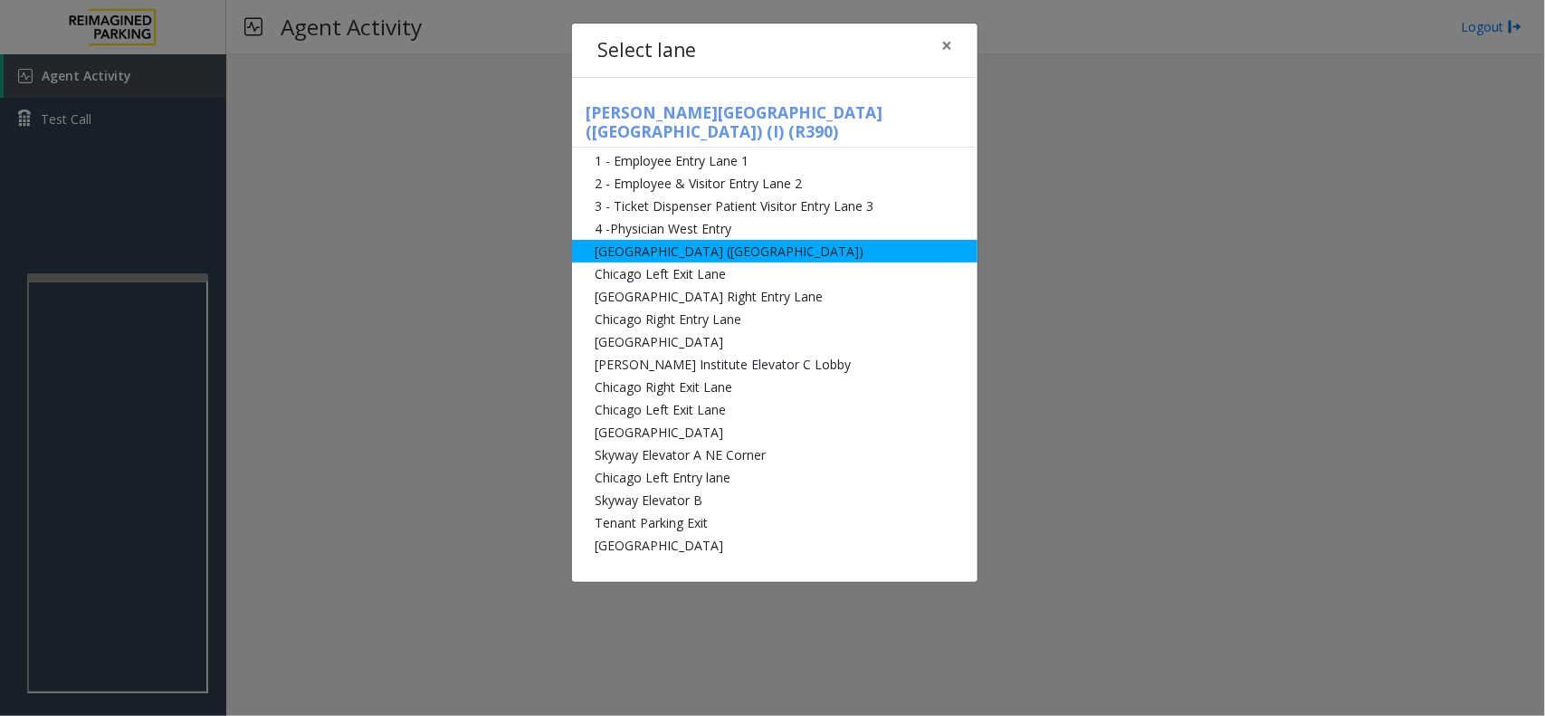
click at [698, 240] on li "[GEOGRAPHIC_DATA] ([GEOGRAPHIC_DATA])" at bounding box center [775, 251] width 406 height 23
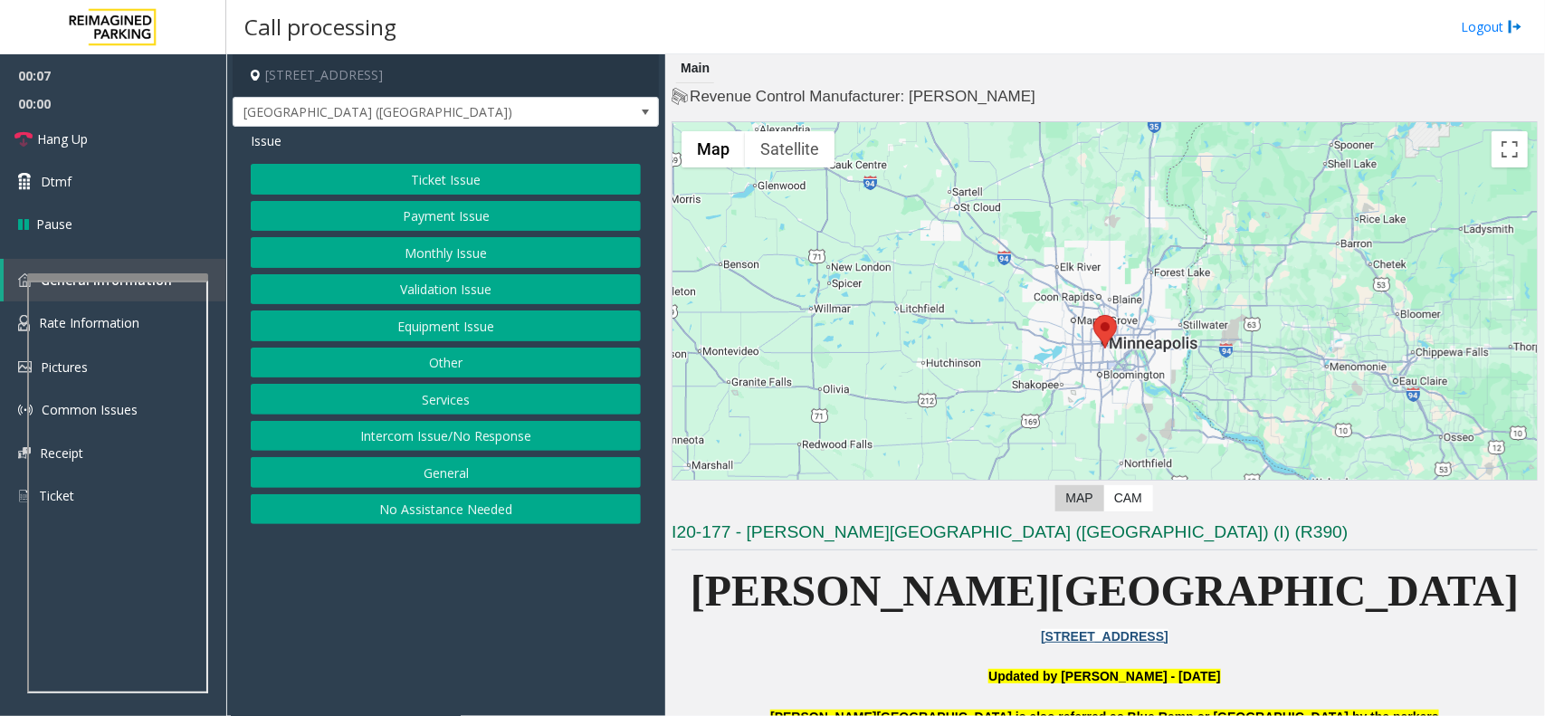
click at [436, 175] on button "Ticket Issue" at bounding box center [446, 179] width 390 height 31
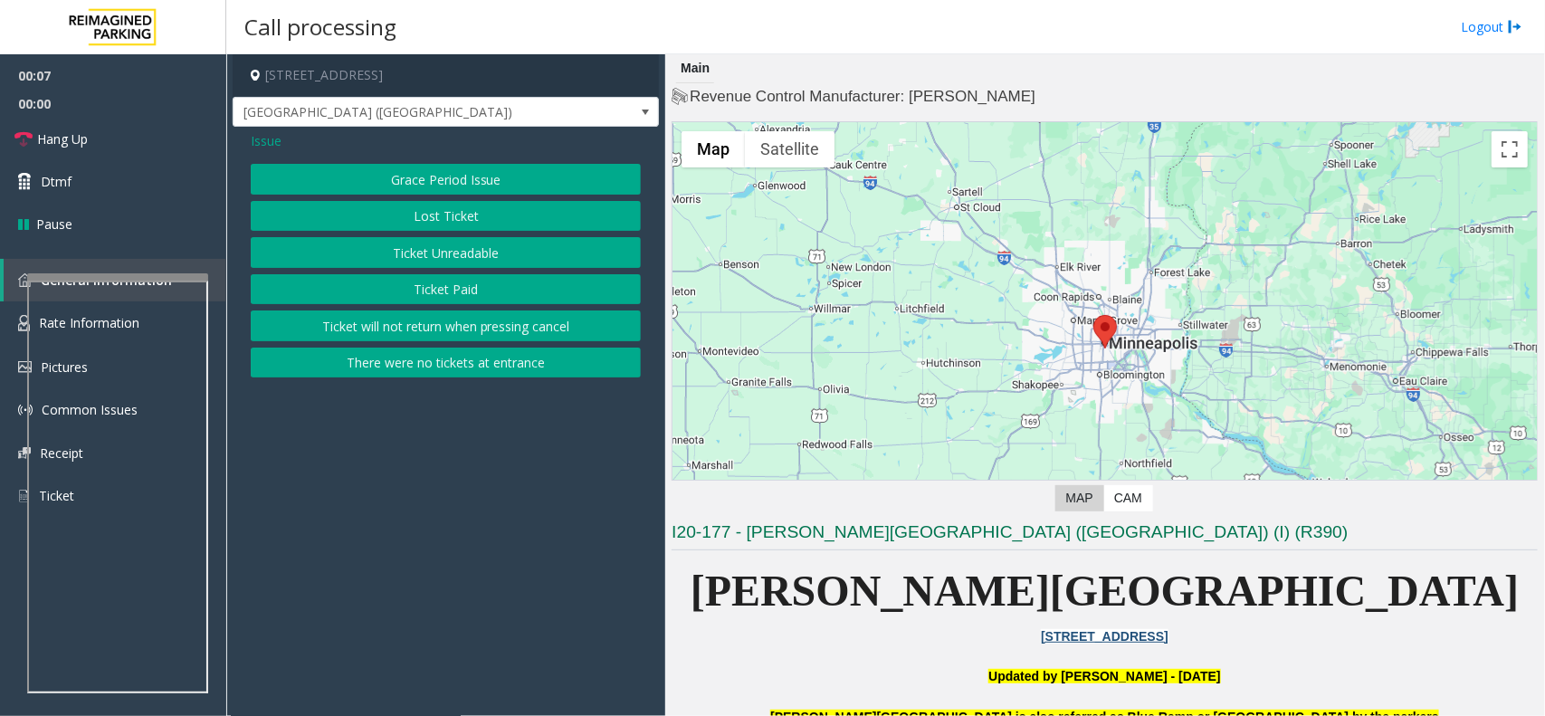
click at [437, 249] on button "Ticket Unreadable" at bounding box center [446, 252] width 390 height 31
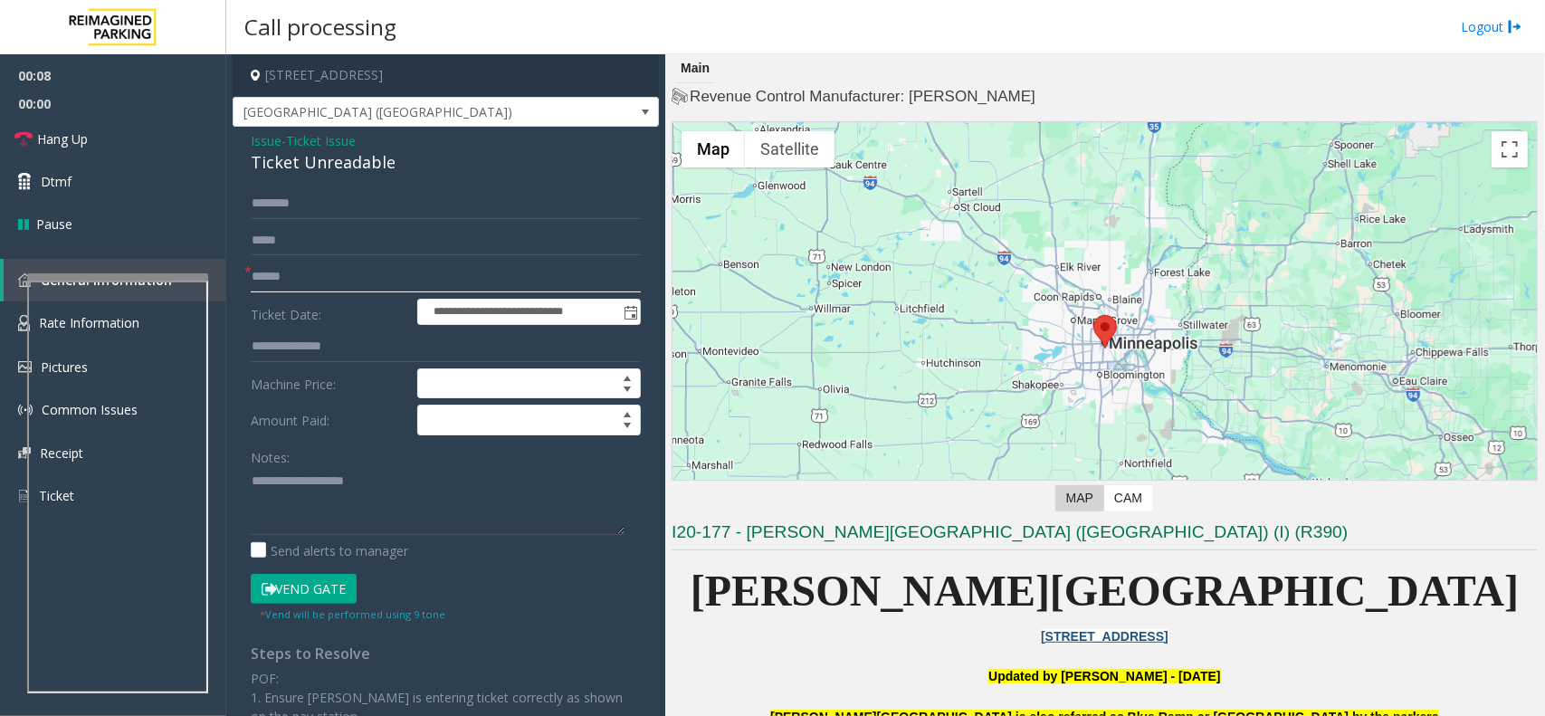
click at [304, 270] on input "text" at bounding box center [446, 277] width 390 height 31
type input "**"
click at [323, 160] on div "Ticket Unreadable" at bounding box center [446, 162] width 390 height 24
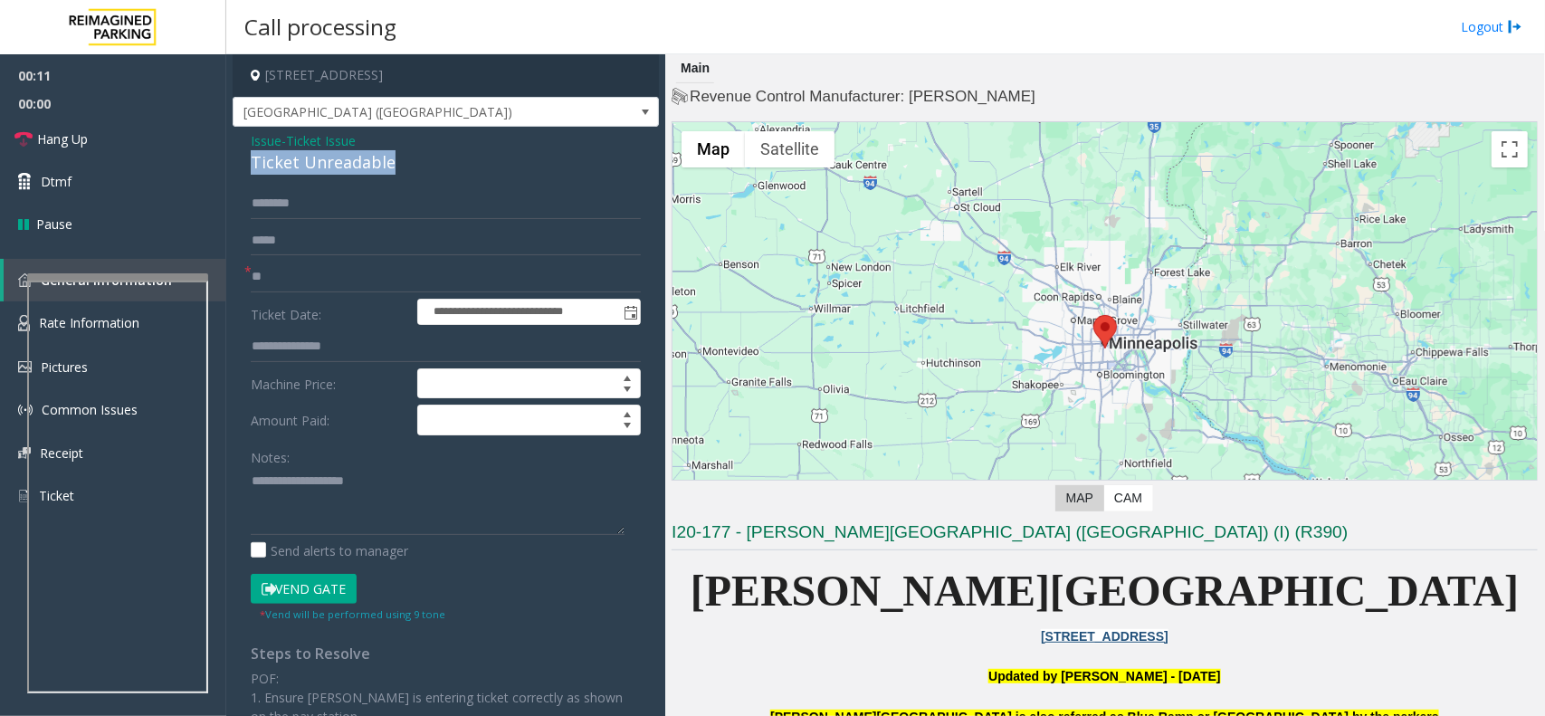
copy div "Ticket Unreadable"
click at [354, 490] on textarea at bounding box center [438, 501] width 374 height 68
click at [93, 131] on link "Hang Up" at bounding box center [113, 139] width 226 height 43
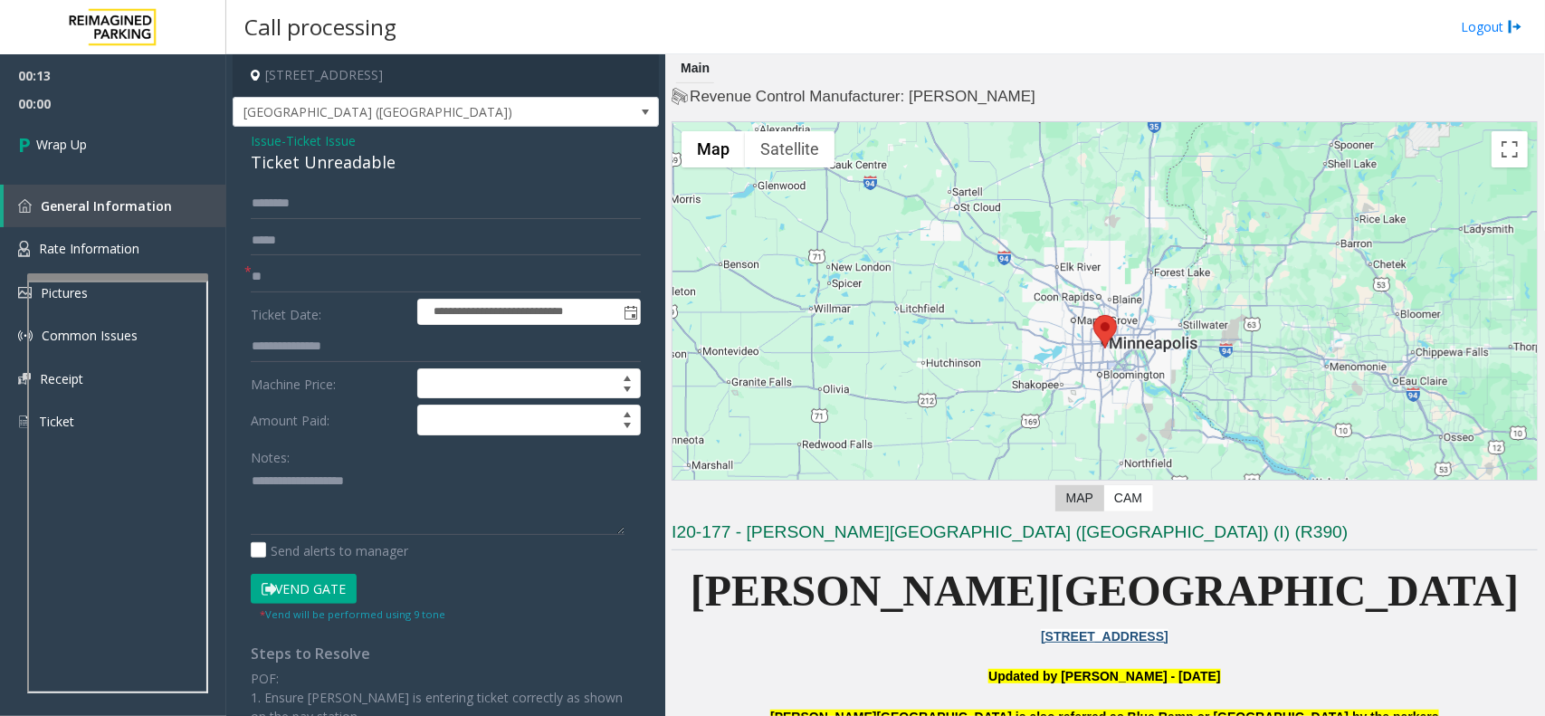
click at [356, 466] on div "Notes:" at bounding box center [446, 488] width 390 height 93
click at [336, 496] on textarea at bounding box center [438, 501] width 374 height 68
paste textarea "**********"
type textarea "**********"
click at [86, 138] on span "Wrap Up" at bounding box center [61, 144] width 51 height 19
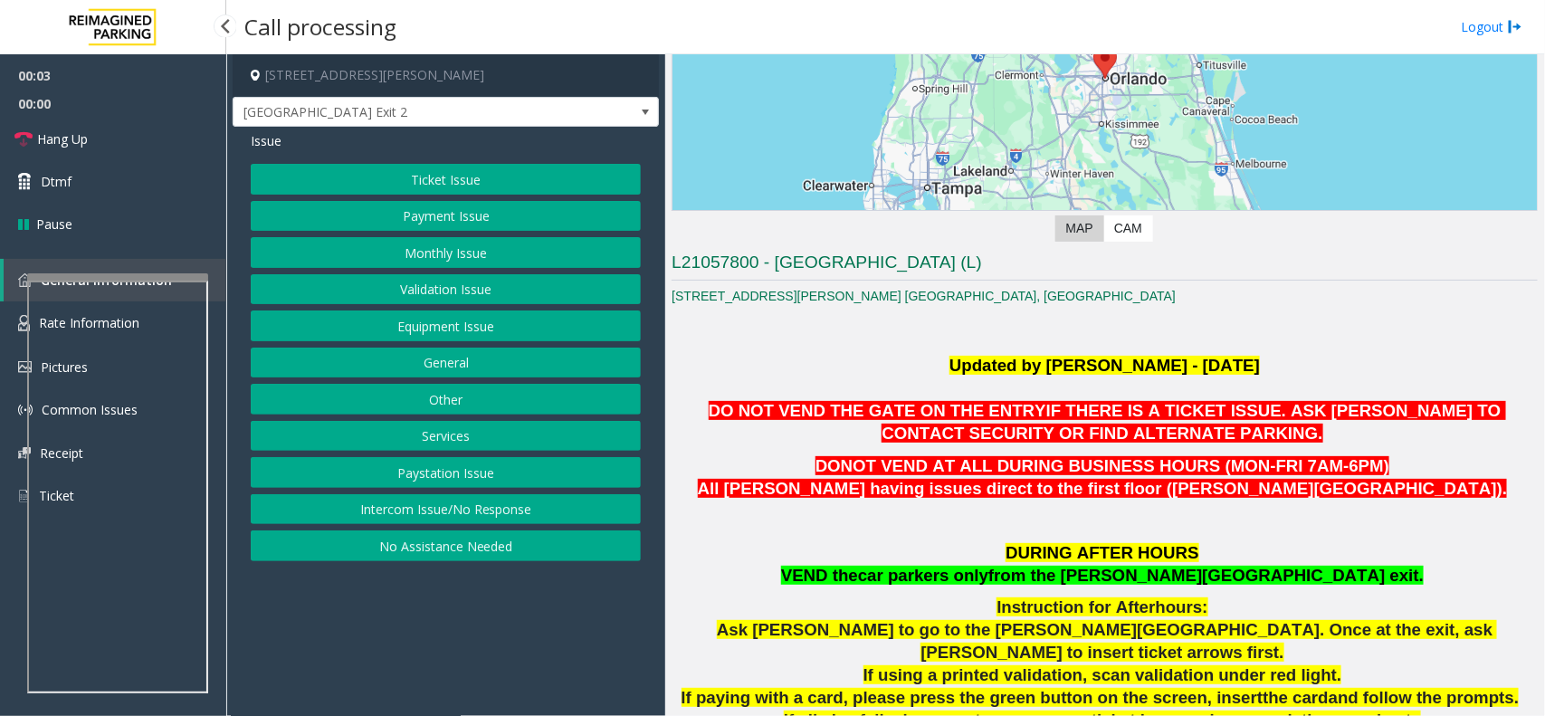
scroll to position [453, 0]
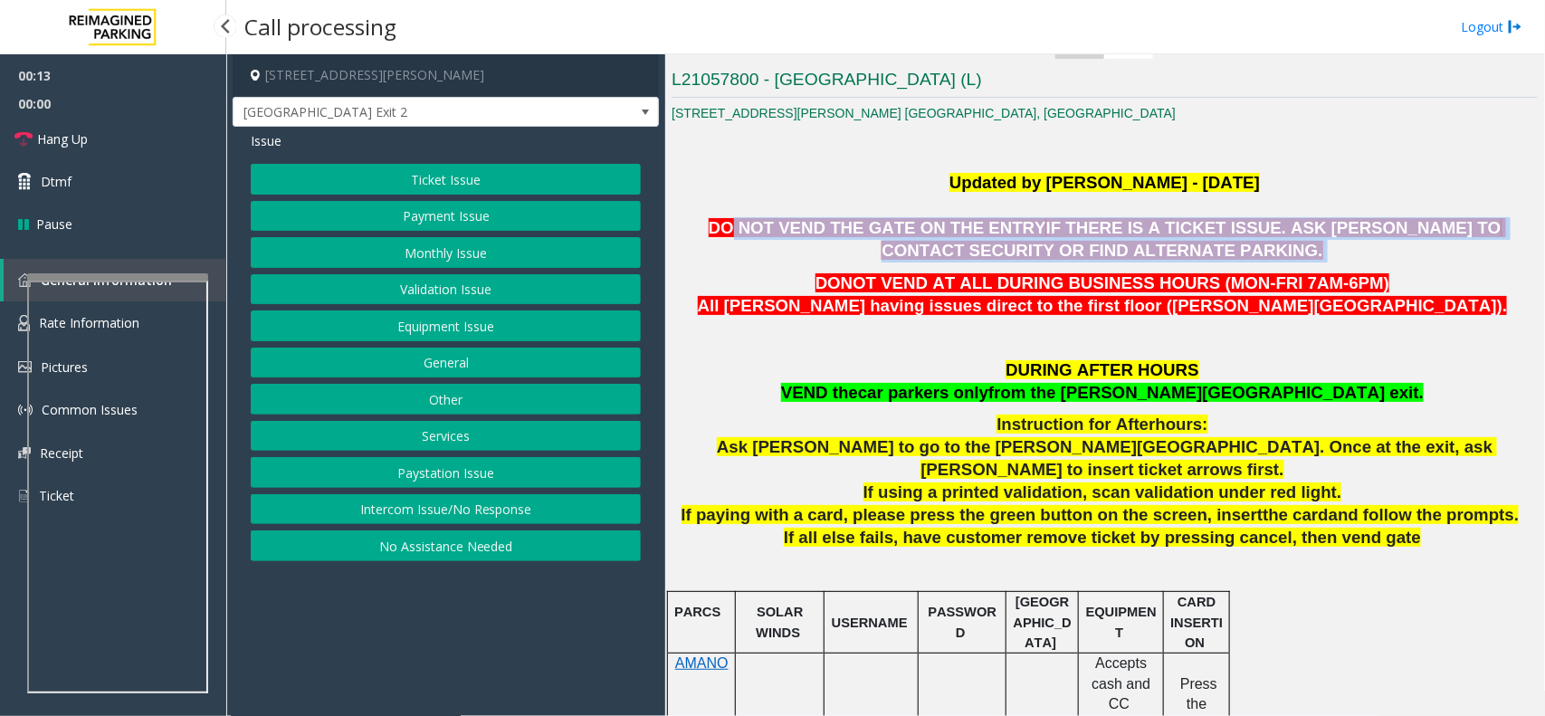
drag, startPoint x: 716, startPoint y: 232, endPoint x: 1326, endPoint y: 264, distance: 611.0
click at [1433, 263] on p "DO NOT VEND THE GATE ON THE ENTRY IF THERE IS A TICKET ISSUE. ASK [PERSON_NAME]…" at bounding box center [1105, 239] width 866 height 45
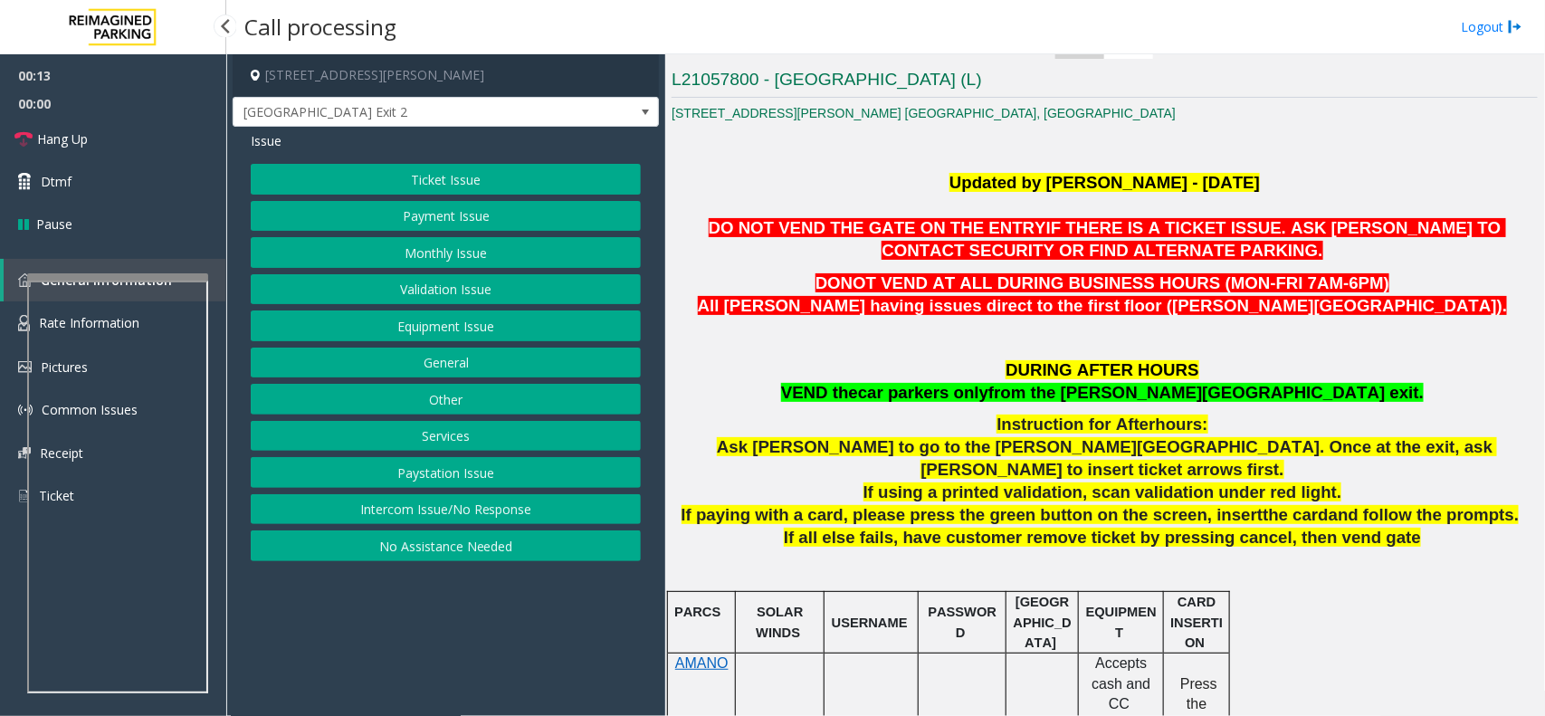
click at [1171, 299] on span "All [PERSON_NAME] having issues direct to the first floor ([PERSON_NAME][GEOGRA…" at bounding box center [1103, 305] width 810 height 19
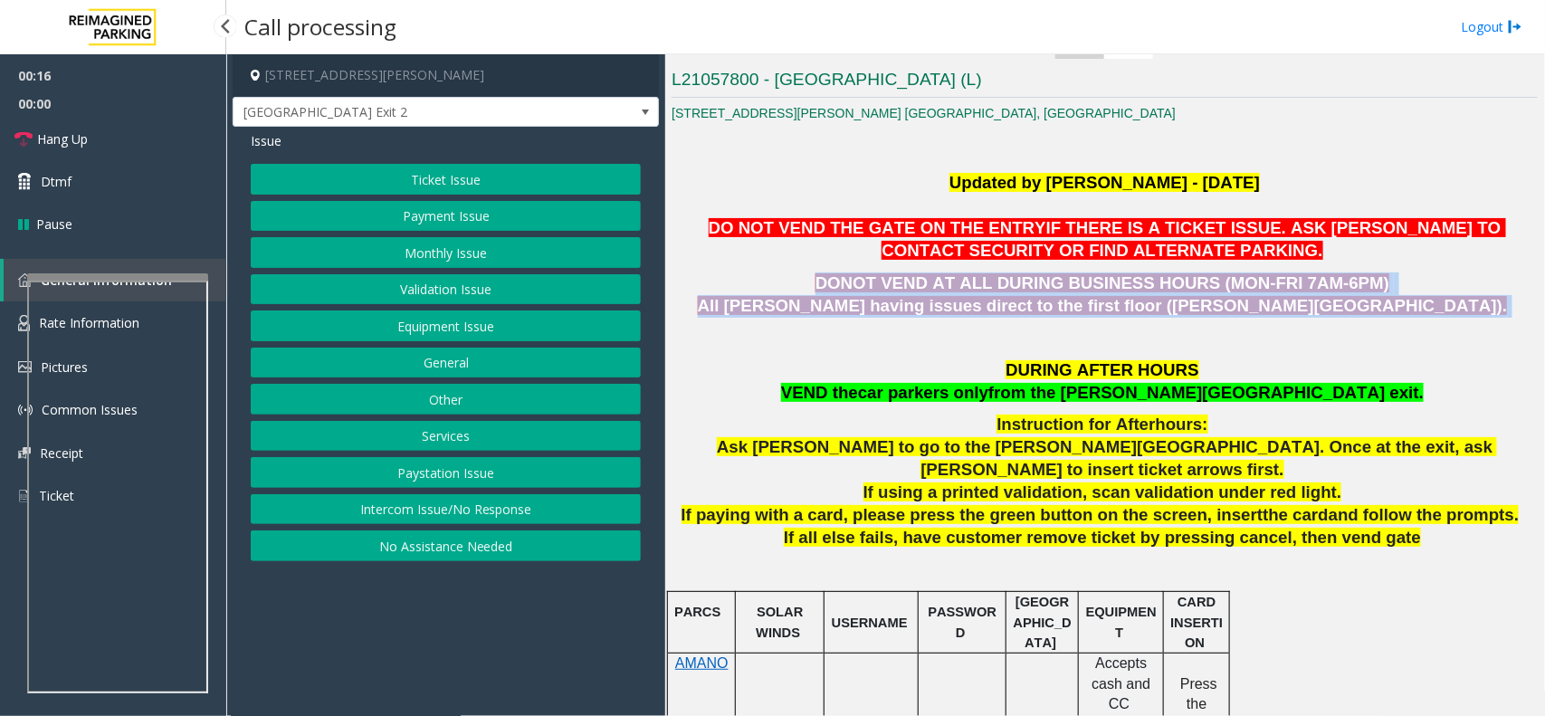
drag, startPoint x: 840, startPoint y: 292, endPoint x: 1373, endPoint y: 309, distance: 533.5
click at [1373, 309] on p "DONOT VEND AT ALL DURING BUSINESS HOURS (MON-FRI 7AM-6PM) All parkers having is…" at bounding box center [1105, 294] width 866 height 45
click at [423, 187] on button "Ticket Issue" at bounding box center [446, 179] width 390 height 31
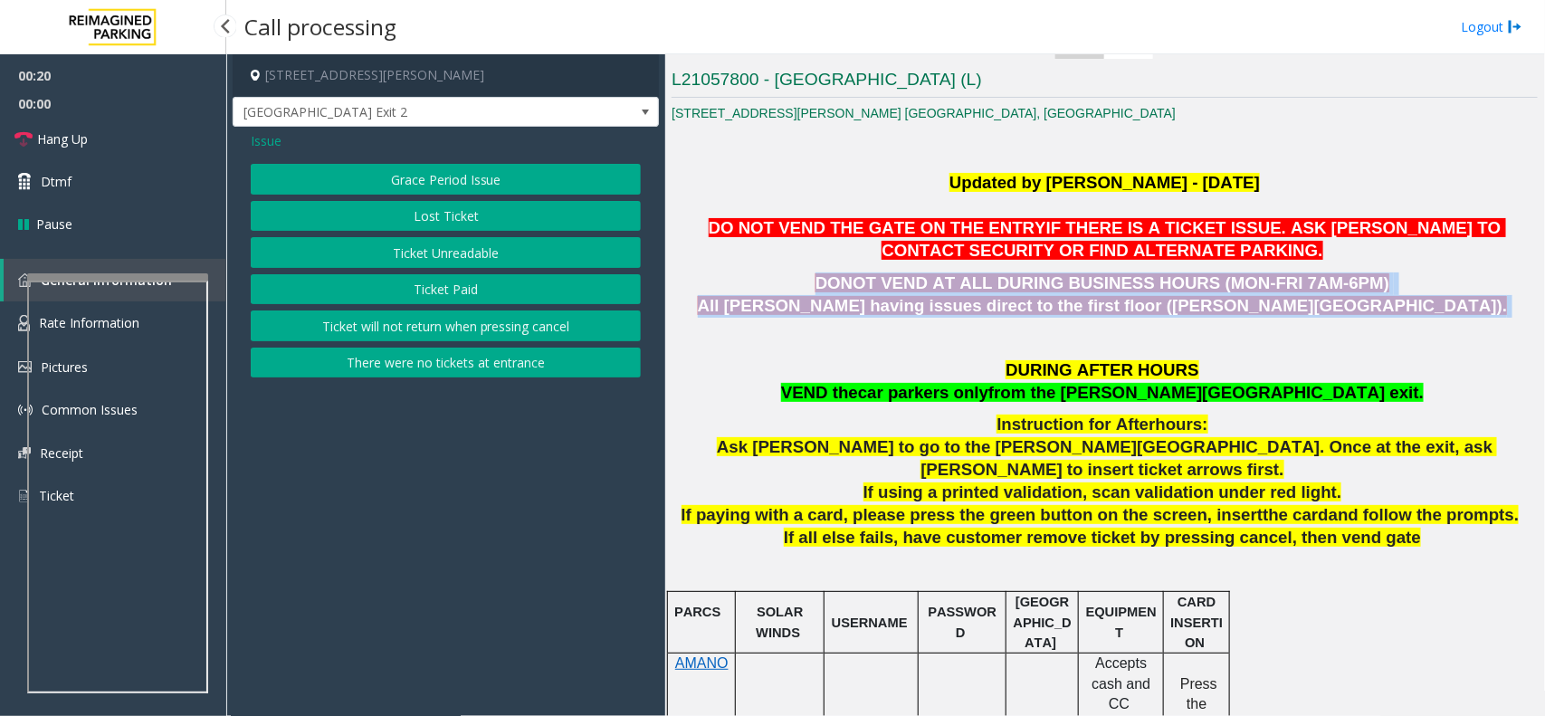
click at [416, 246] on button "Ticket Unreadable" at bounding box center [446, 252] width 390 height 31
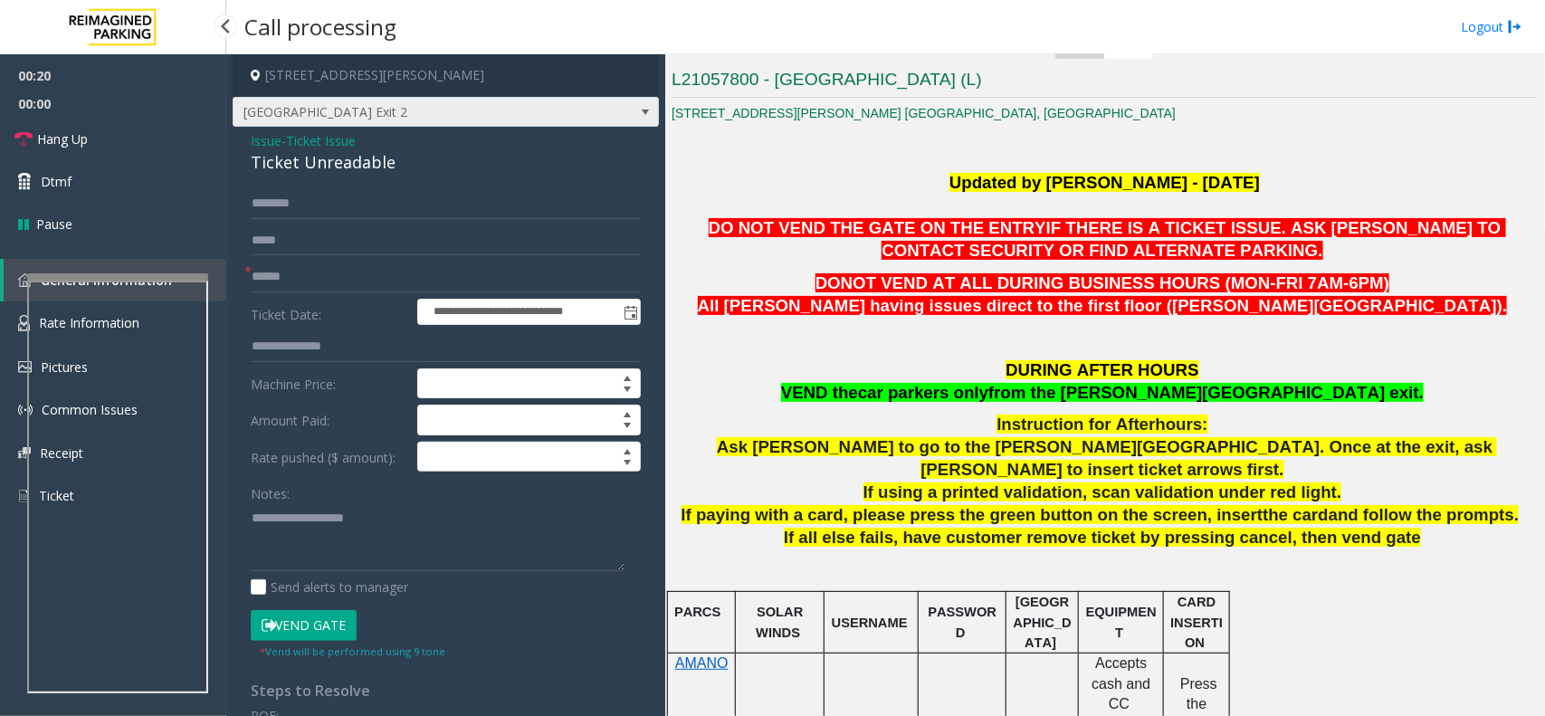
click at [394, 107] on span "[GEOGRAPHIC_DATA] Exit 2" at bounding box center [403, 112] width 339 height 29
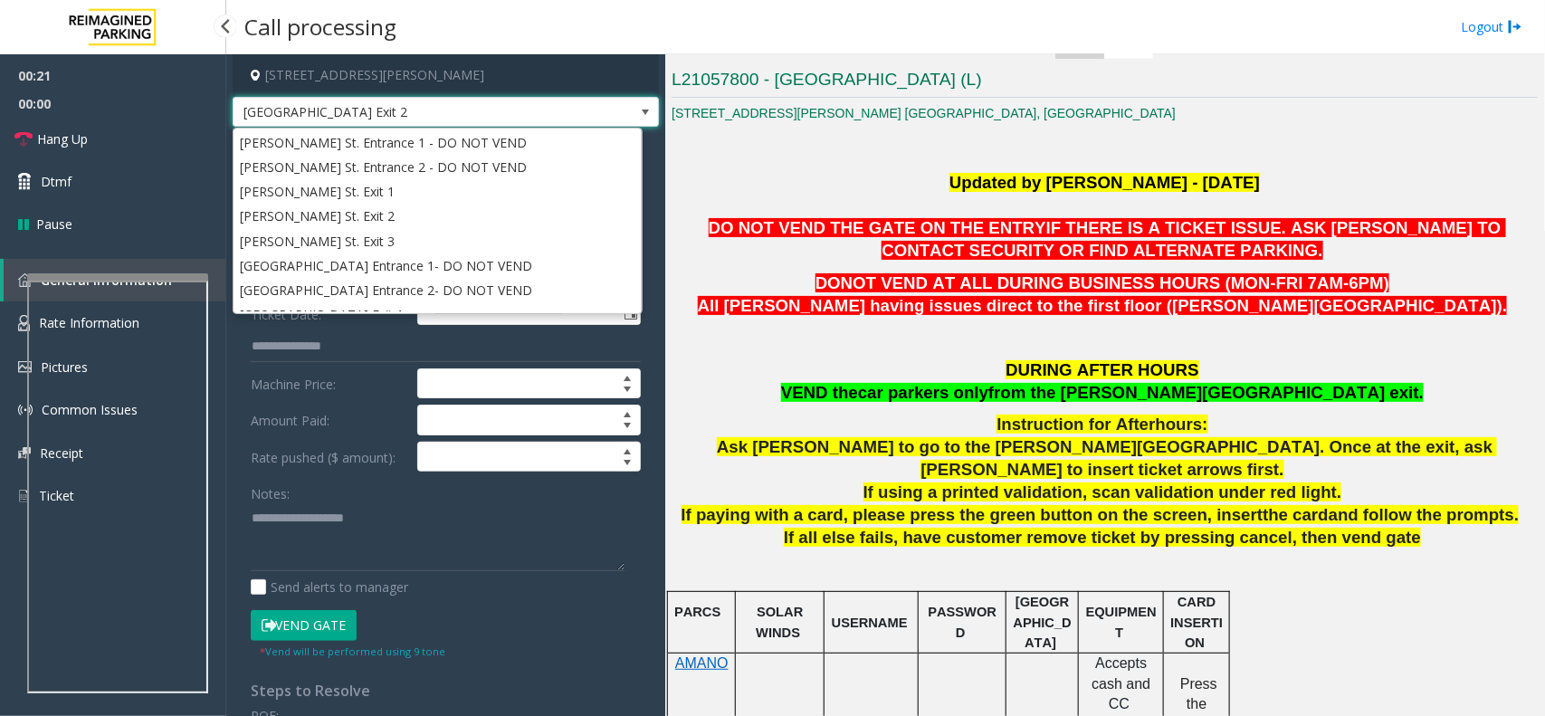
scroll to position [45, 0]
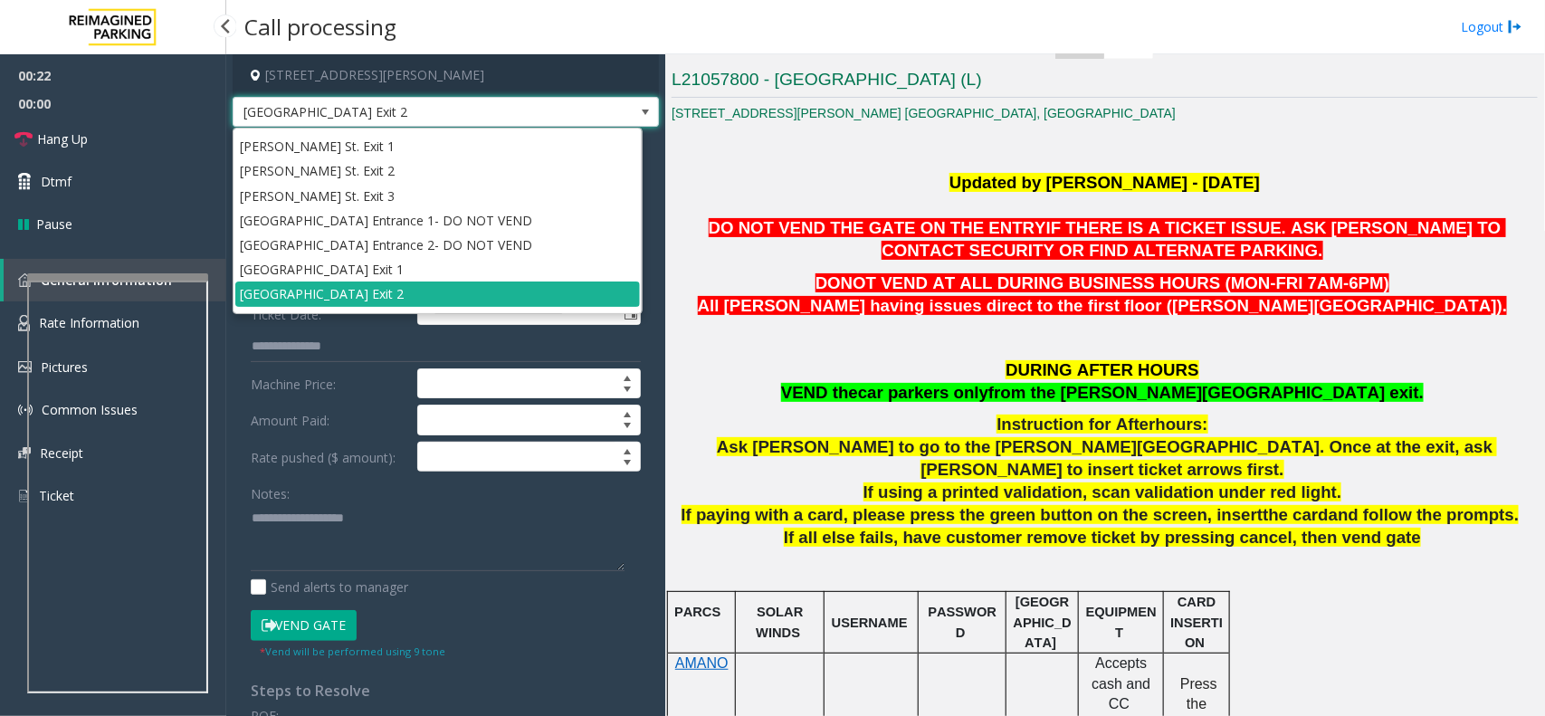
click at [770, 378] on p "DURING AFTER HOURS VEND the car parkers only from the [PERSON_NAME][GEOGRAPHIC_…" at bounding box center [1105, 381] width 866 height 45
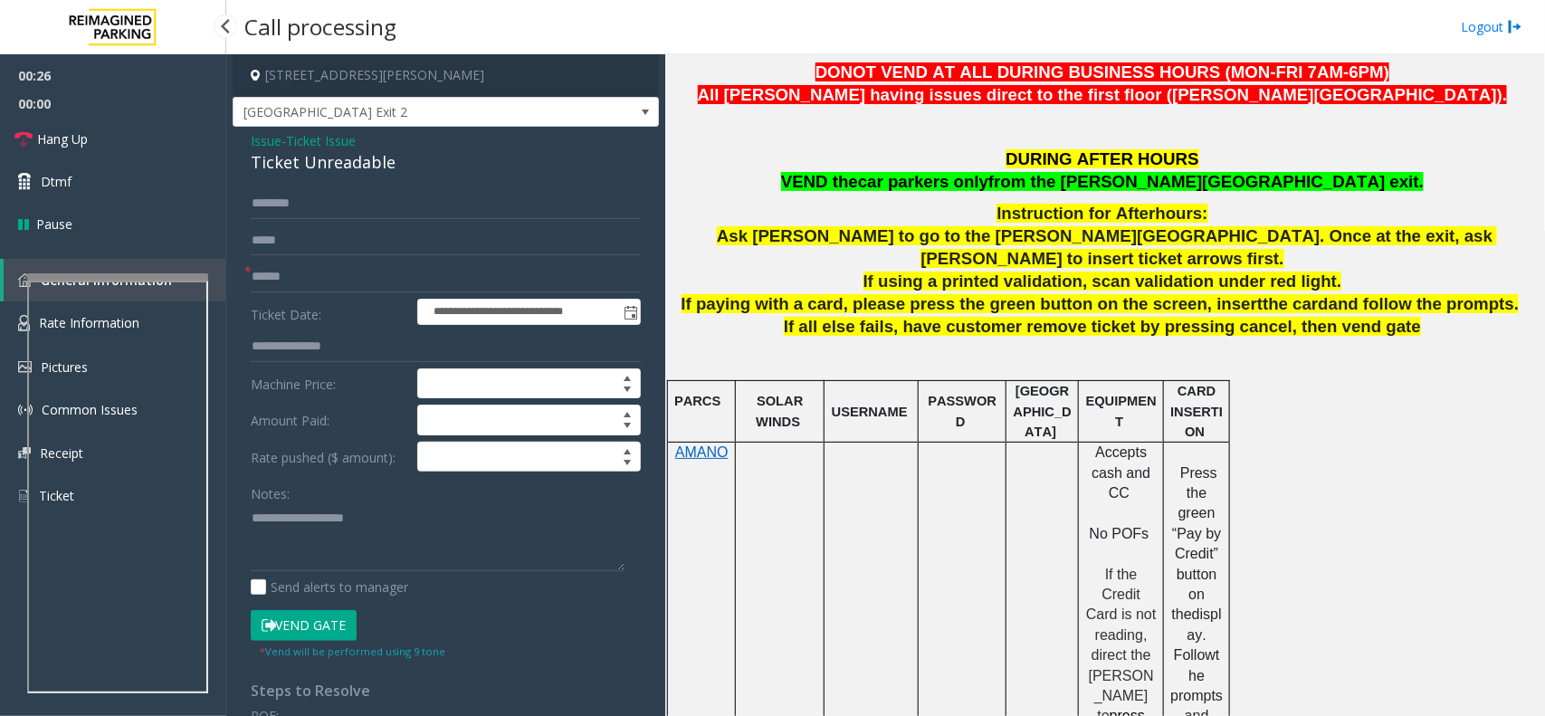
scroll to position [339, 0]
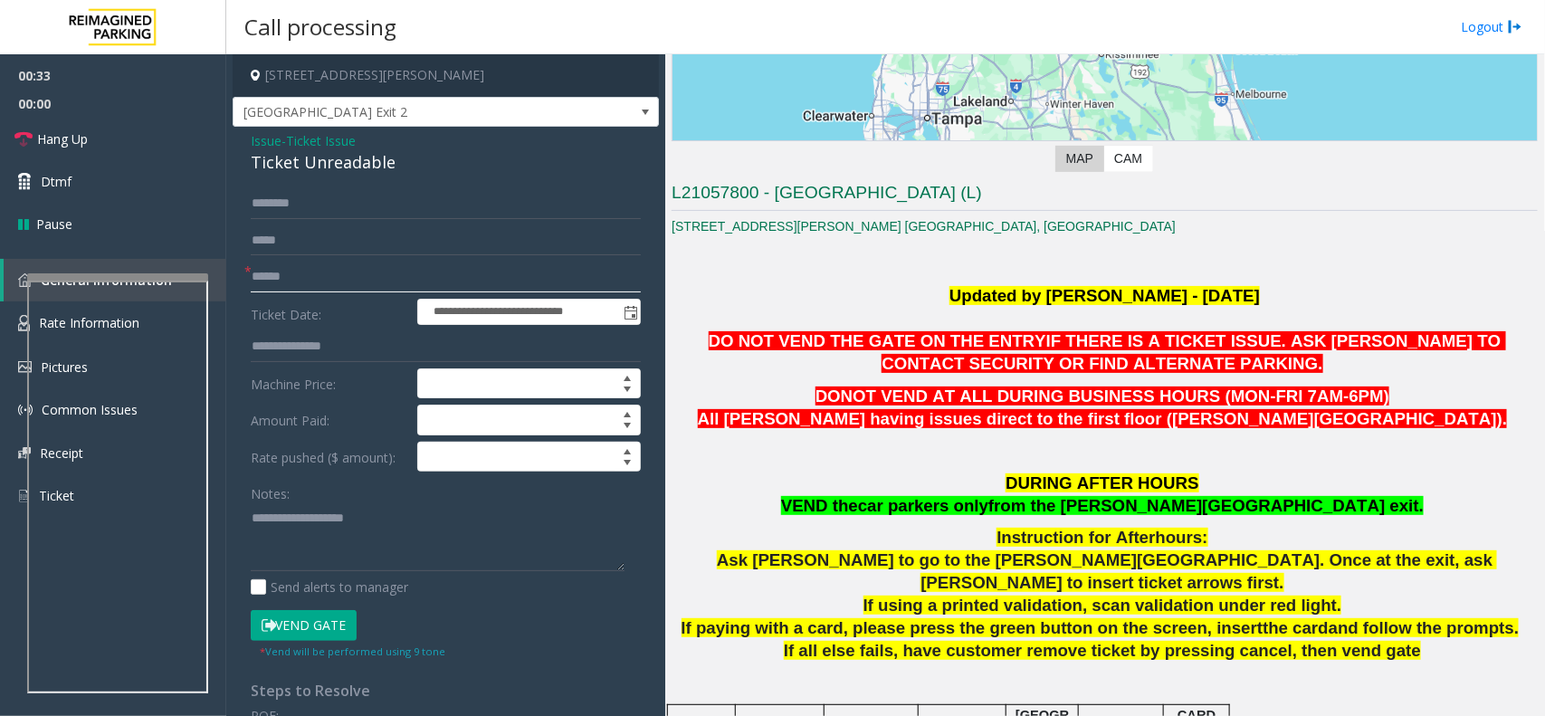
click at [274, 285] on input "text" at bounding box center [446, 277] width 390 height 31
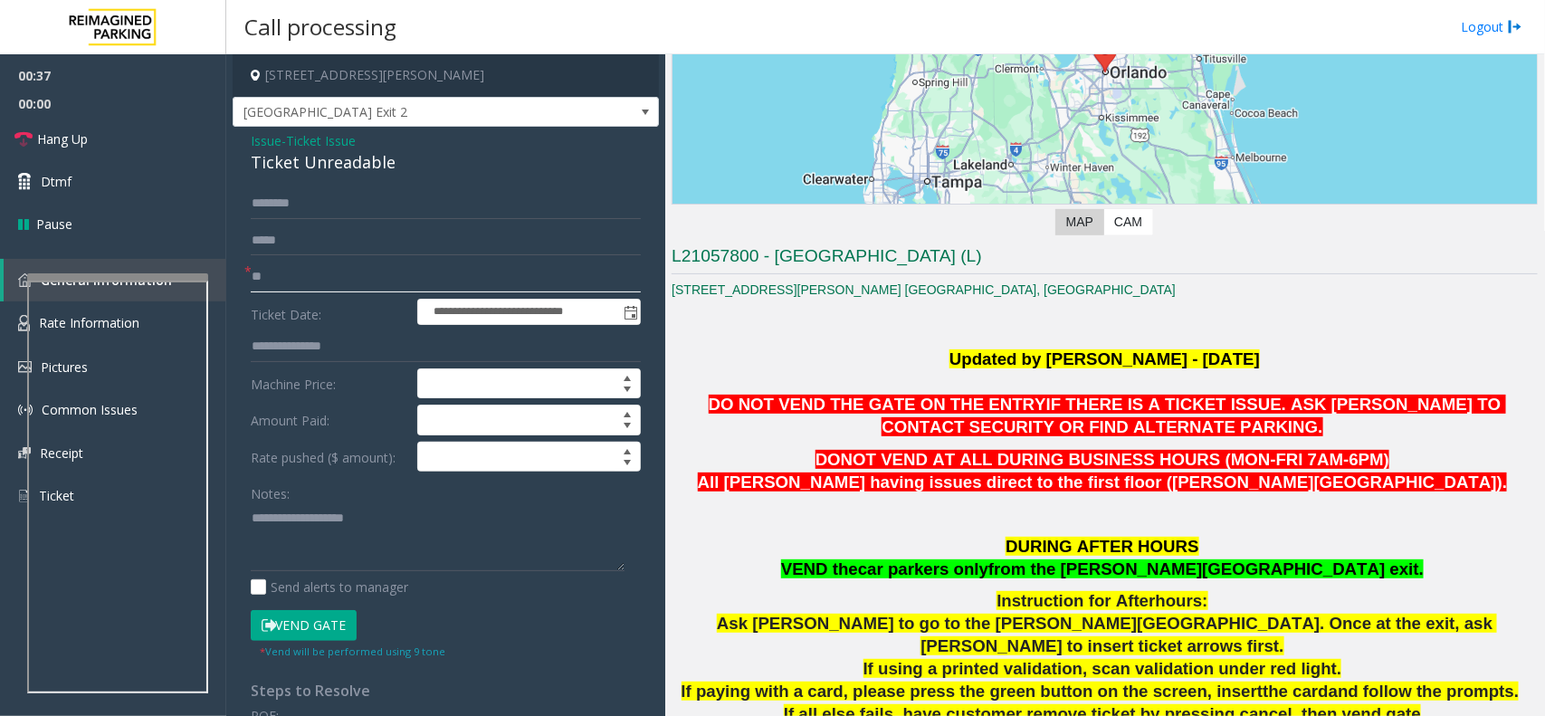
scroll to position [274, 0]
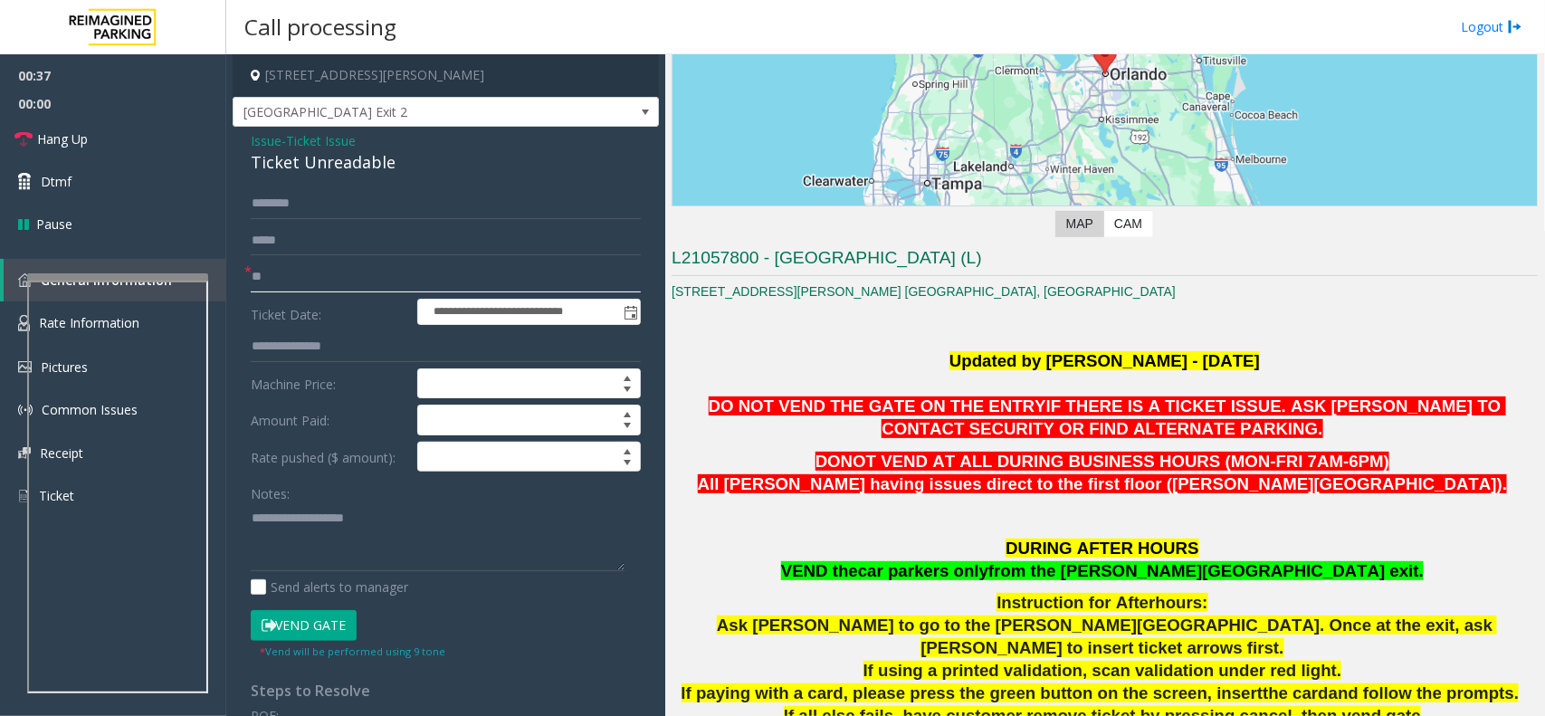
type input "**"
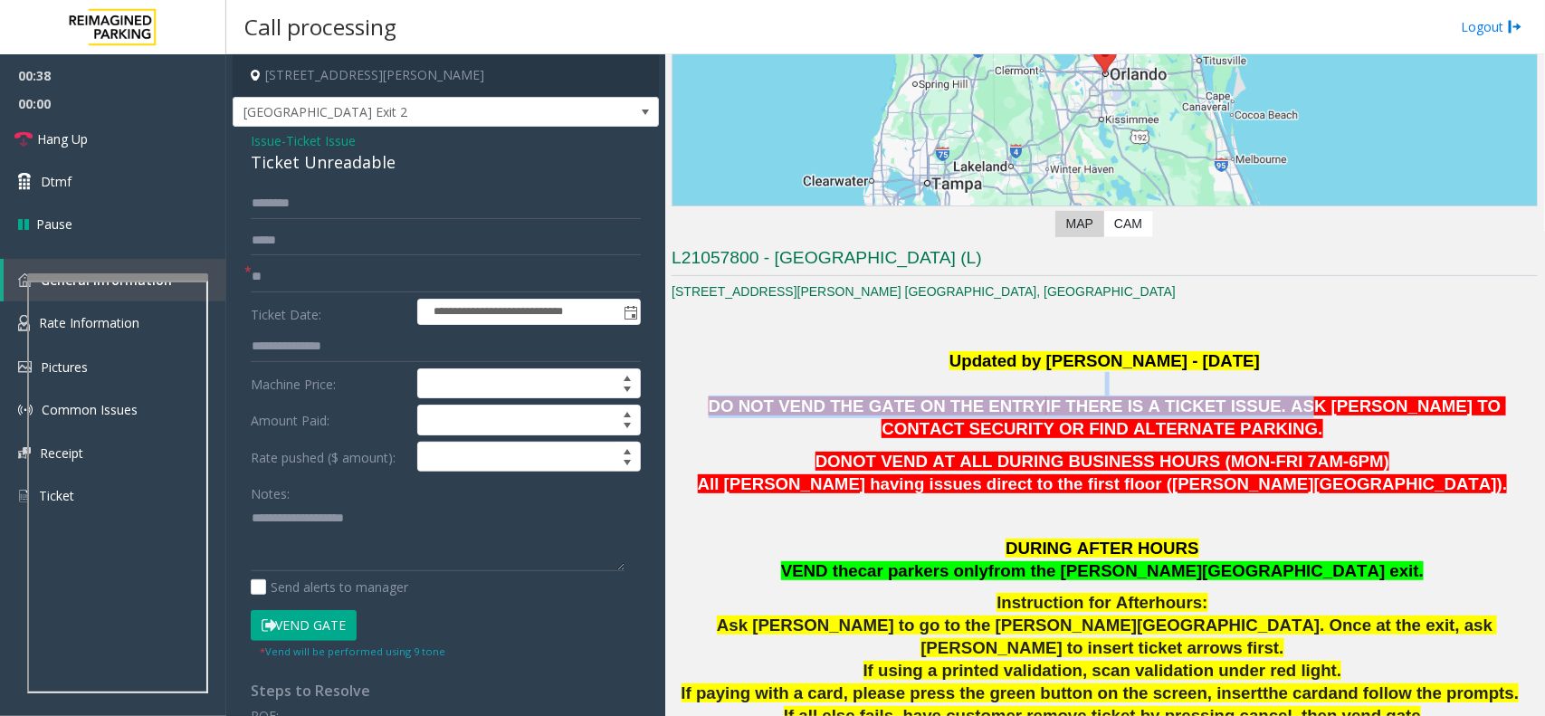
drag, startPoint x: 747, startPoint y: 387, endPoint x: 1192, endPoint y: 400, distance: 445.6
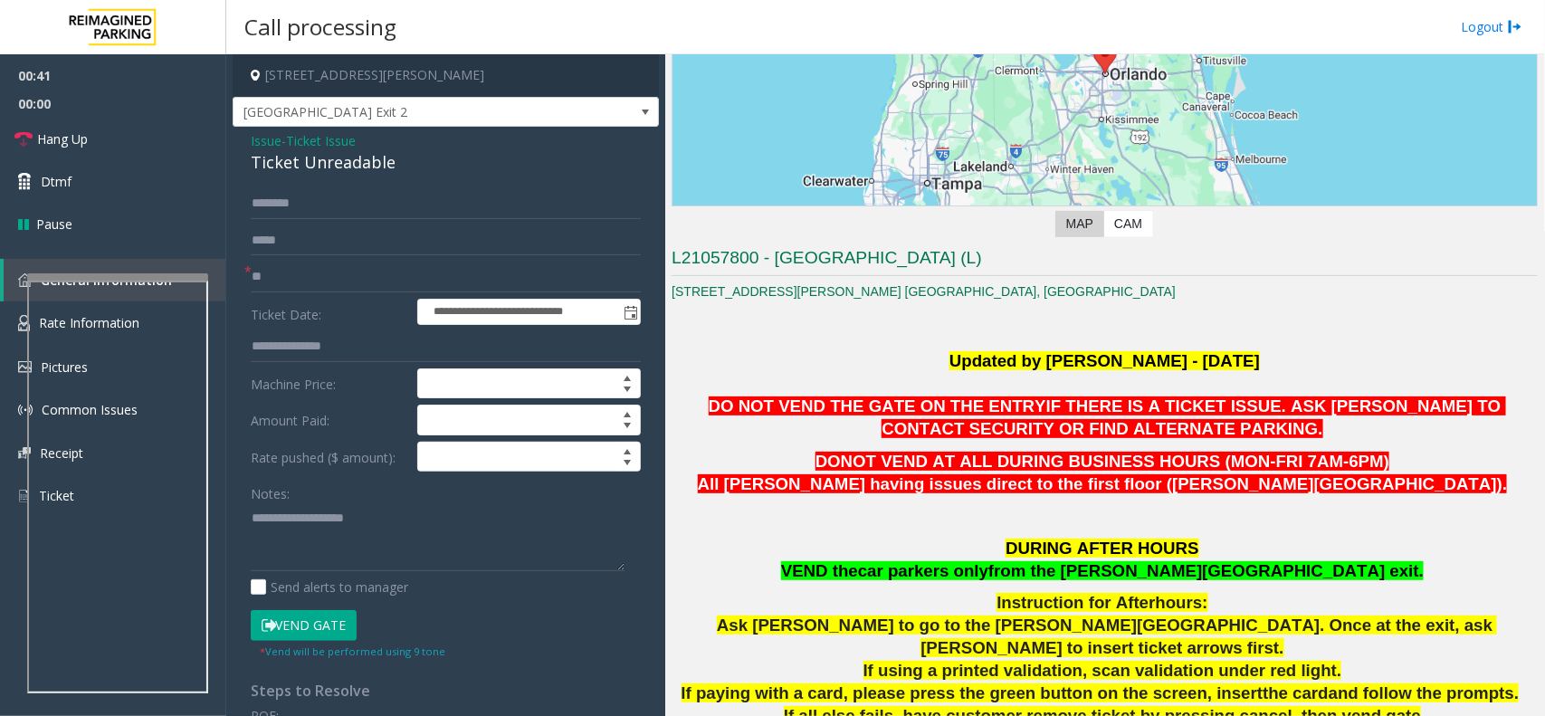
click at [263, 149] on span "Issue" at bounding box center [266, 140] width 31 height 19
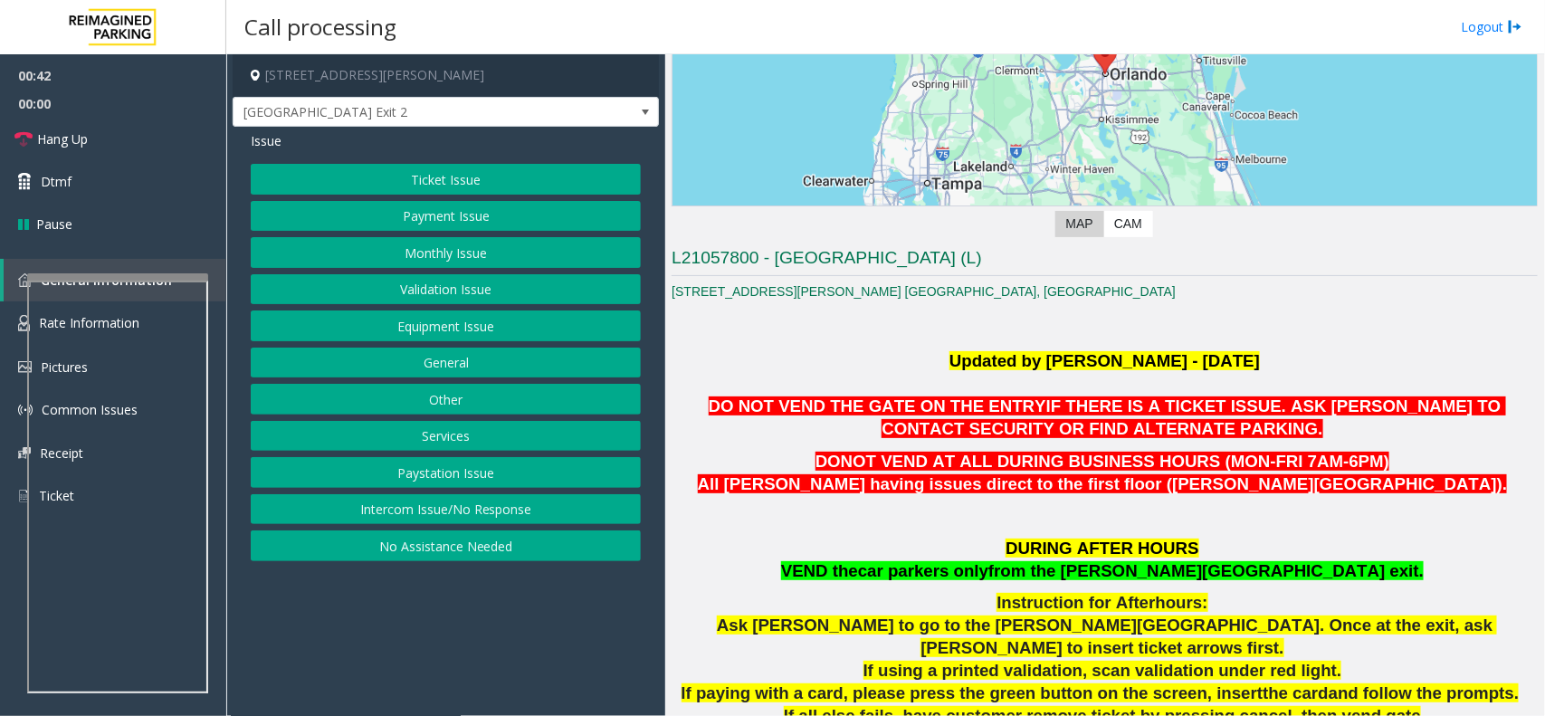
click at [466, 432] on button "Services" at bounding box center [446, 436] width 390 height 31
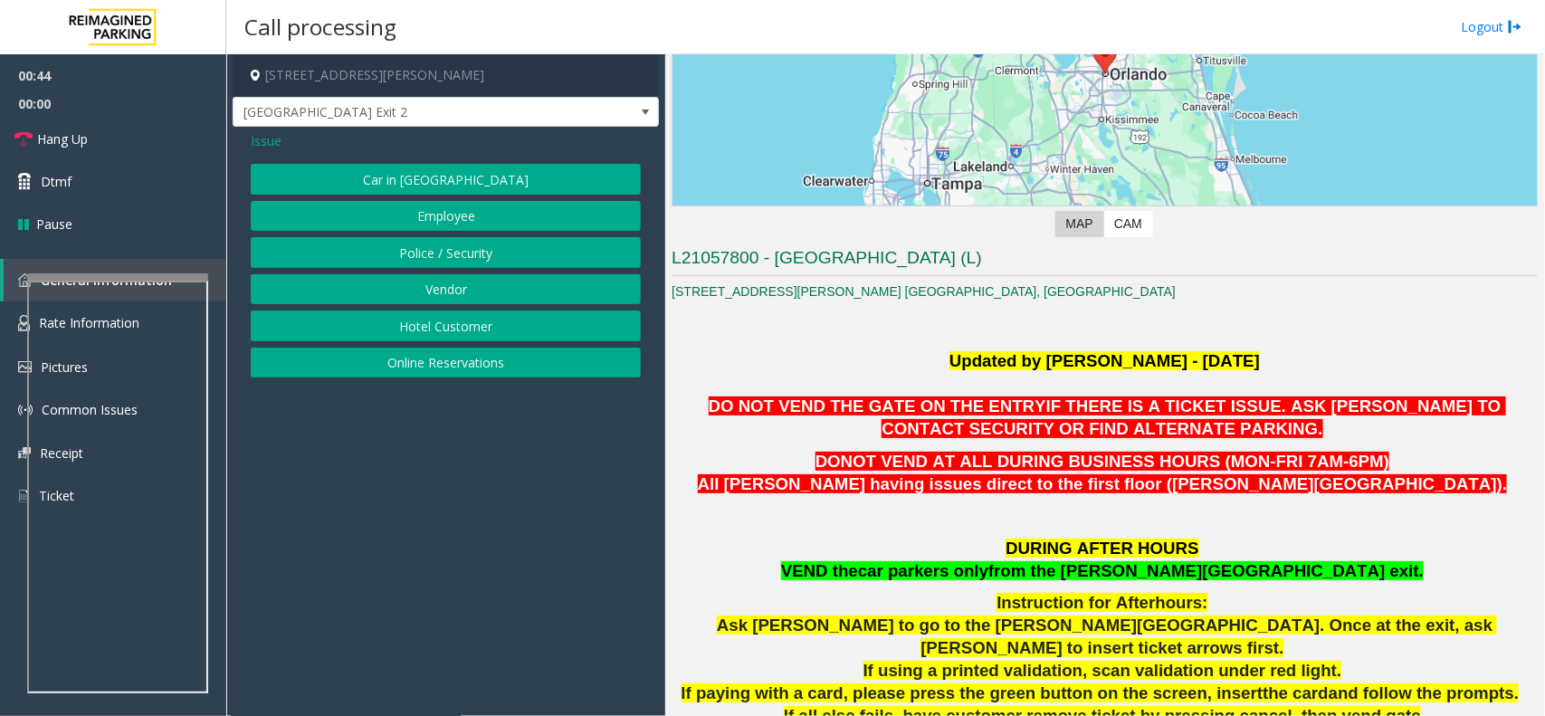
click at [261, 141] on span "Issue" at bounding box center [266, 140] width 31 height 19
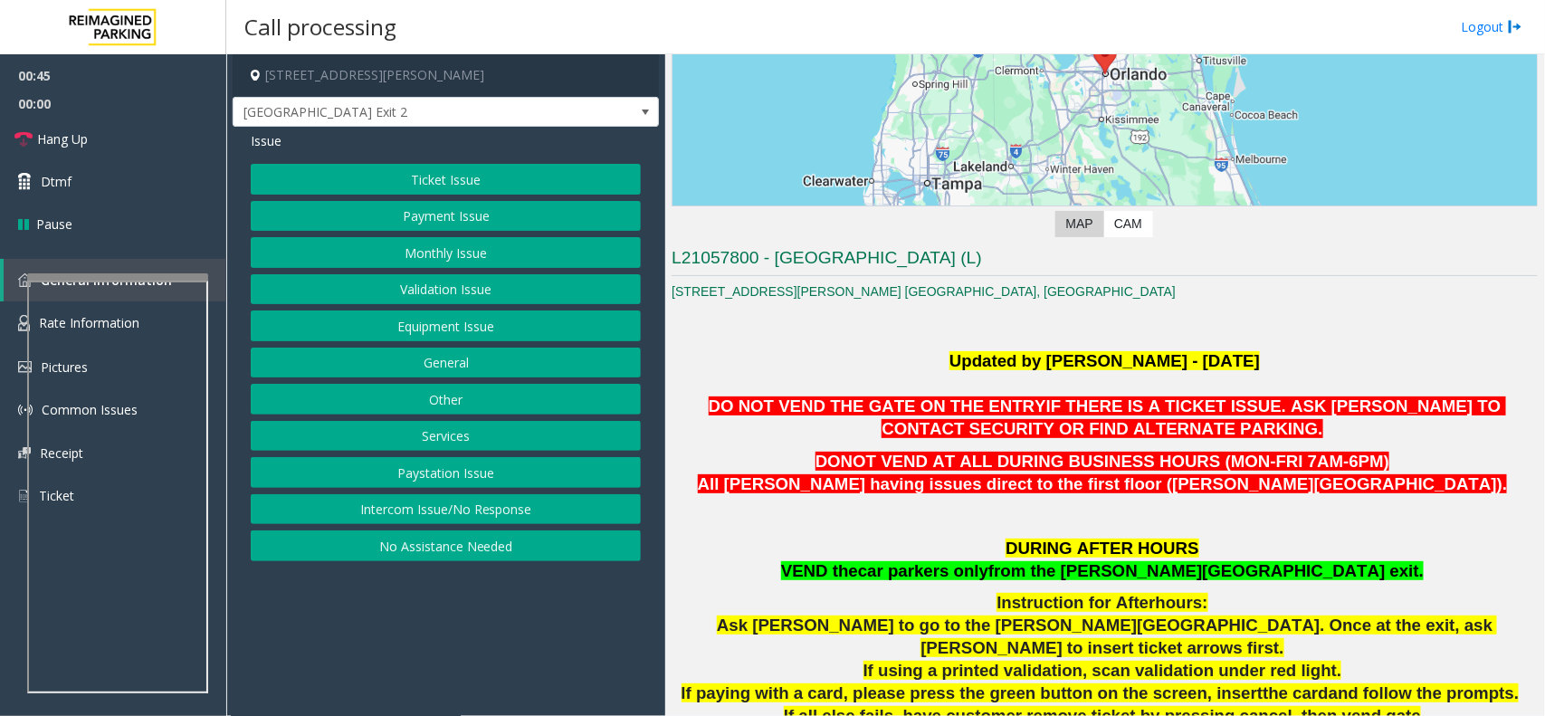
click at [449, 362] on button "General" at bounding box center [446, 363] width 390 height 31
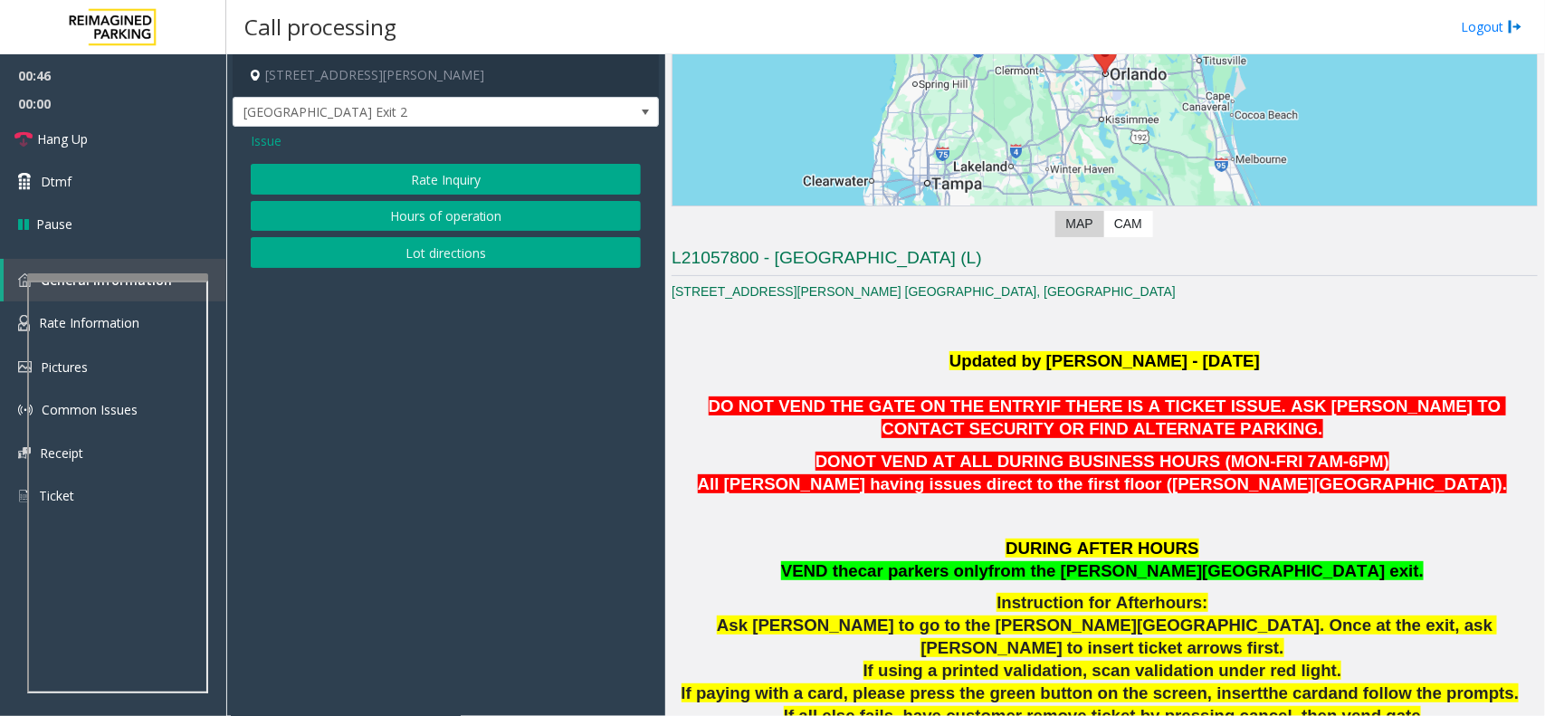
click at [252, 145] on span "Issue" at bounding box center [266, 140] width 31 height 19
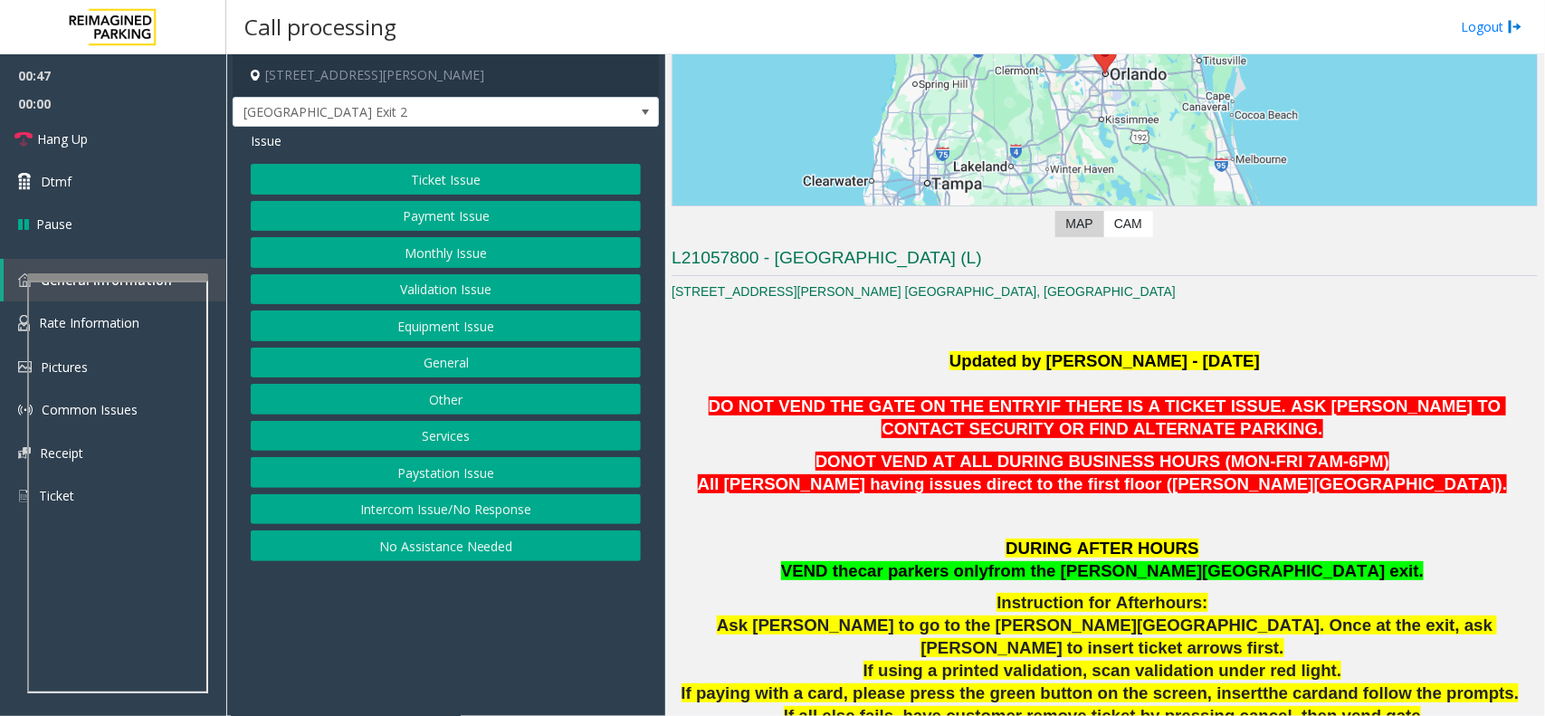
click at [440, 328] on button "Equipment Issue" at bounding box center [446, 326] width 390 height 31
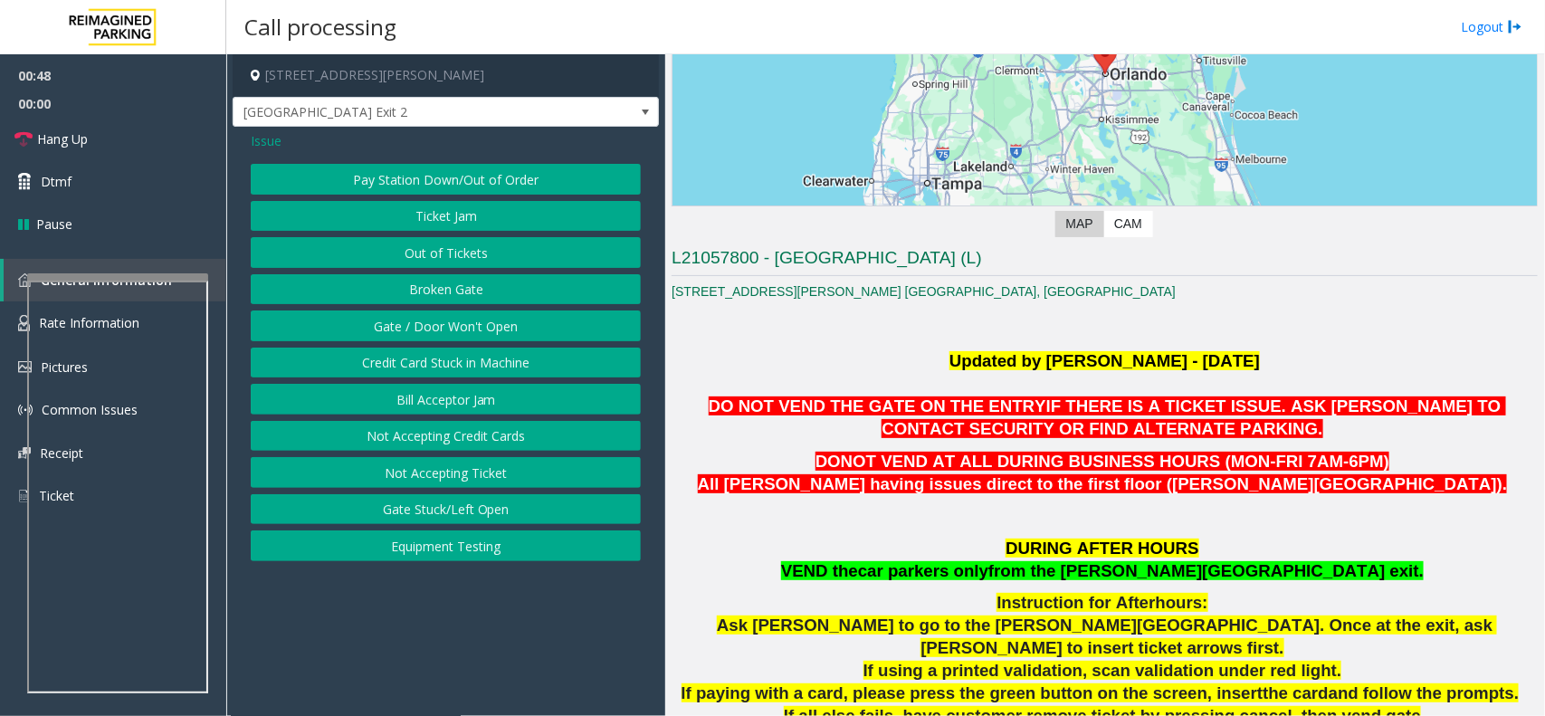
click at [439, 214] on button "Ticket Jam" at bounding box center [446, 216] width 390 height 31
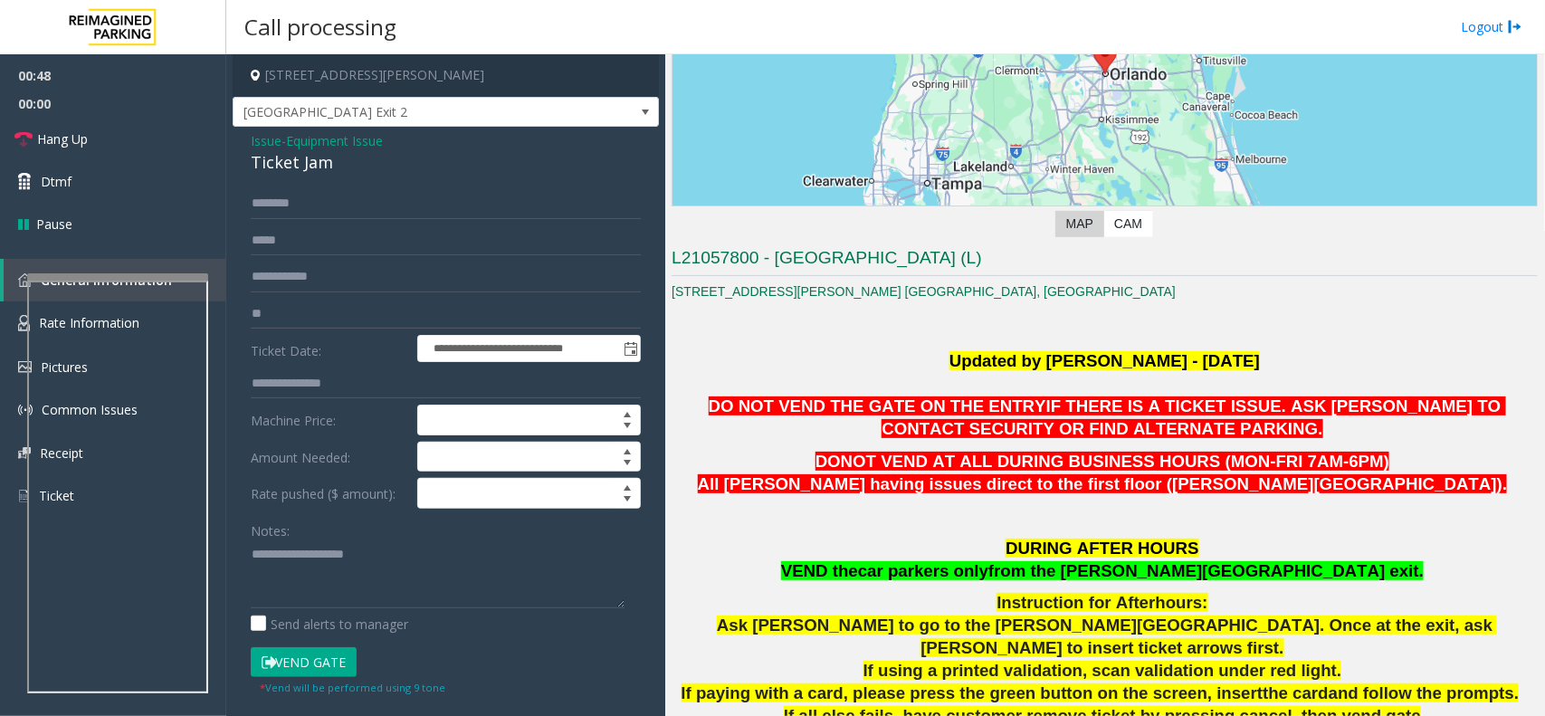
click at [313, 173] on div "Ticket Jam" at bounding box center [446, 162] width 390 height 24
copy div "Ticket Jam"
click at [328, 539] on div "Notes:" at bounding box center [446, 561] width 390 height 93
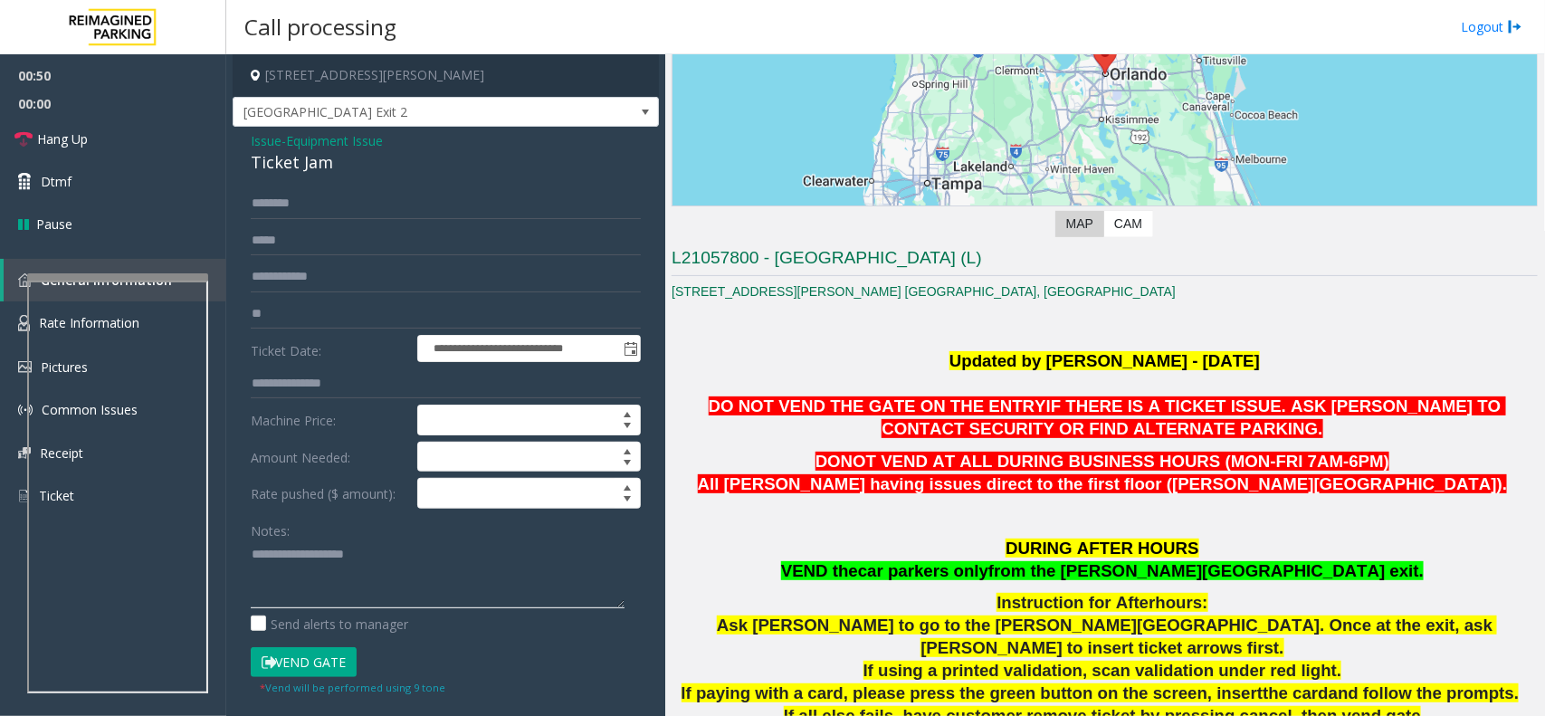
click at [330, 557] on textarea at bounding box center [438, 574] width 374 height 68
paste textarea "**********"
click at [377, 105] on span "[GEOGRAPHIC_DATA] Exit 2" at bounding box center [403, 112] width 339 height 29
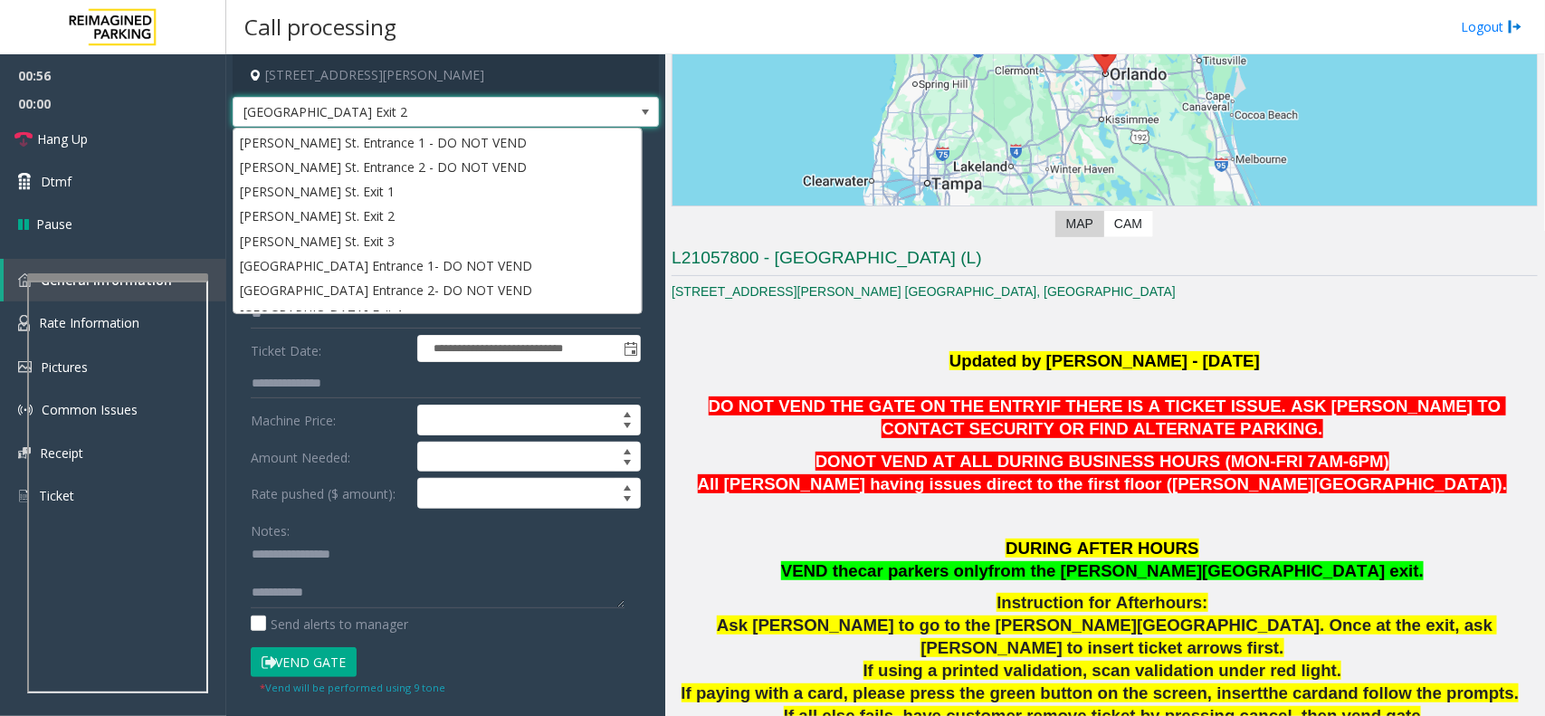
scroll to position [45, 0]
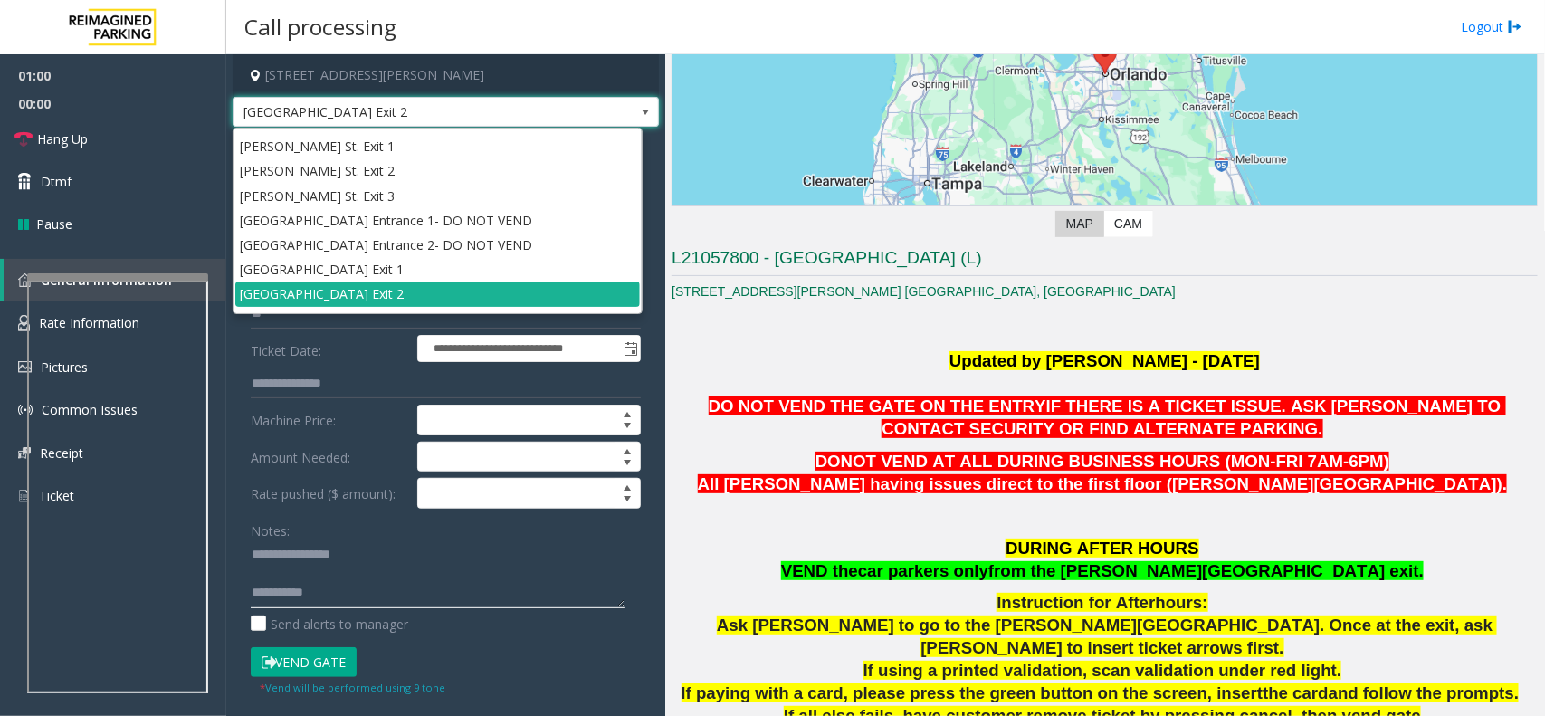
click at [349, 599] on textarea at bounding box center [438, 574] width 374 height 68
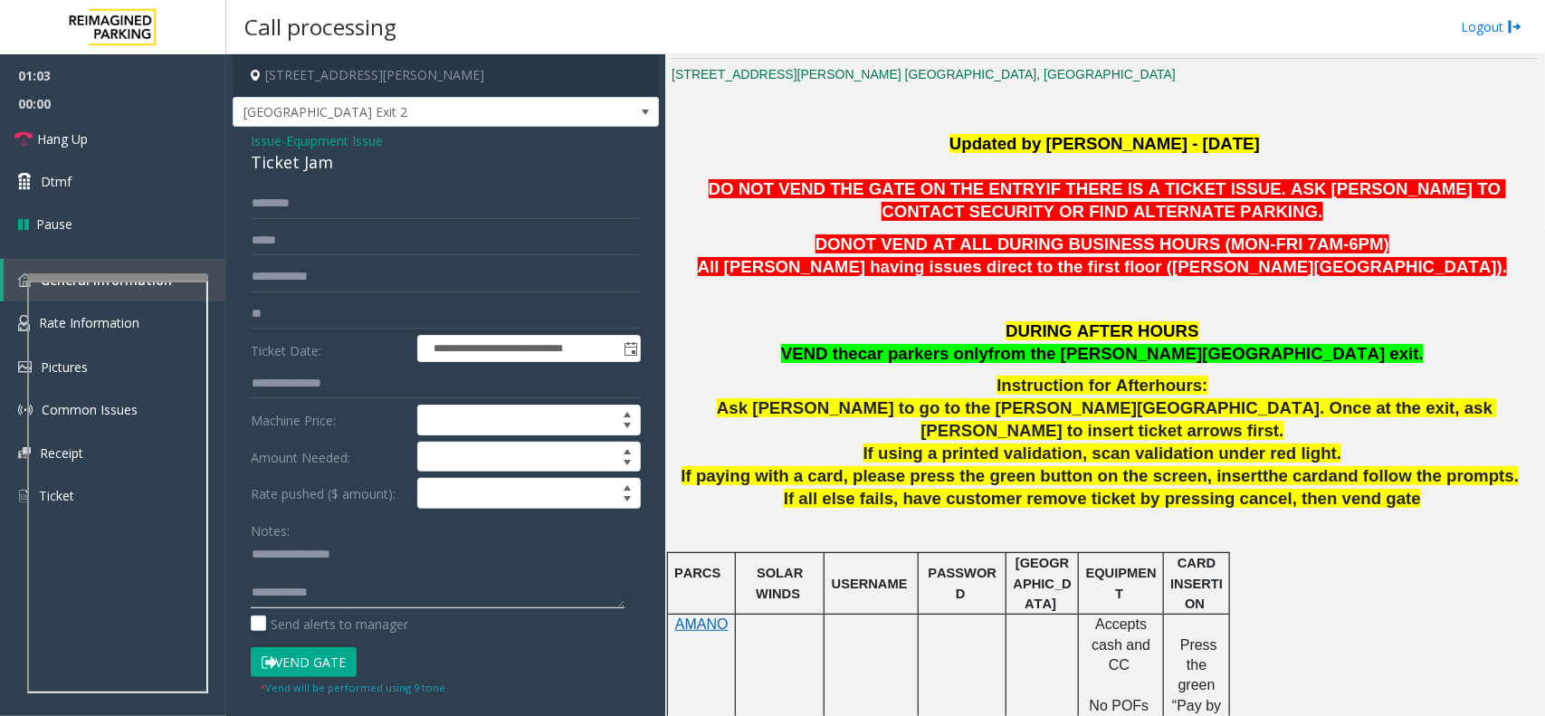
scroll to position [727, 0]
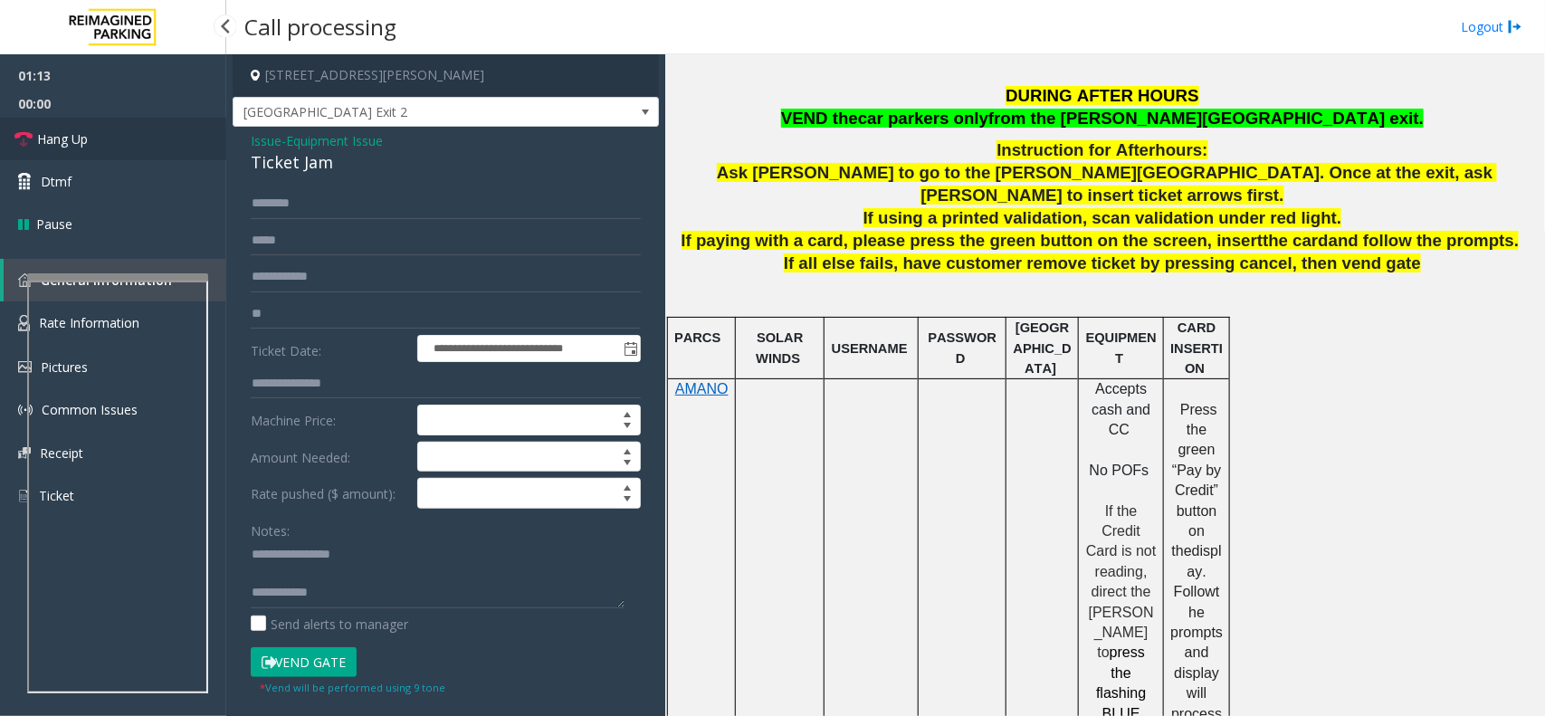
click at [84, 140] on span "Hang Up" at bounding box center [62, 138] width 51 height 19
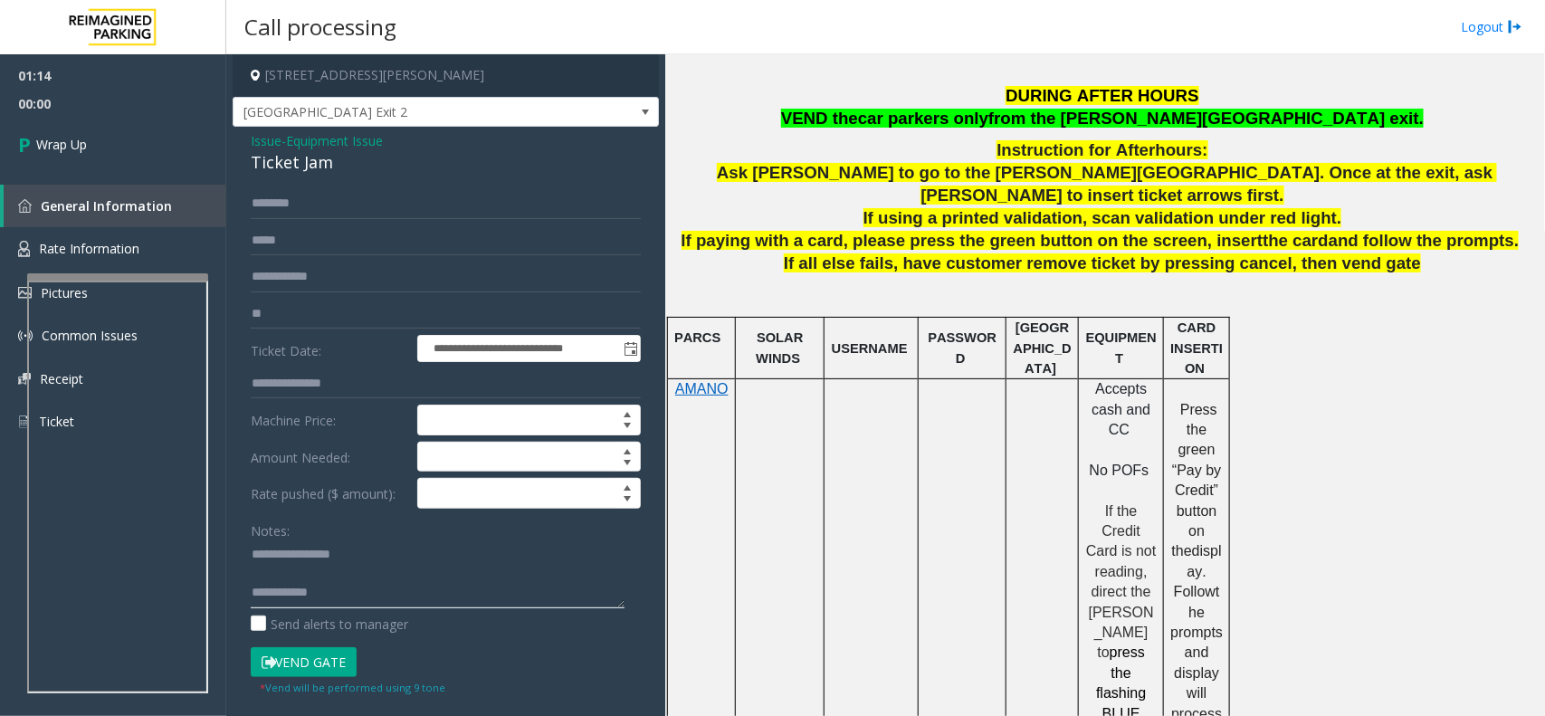
click at [385, 600] on textarea at bounding box center [438, 574] width 374 height 68
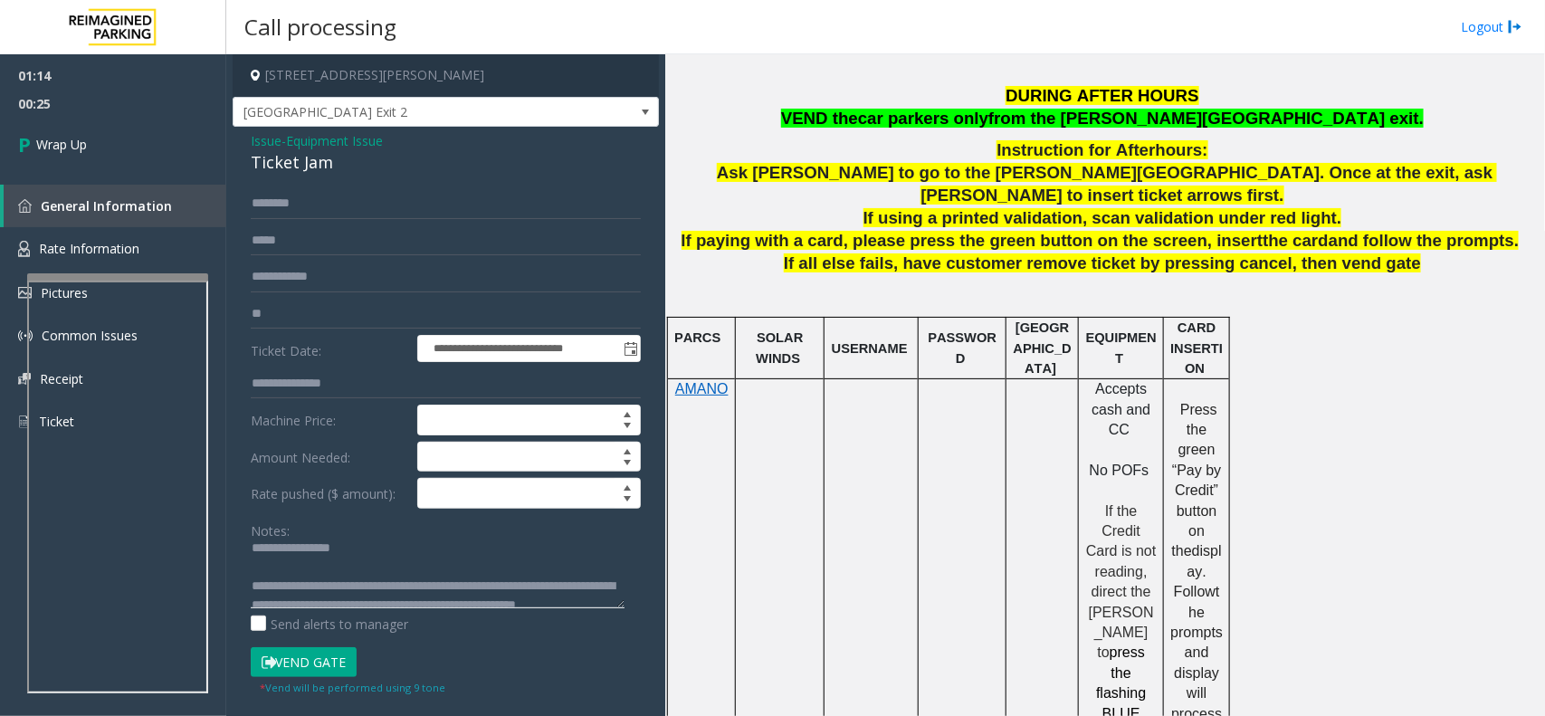
scroll to position [0, 0]
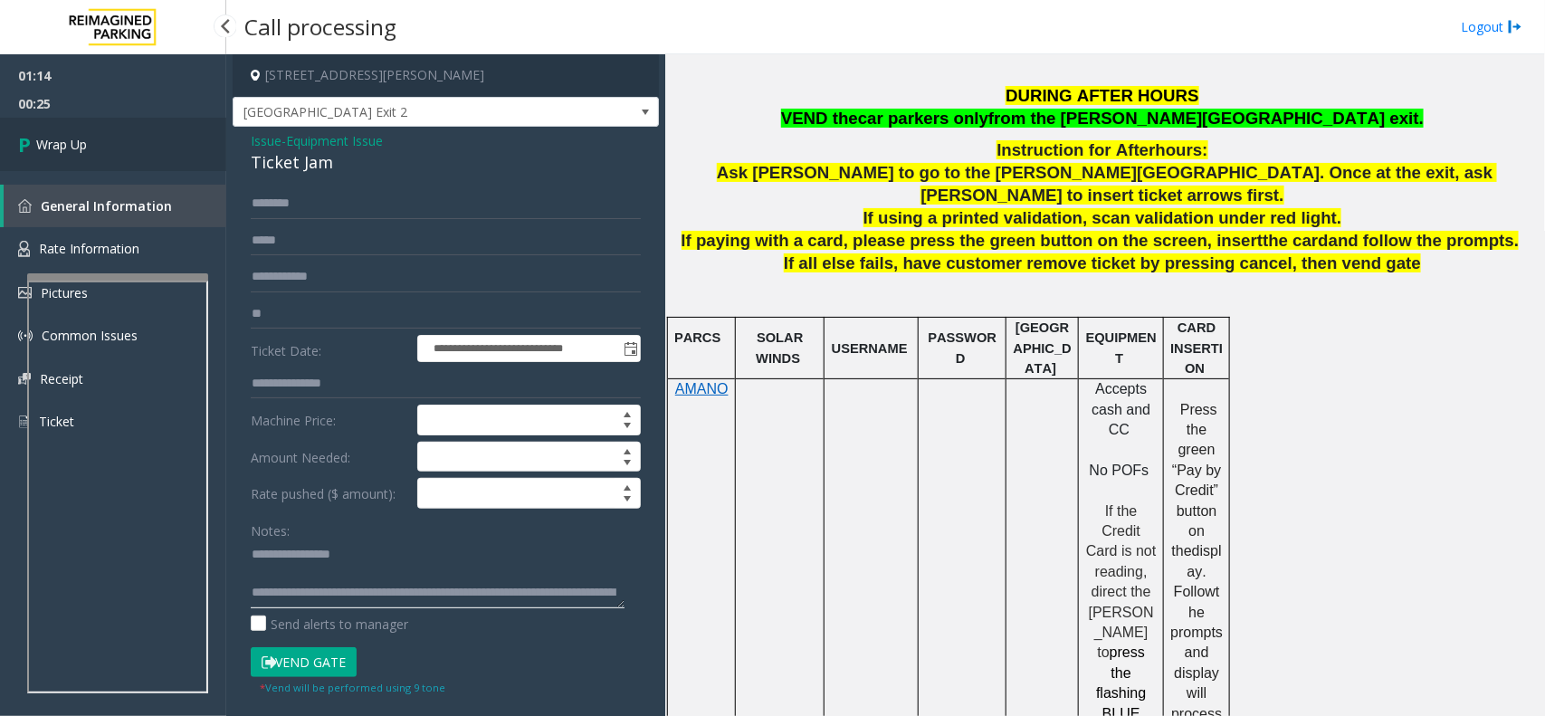
type textarea "**********"
click at [63, 146] on span "Wrap Up" at bounding box center [61, 144] width 51 height 19
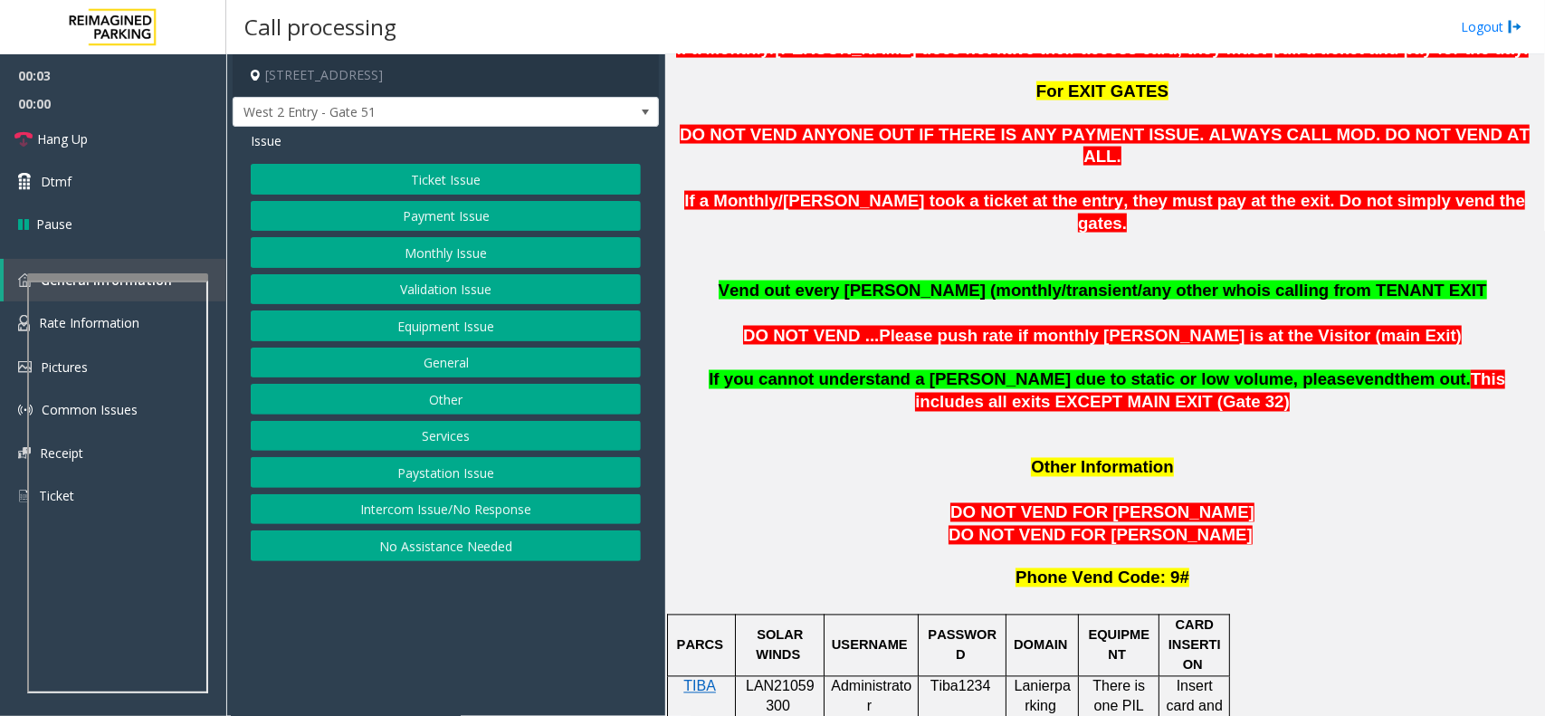
scroll to position [1471, 0]
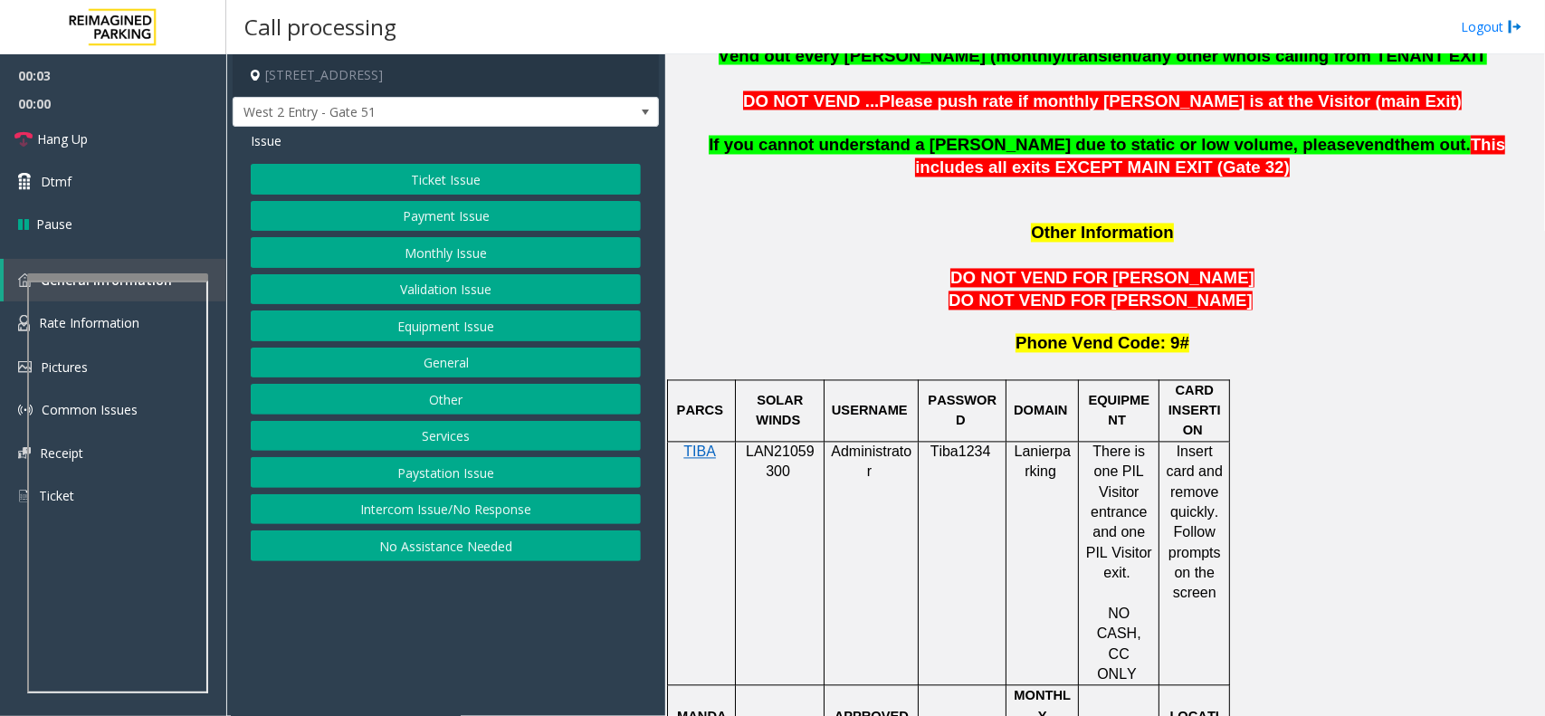
click at [794, 444] on span "LAN21059300" at bounding box center [780, 461] width 69 height 35
copy p "LAN21059300"
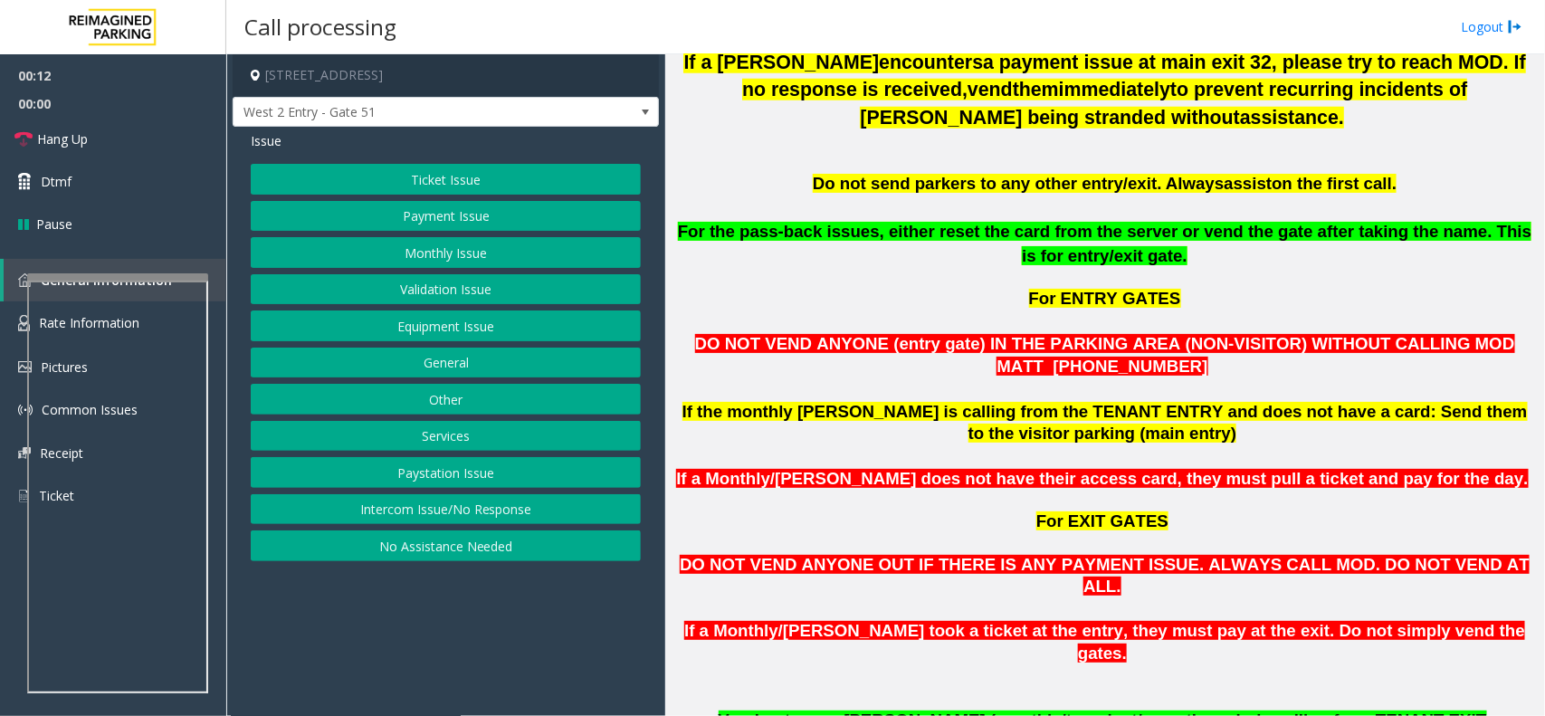
scroll to position [792, 0]
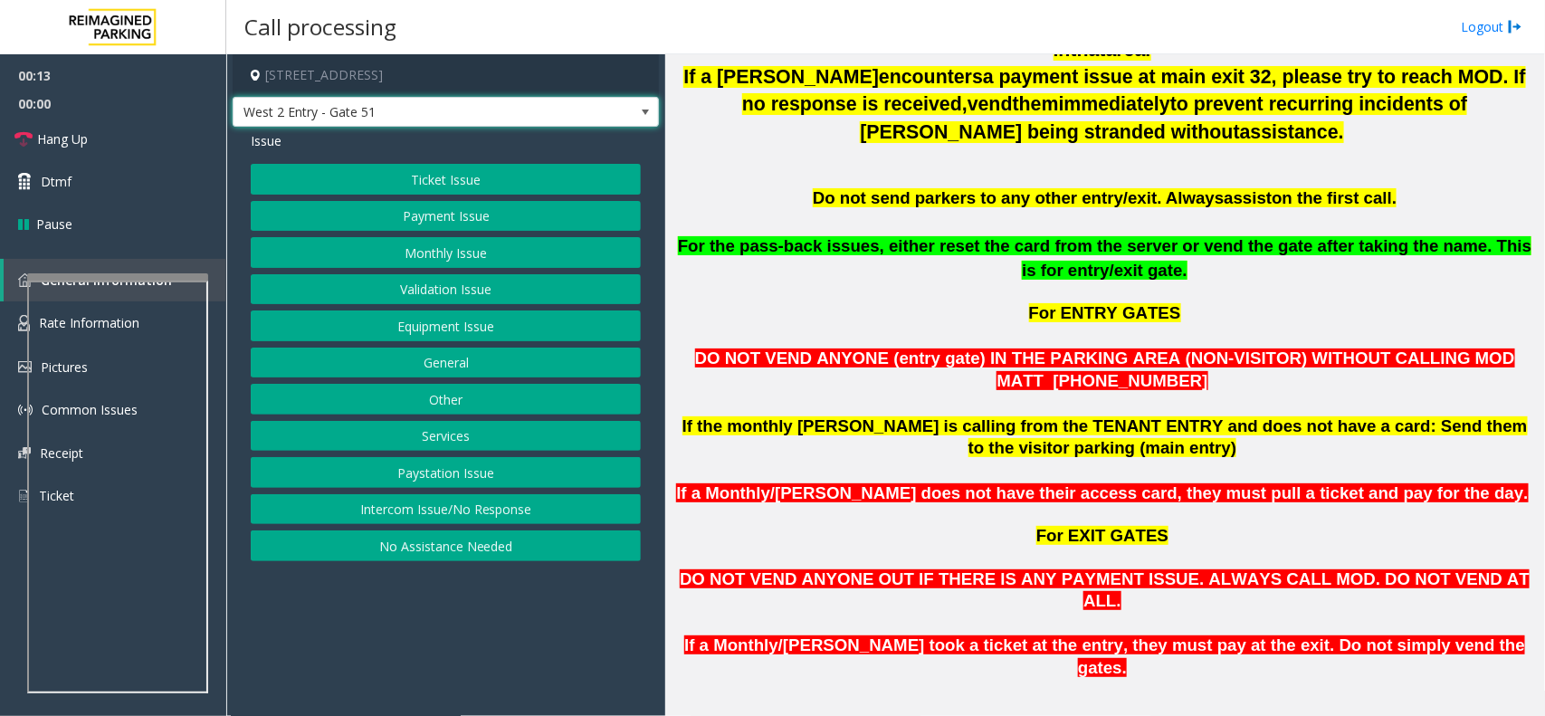
click at [424, 110] on span "West 2 Entry - Gate 51" at bounding box center [403, 112] width 339 height 29
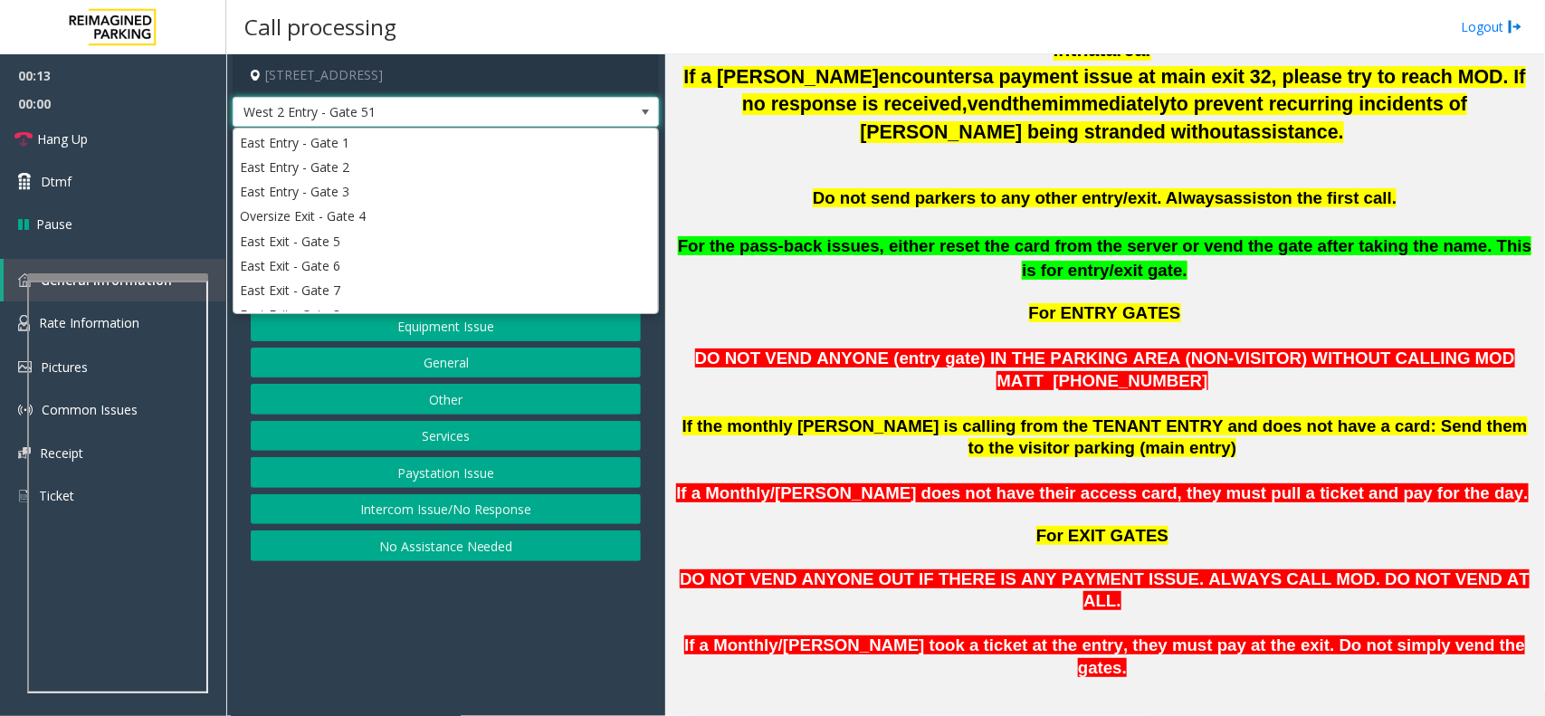
scroll to position [371, 0]
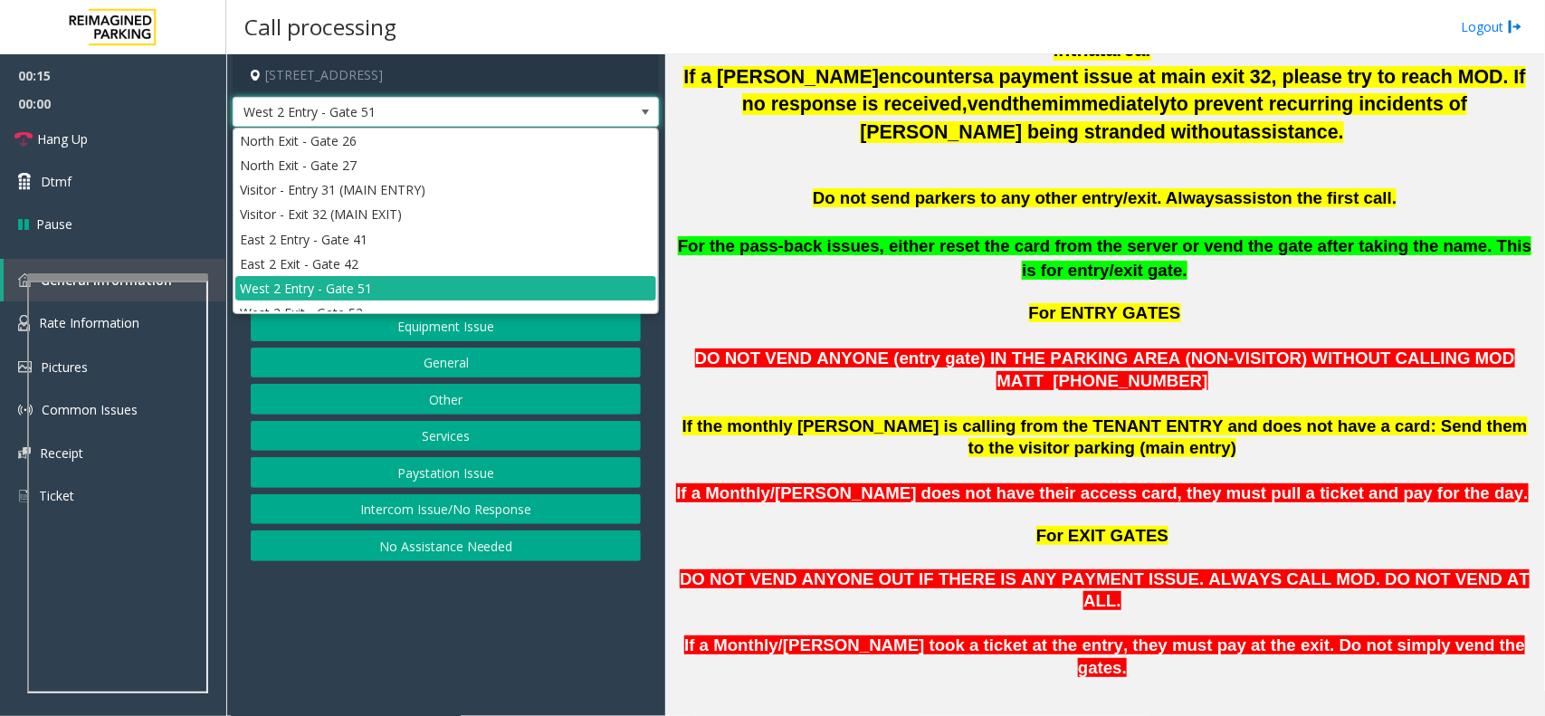
click at [424, 110] on span "West 2 Entry - Gate 51" at bounding box center [403, 112] width 339 height 29
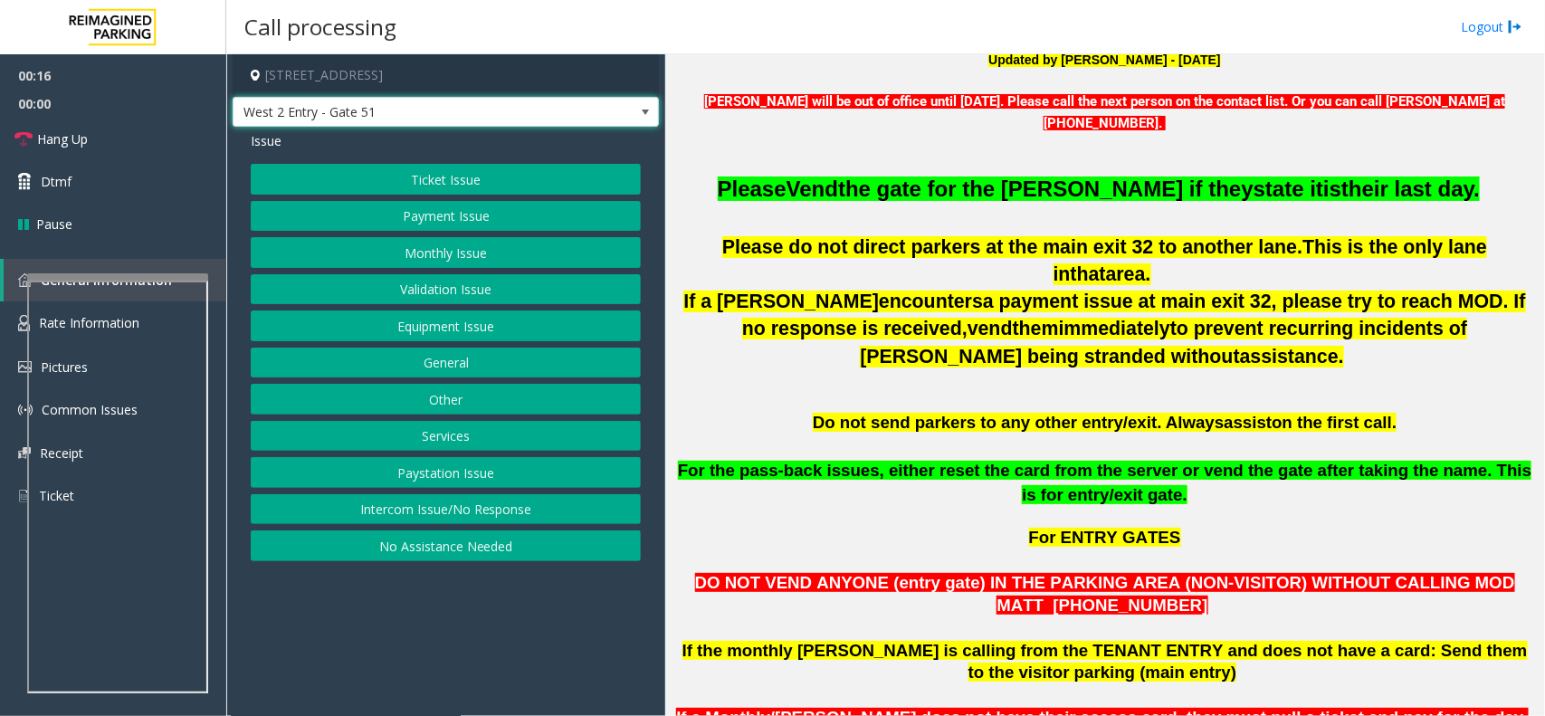
scroll to position [566, 0]
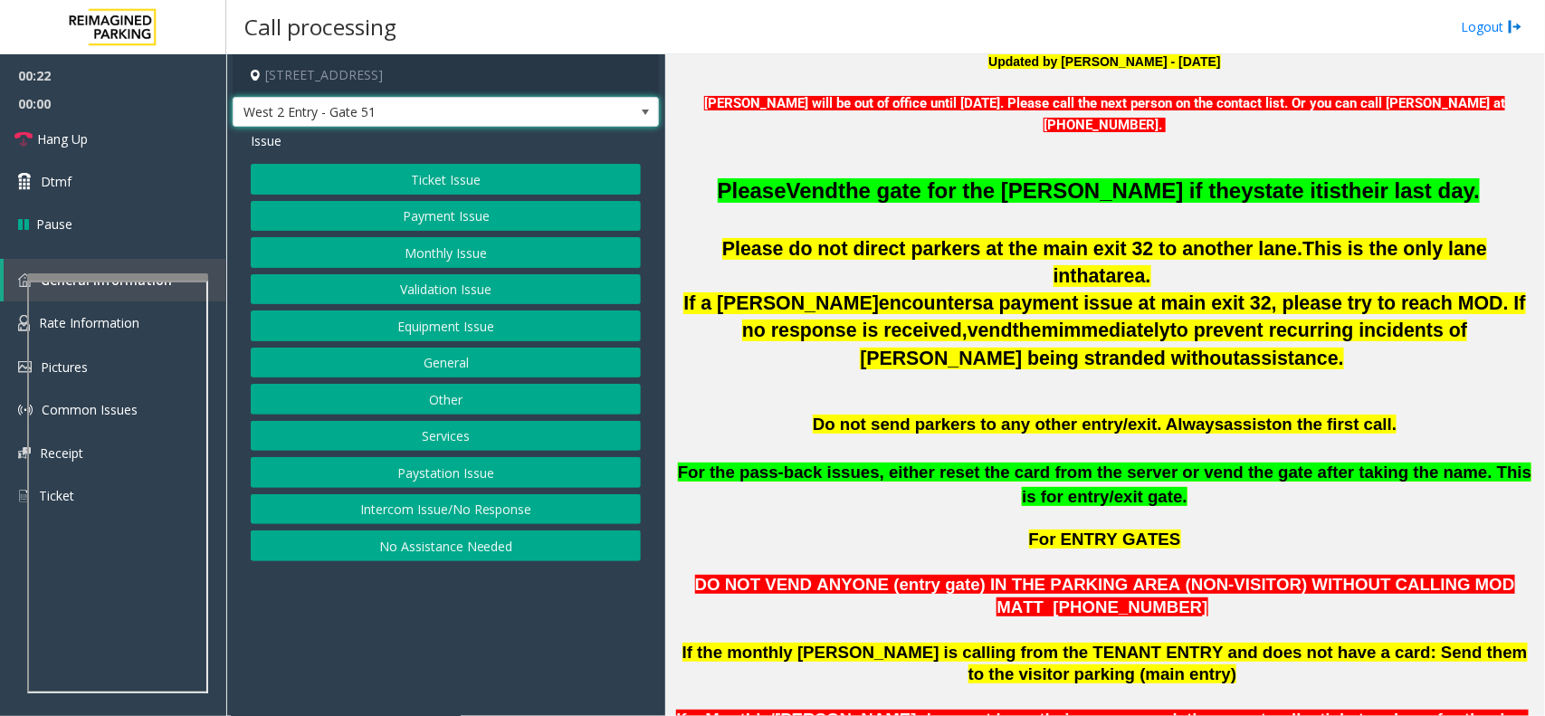
click at [399, 119] on span "West 2 Entry - Gate 51" at bounding box center [403, 112] width 339 height 29
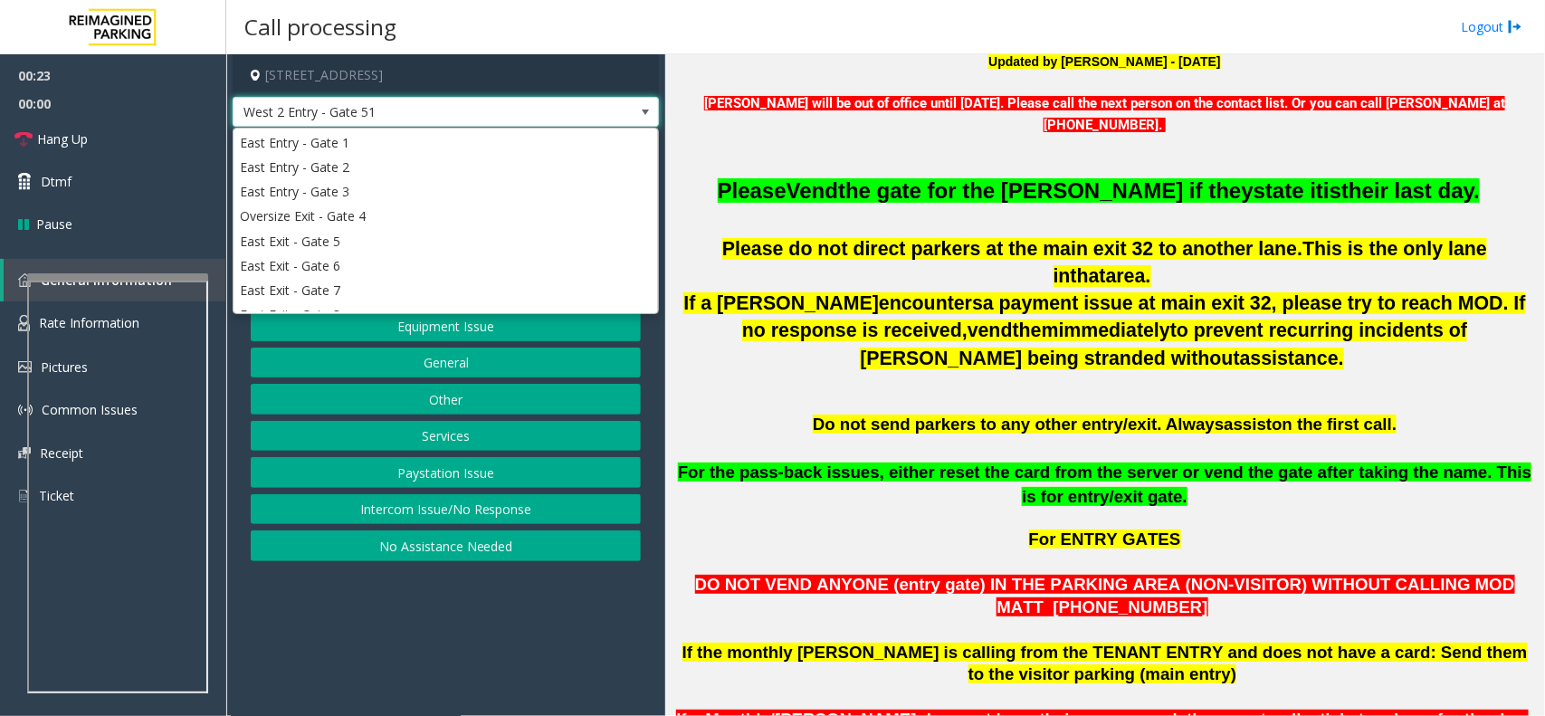
scroll to position [371, 0]
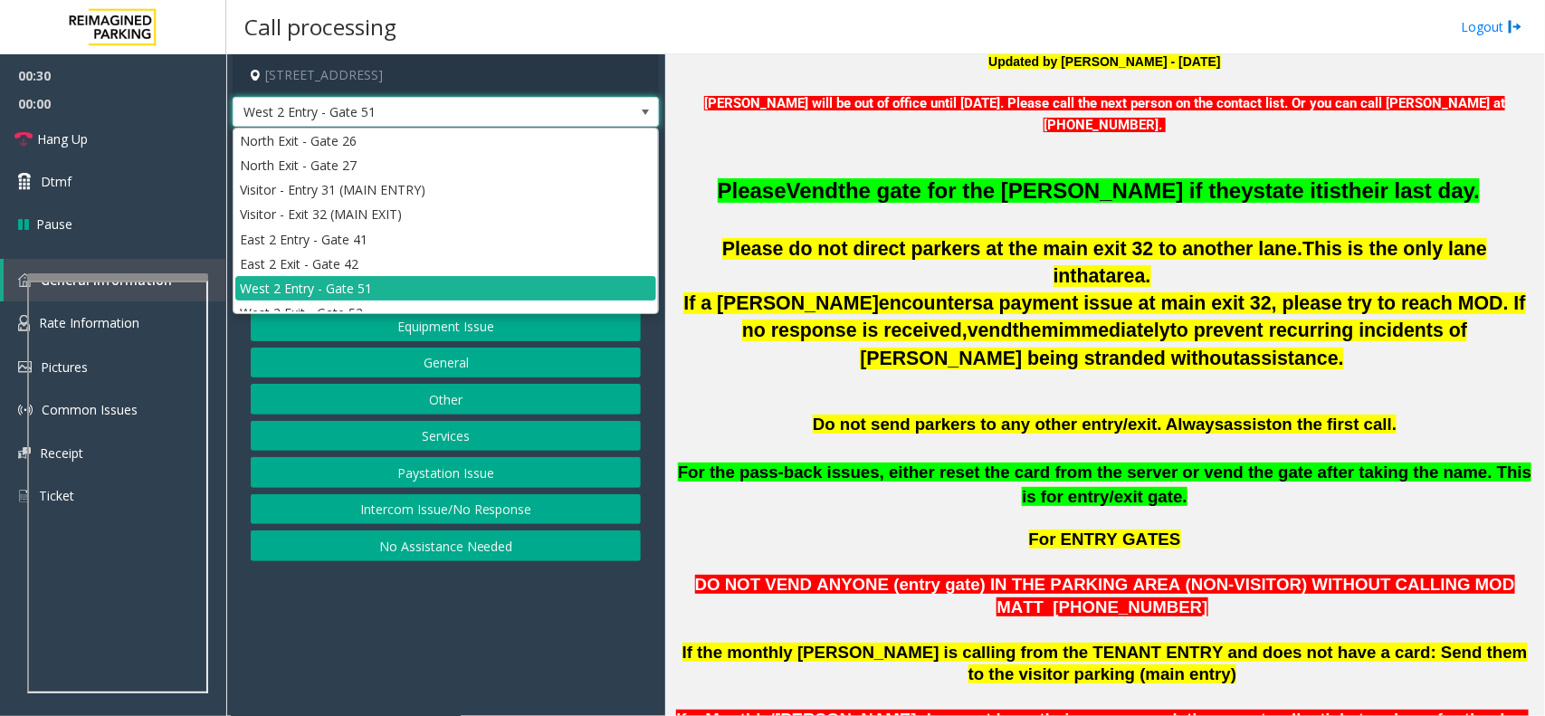
click at [865, 477] on p "For the pass-back issues, either reset the card from the server or vend the gat…" at bounding box center [1105, 485] width 866 height 48
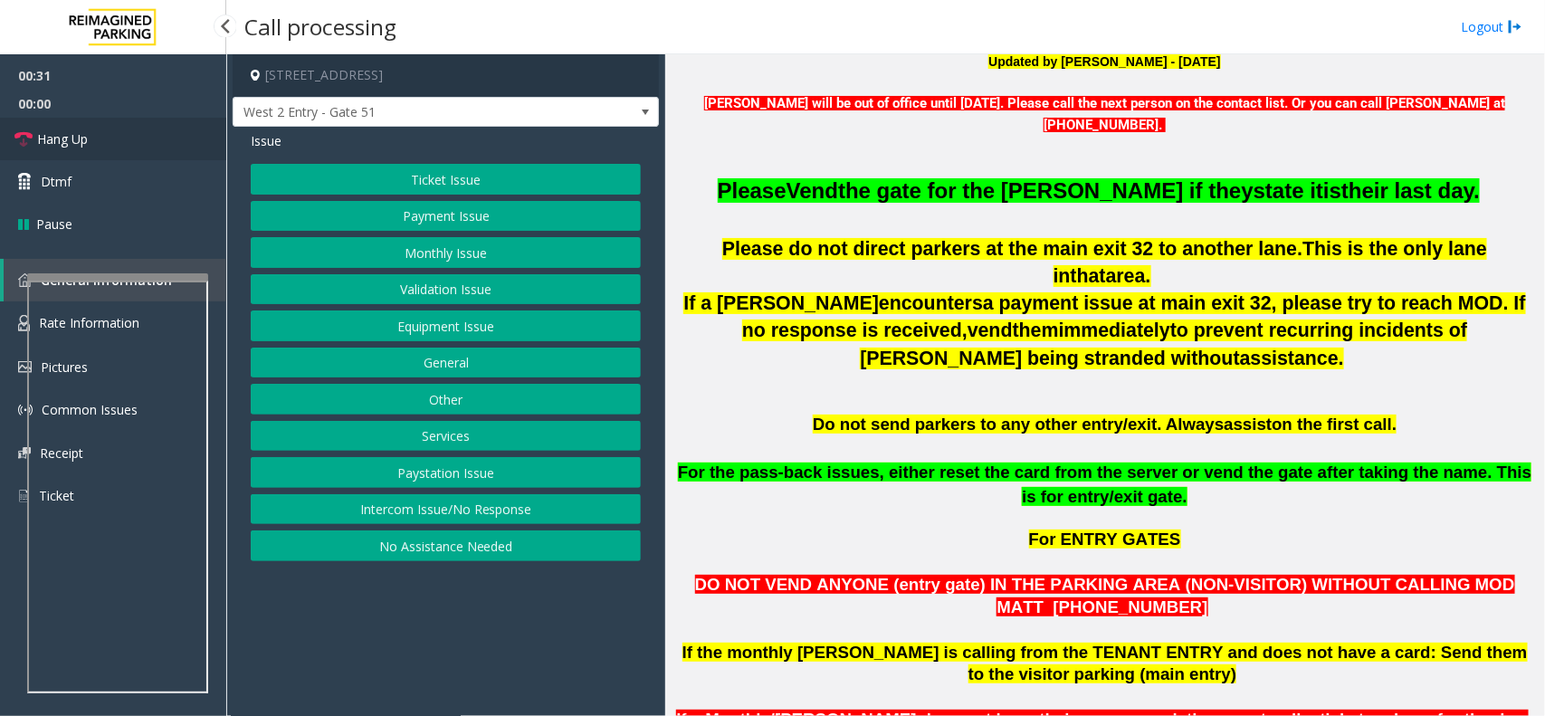
click at [21, 131] on icon at bounding box center [23, 139] width 18 height 18
click at [458, 444] on button "Services" at bounding box center [446, 436] width 390 height 31
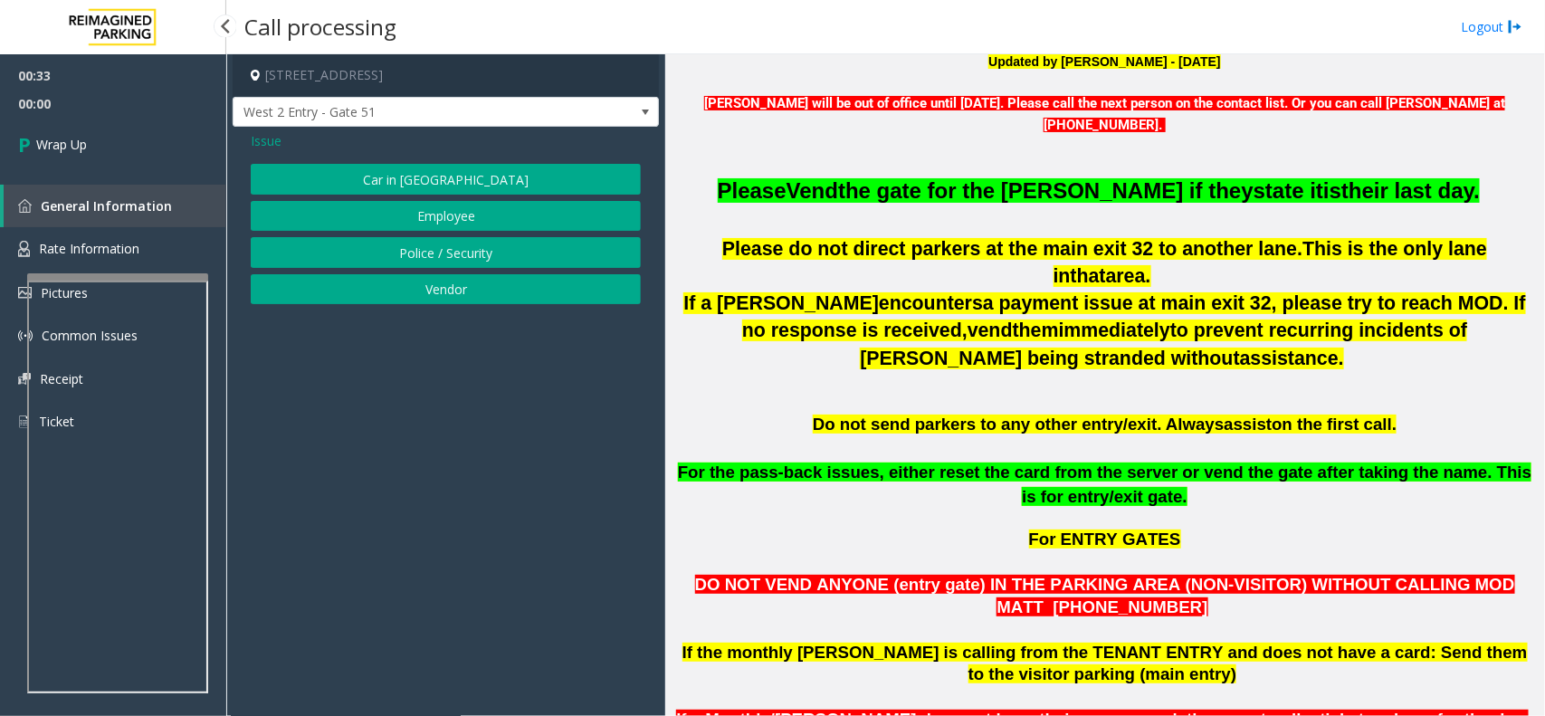
click at [258, 132] on span "Issue" at bounding box center [266, 140] width 31 height 19
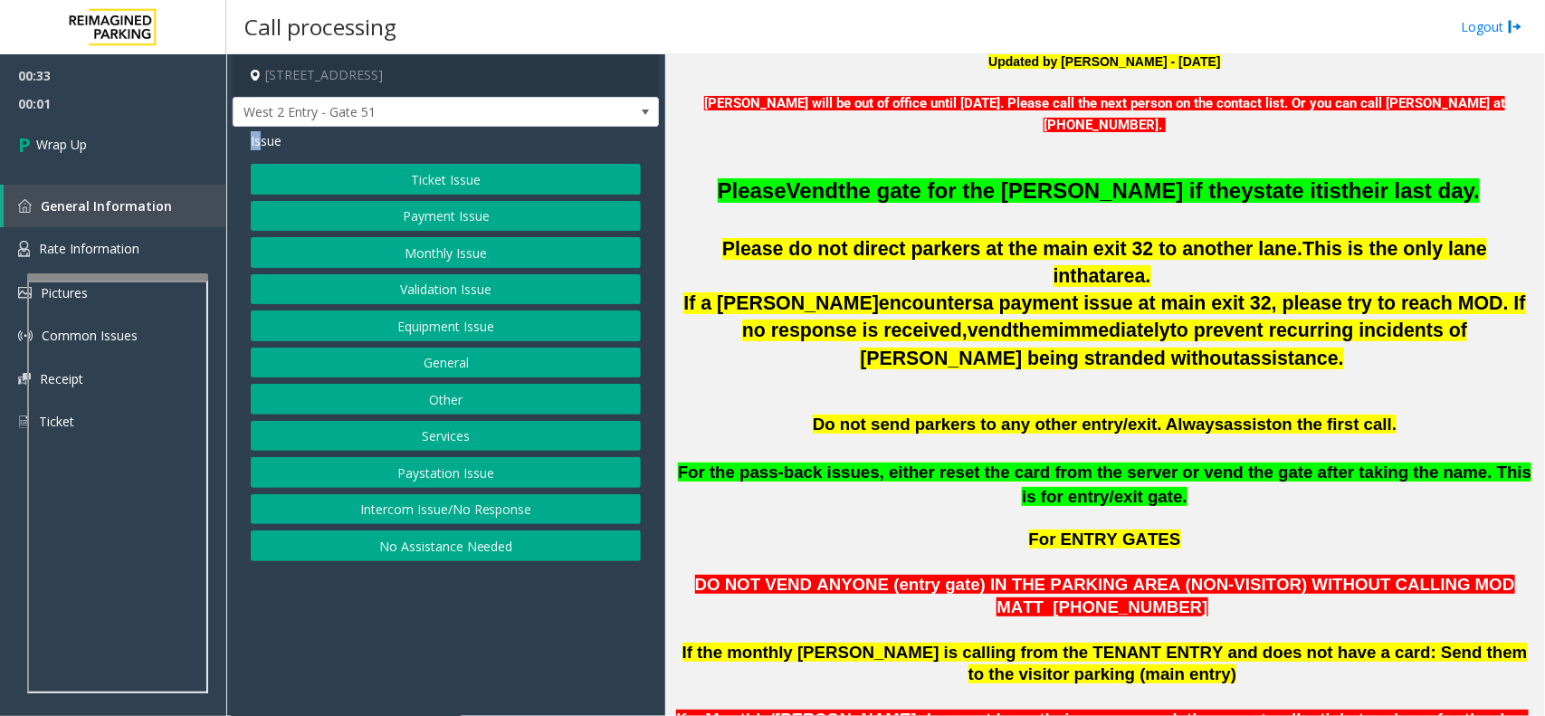
click at [454, 365] on button "General" at bounding box center [446, 363] width 390 height 31
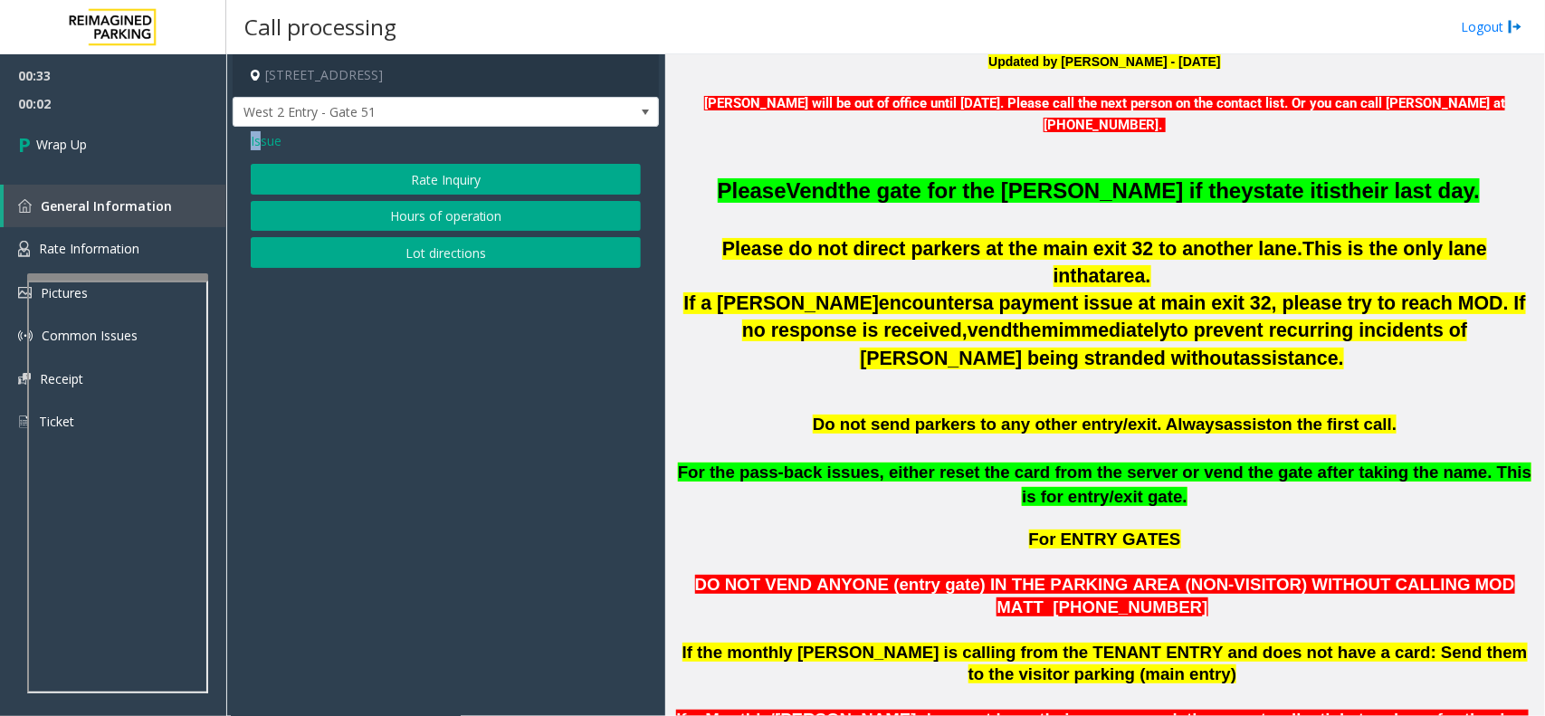
click at [256, 137] on span "Issue" at bounding box center [266, 140] width 31 height 19
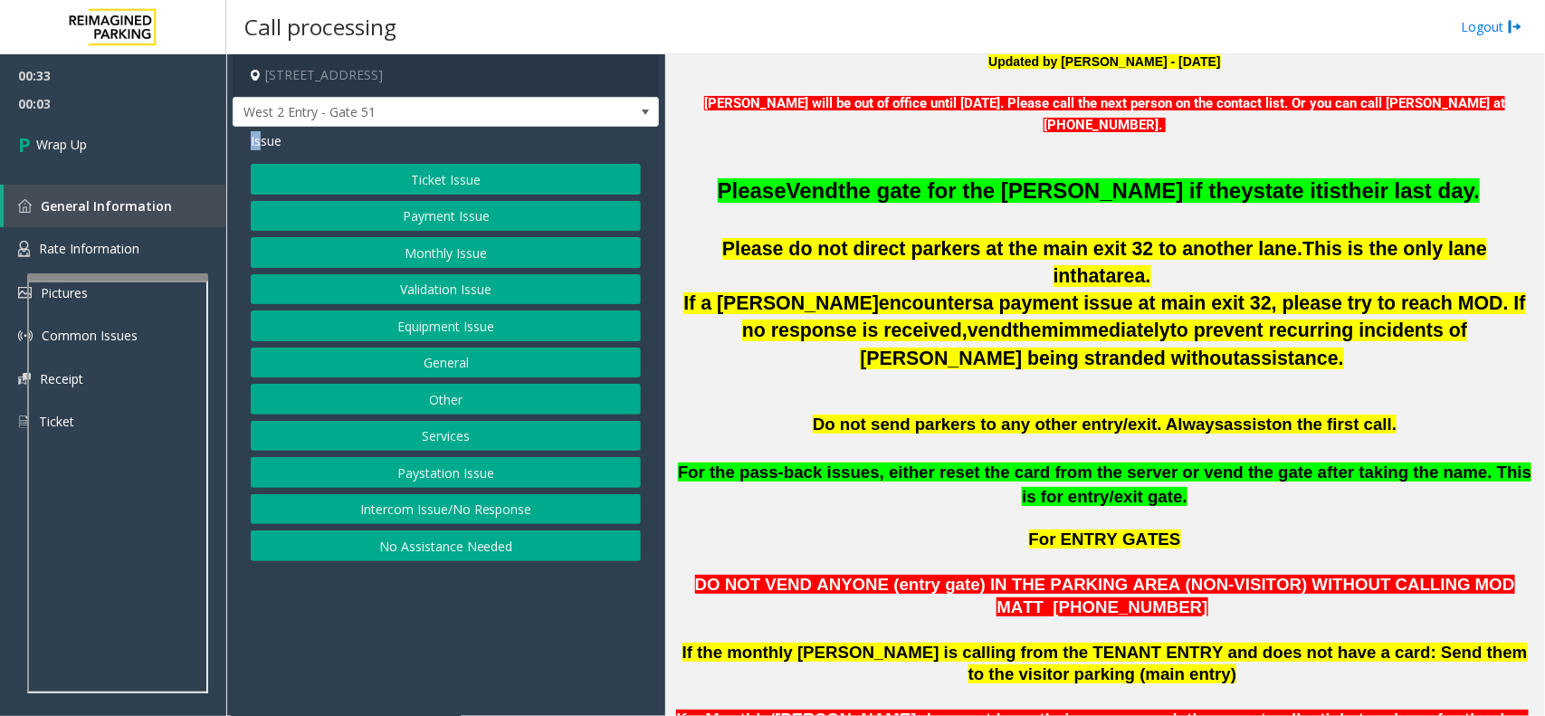
click at [458, 430] on button "Services" at bounding box center [446, 436] width 390 height 31
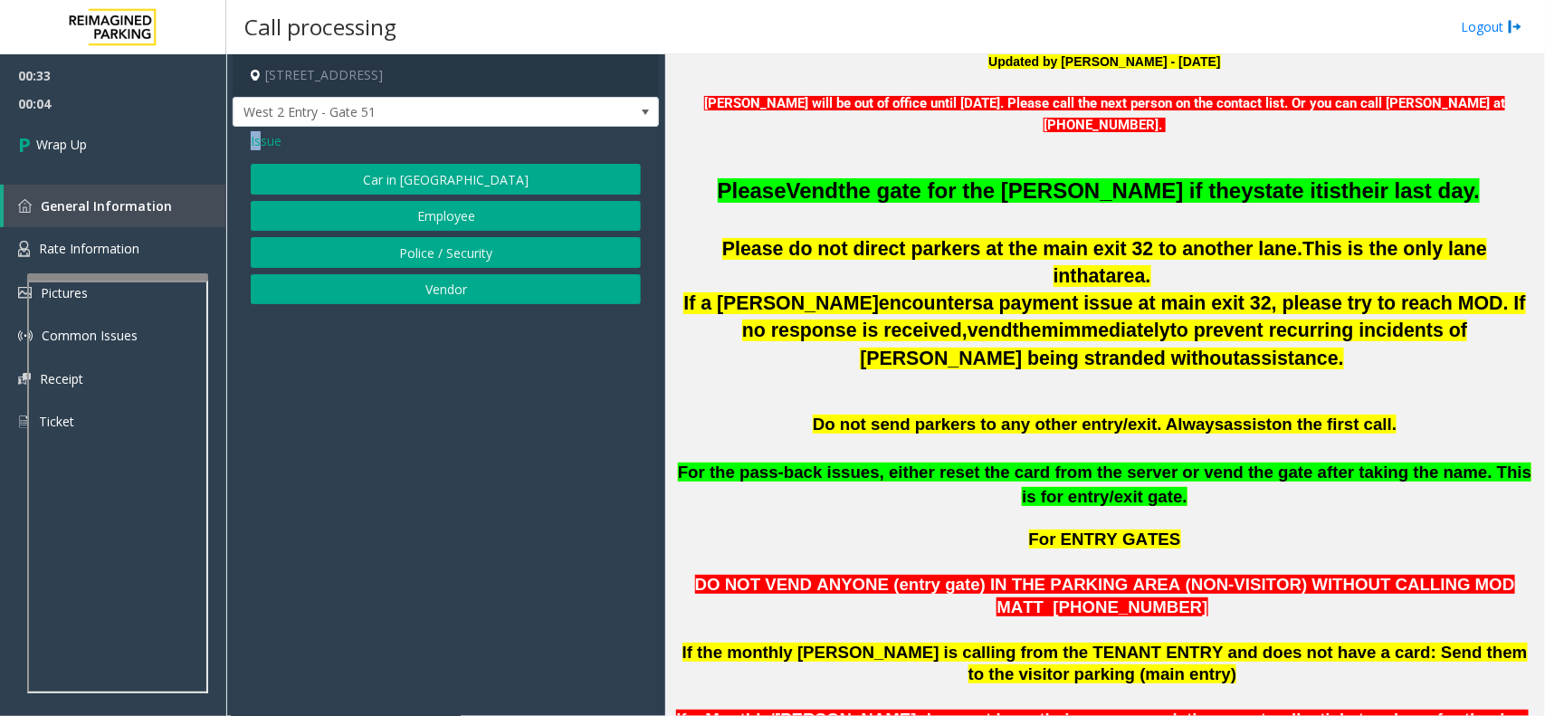
click at [260, 146] on span "Issue" at bounding box center [266, 140] width 31 height 19
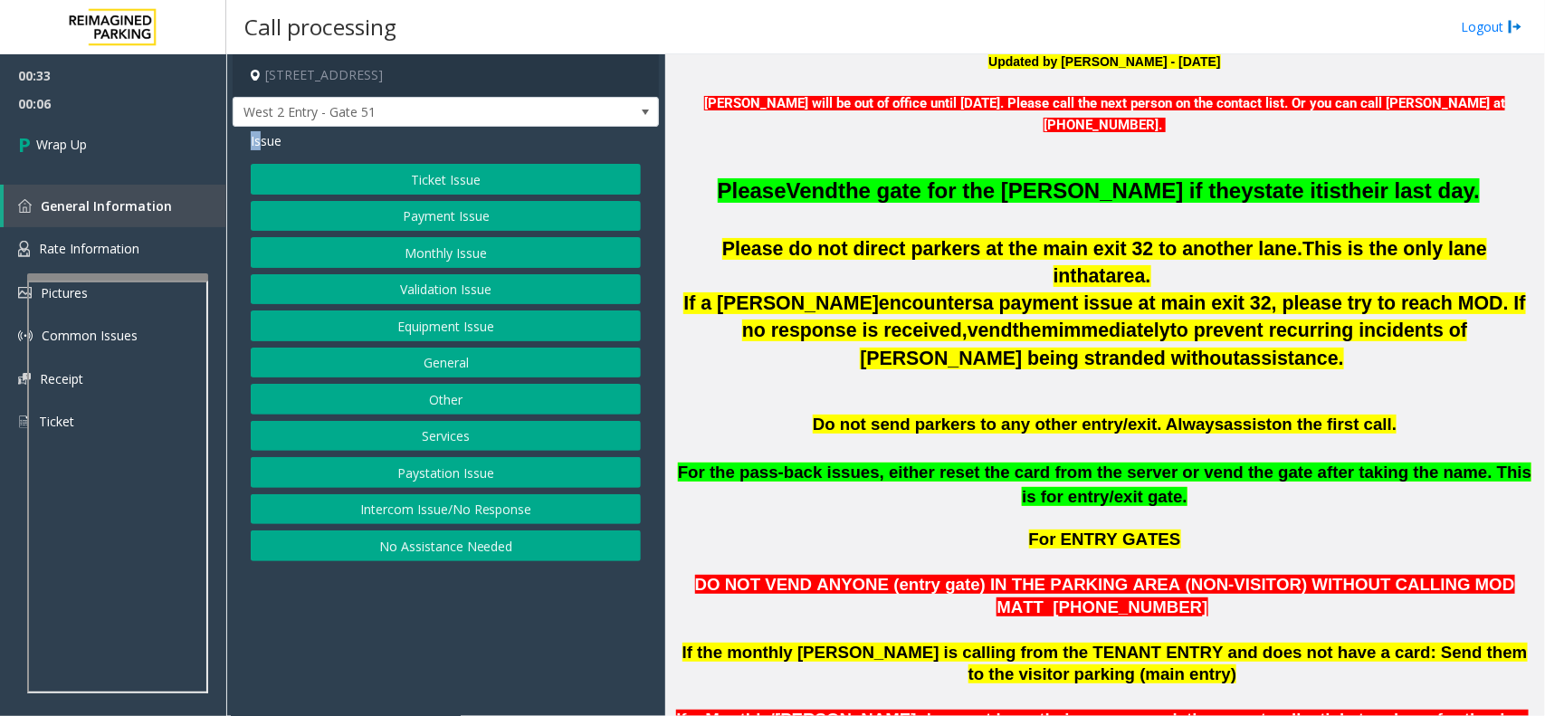
click at [448, 358] on button "General" at bounding box center [446, 363] width 390 height 31
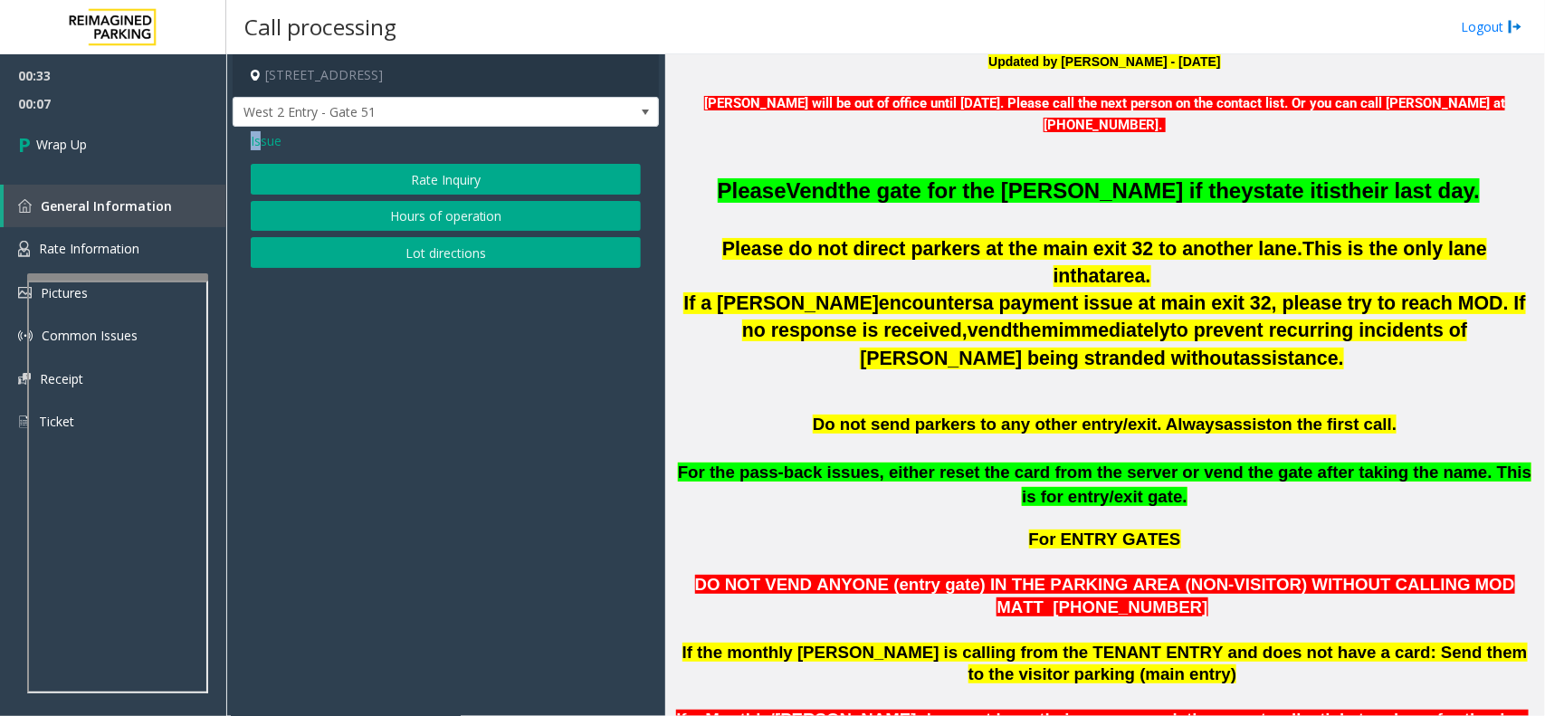
click at [263, 146] on span "Issue" at bounding box center [266, 140] width 31 height 19
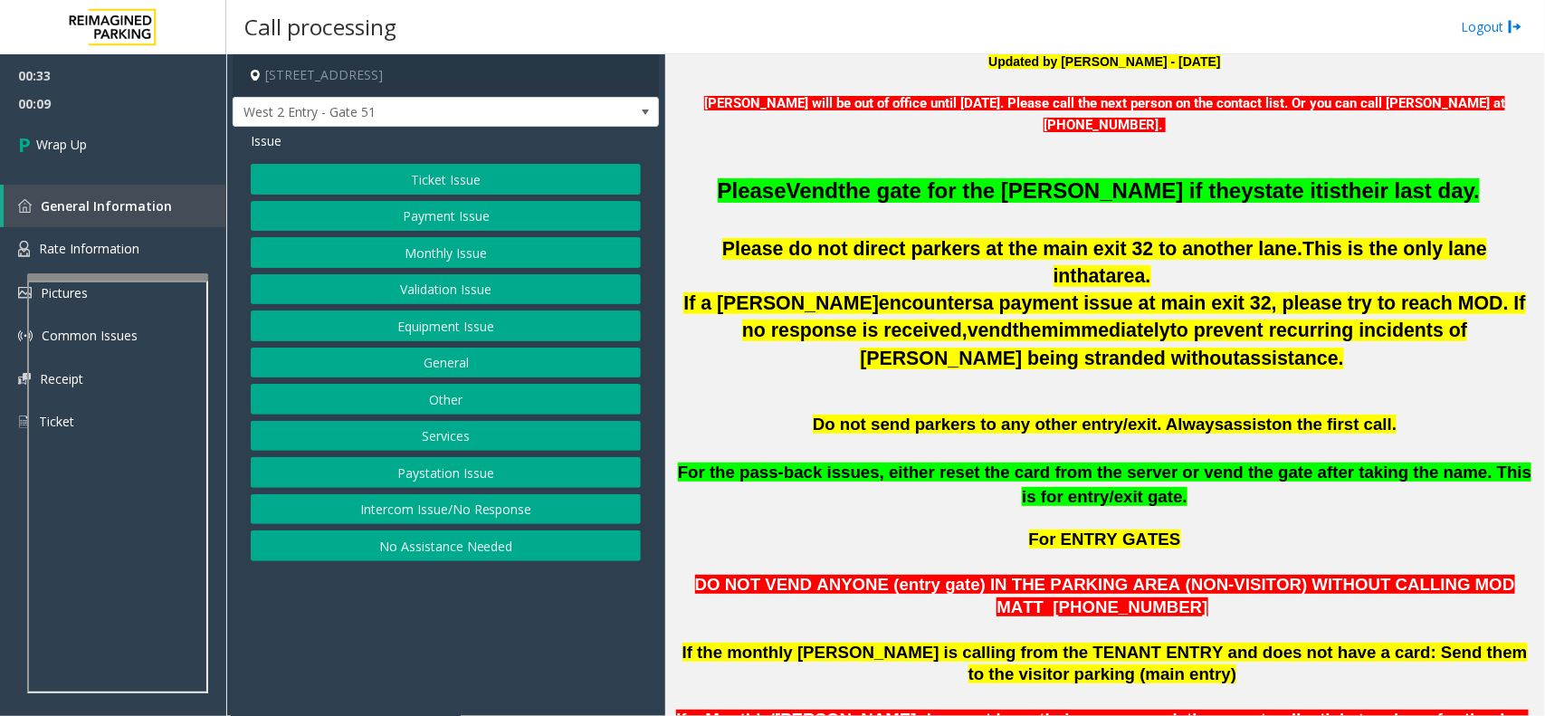
click at [450, 399] on button "Other" at bounding box center [446, 399] width 390 height 31
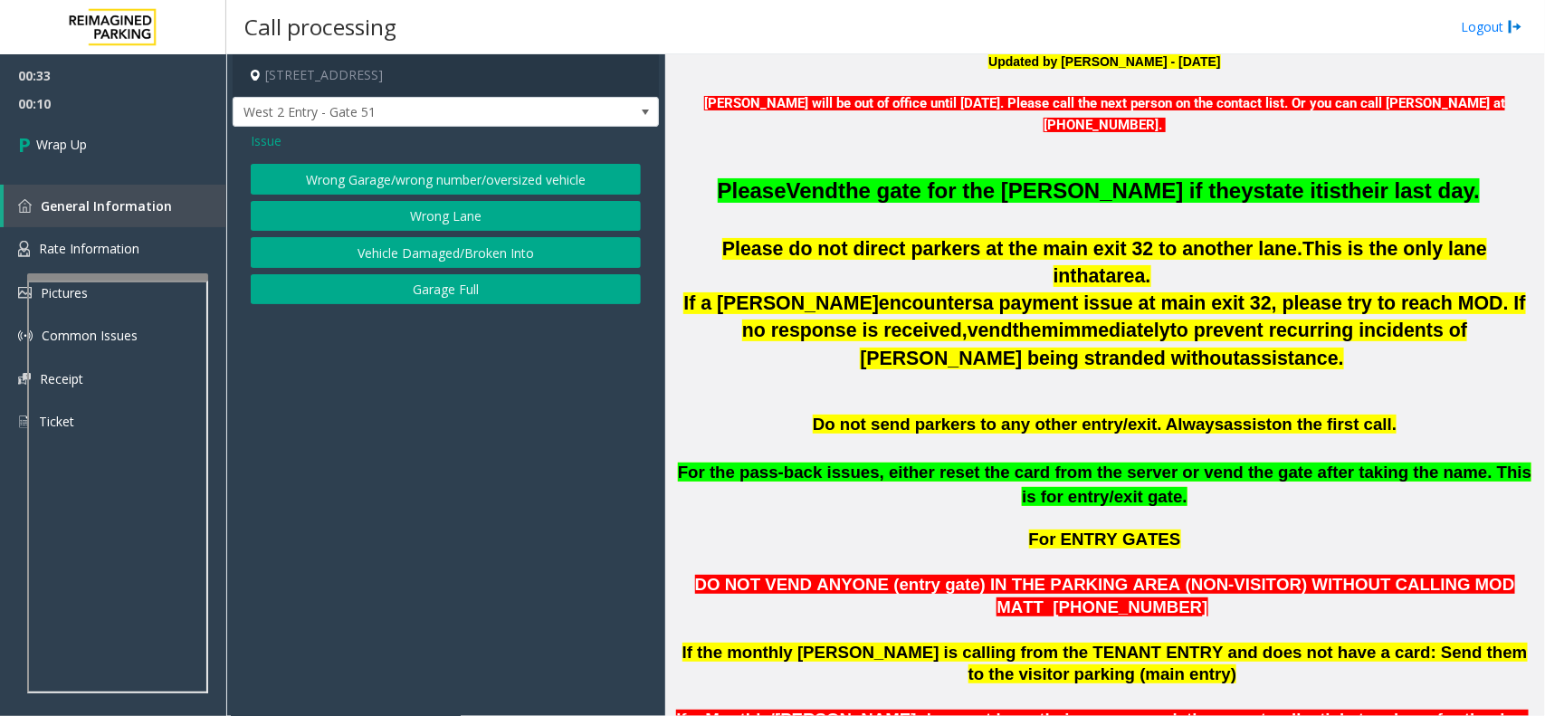
click at [426, 222] on button "Wrong Lane" at bounding box center [446, 216] width 390 height 31
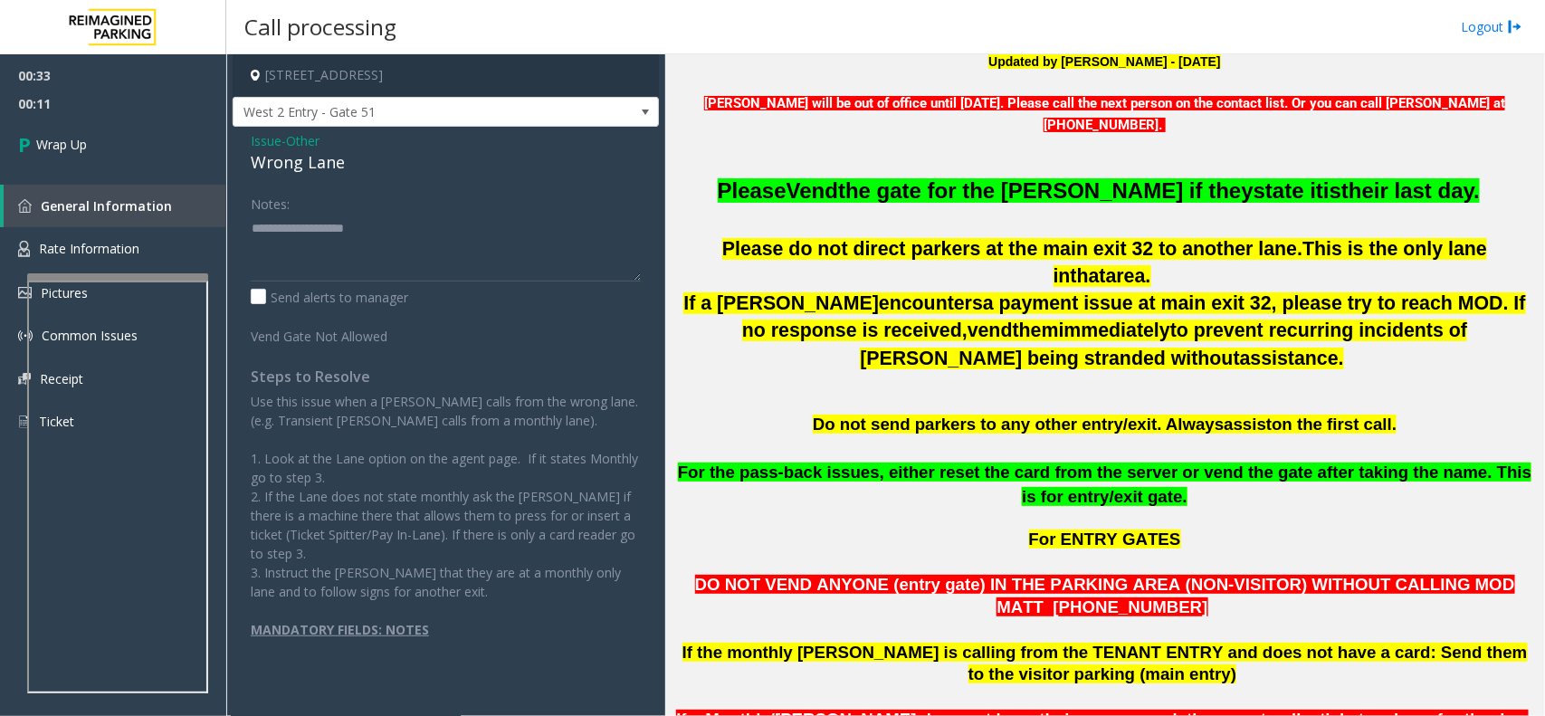
click at [283, 161] on div "Wrong Lane" at bounding box center [446, 162] width 390 height 24
copy div "Wrong Lane"
click at [297, 240] on textarea at bounding box center [446, 248] width 390 height 68
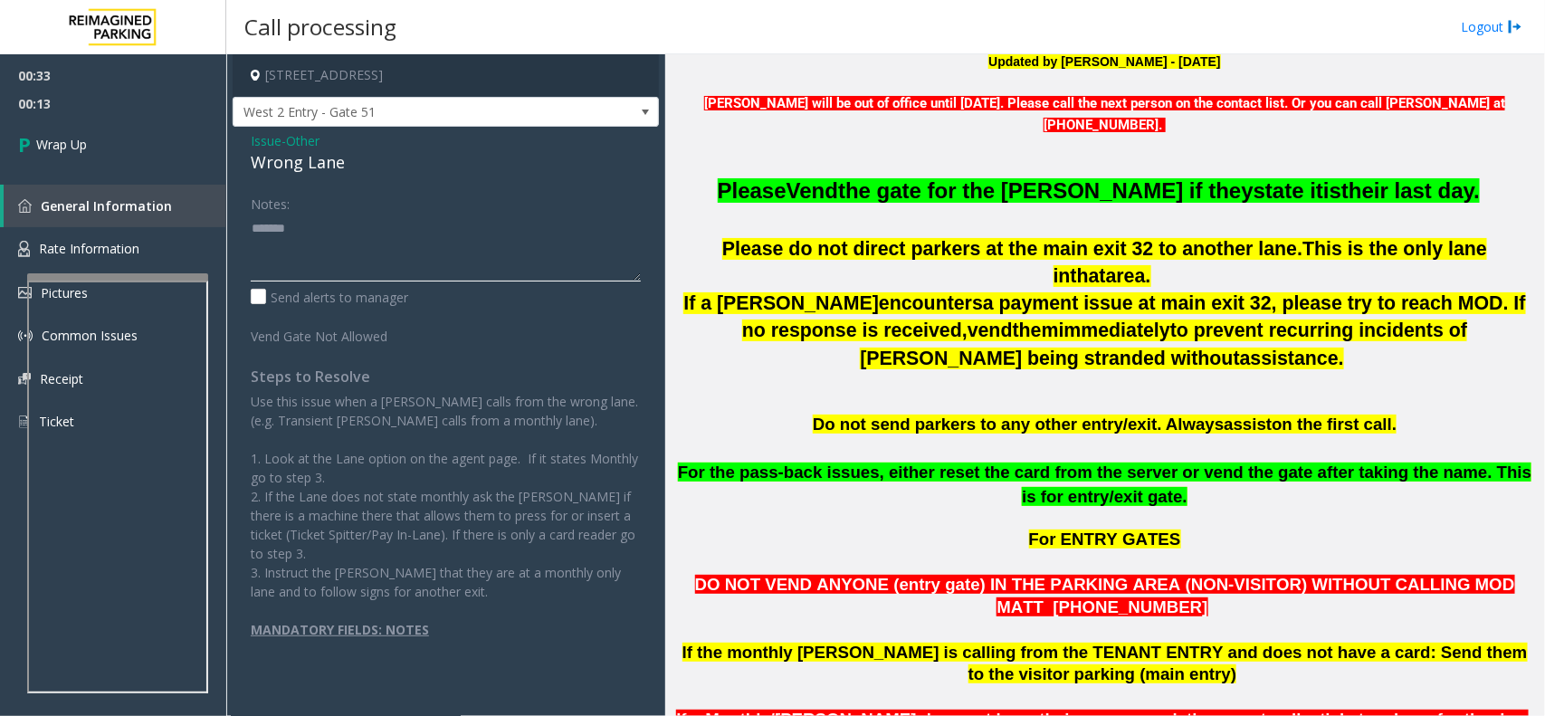
paste textarea "**********"
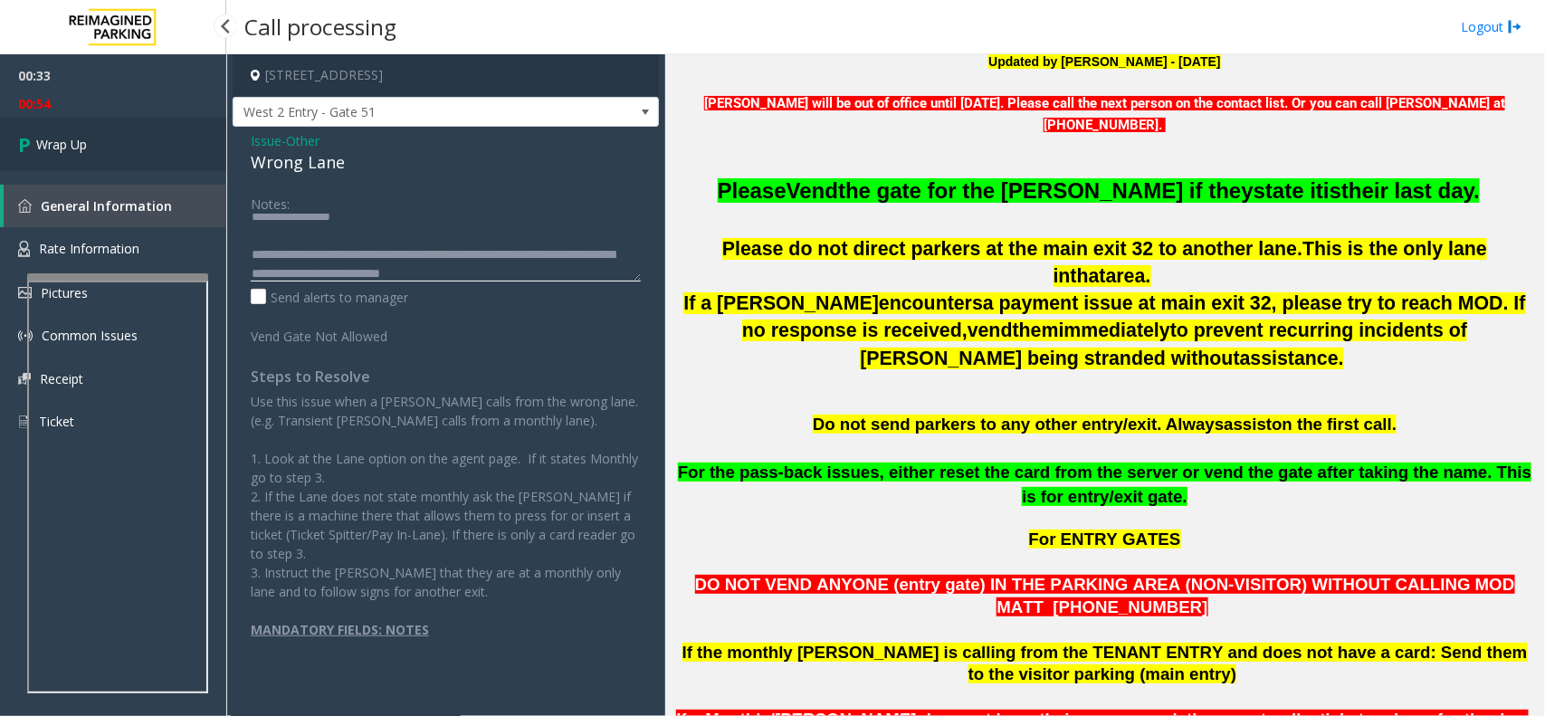
type textarea "**********"
click at [104, 146] on link "Wrap Up" at bounding box center [113, 144] width 226 height 53
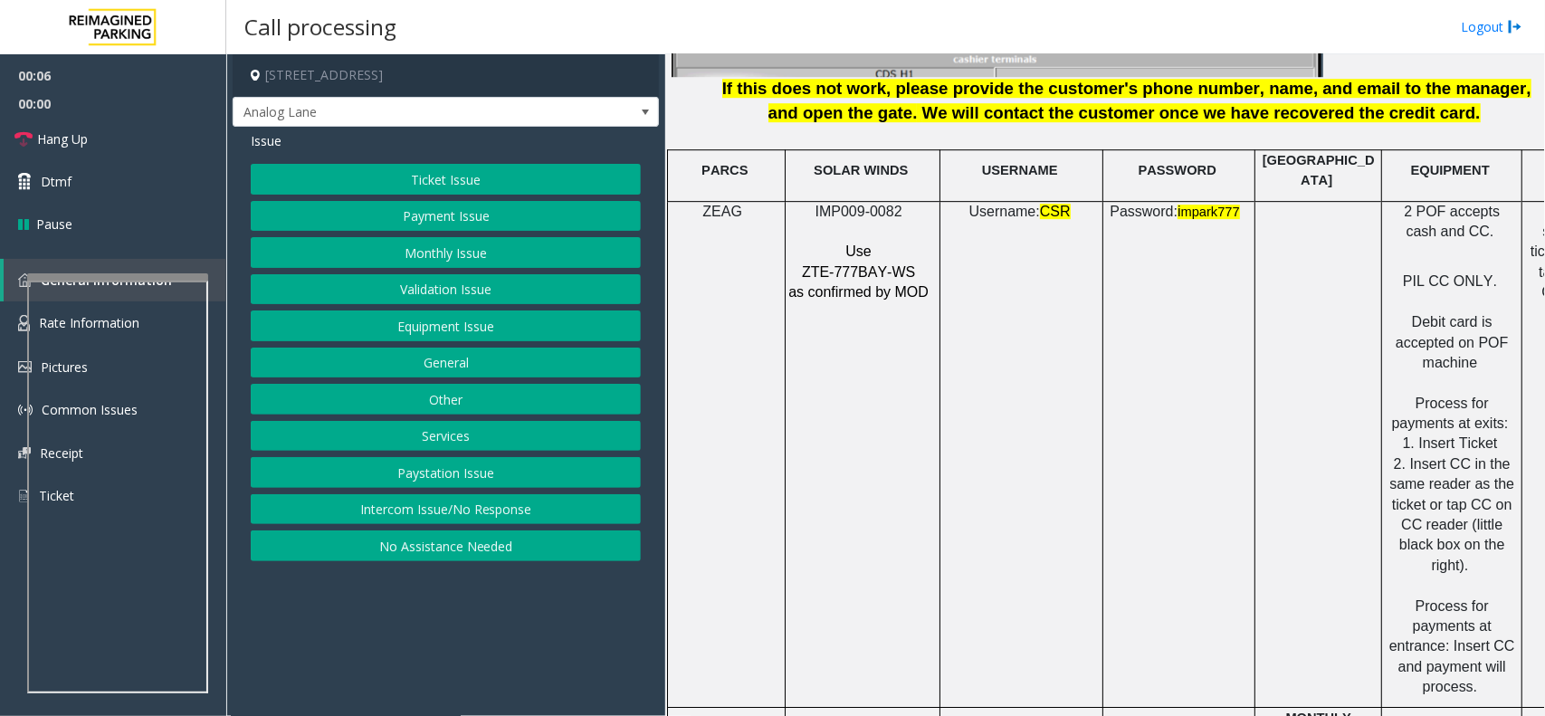
scroll to position [2446, 0]
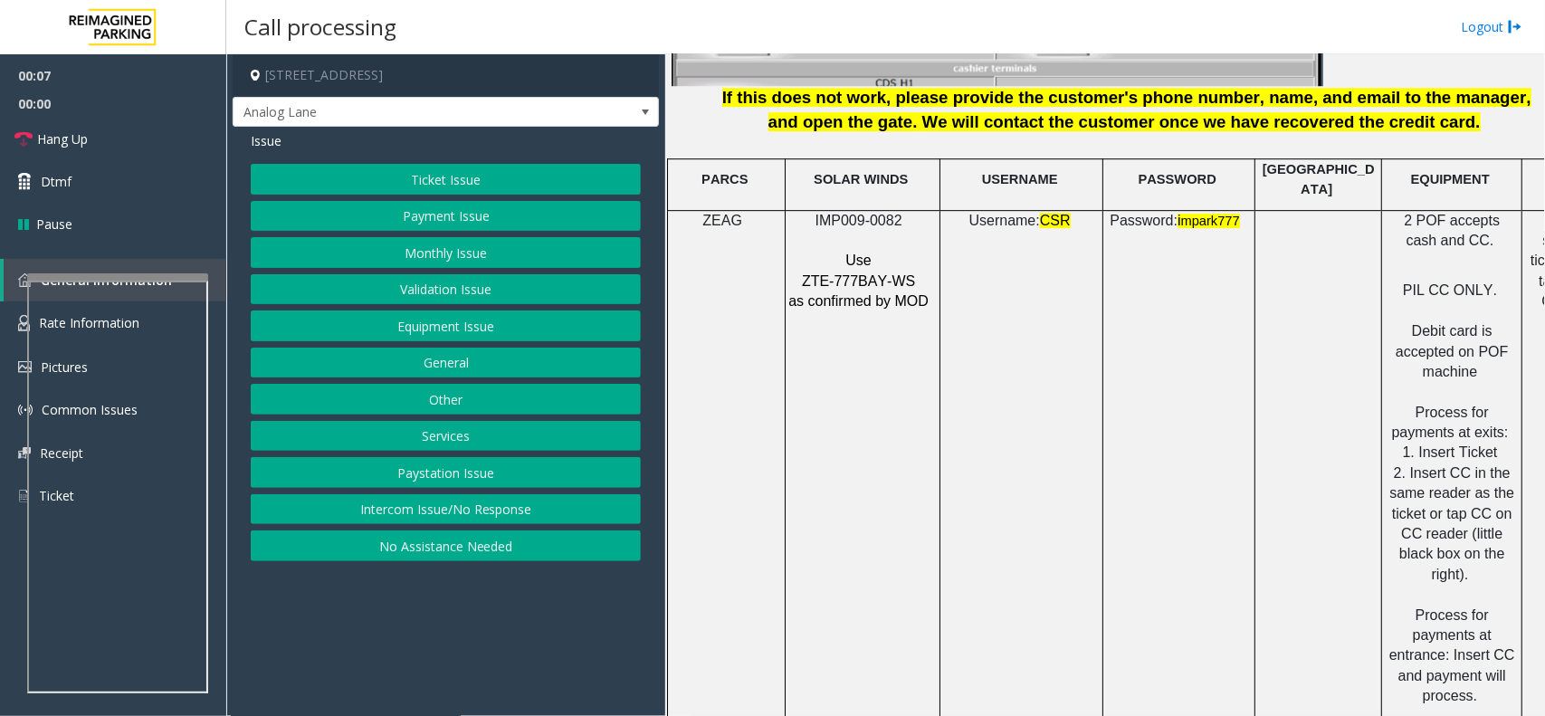
click at [876, 273] on span "ZTE-777BAY-WS" at bounding box center [858, 280] width 113 height 15
copy p "ZTE-777BAY-WS"
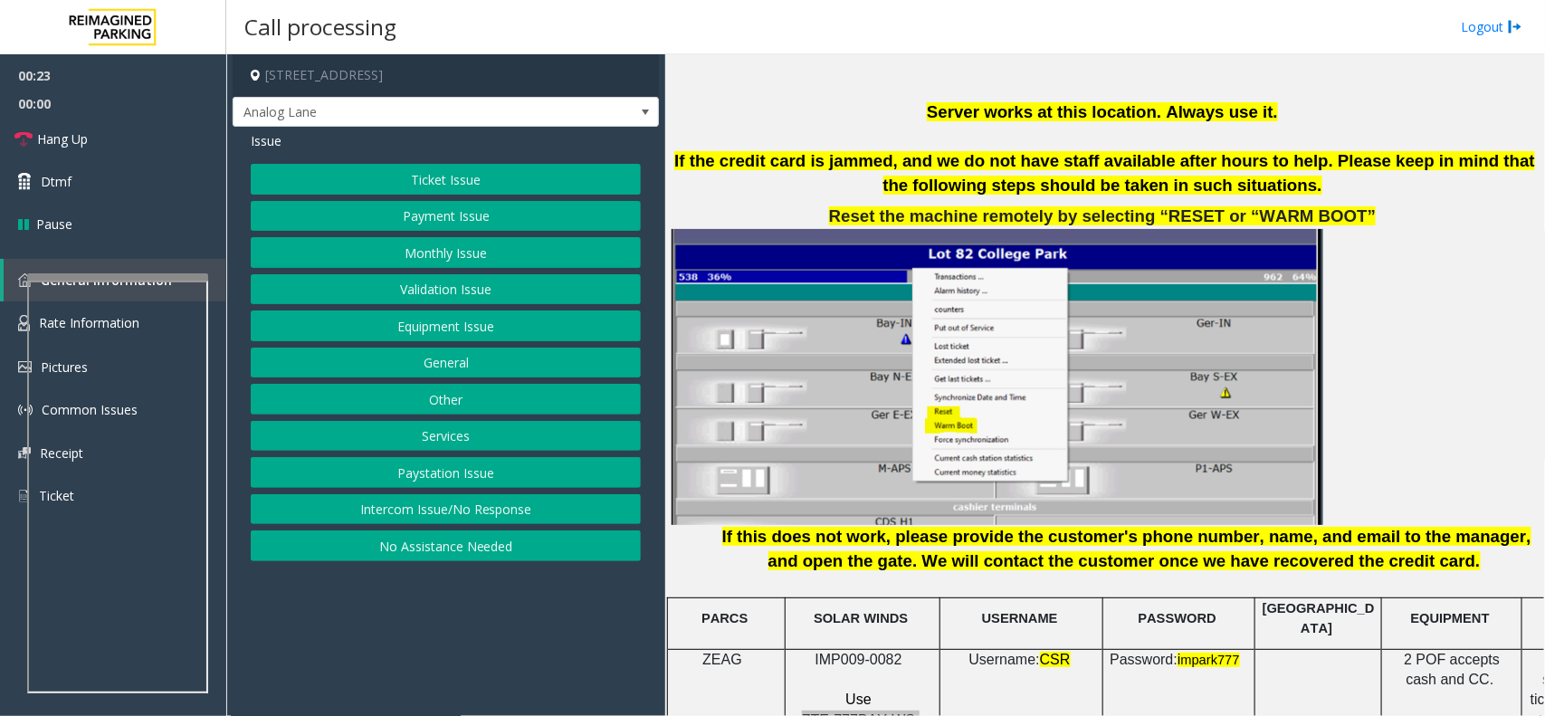
scroll to position [2220, 0]
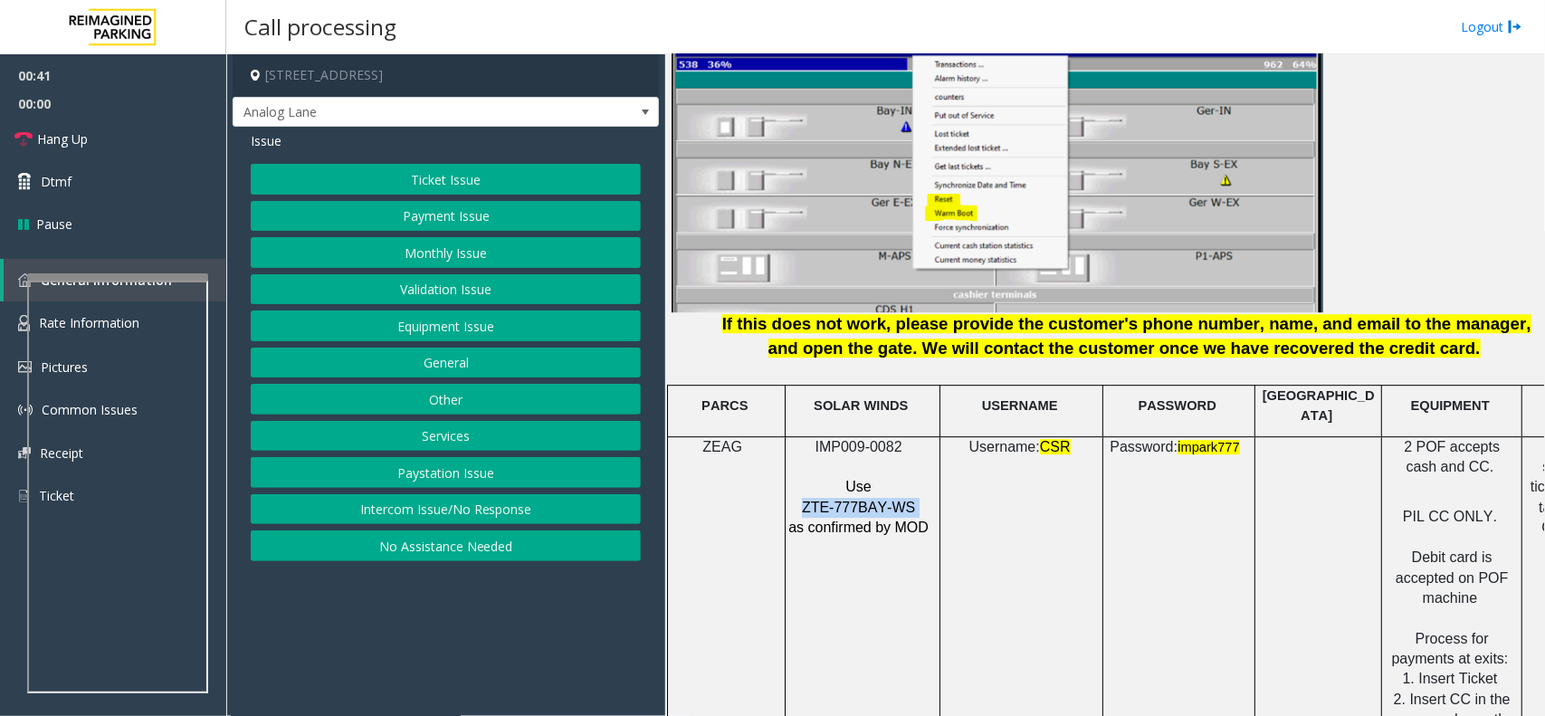
click at [473, 172] on button "Ticket Issue" at bounding box center [446, 179] width 390 height 31
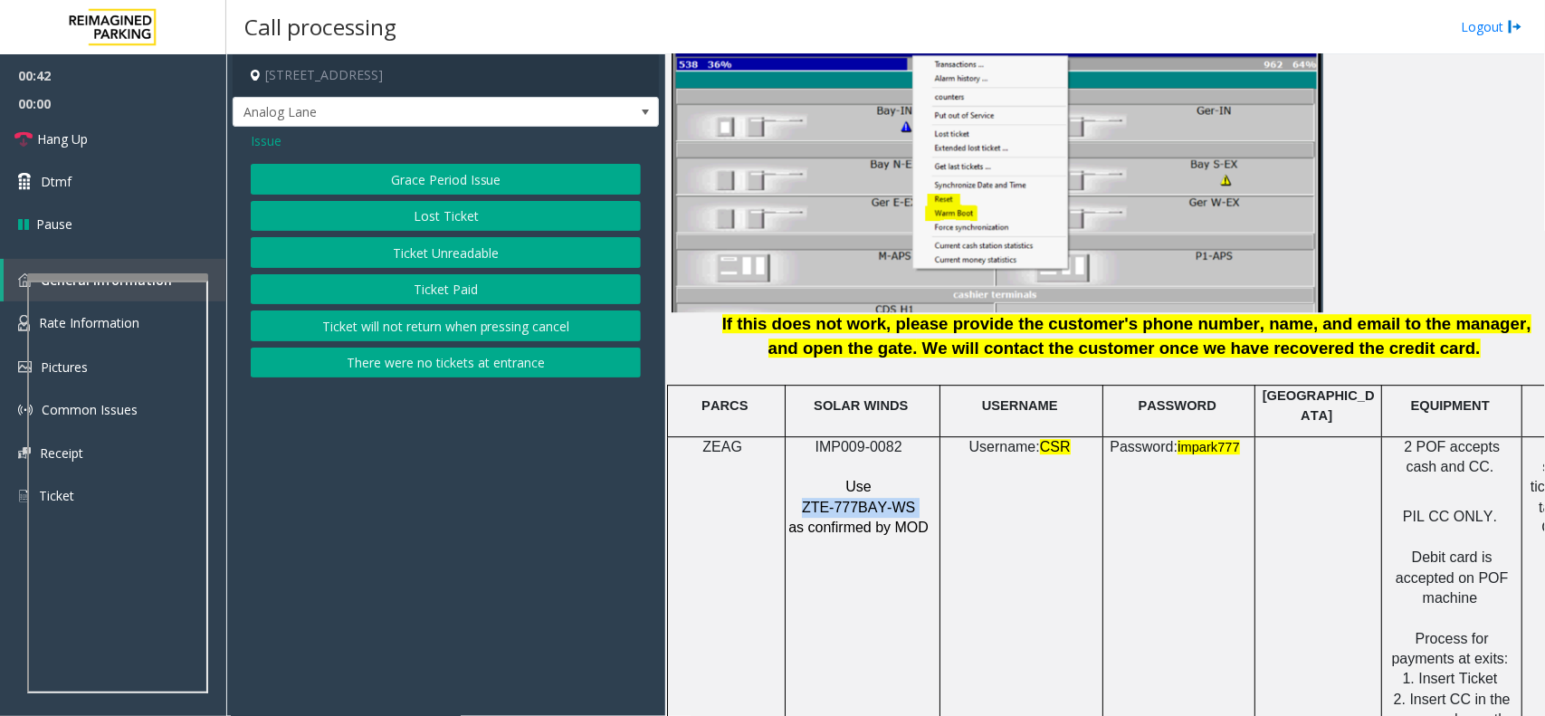
click at [448, 241] on button "Ticket Unreadable" at bounding box center [446, 252] width 390 height 31
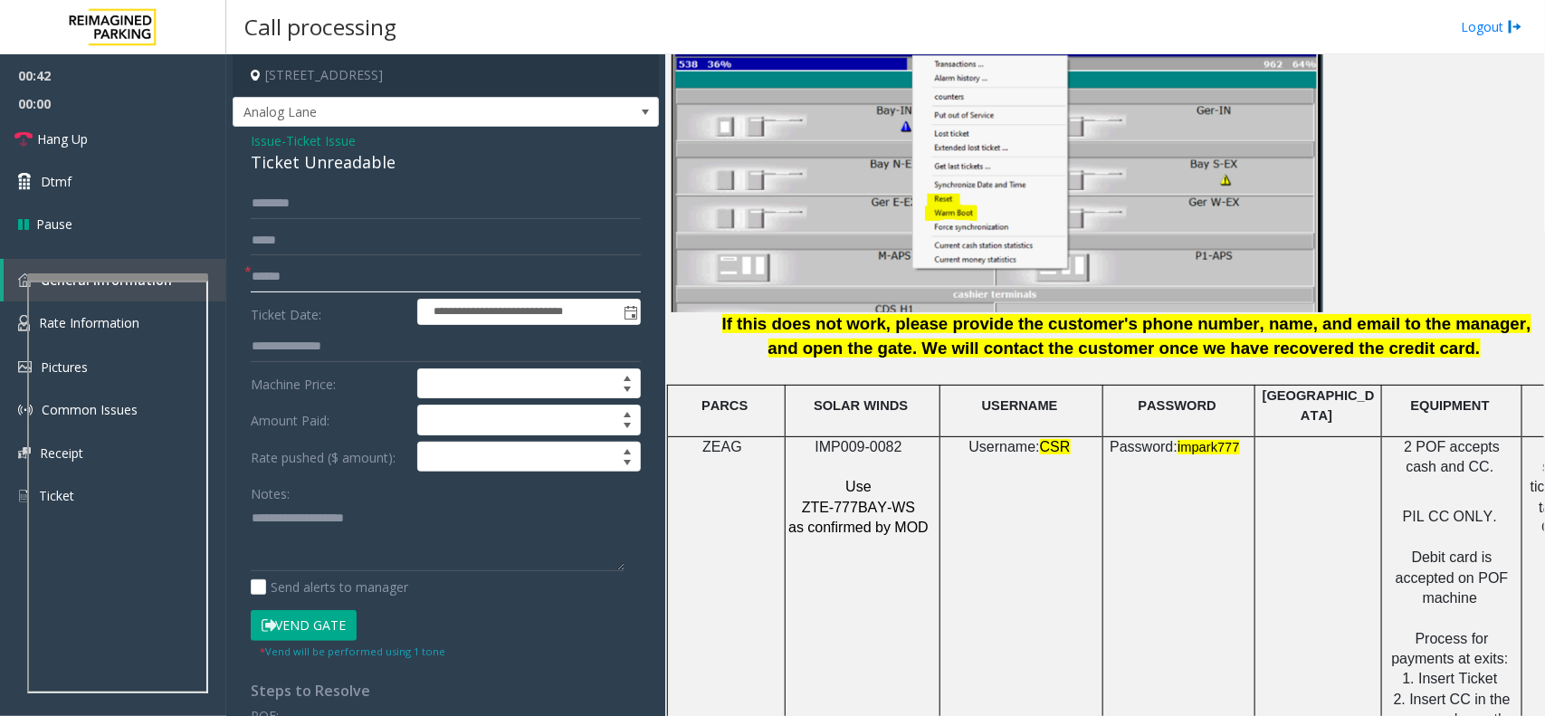
click at [285, 278] on input "text" at bounding box center [446, 277] width 390 height 31
click at [333, 277] on input "text" at bounding box center [446, 277] width 390 height 31
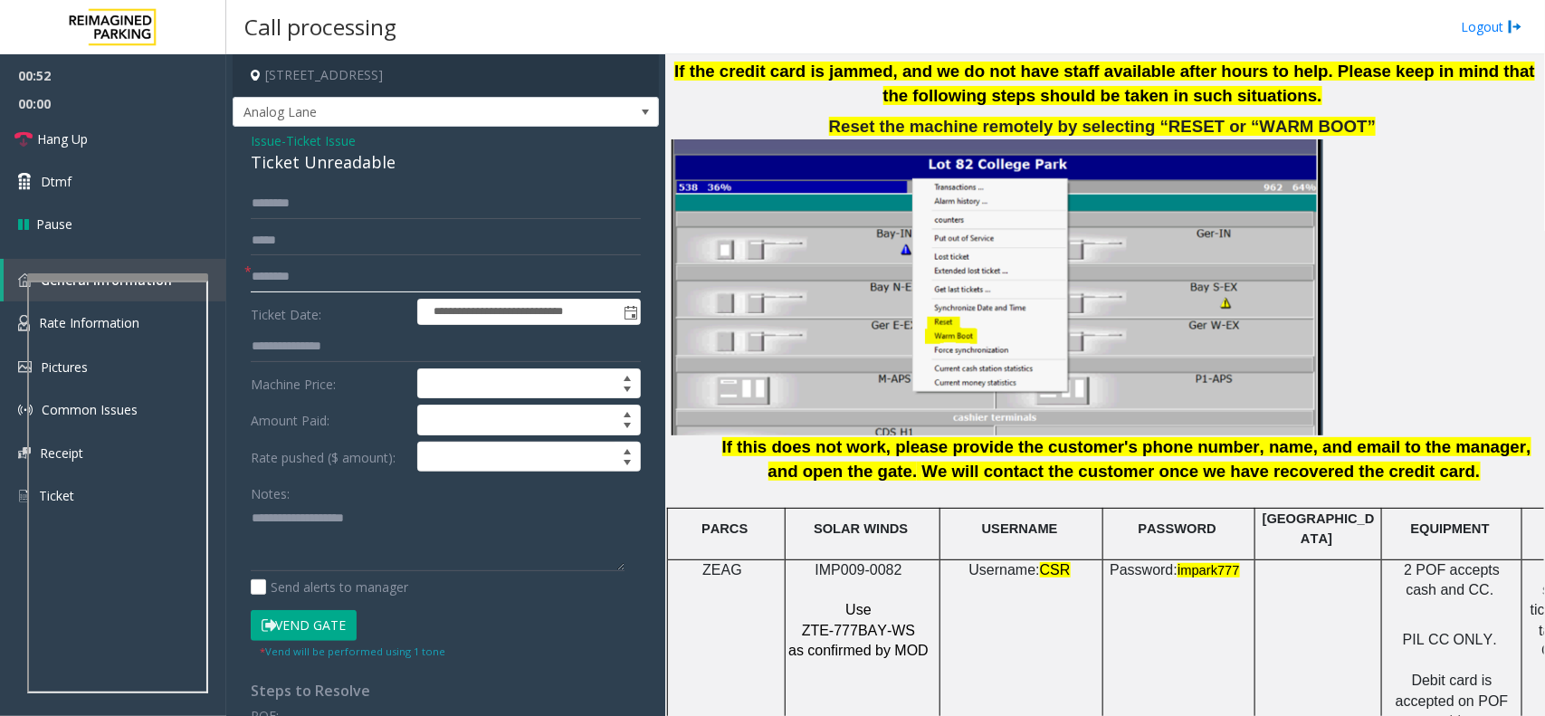
scroll to position [1767, 0]
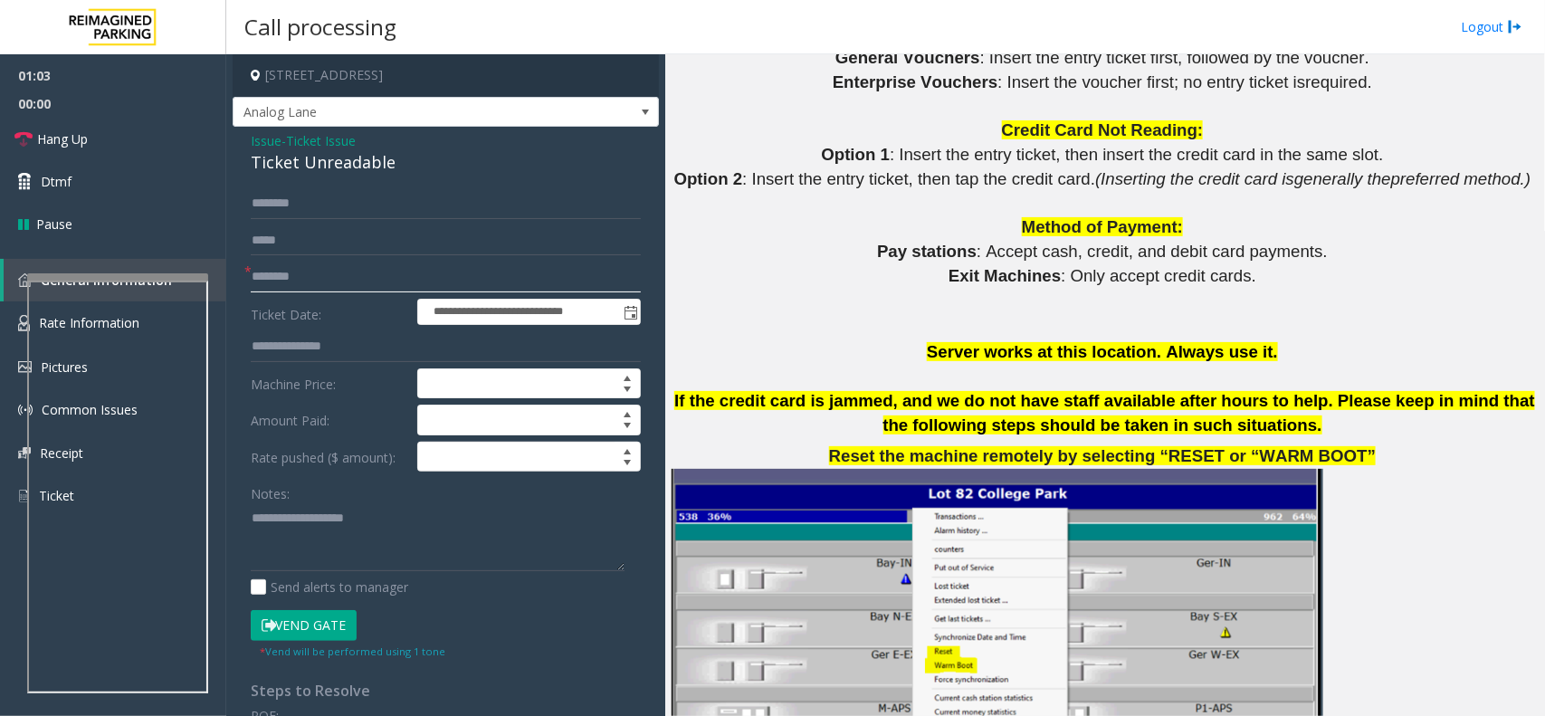
type input "********"
click at [341, 173] on div "Ticket Unreadable" at bounding box center [446, 162] width 390 height 24
copy div "Ticket Unreadable"
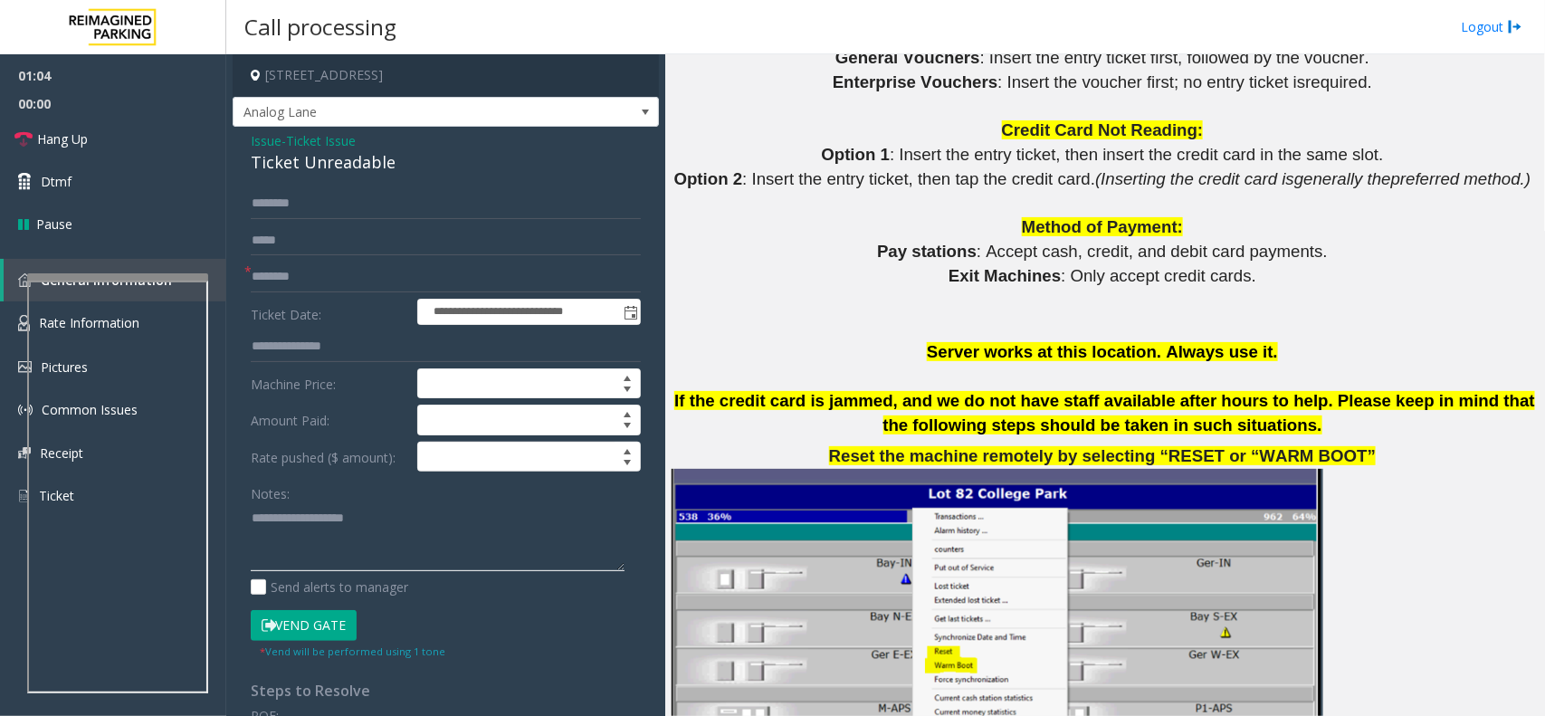
click at [349, 534] on textarea at bounding box center [438, 537] width 374 height 68
click at [111, 138] on link "Hang Up" at bounding box center [113, 139] width 226 height 43
click at [288, 539] on textarea at bounding box center [438, 537] width 374 height 68
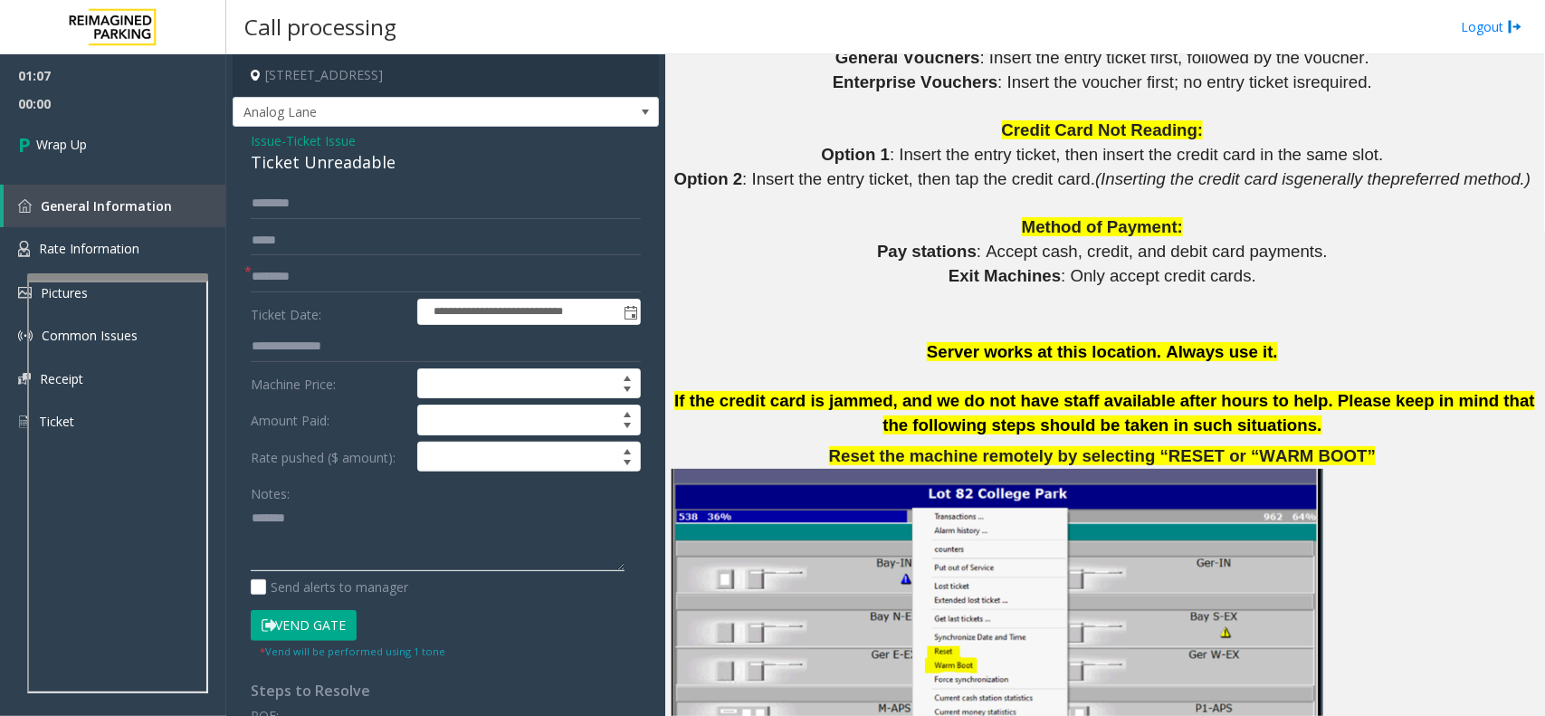
paste textarea "**********"
type textarea "**********"
click at [91, 141] on link "Wrap Up" at bounding box center [113, 144] width 226 height 53
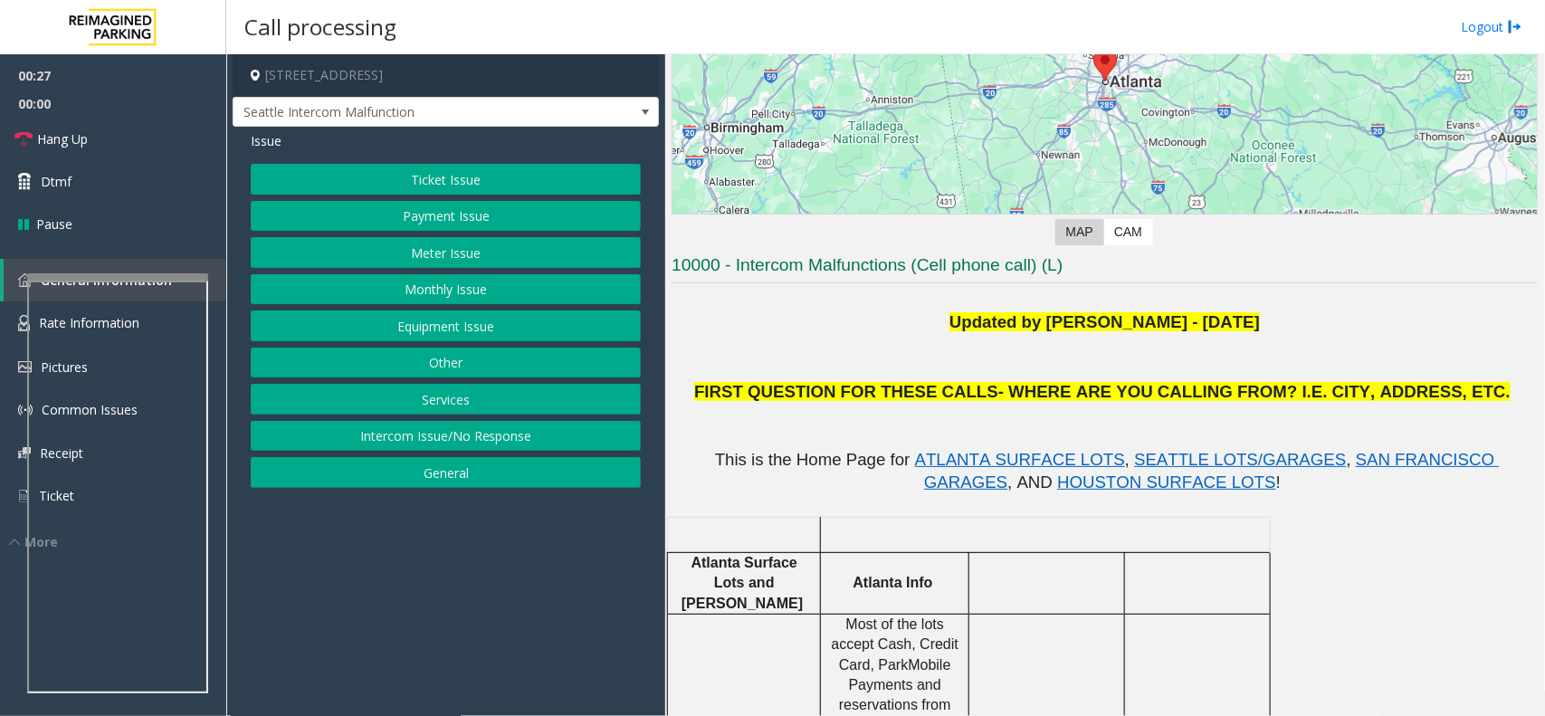
scroll to position [566, 0]
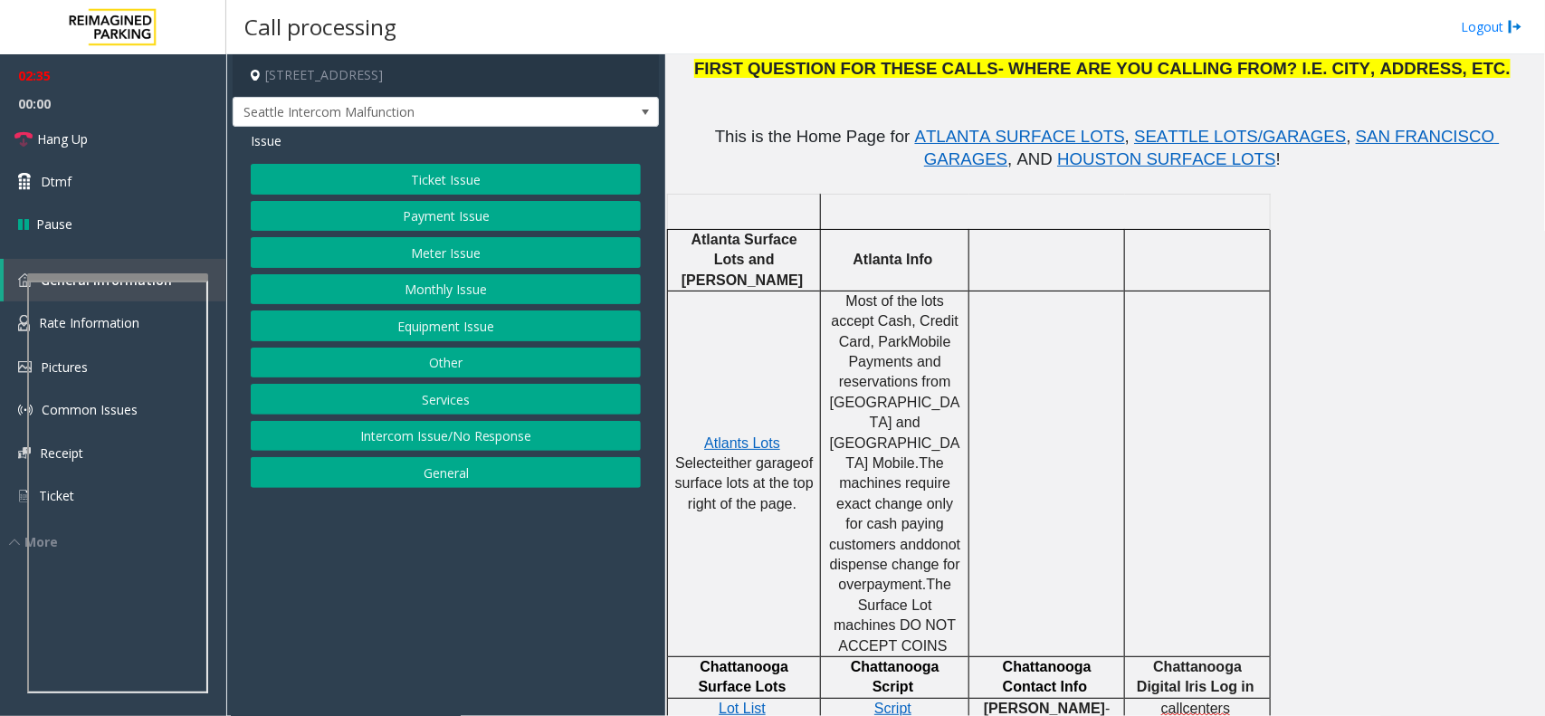
click at [445, 164] on button "Ticket Issue" at bounding box center [446, 179] width 390 height 31
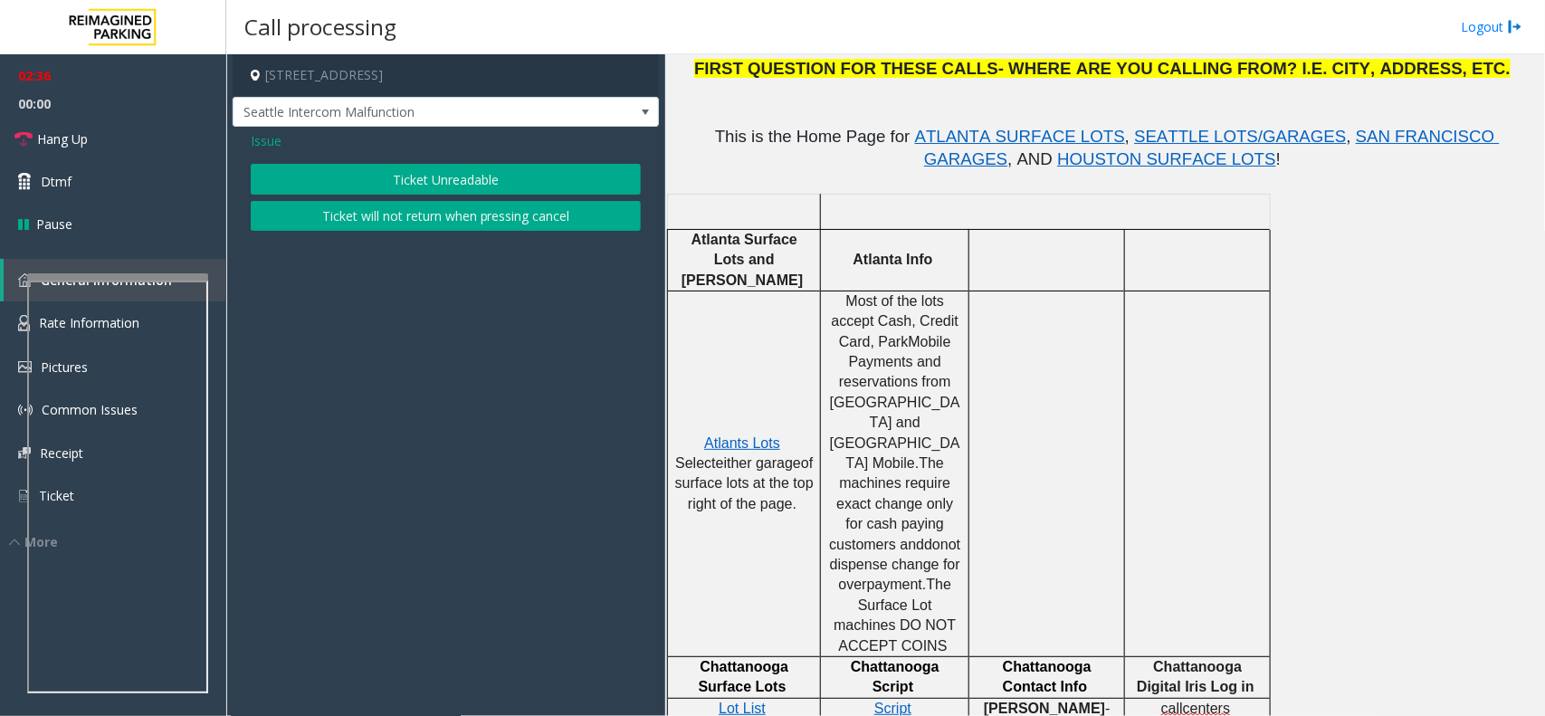
click at [448, 186] on button "Ticket Unreadable" at bounding box center [446, 179] width 390 height 31
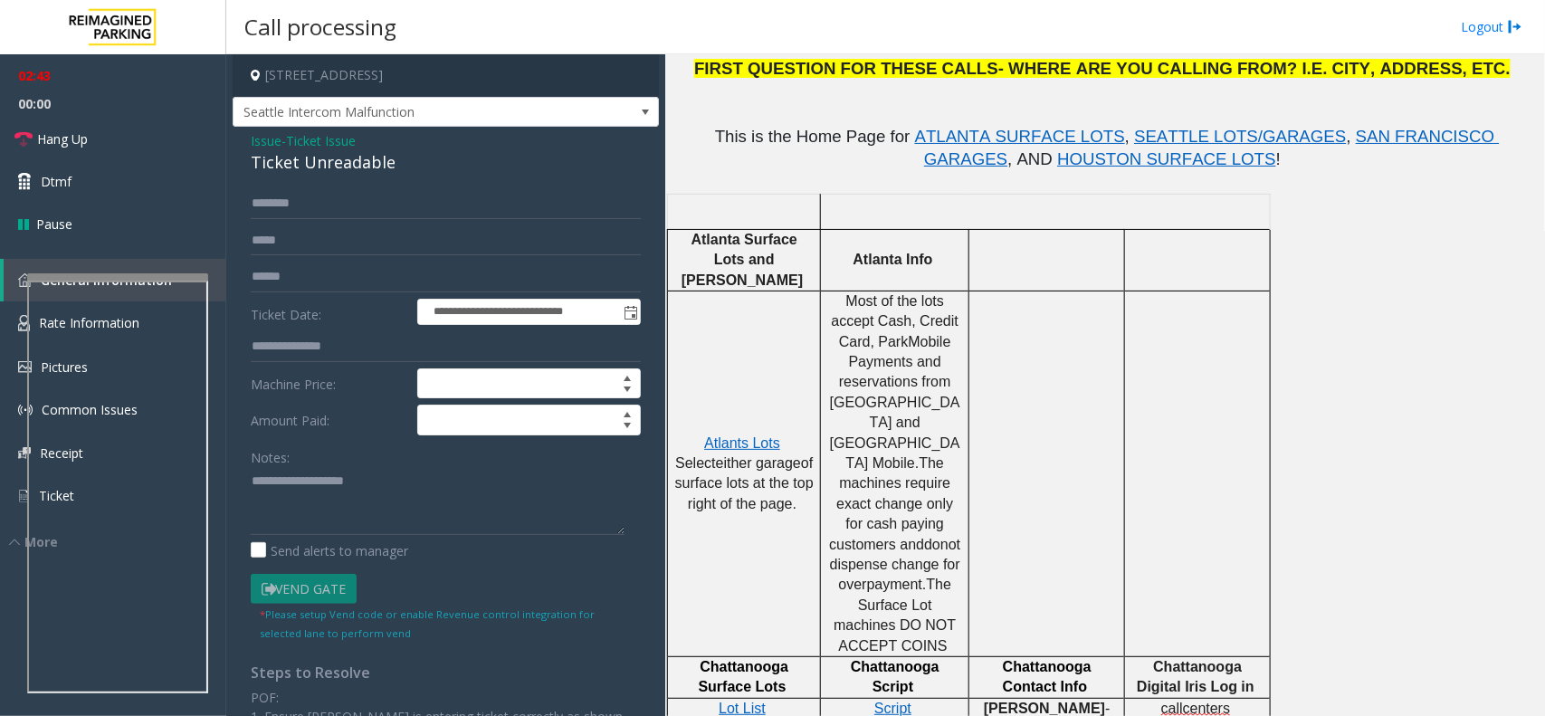
scroll to position [226, 0]
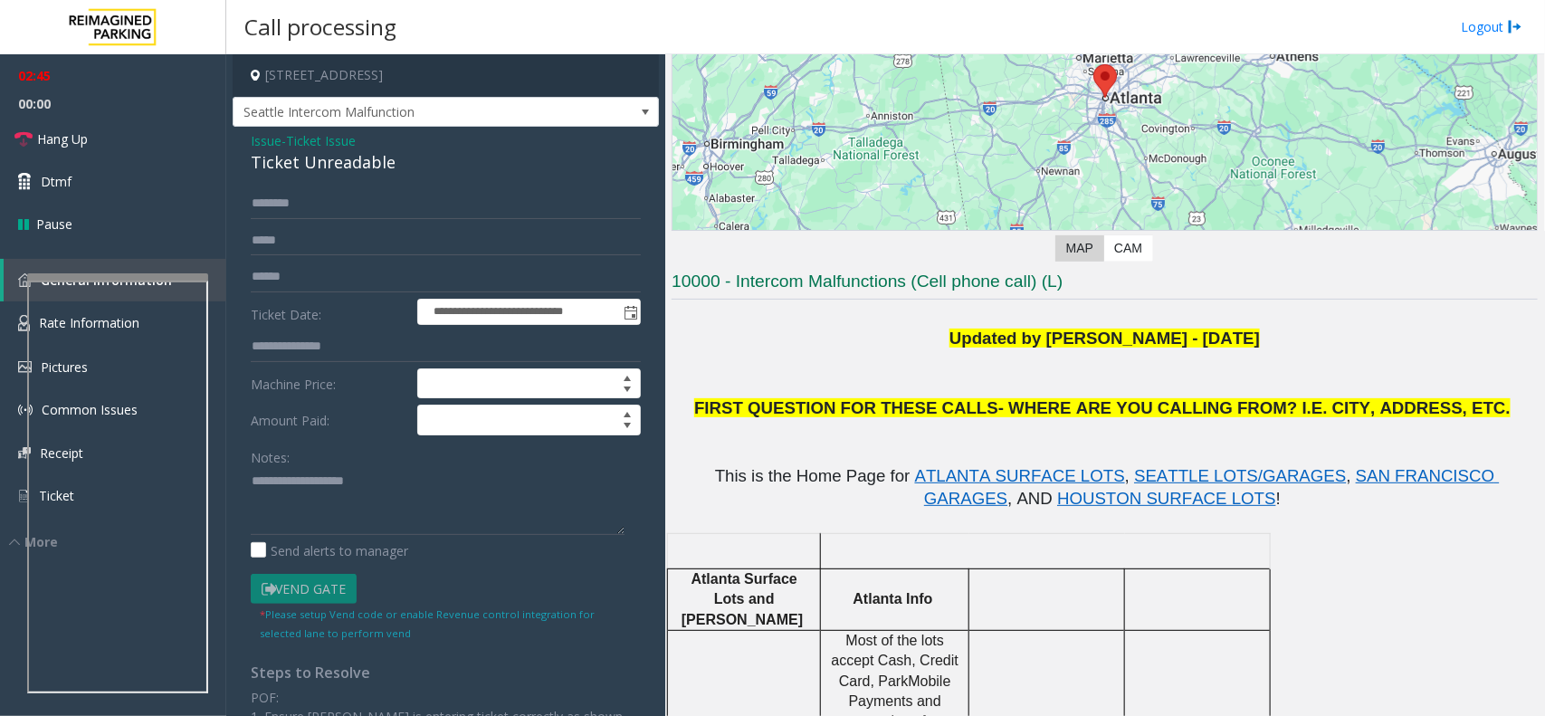
click at [338, 172] on div "Ticket Unreadable" at bounding box center [446, 162] width 390 height 24
copy div "Ticket Unreadable"
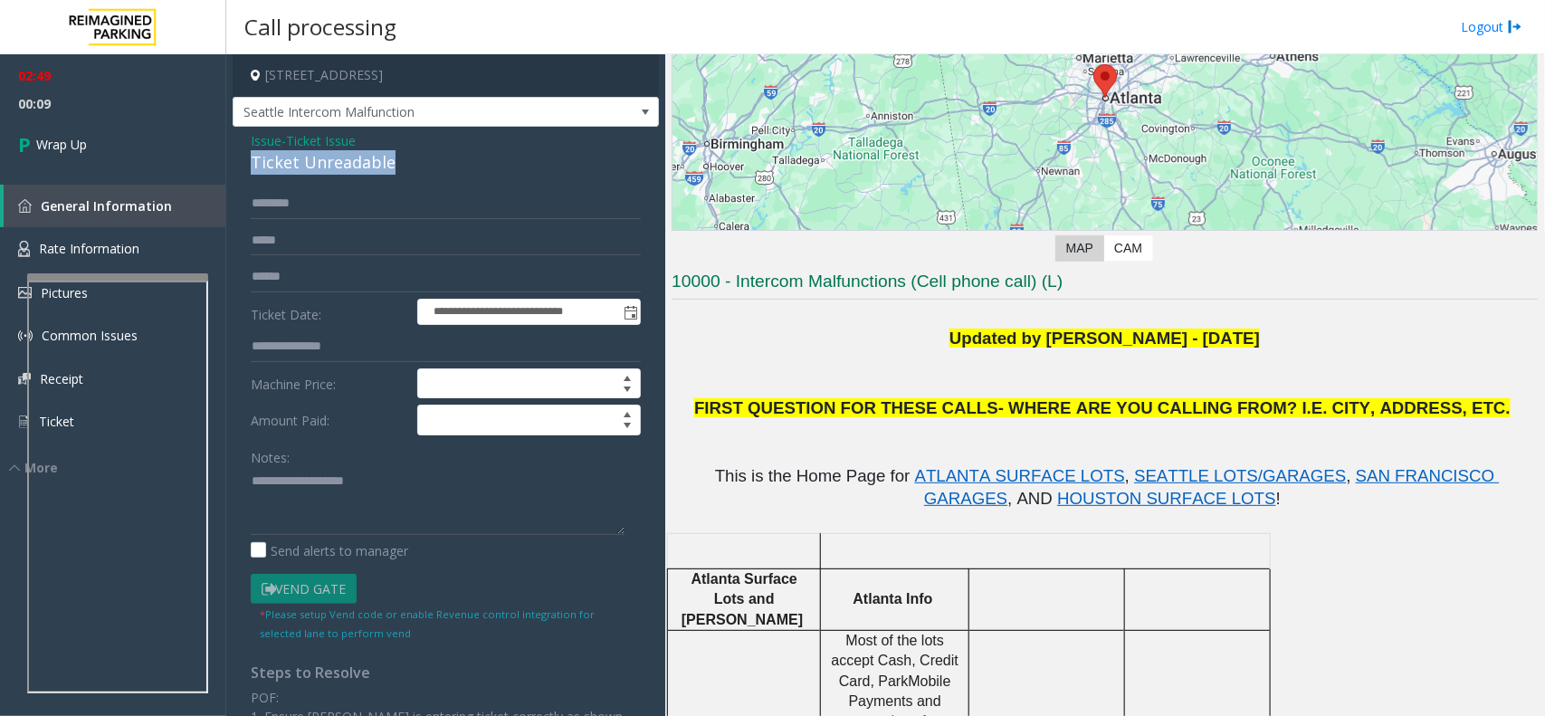
copy div "Ticket Unreadable"
click at [327, 505] on textarea at bounding box center [438, 501] width 374 height 68
paste textarea "**********"
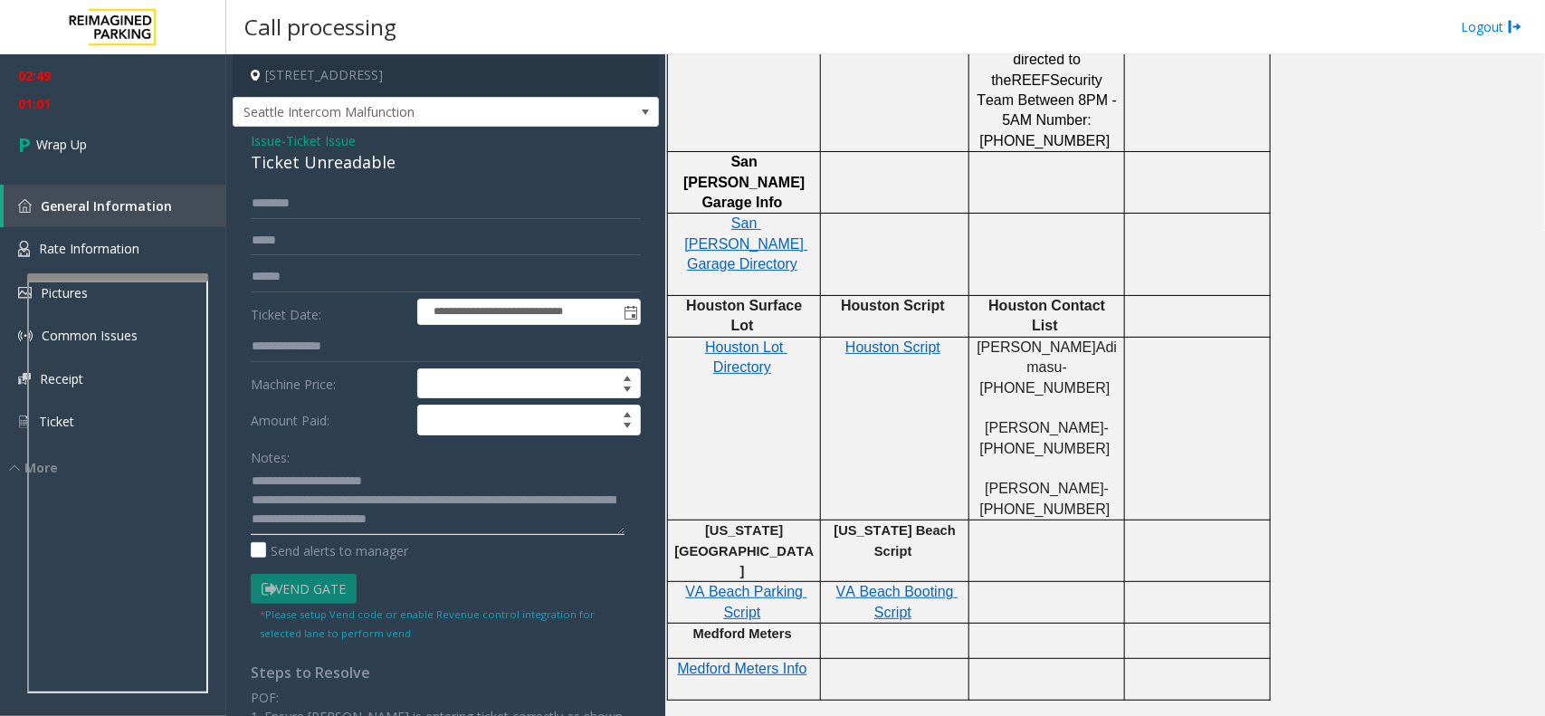
scroll to position [2017, 0]
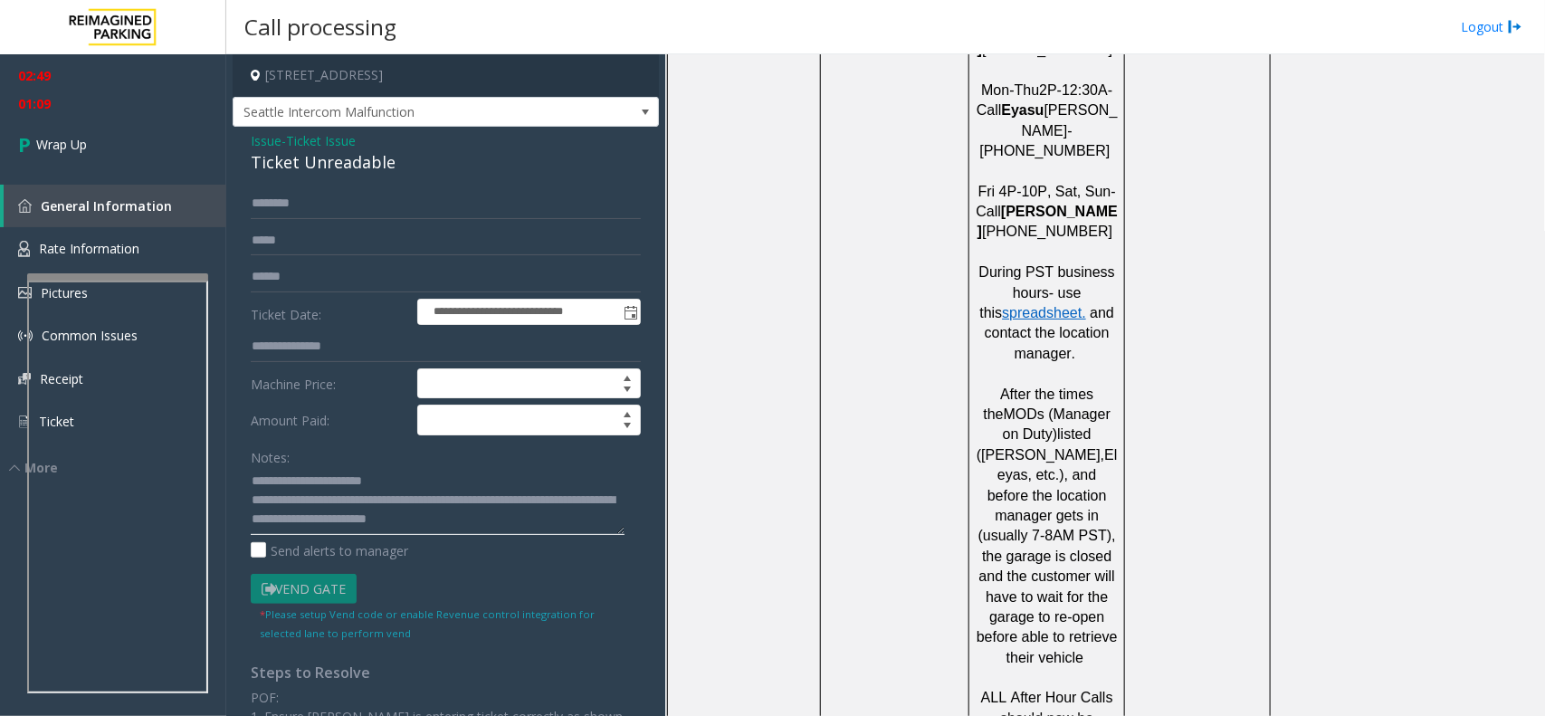
click at [500, 522] on textarea at bounding box center [438, 501] width 374 height 68
paste textarea "**********"
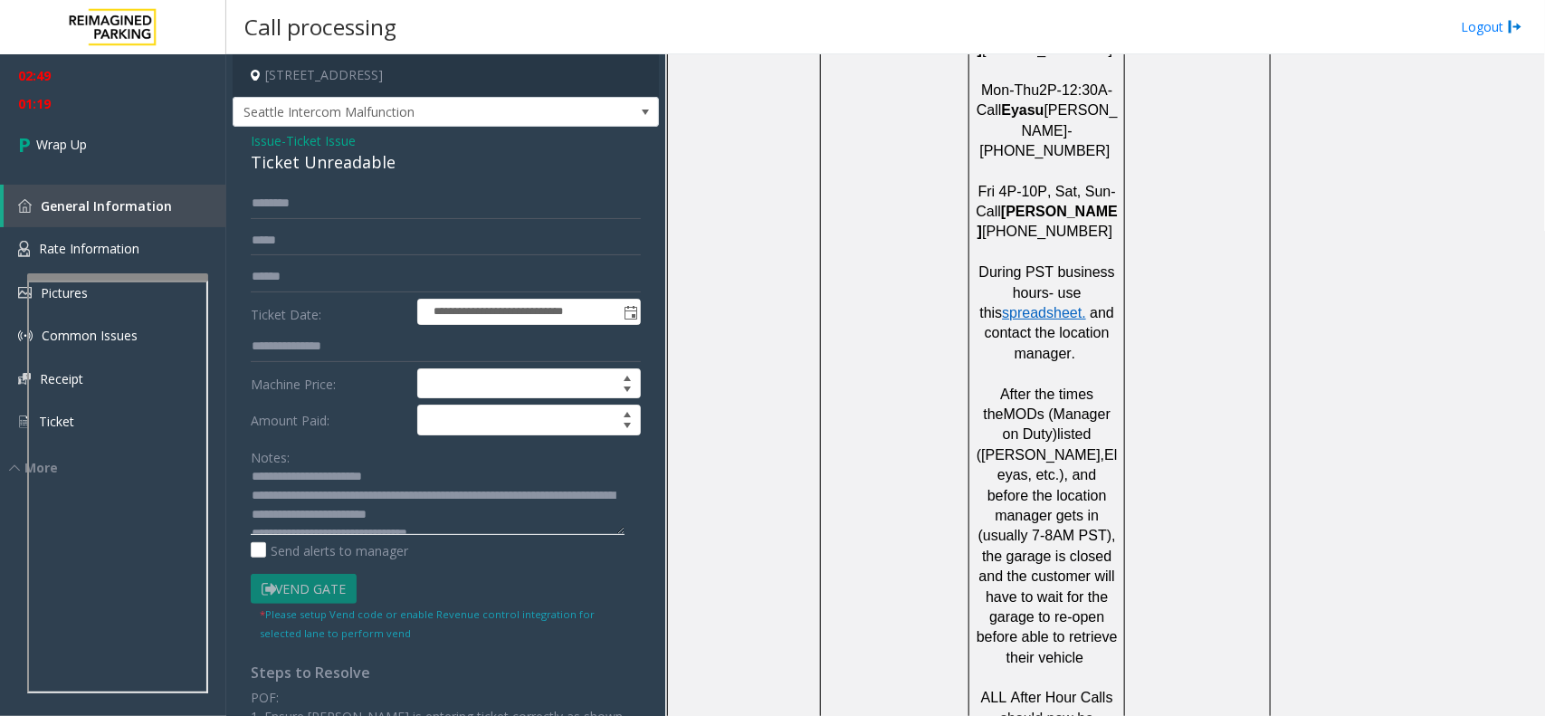
click at [324, 521] on textarea at bounding box center [438, 501] width 374 height 68
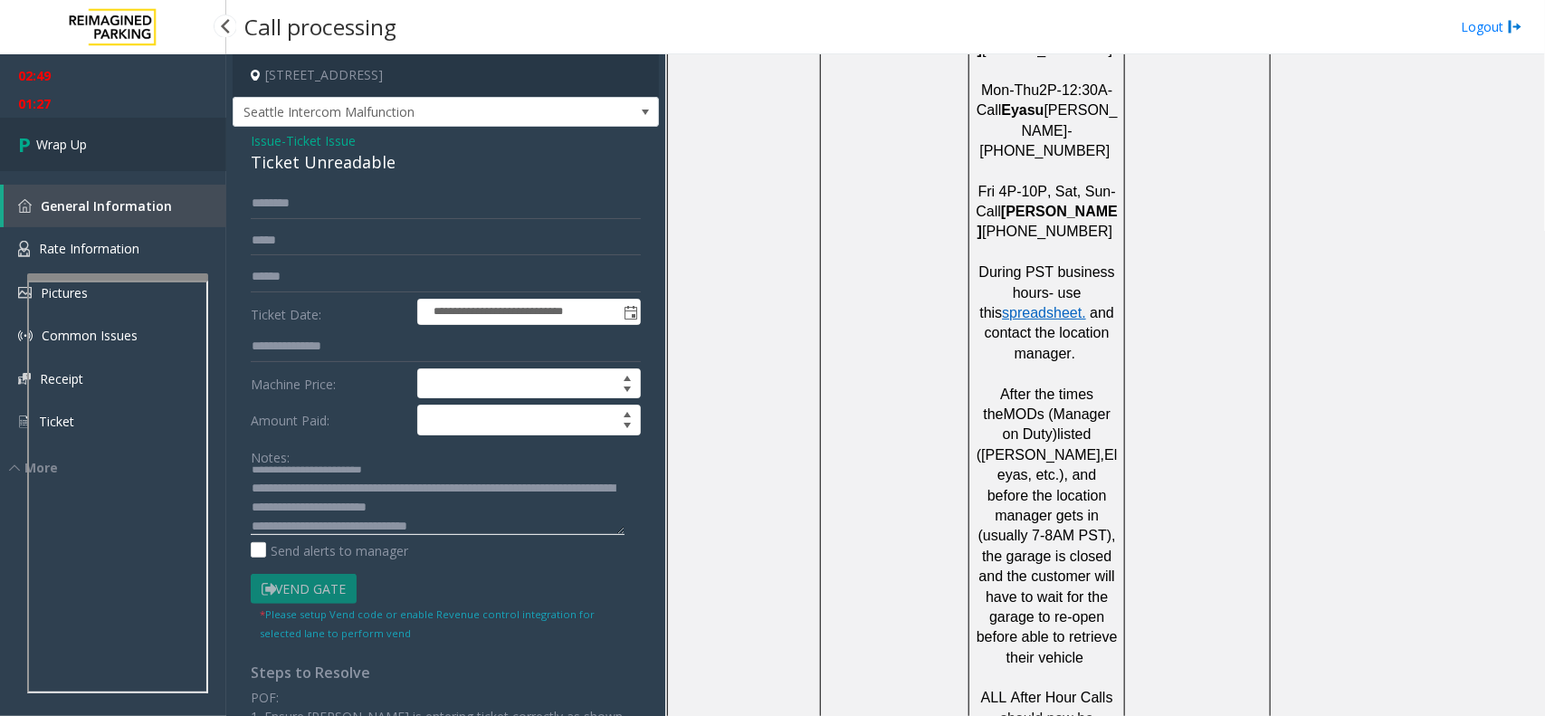
type textarea "**********"
click at [61, 136] on span "Wrap Up" at bounding box center [61, 144] width 51 height 19
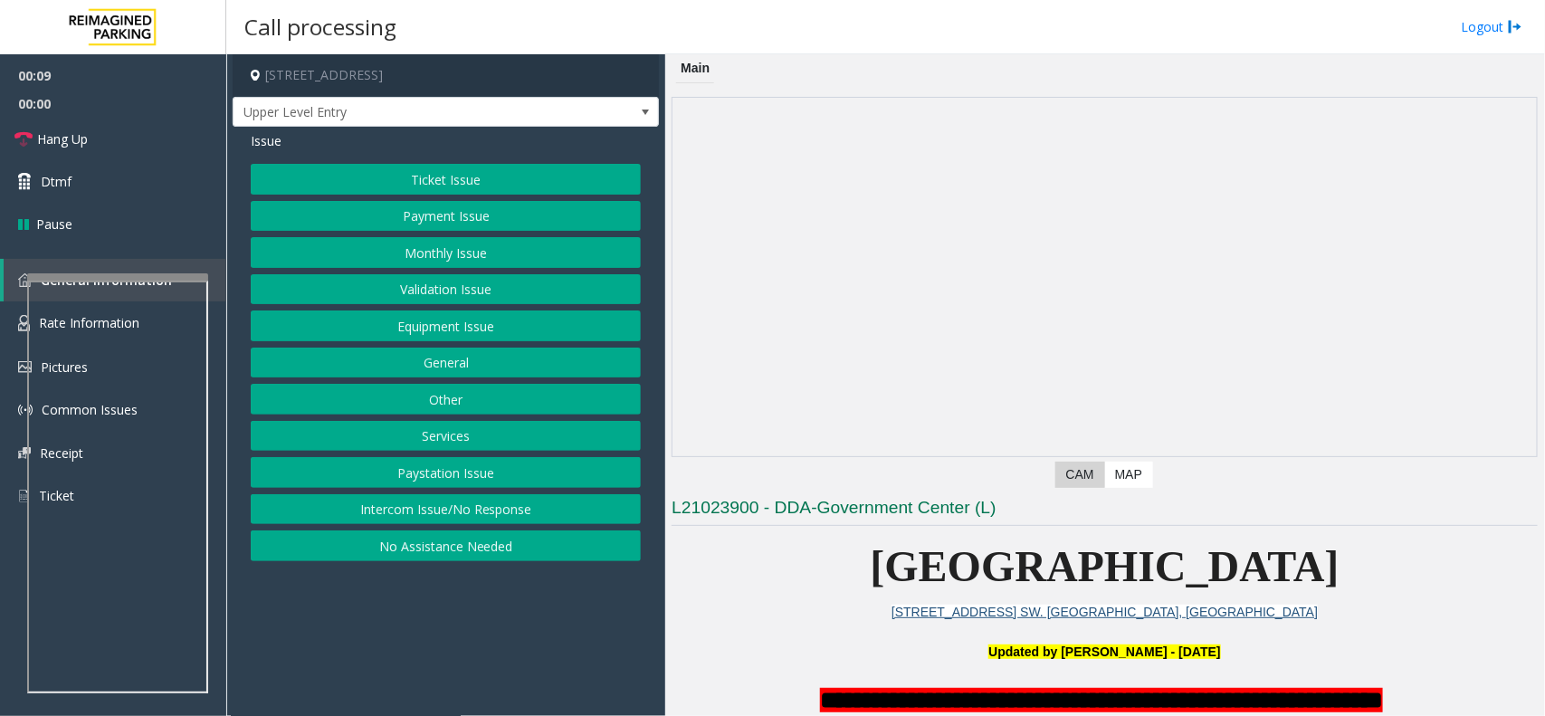
click at [444, 511] on button "Intercom Issue/No Response" at bounding box center [446, 509] width 390 height 31
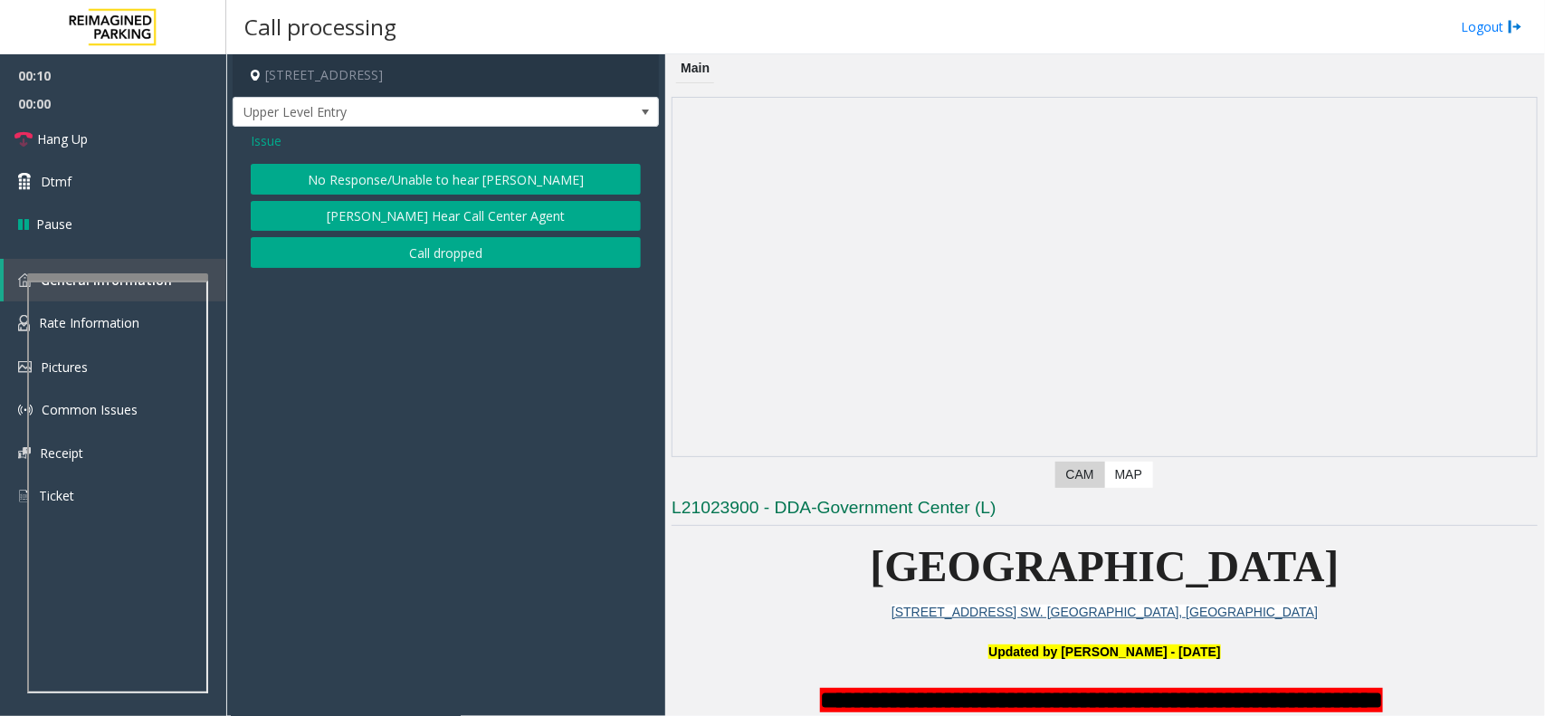
click at [412, 173] on button "No Response/Unable to hear [PERSON_NAME]" at bounding box center [446, 179] width 390 height 31
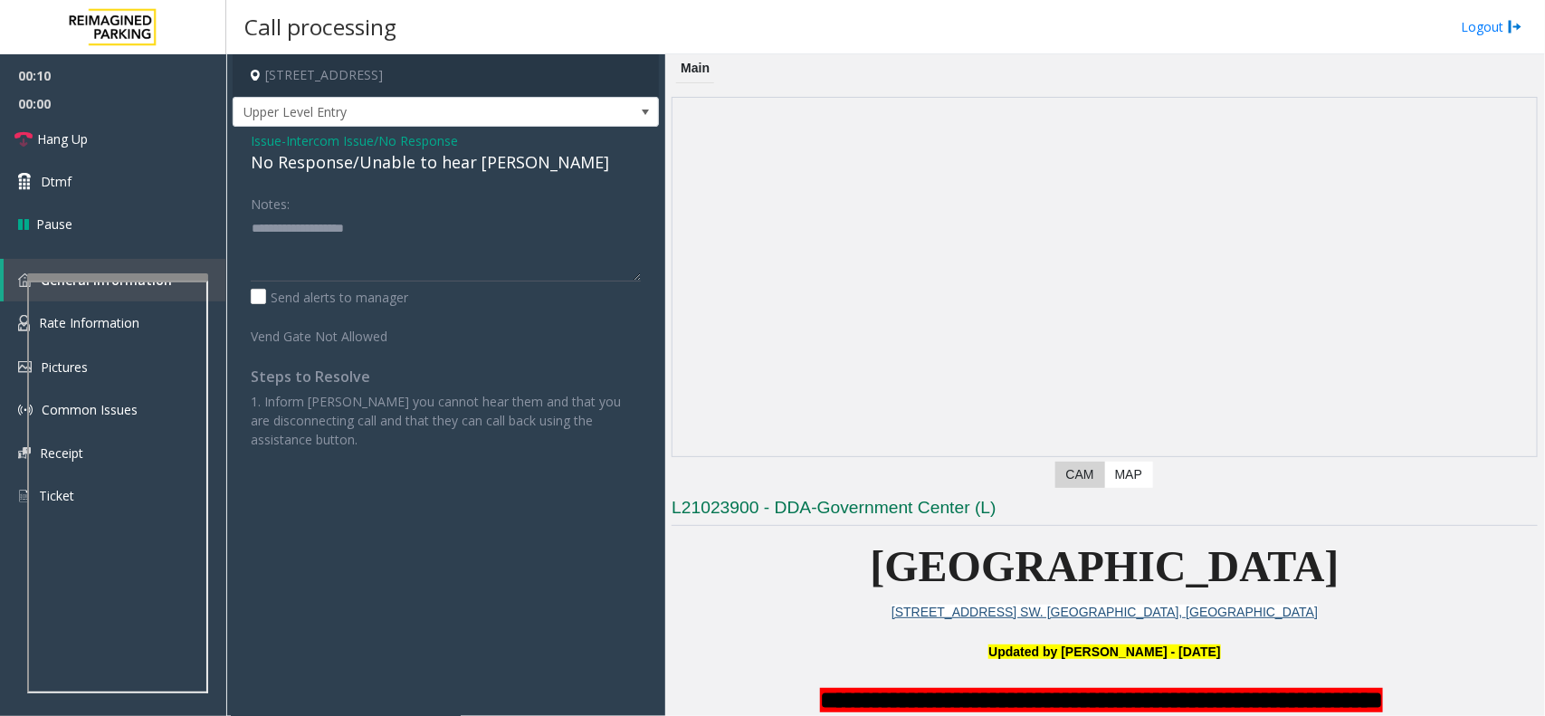
click at [338, 161] on div "No Response/Unable to hear [PERSON_NAME]" at bounding box center [446, 162] width 390 height 24
copy div "No Response/Unable to hear [PERSON_NAME]"
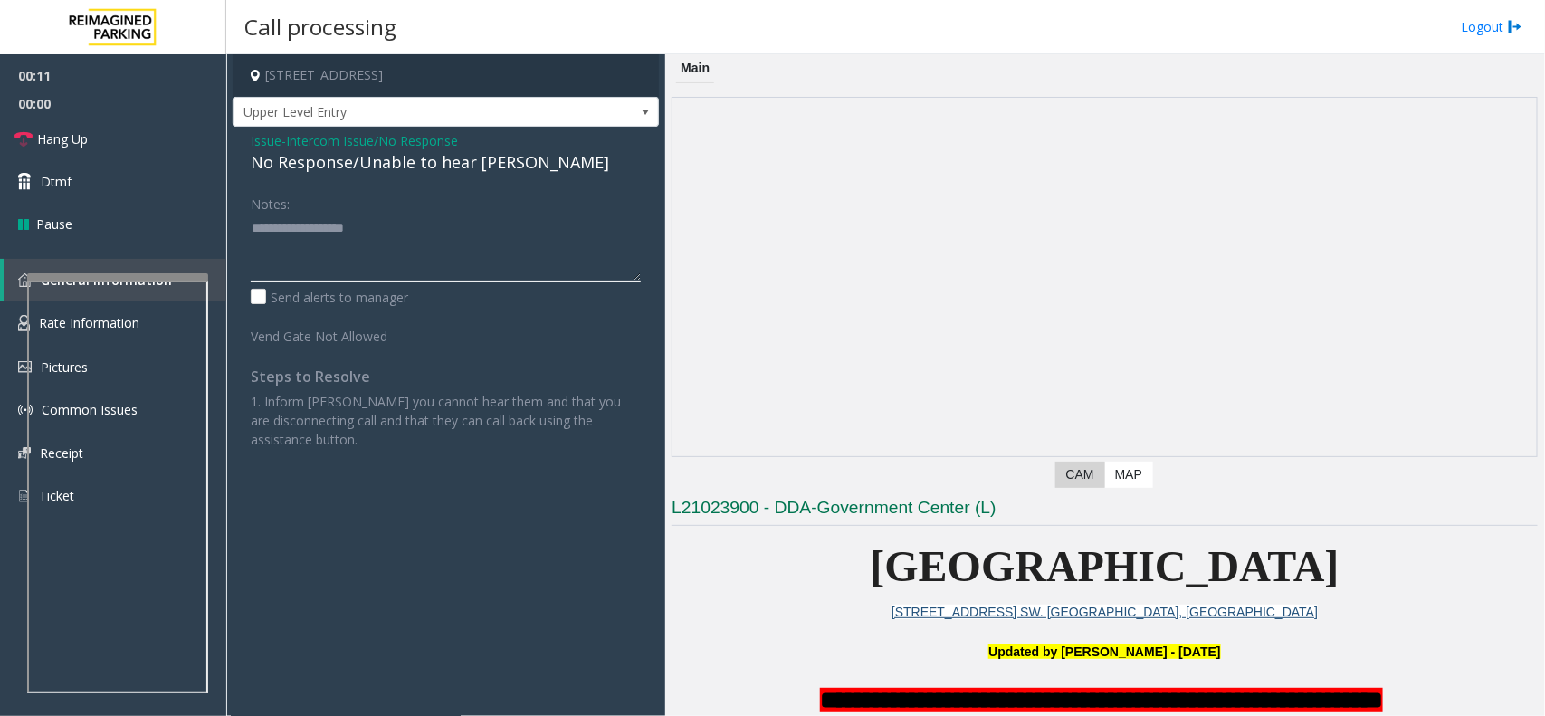
click at [314, 245] on textarea at bounding box center [446, 248] width 390 height 68
paste textarea "**********"
type textarea "**********"
click at [139, 148] on link "Hang Up" at bounding box center [113, 139] width 226 height 43
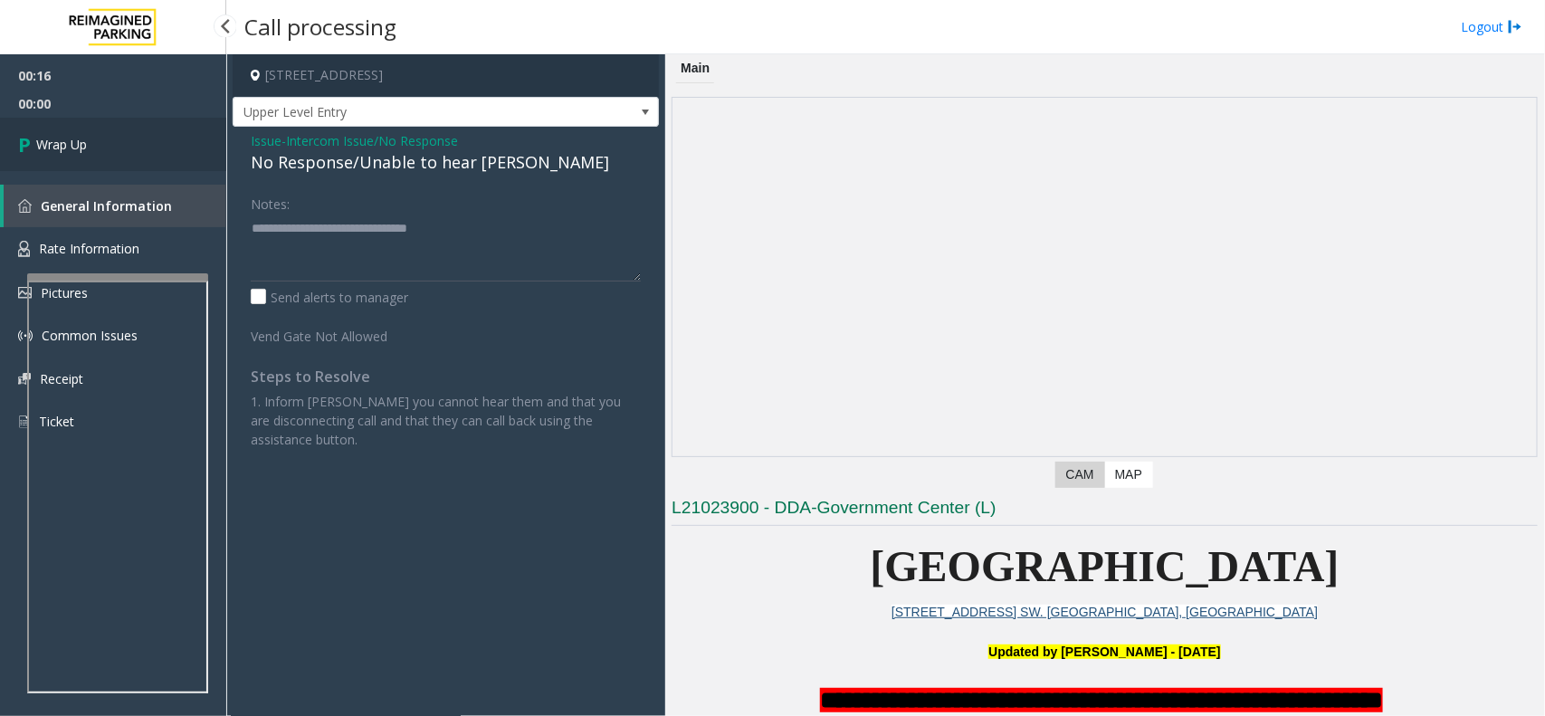
click at [139, 148] on link "Wrap Up" at bounding box center [113, 144] width 226 height 53
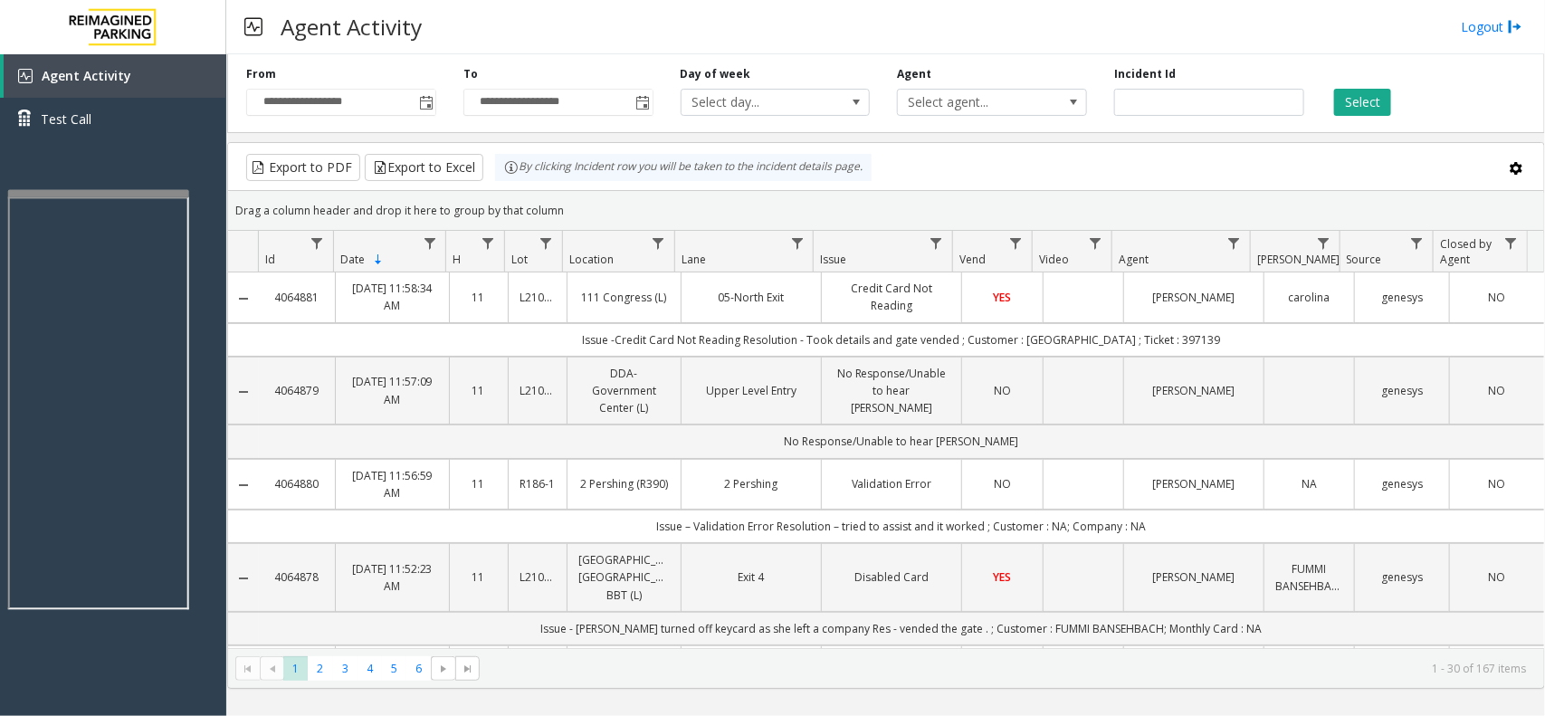
click at [110, 192] on div at bounding box center [98, 193] width 181 height 7
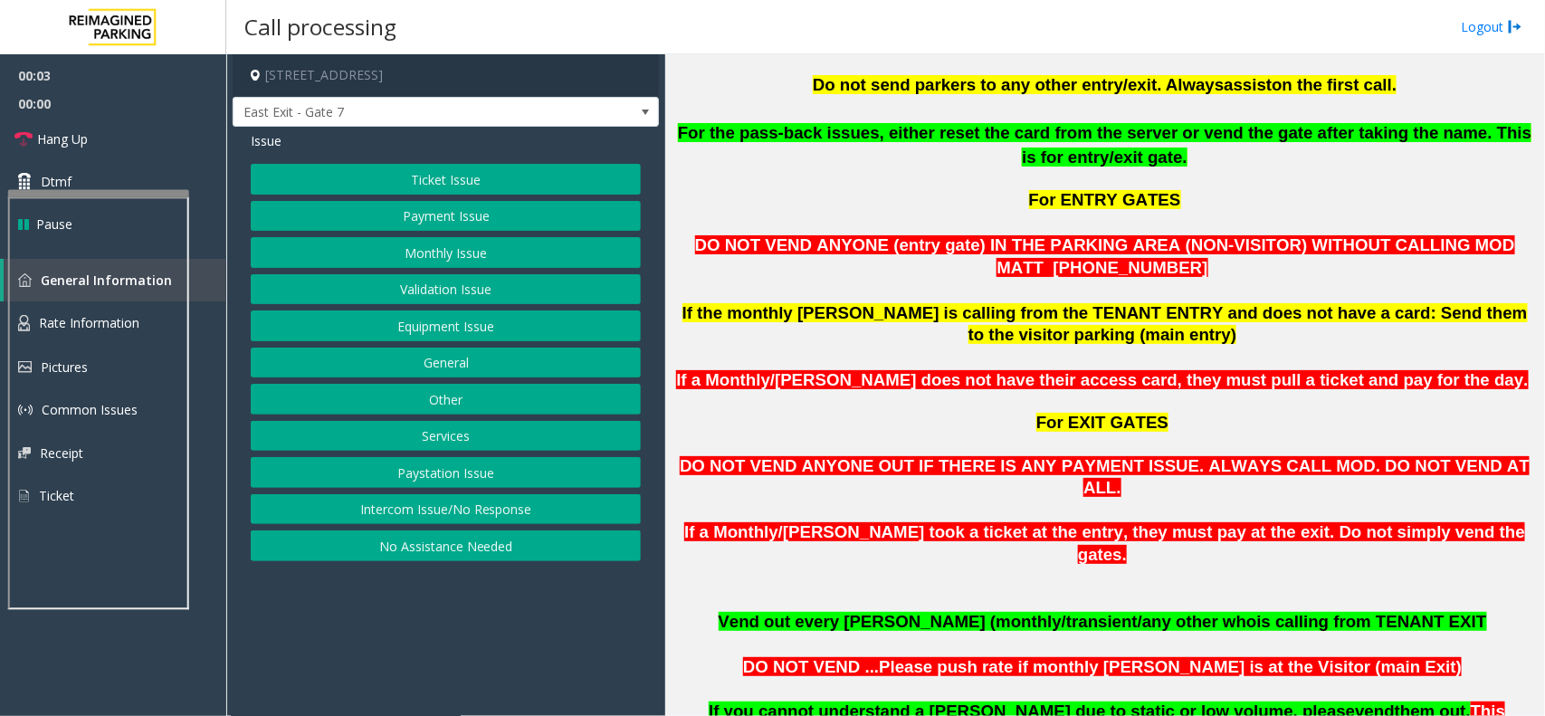
scroll to position [1471, 0]
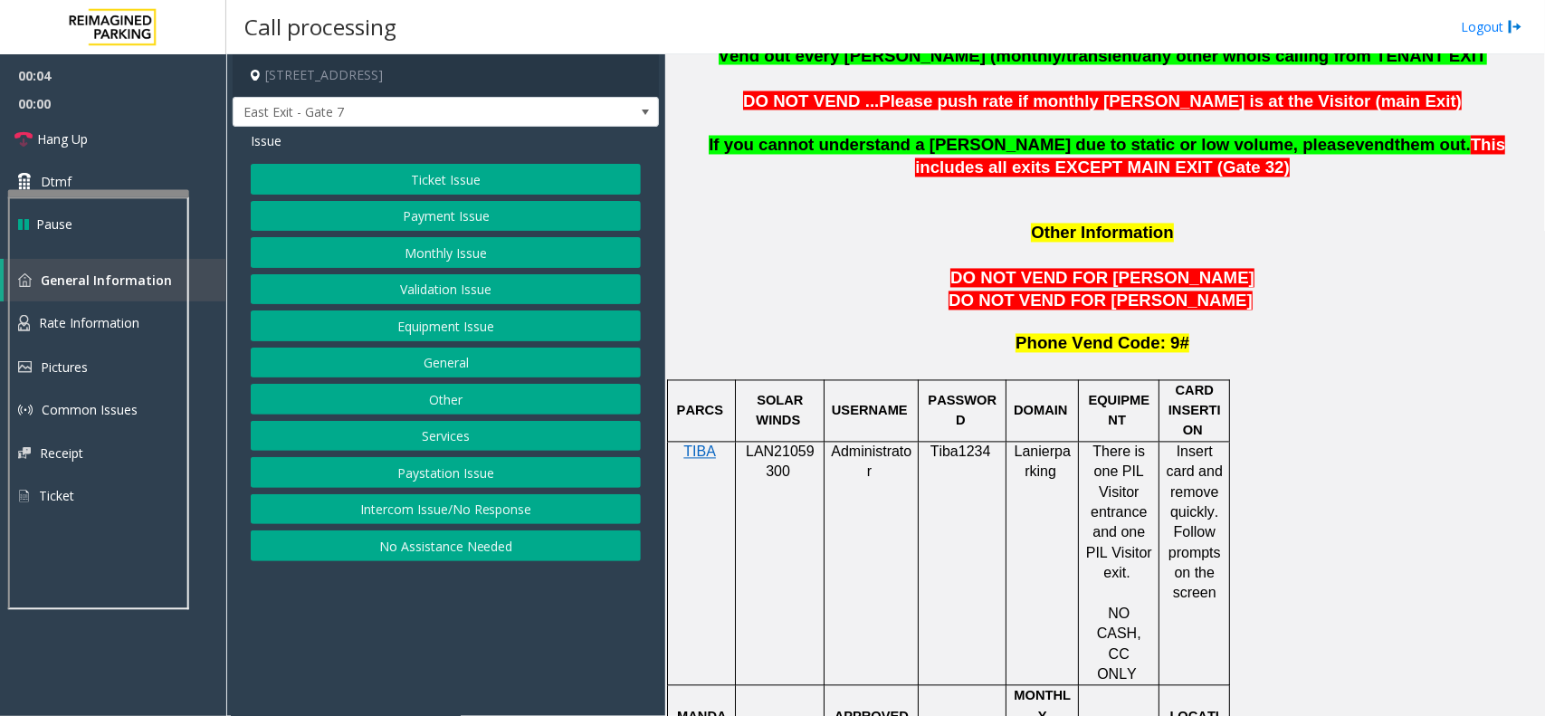
click at [798, 443] on p "LAN21059300" at bounding box center [779, 463] width 75 height 41
click at [797, 443] on p "LAN21059300" at bounding box center [779, 463] width 75 height 41
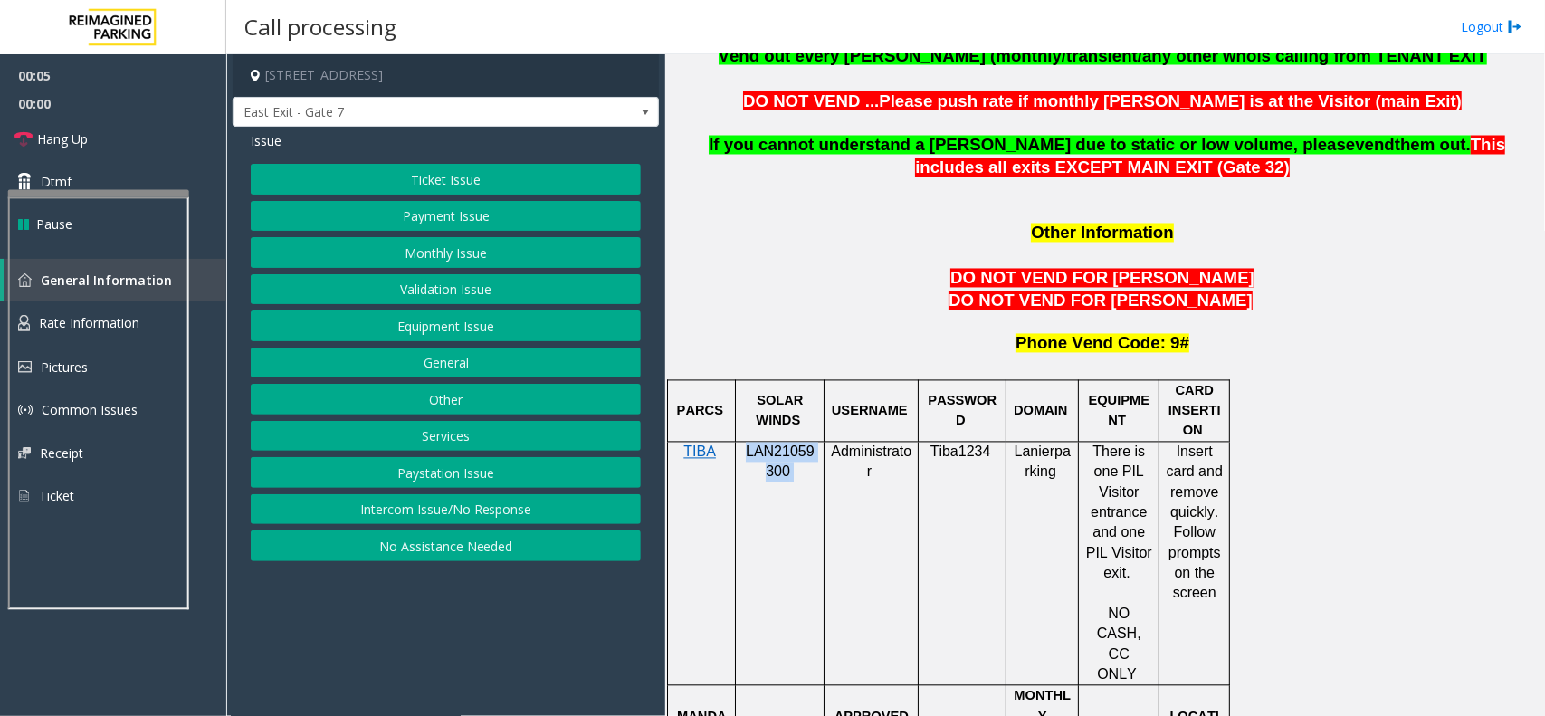
copy p "LAN21059300"
drag, startPoint x: 444, startPoint y: 517, endPoint x: 437, endPoint y: 432, distance: 85.4
click at [444, 517] on button "Intercom Issue/No Response" at bounding box center [446, 509] width 390 height 31
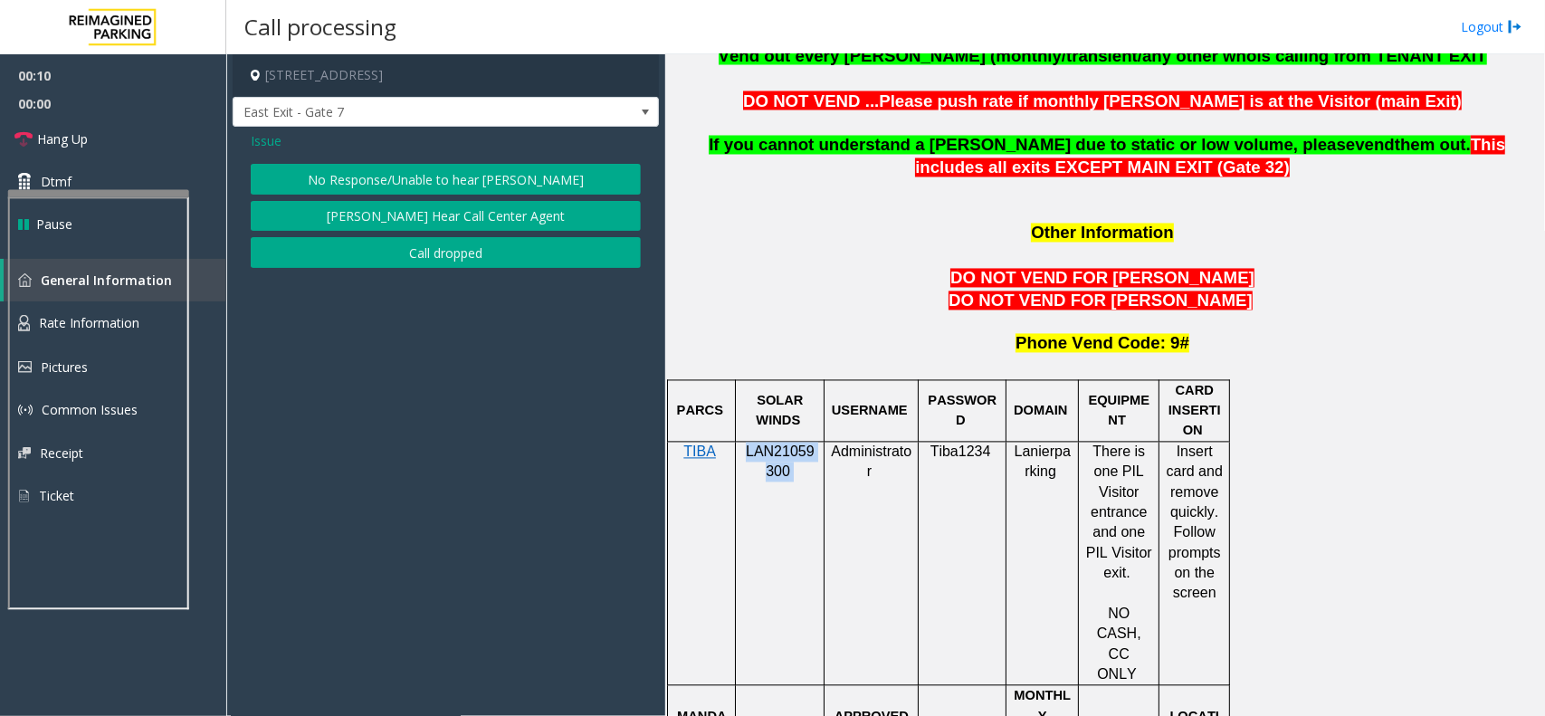
click at [401, 164] on button "No Response/Unable to hear [PERSON_NAME]" at bounding box center [446, 179] width 390 height 31
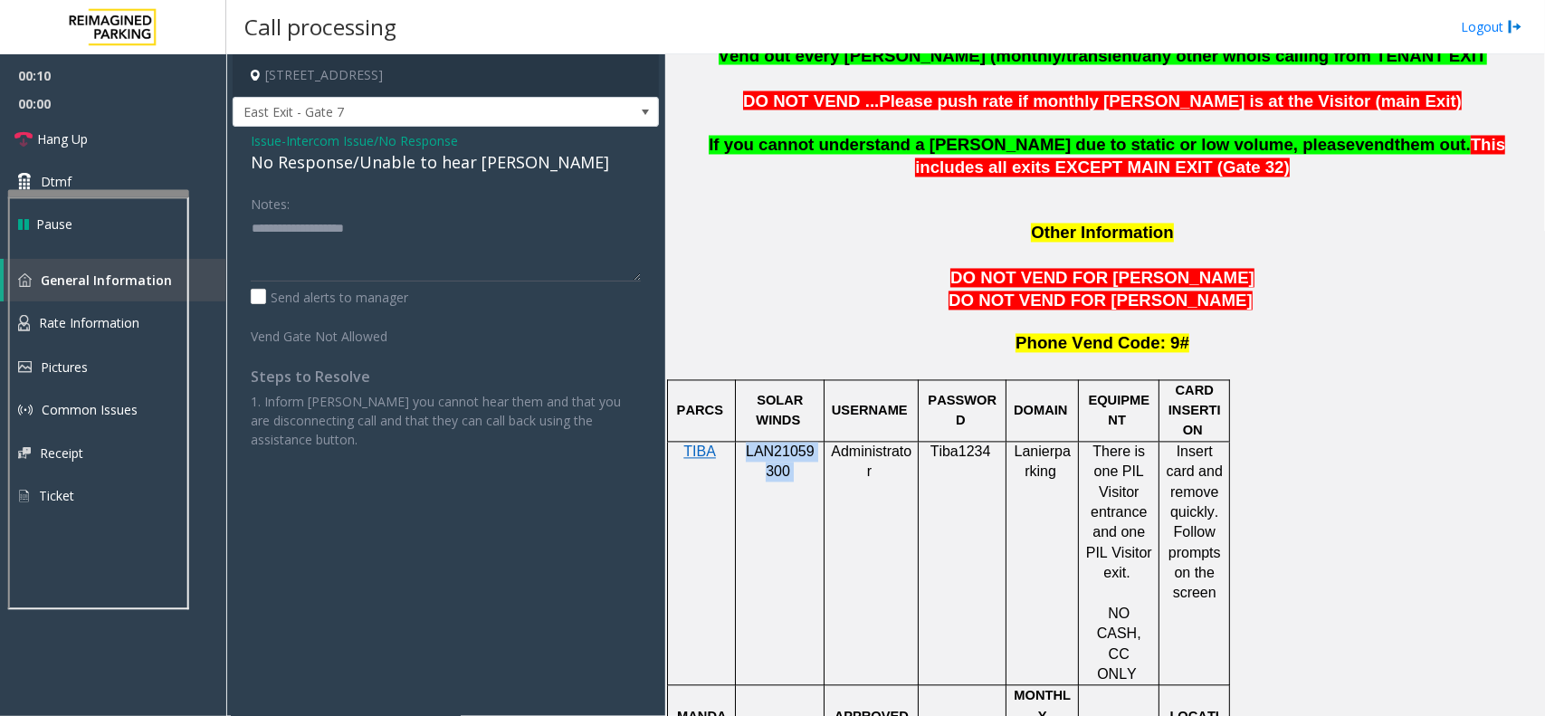
click at [399, 166] on div "No Response/Unable to hear [PERSON_NAME]" at bounding box center [446, 162] width 390 height 24
paste textarea "**********"
click at [387, 234] on textarea at bounding box center [446, 248] width 390 height 68
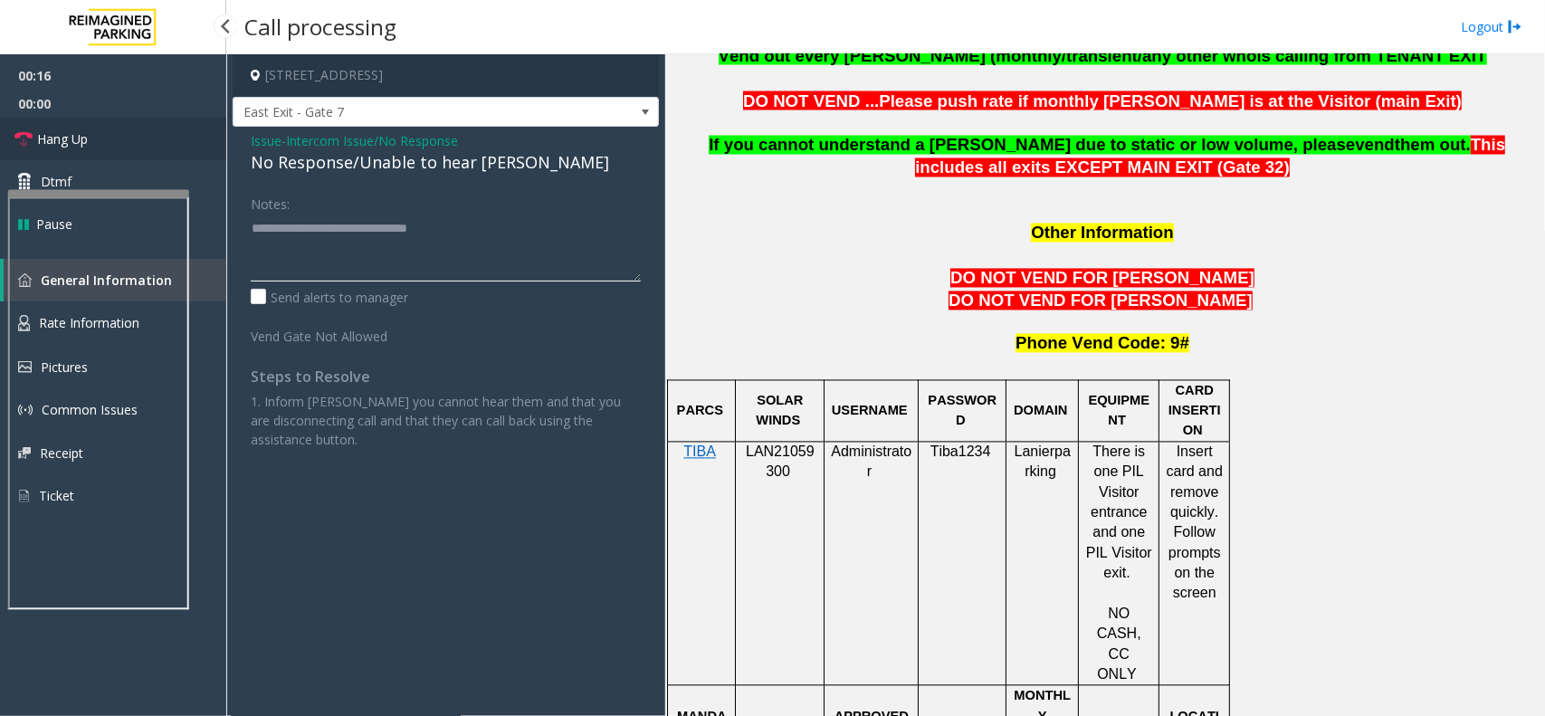
type textarea "**********"
click at [43, 125] on link "Hang Up" at bounding box center [113, 139] width 226 height 43
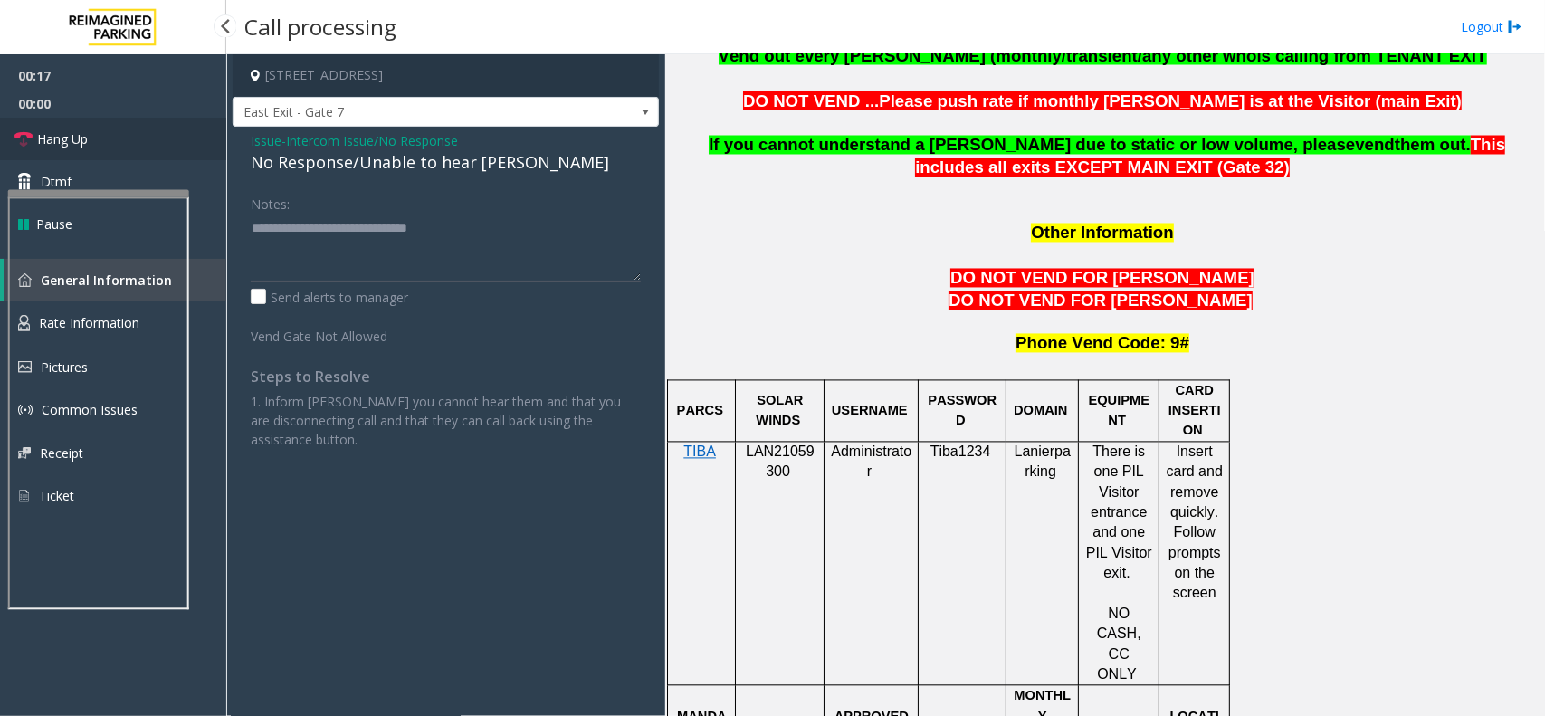
click at [43, 125] on link "Hang Up" at bounding box center [113, 139] width 226 height 43
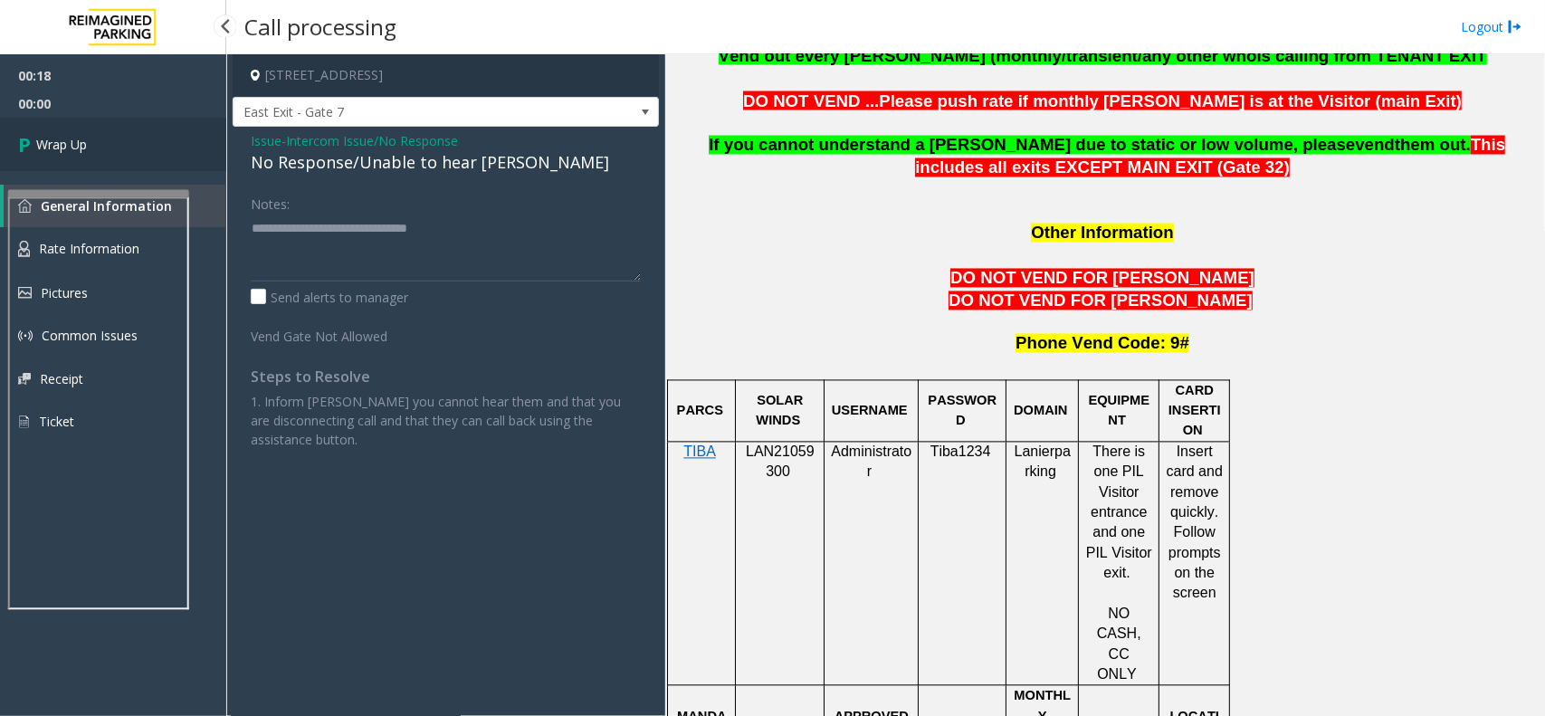
click at [46, 125] on link "Wrap Up" at bounding box center [113, 144] width 226 height 53
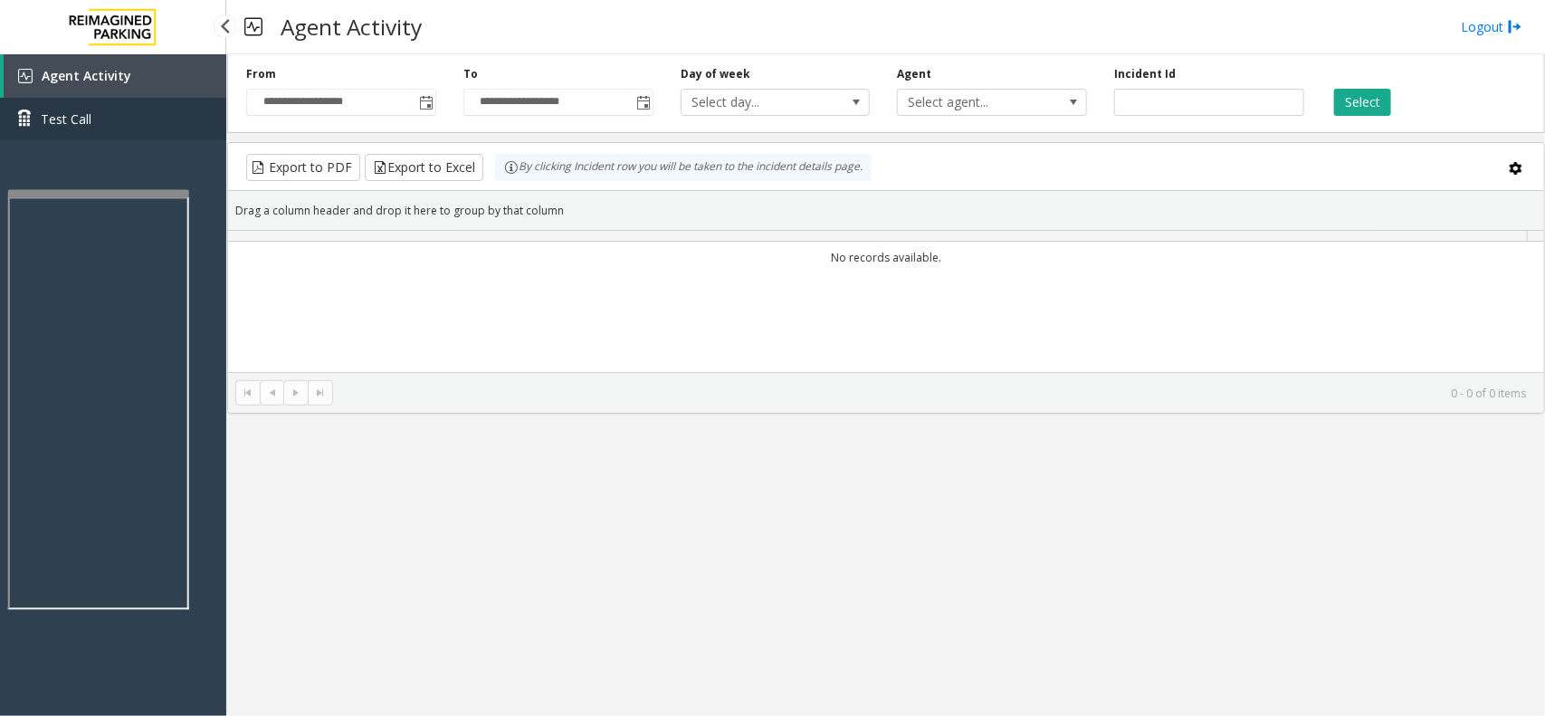
click at [68, 136] on link "Test Call" at bounding box center [113, 119] width 226 height 43
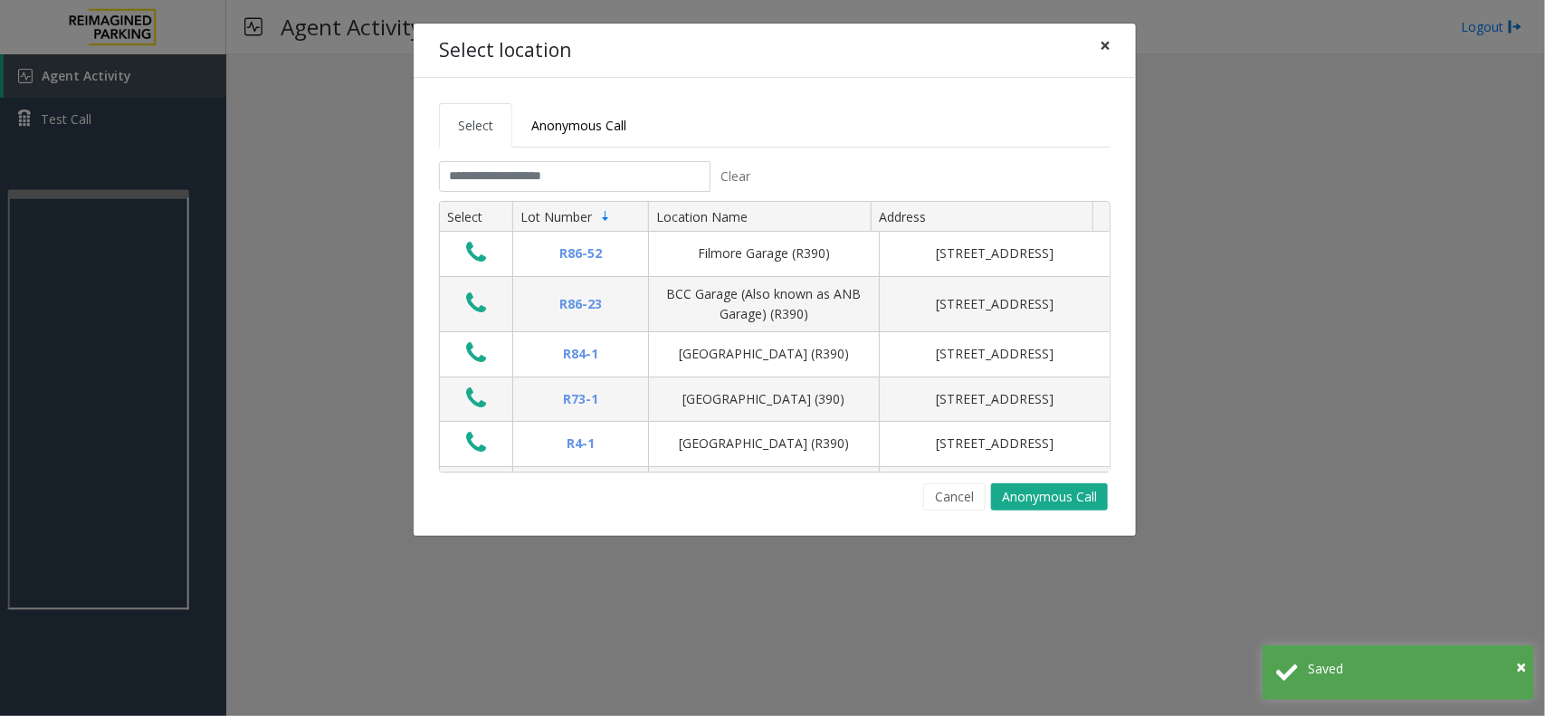
click at [1110, 43] on span "×" at bounding box center [1105, 45] width 11 height 25
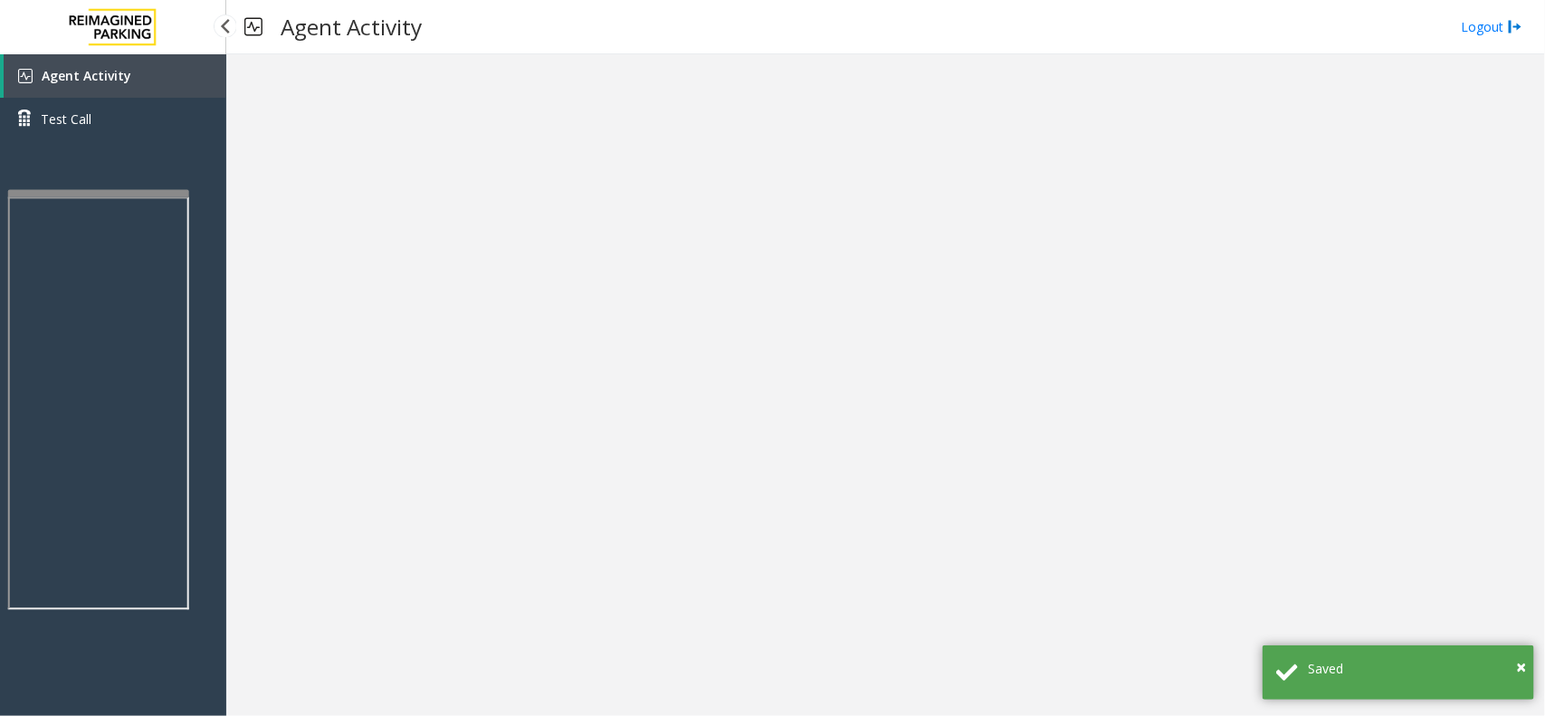
click at [79, 78] on span "Agent Activity" at bounding box center [87, 75] width 90 height 17
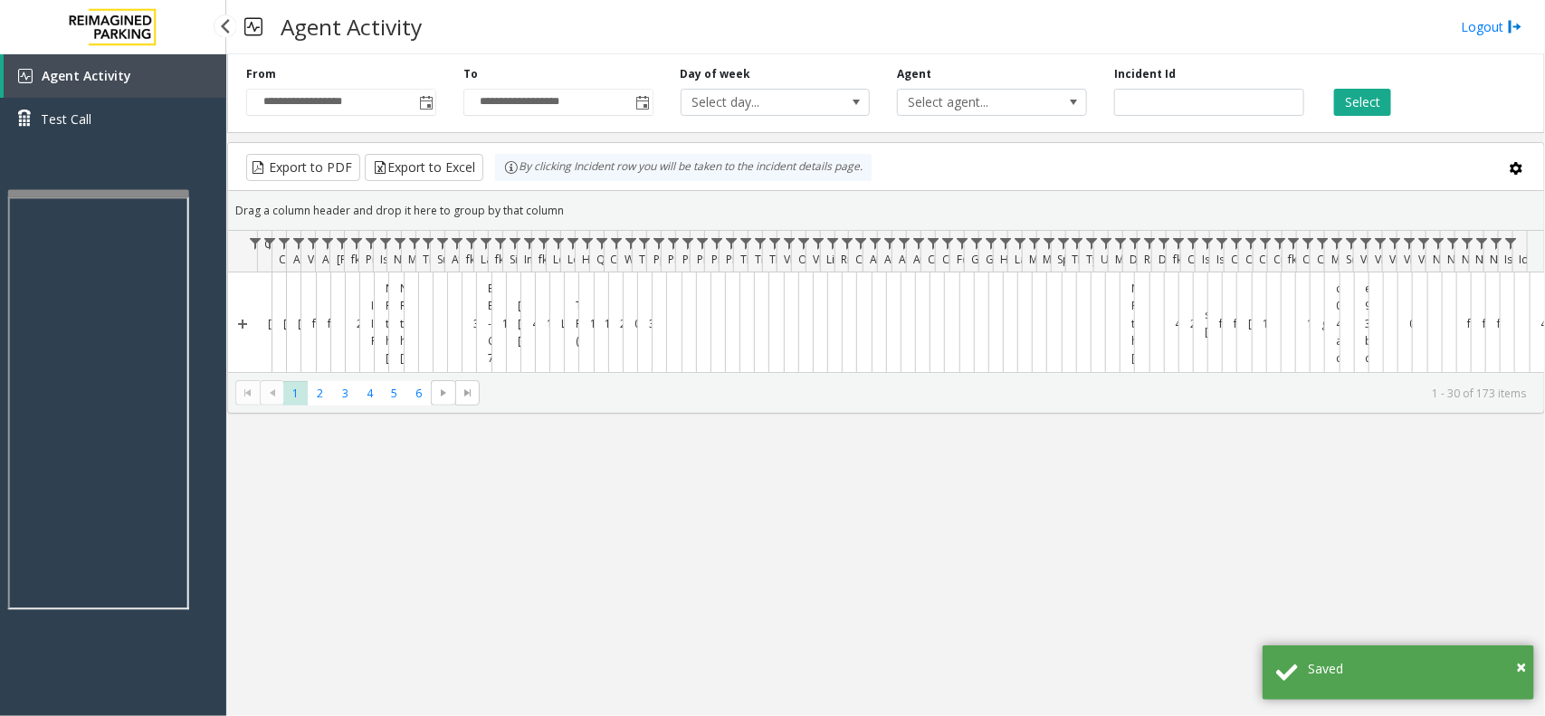
click at [79, 78] on span "Agent Activity" at bounding box center [87, 75] width 90 height 17
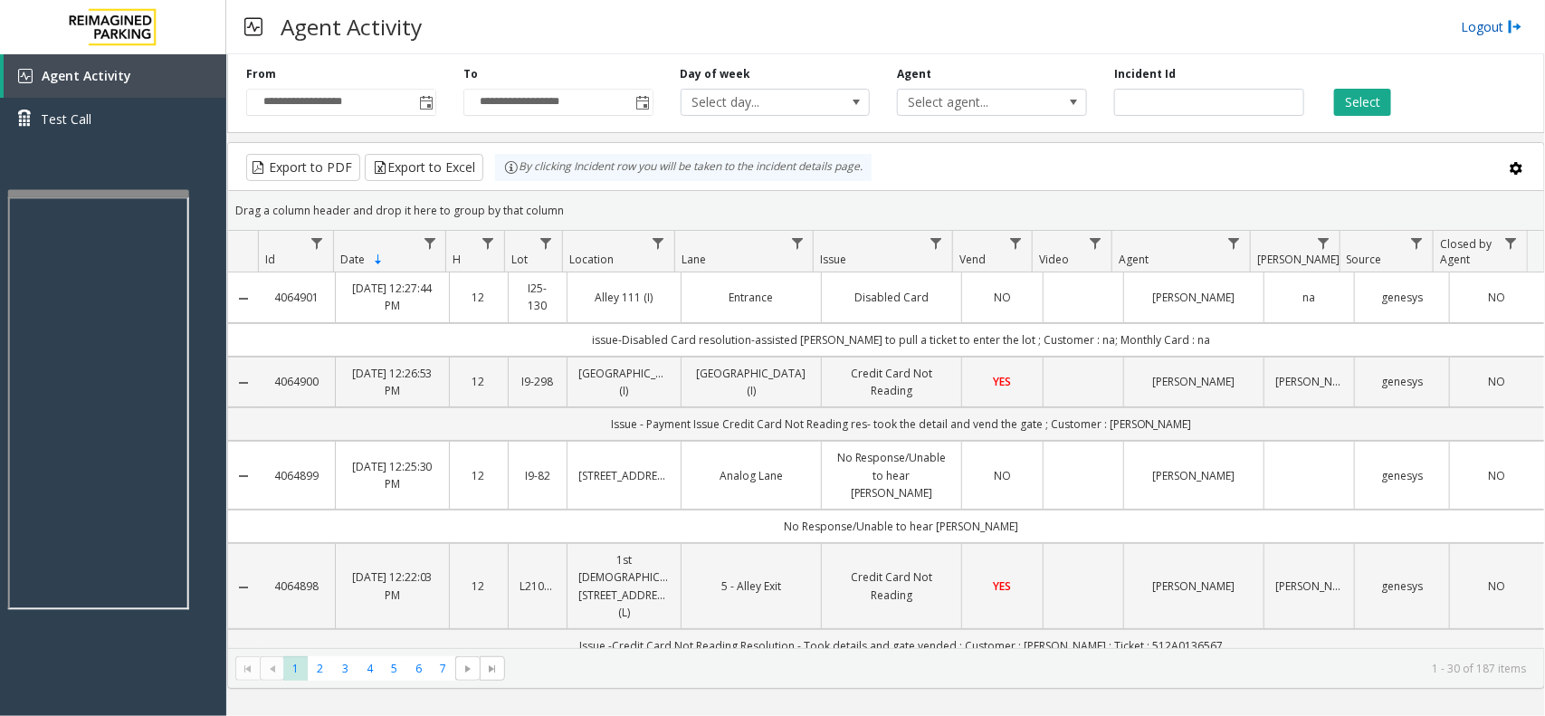
click at [1499, 25] on link "Logout" at bounding box center [1492, 26] width 62 height 19
